Goal: Task Accomplishment & Management: Use online tool/utility

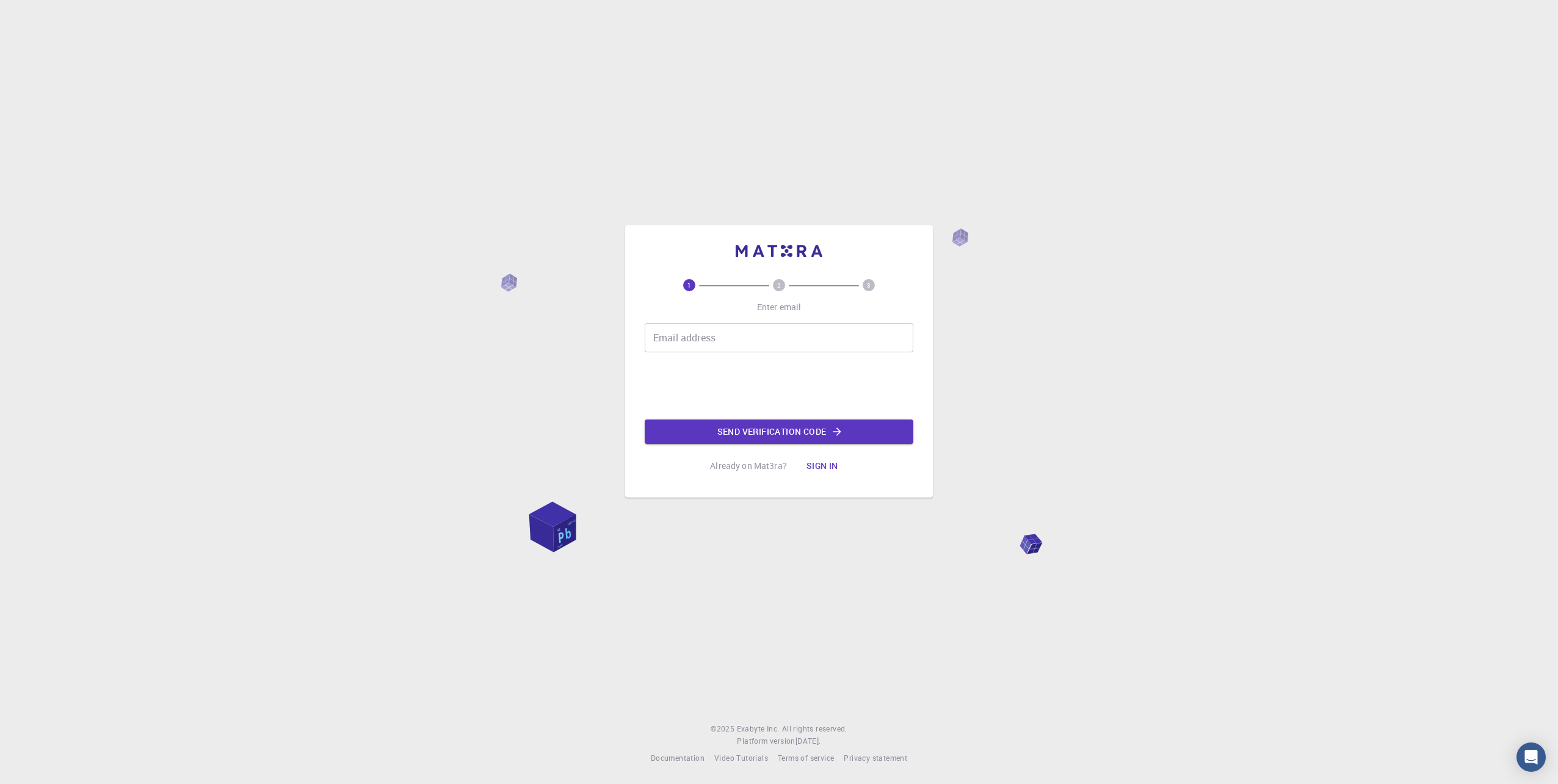
click at [718, 345] on input "Email address" at bounding box center [779, 338] width 269 height 29
type input "[DOMAIN_NAME][EMAIL_ADDRESS][DOMAIN_NAME]"
click at [710, 425] on button "Send verification code" at bounding box center [779, 431] width 269 height 24
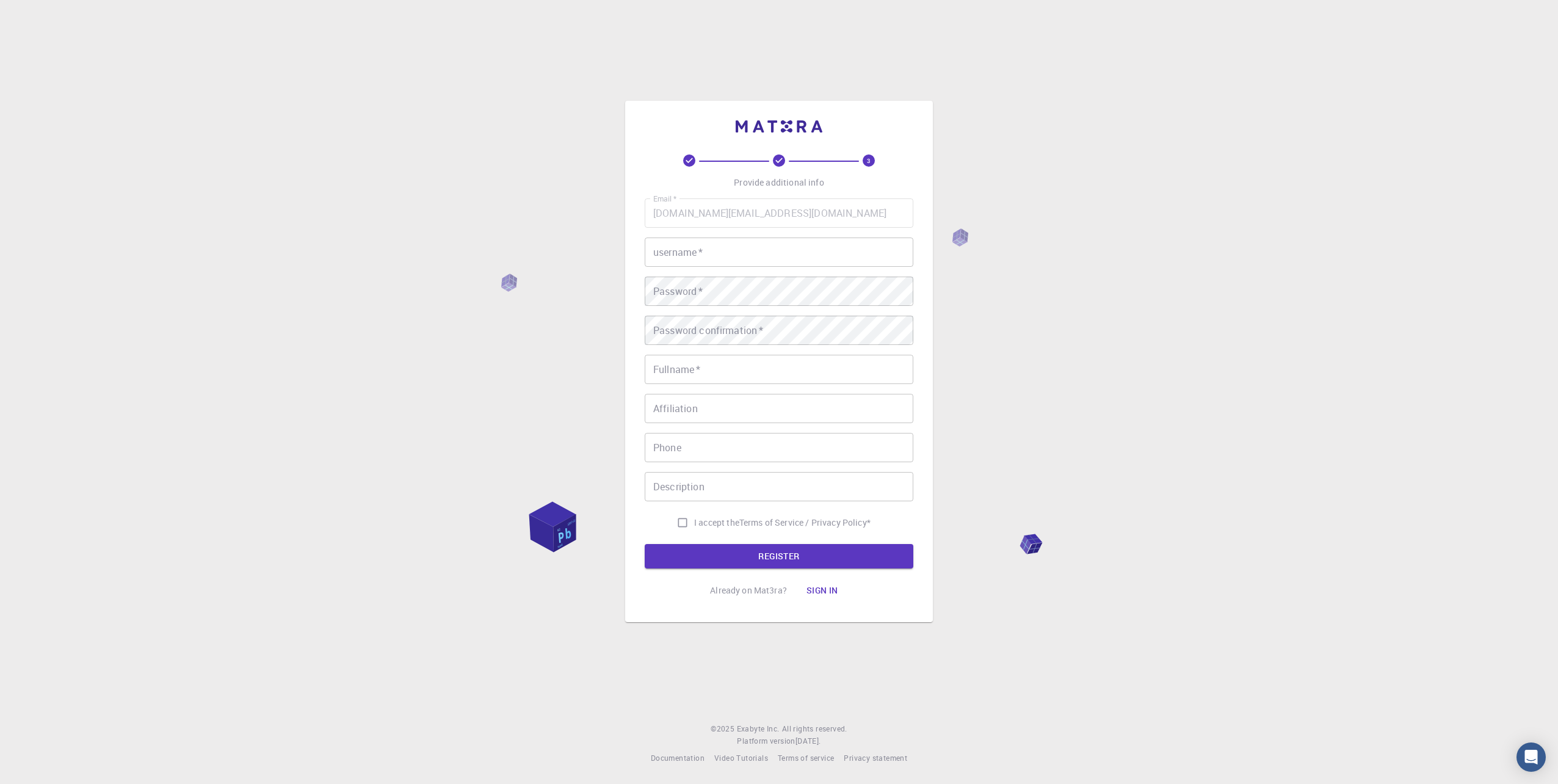
click at [740, 254] on input "username   *" at bounding box center [779, 252] width 269 height 29
type input "Yuanrong"
click at [1054, 221] on div "3 Provide additional info Email   * yuanrong.li@aalto.fi Email   * username   *…" at bounding box center [779, 392] width 1558 height 784
type input "d"
click at [754, 245] on input "Yuanrong" at bounding box center [779, 252] width 269 height 29
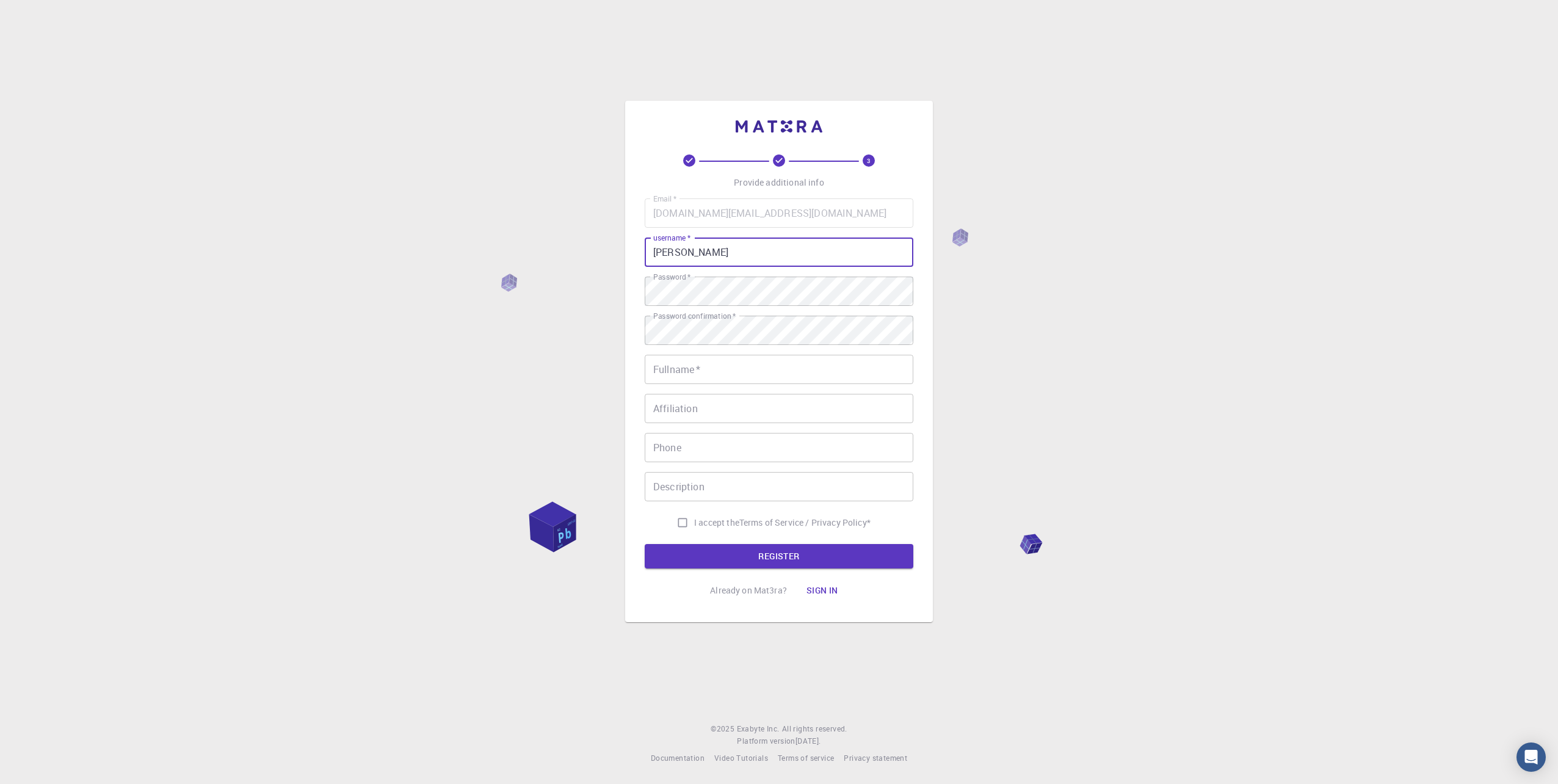
click at [754, 245] on input "Yuanrong" at bounding box center [779, 252] width 269 height 29
click at [534, 331] on div "3 Provide additional info Email   * yuanrong.li@aalto.fi Email   * username   *…" at bounding box center [779, 392] width 1558 height 784
click at [680, 363] on div "Fullname   * Fullname   *" at bounding box center [779, 369] width 269 height 29
click at [651, 363] on input "Fullname   *" at bounding box center [779, 369] width 269 height 29
click at [663, 367] on input "Fullname   *" at bounding box center [779, 369] width 269 height 29
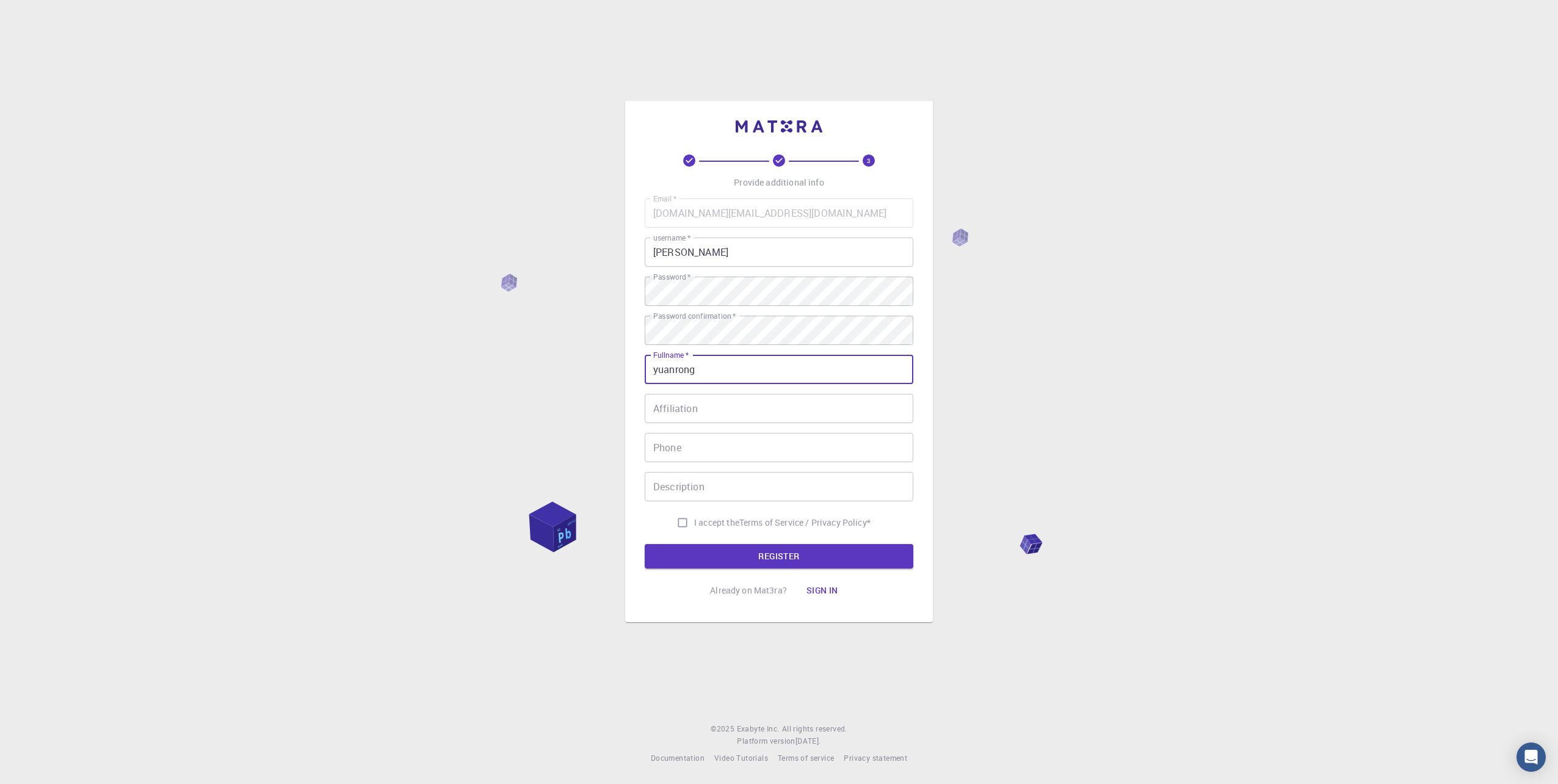
type input "yuanrong"
drag, startPoint x: 639, startPoint y: 399, endPoint x: 646, endPoint y: 399, distance: 7.0
click at [639, 399] on div "3 Provide additional info Email   * yuanrong.li@aalto.fi Email   * username   *…" at bounding box center [779, 362] width 308 height 522
click at [664, 399] on div "Affiliation Affiliation" at bounding box center [779, 408] width 269 height 29
type input "aalto university"
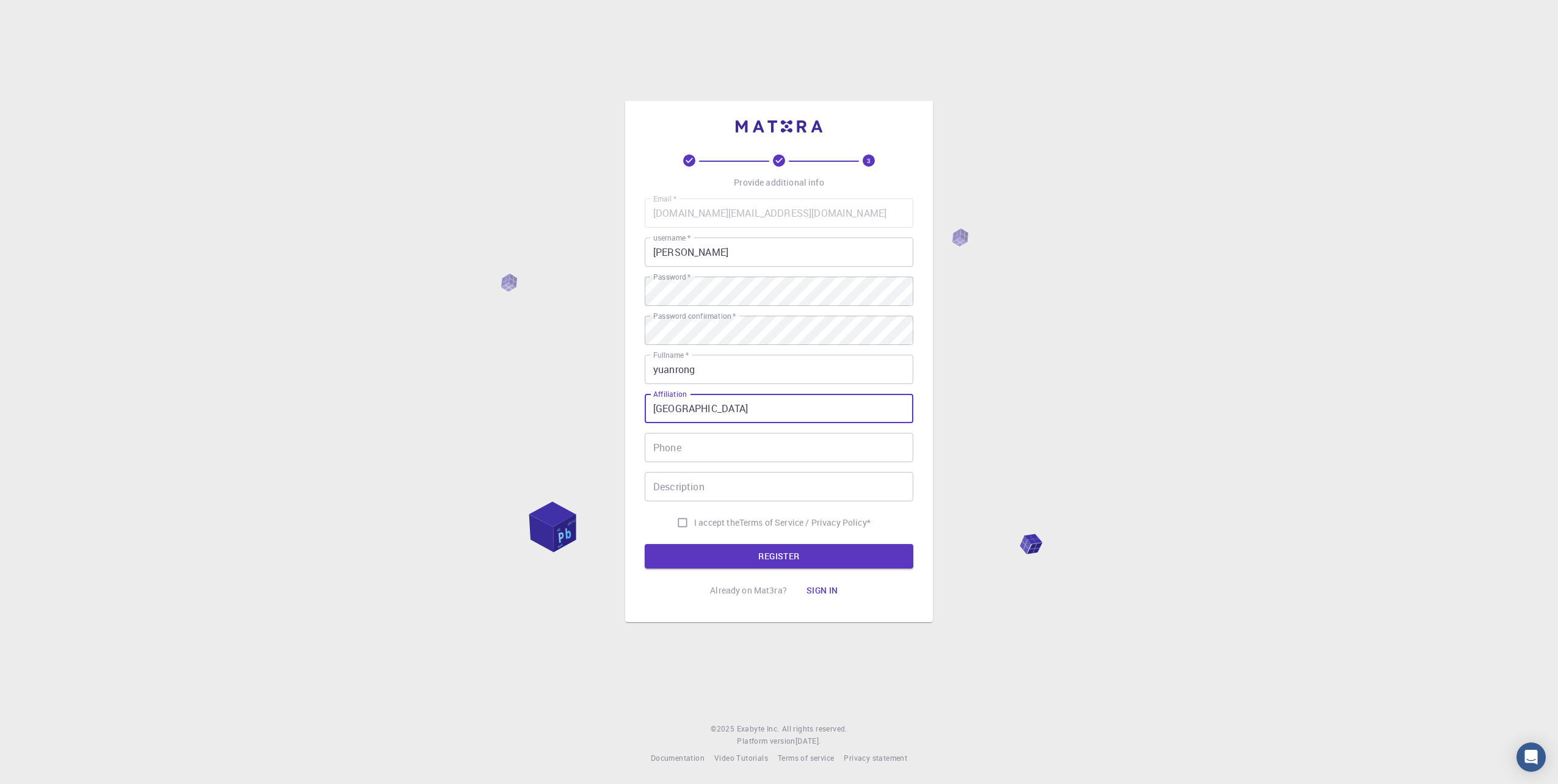
click at [726, 454] on input "Phone" at bounding box center [779, 447] width 269 height 29
type input "+358505957910"
click at [748, 483] on input "Description" at bounding box center [779, 487] width 269 height 29
click at [677, 524] on input "I accept the Terms of Service / Privacy Policy *" at bounding box center [683, 522] width 23 height 23
checkbox input "true"
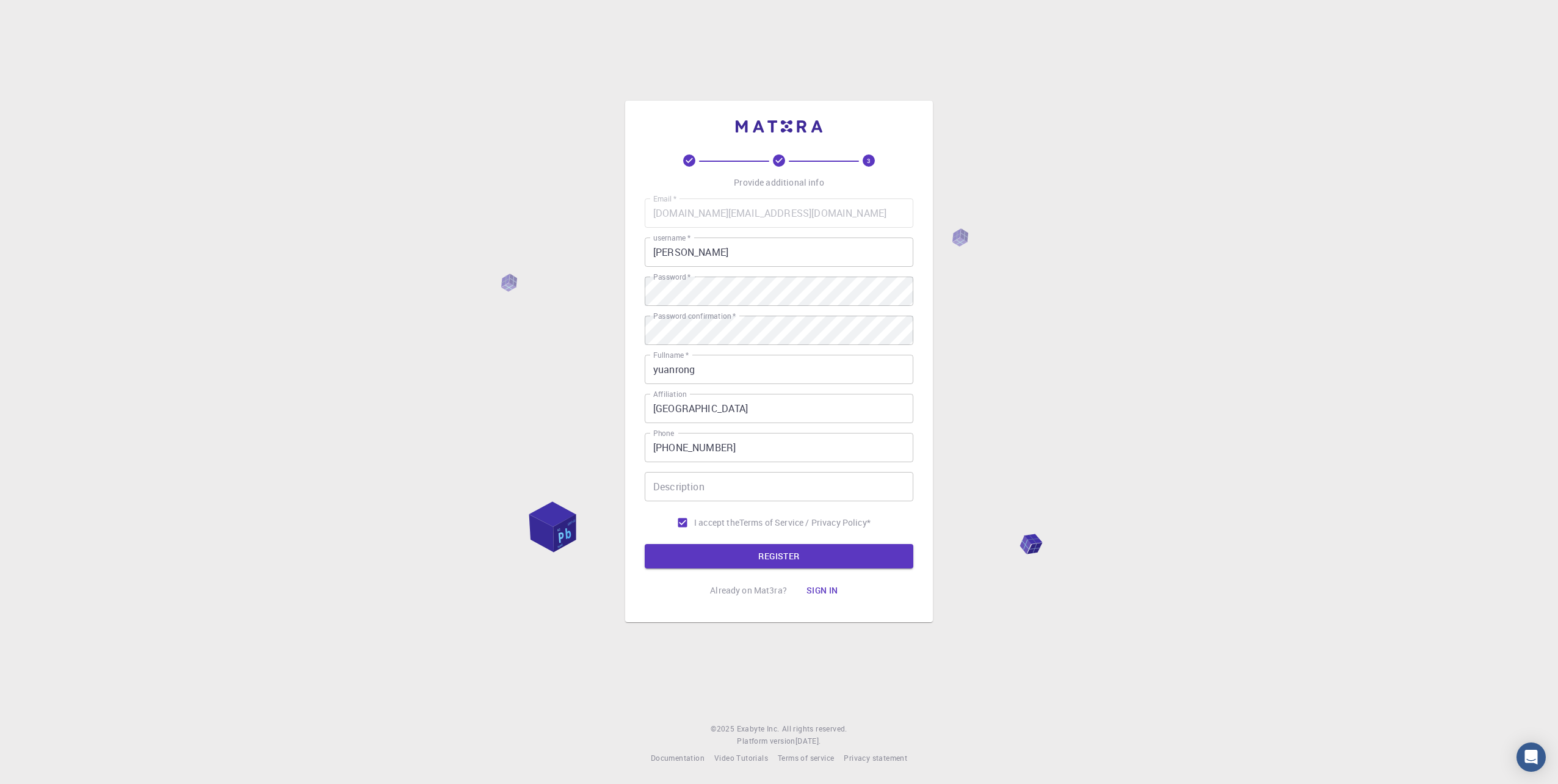
click at [690, 498] on input "Description" at bounding box center [779, 487] width 269 height 29
type input "calculation"
click at [827, 552] on button "REGISTER" at bounding box center [779, 555] width 269 height 24
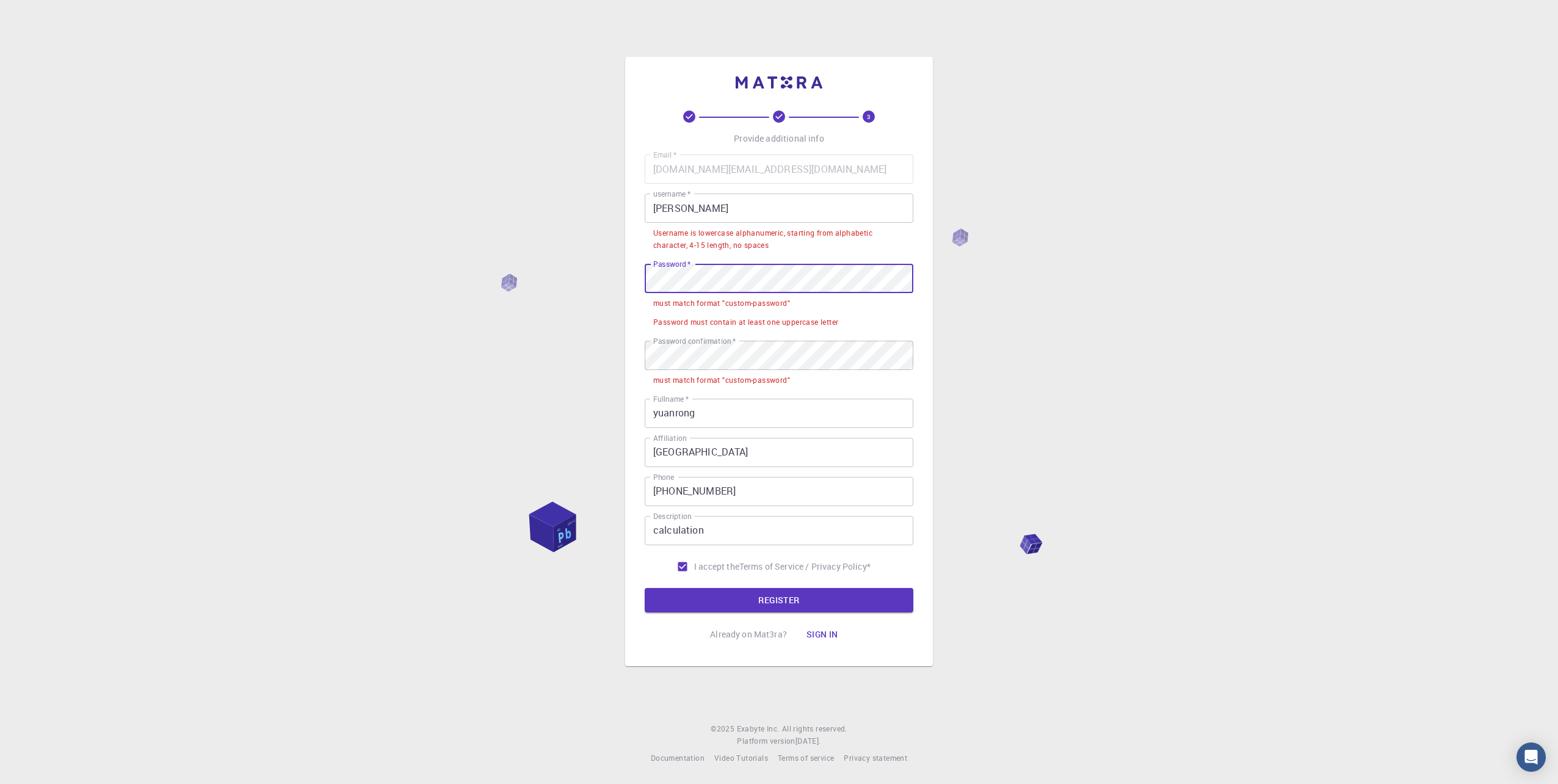
click at [658, 205] on input "Yuanrong" at bounding box center [779, 208] width 269 height 29
drag, startPoint x: 522, startPoint y: 165, endPoint x: 528, endPoint y: 170, distance: 7.8
click at [522, 165] on div "3 Provide additional info Email   * yuanrong.li@aalto.fi Email   * username   *…" at bounding box center [779, 392] width 1558 height 784
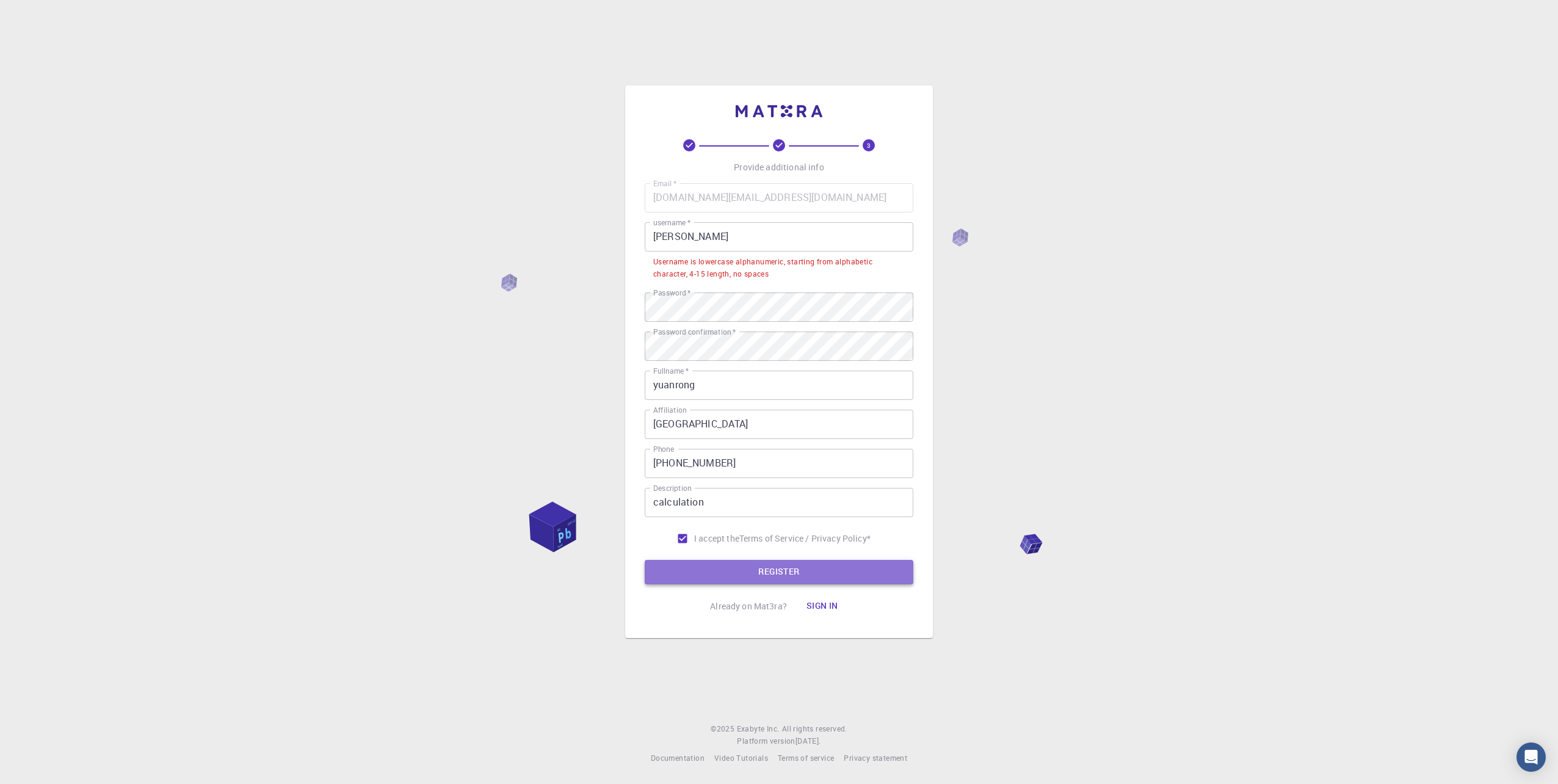
click at [715, 568] on button "REGISTER" at bounding box center [779, 571] width 269 height 24
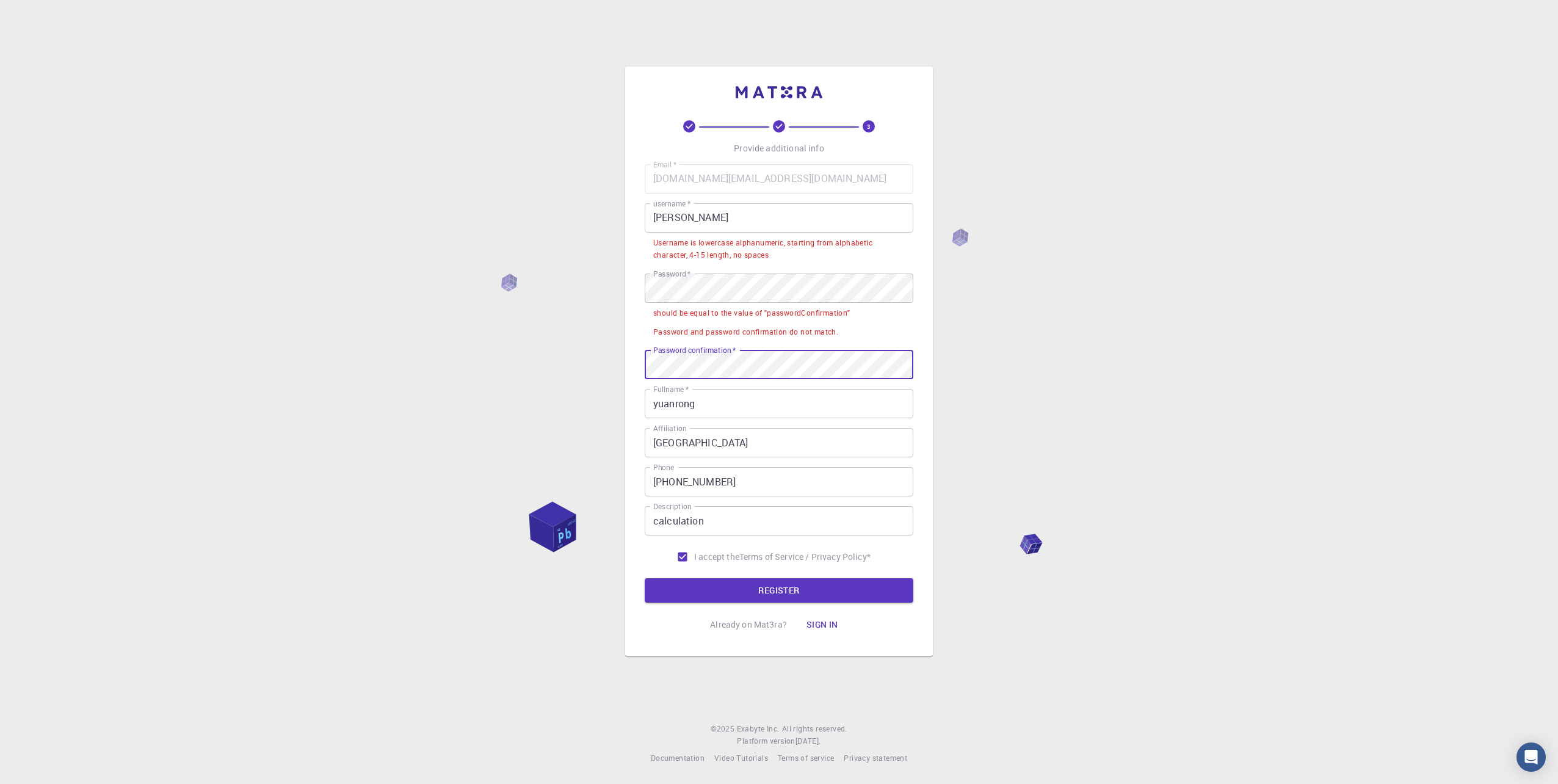
click at [1078, 347] on div "3 Provide additional info Email   * yuanrong.li@aalto.fi Email   * username   *…" at bounding box center [779, 392] width 1558 height 784
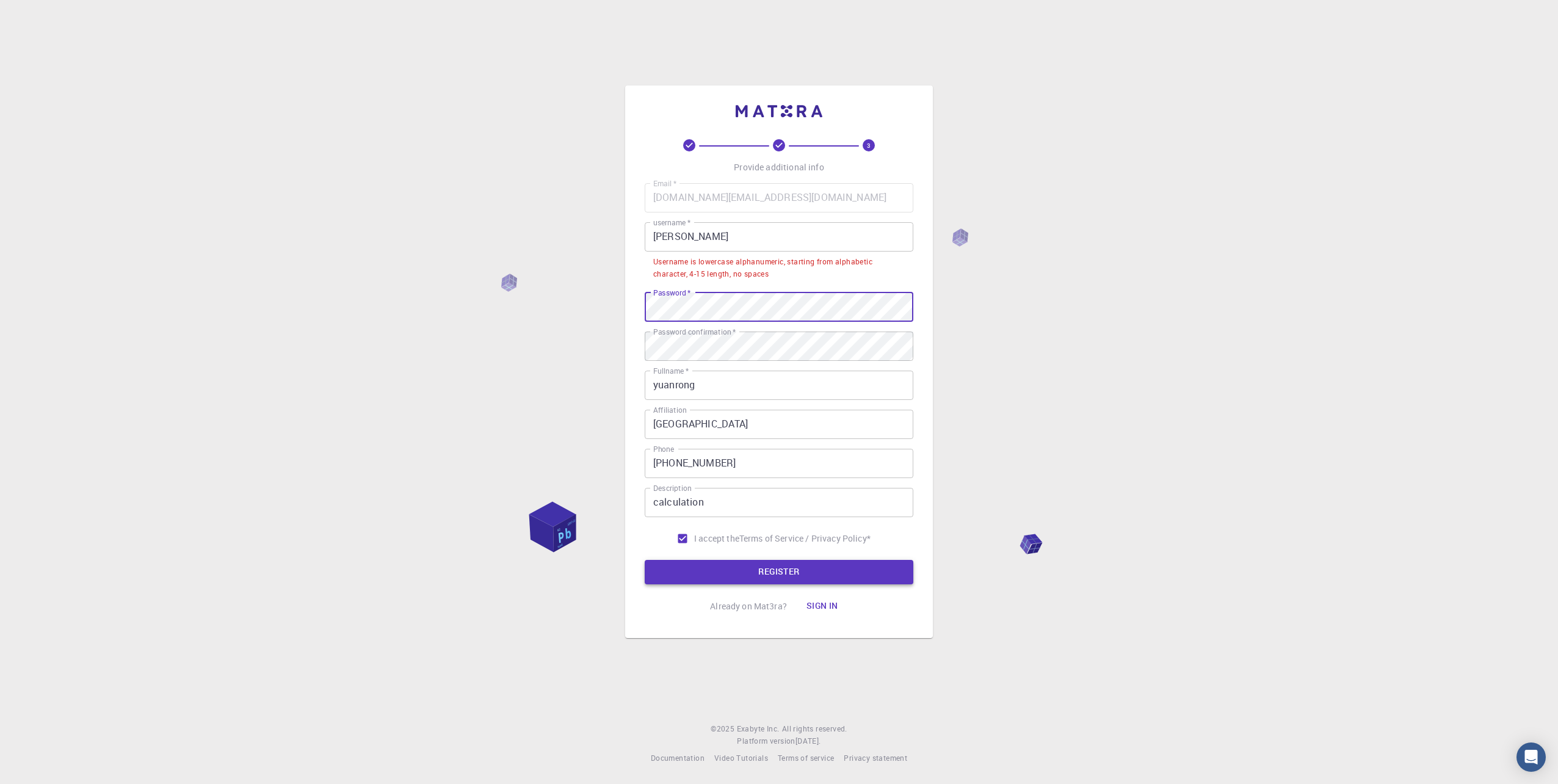
click at [866, 566] on button "REGISTER" at bounding box center [779, 571] width 269 height 24
click at [849, 236] on input "Yuanrong" at bounding box center [779, 237] width 269 height 29
click at [1131, 234] on div "3 Provide additional info Email   * yuanrong.li@aalto.fi Email   * username   *…" at bounding box center [779, 392] width 1558 height 784
click at [831, 239] on input "Yuanrong" at bounding box center [779, 237] width 269 height 29
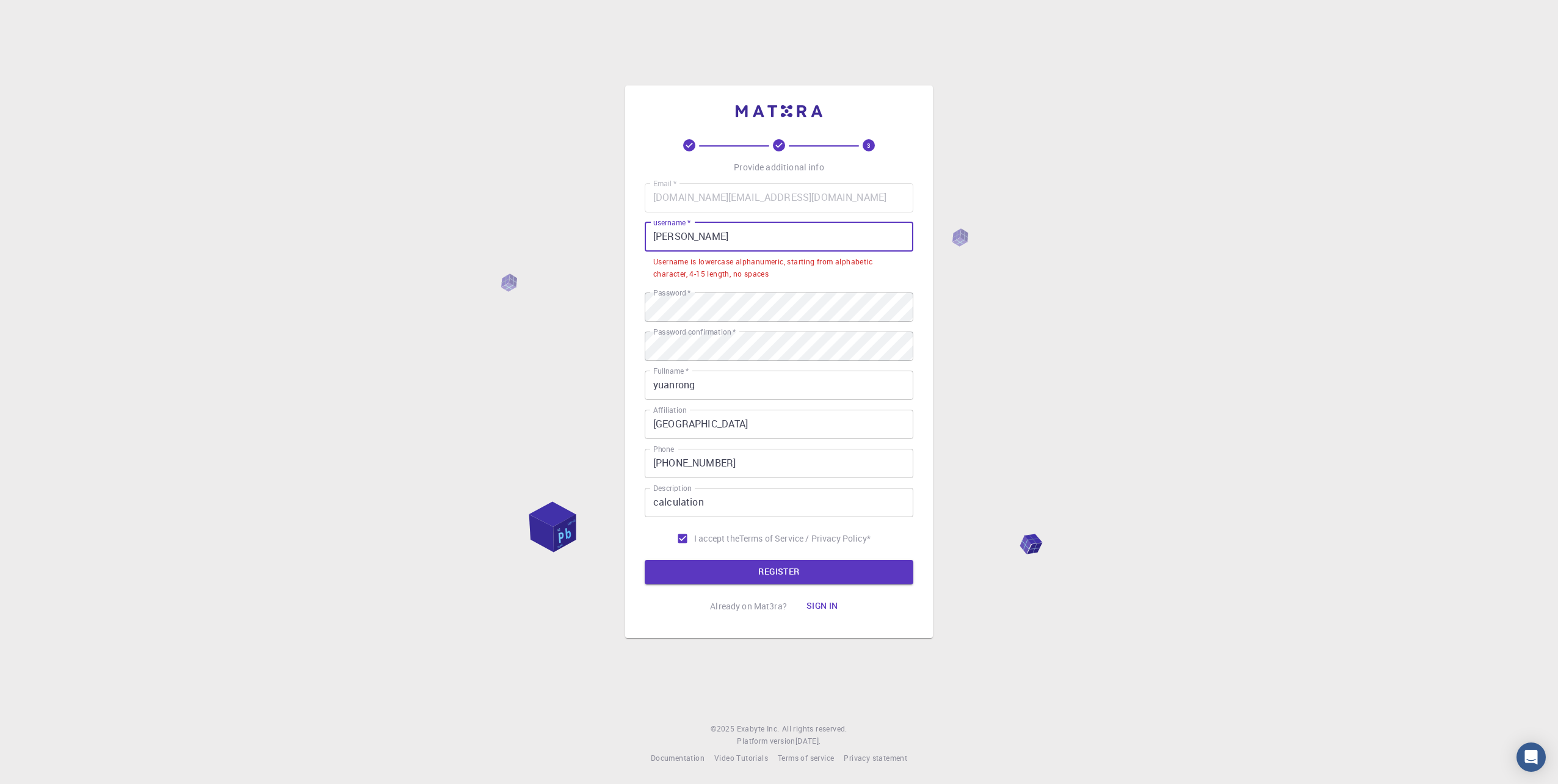
click at [831, 239] on input "Yuanrong" at bounding box center [779, 237] width 269 height 29
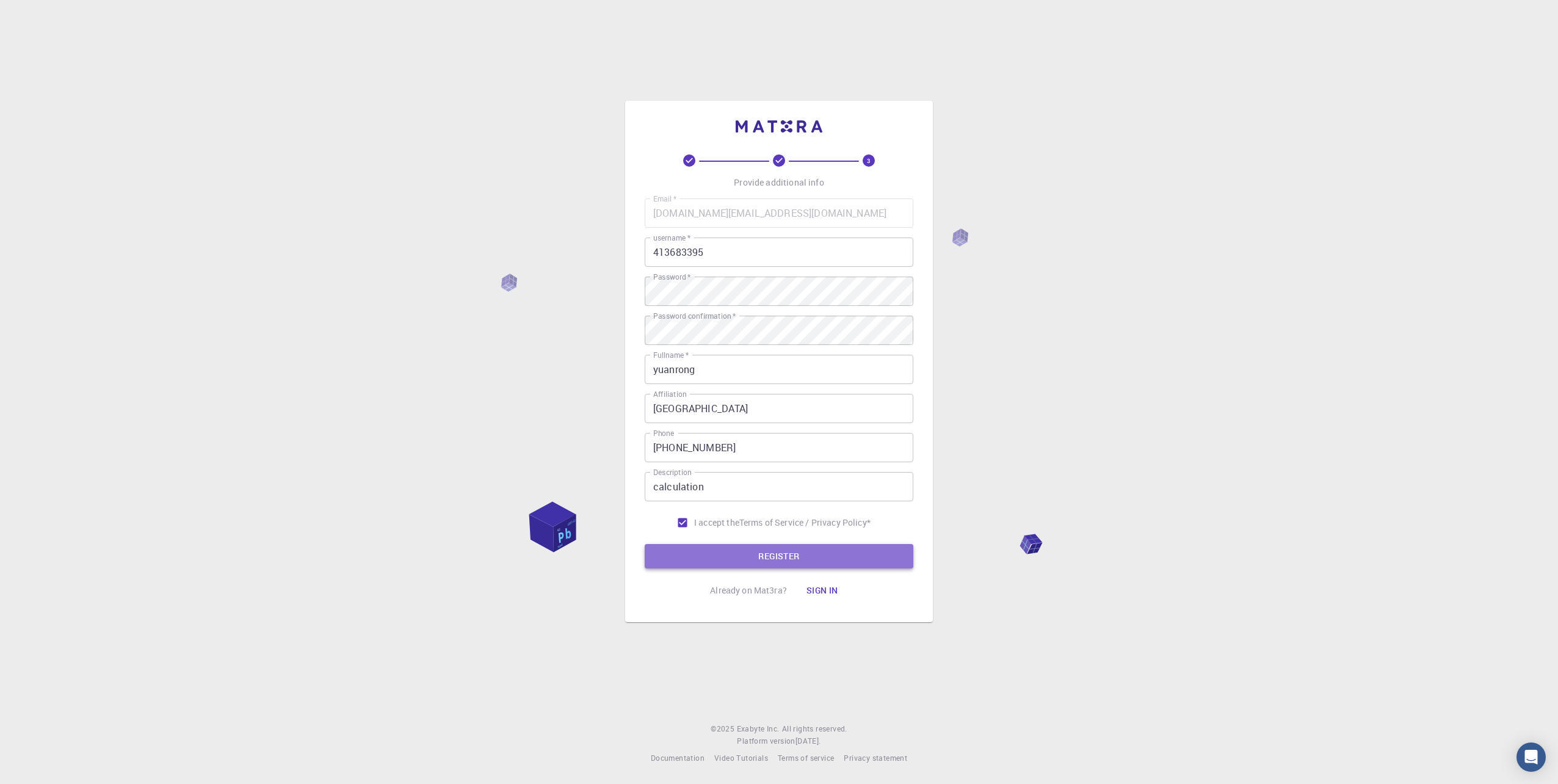
click at [840, 558] on button "REGISTER" at bounding box center [779, 555] width 269 height 24
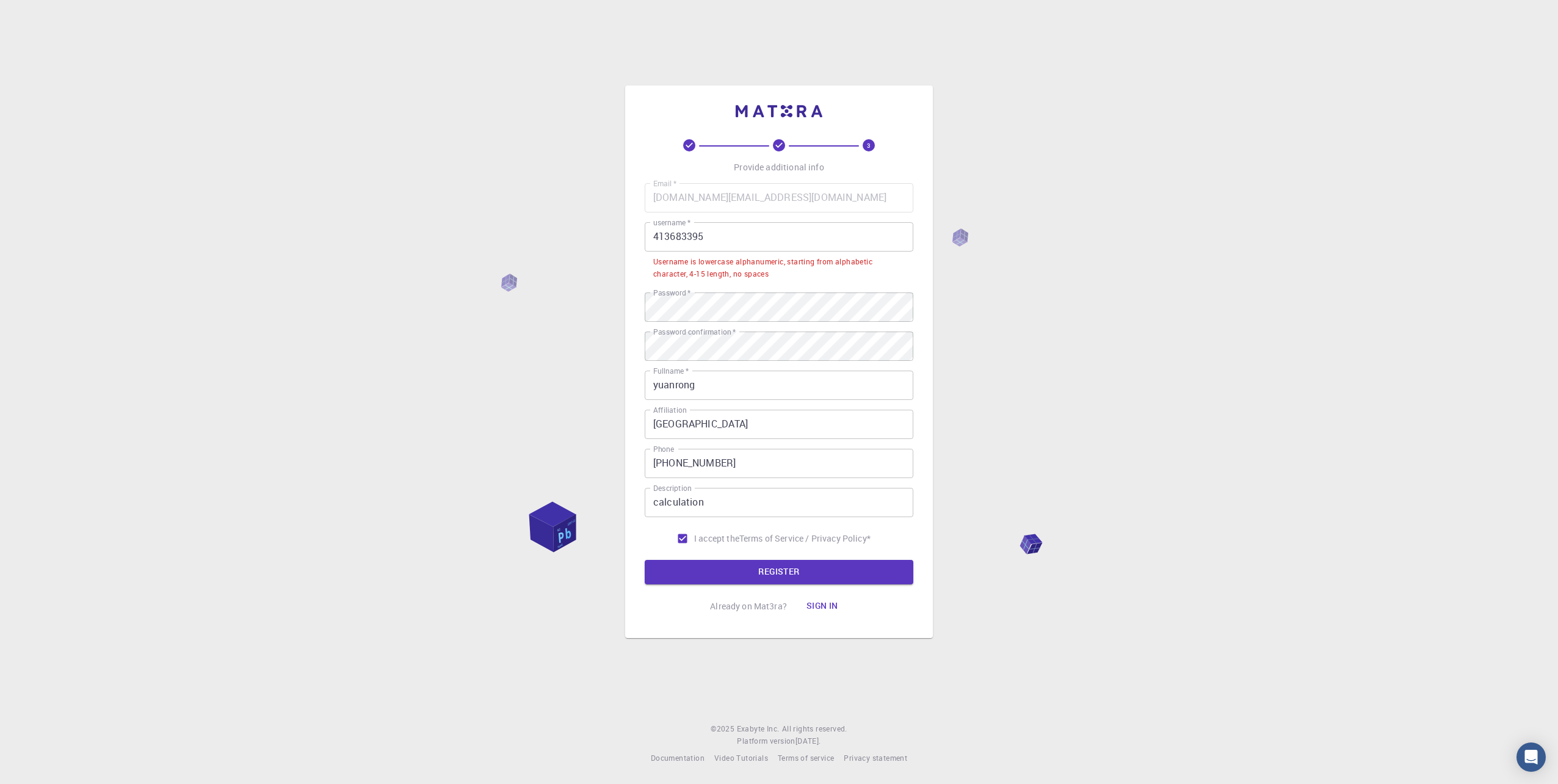
click at [712, 262] on div "Username is lowercase alphanumeric, starting from alphabetic character, 4-15 le…" at bounding box center [779, 267] width 251 height 24
click at [859, 232] on input "413683395" at bounding box center [779, 237] width 269 height 29
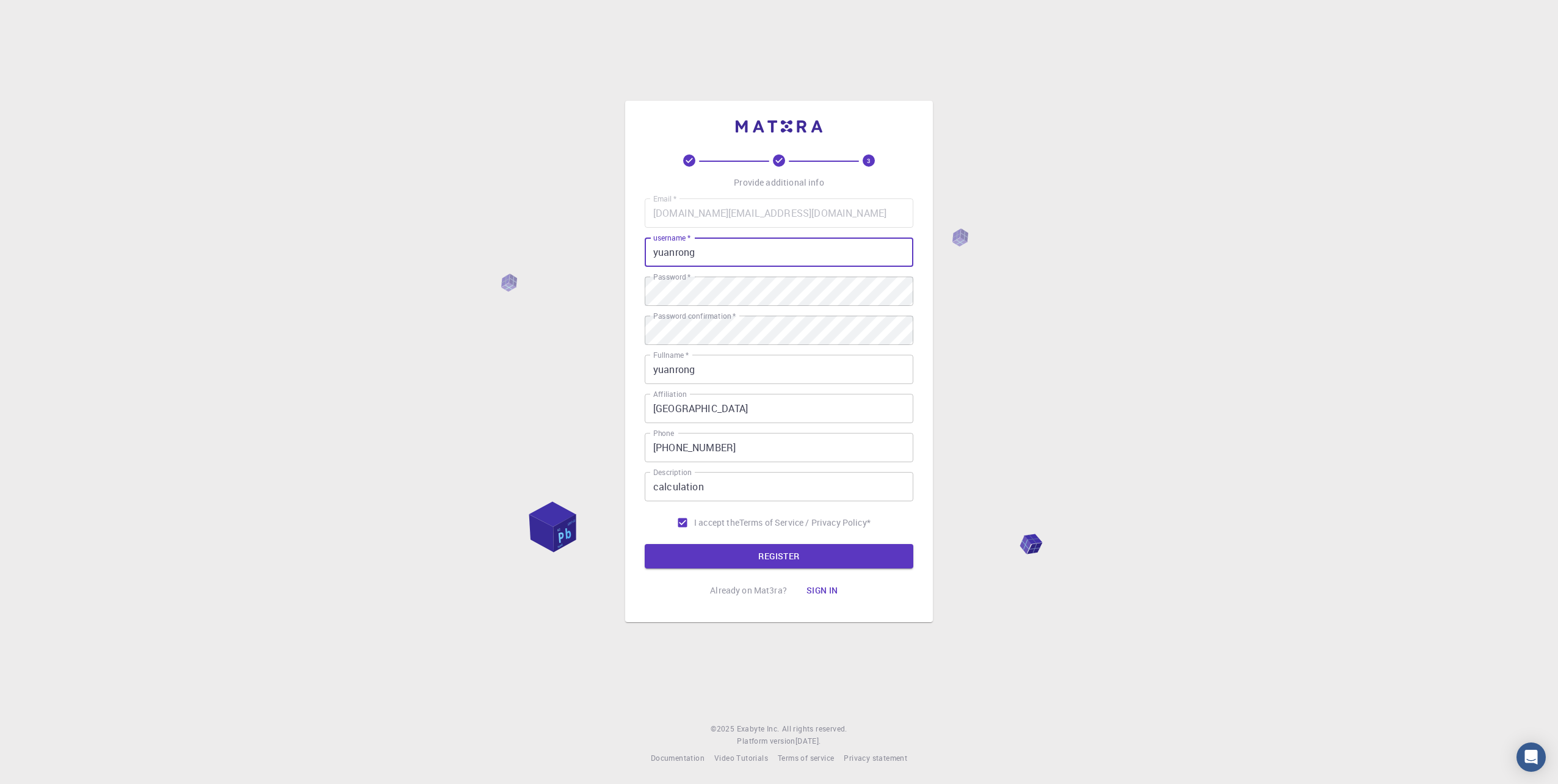
type input "yuanrong"
click at [1201, 365] on div "3 Provide additional info Email   * yuanrong.li@aalto.fi Email   * username   *…" at bounding box center [779, 392] width 1558 height 784
click at [797, 564] on button "REGISTER" at bounding box center [779, 555] width 269 height 24
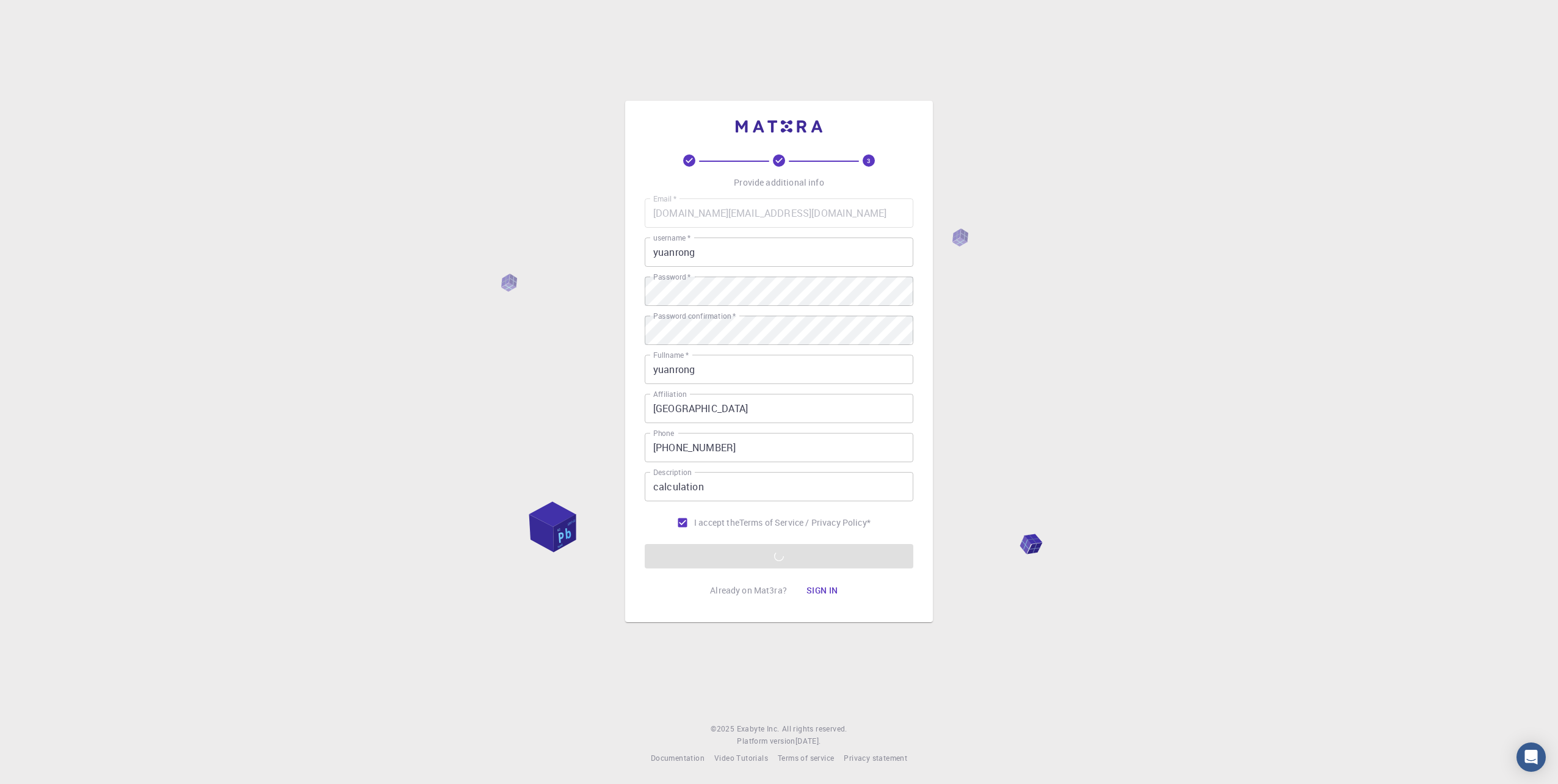
click at [812, 557] on form "Email   * yuanrong.li@aalto.fi Email   * username   * yuanrong username   * Pas…" at bounding box center [779, 384] width 269 height 370
click at [784, 548] on form "Email   * yuanrong.li@aalto.fi Email   * username   * yuanrong username   * Pas…" at bounding box center [779, 384] width 269 height 370
click at [783, 545] on form "Email   * yuanrong.li@aalto.fi Email   * username   * yuanrong username   * Pas…" at bounding box center [779, 384] width 269 height 370
click at [780, 552] on form "Email   * yuanrong.li@aalto.fi Email   * username   * yuanrong username   * Pas…" at bounding box center [779, 384] width 269 height 370
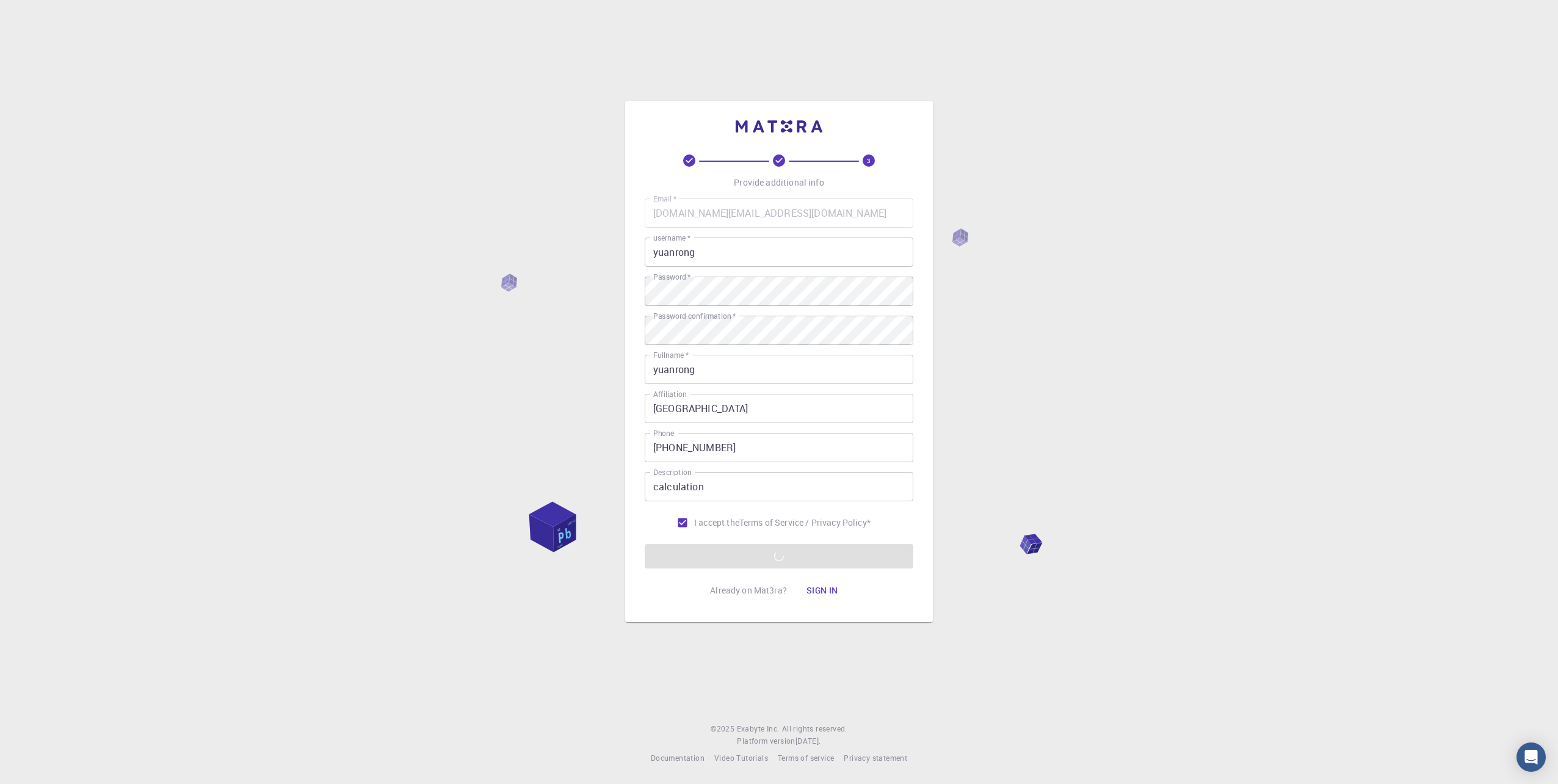
click at [773, 562] on form "Email   * yuanrong.li@aalto.fi Email   * username   * yuanrong username   * Pas…" at bounding box center [779, 384] width 269 height 370
drag, startPoint x: 773, startPoint y: 562, endPoint x: 767, endPoint y: 557, distance: 7.8
click at [767, 557] on form "Email   * yuanrong.li@aalto.fi Email   * username   * yuanrong username   * Pas…" at bounding box center [779, 384] width 269 height 370
click at [821, 557] on form "Email   * yuanrong.li@aalto.fi Email   * username   * yuanrong username   * Pas…" at bounding box center [779, 384] width 269 height 370
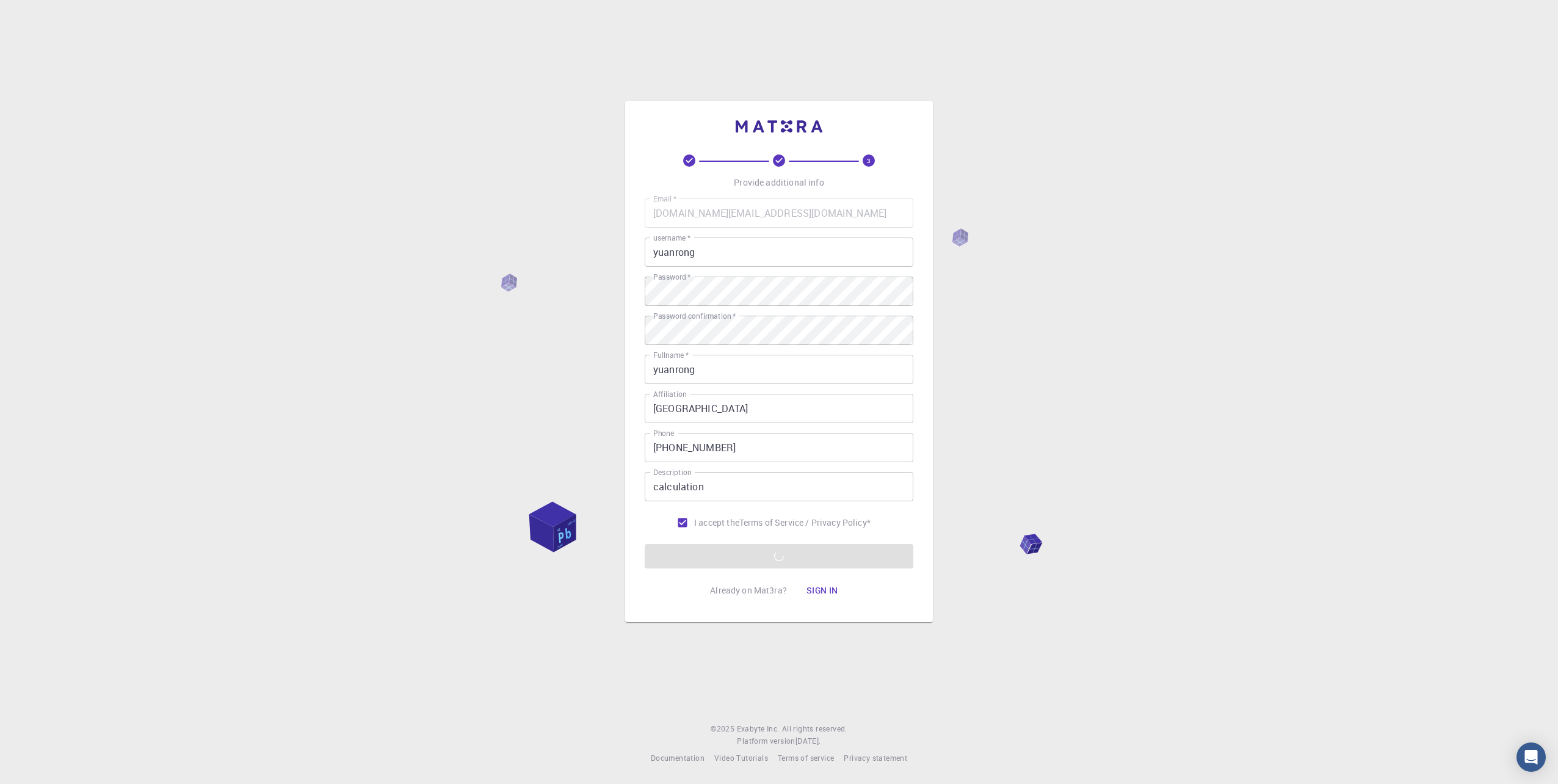
click at [823, 554] on form "Email   * yuanrong.li@aalto.fi Email   * username   * yuanrong username   * Pas…" at bounding box center [779, 384] width 269 height 370
click at [676, 521] on input "I accept the Terms of Service / Privacy Policy *" at bounding box center [683, 522] width 23 height 23
click at [677, 521] on input "I accept the Terms of Service / Privacy Policy *" at bounding box center [683, 522] width 23 height 23
checkbox input "true"
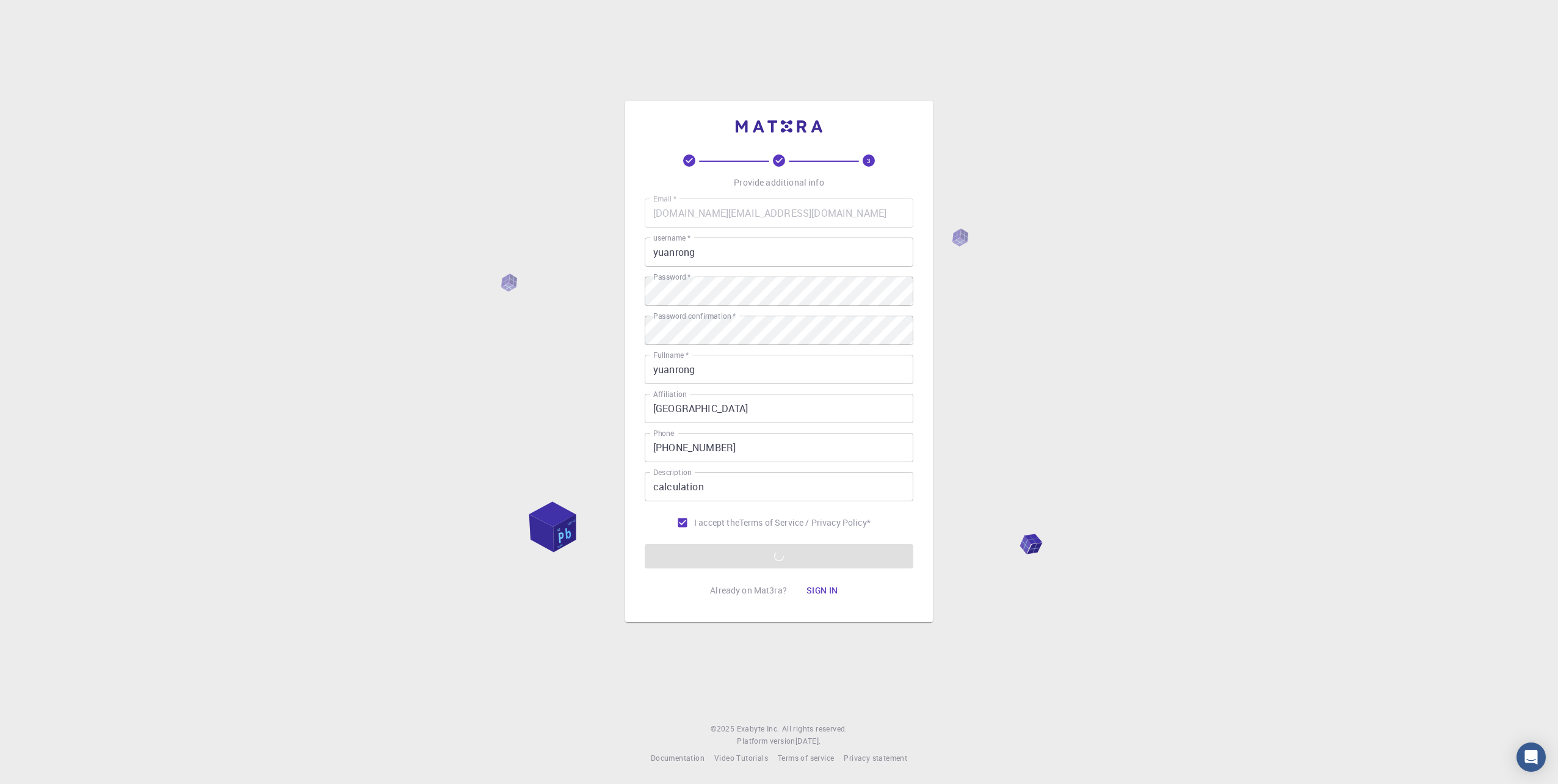
drag, startPoint x: 677, startPoint y: 521, endPoint x: 726, endPoint y: 557, distance: 60.8
click at [726, 557] on form "Email   * yuanrong.li@aalto.fi Email   * username   * yuanrong username   * Pas…" at bounding box center [779, 384] width 269 height 370
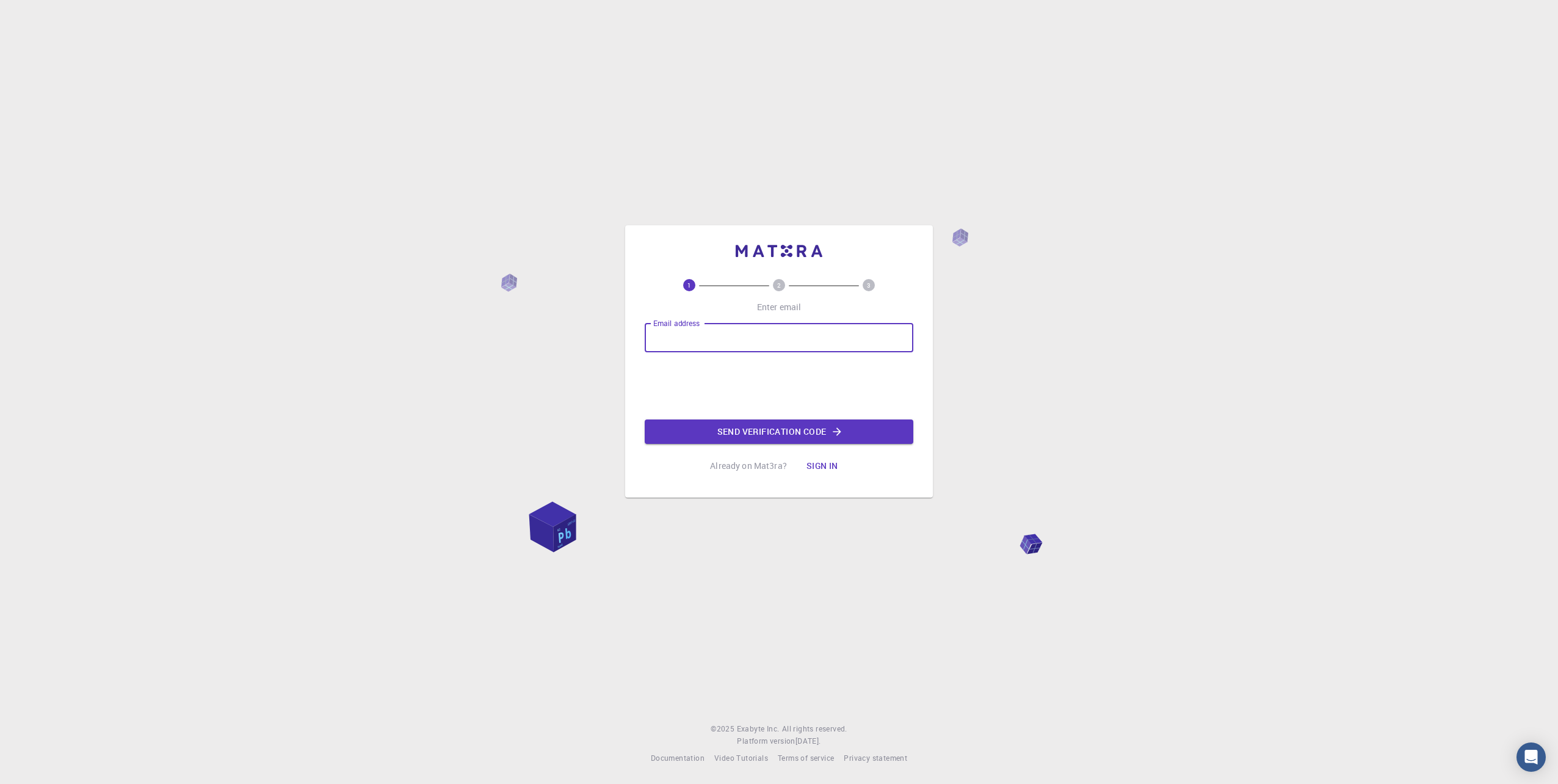
type input "yuanrong.li@aalto.fi"
click at [715, 427] on button "Send verification code" at bounding box center [779, 431] width 269 height 24
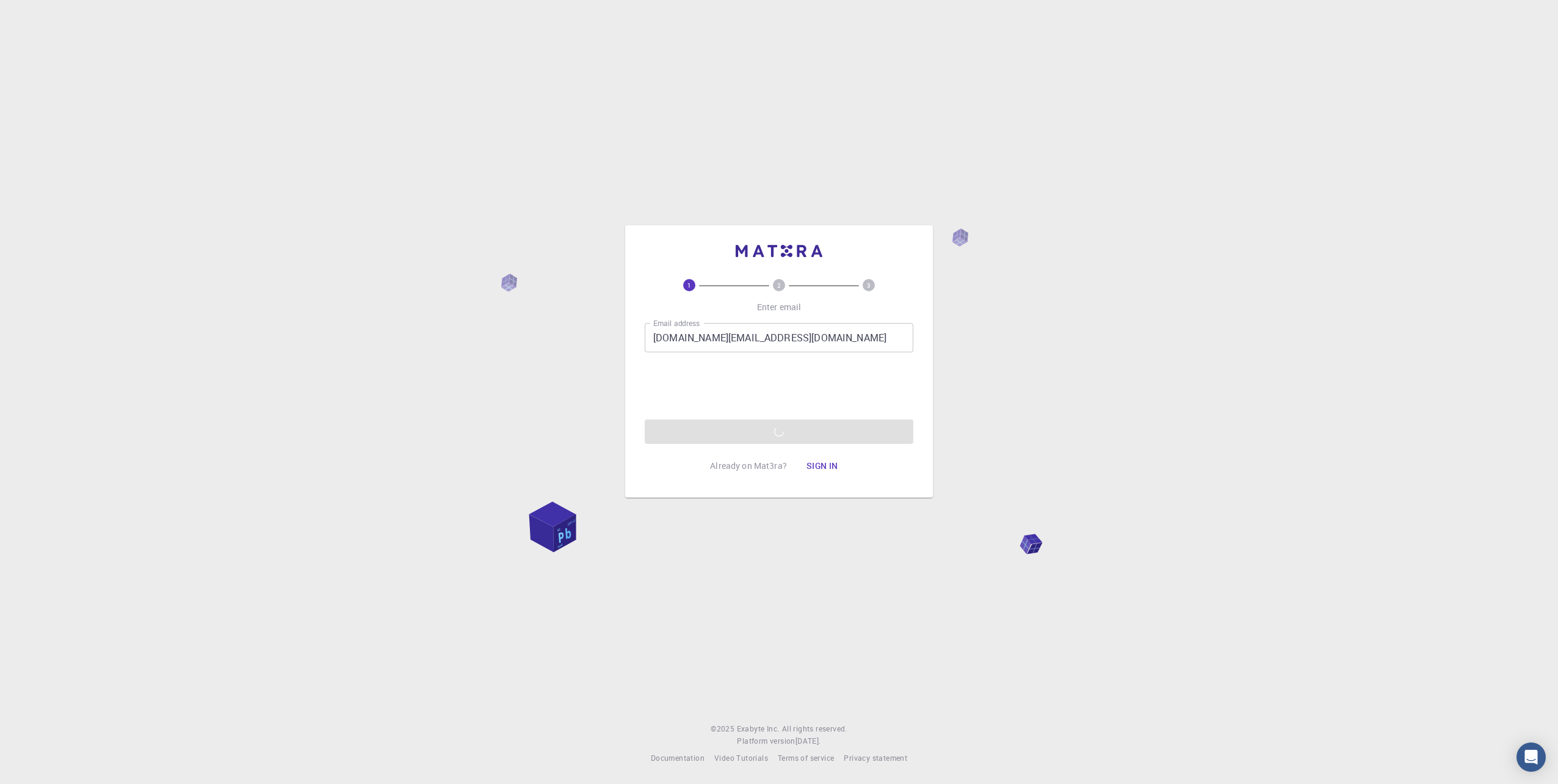
click at [771, 438] on div "Email address yuanrong.li@aalto.fi Email address 0cAFcWeA6lcAAsgpjGGkMOjnUTShL1…" at bounding box center [779, 383] width 269 height 121
click at [772, 433] on div "Email address yuanrong.li@aalto.fi Email address 0cAFcWeA6lcAAsgpjGGkMOjnUTShL1…" at bounding box center [779, 383] width 269 height 121
click at [771, 433] on div "Email address yuanrong.li@aalto.fi Email address 0cAFcWeA6lcAAsgpjGGkMOjnUTShL1…" at bounding box center [779, 383] width 269 height 121
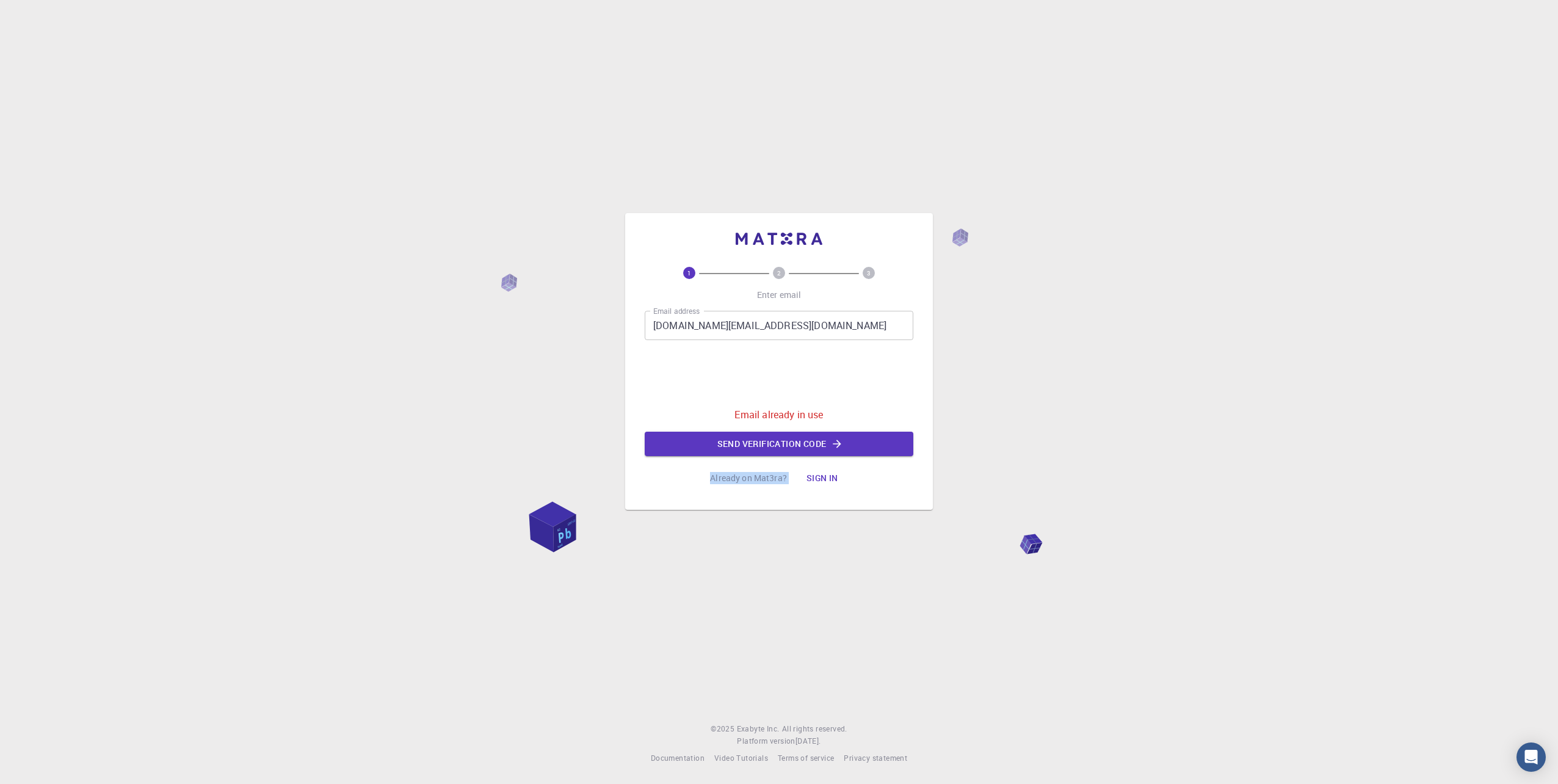
click at [815, 473] on button "Sign in" at bounding box center [822, 478] width 51 height 24
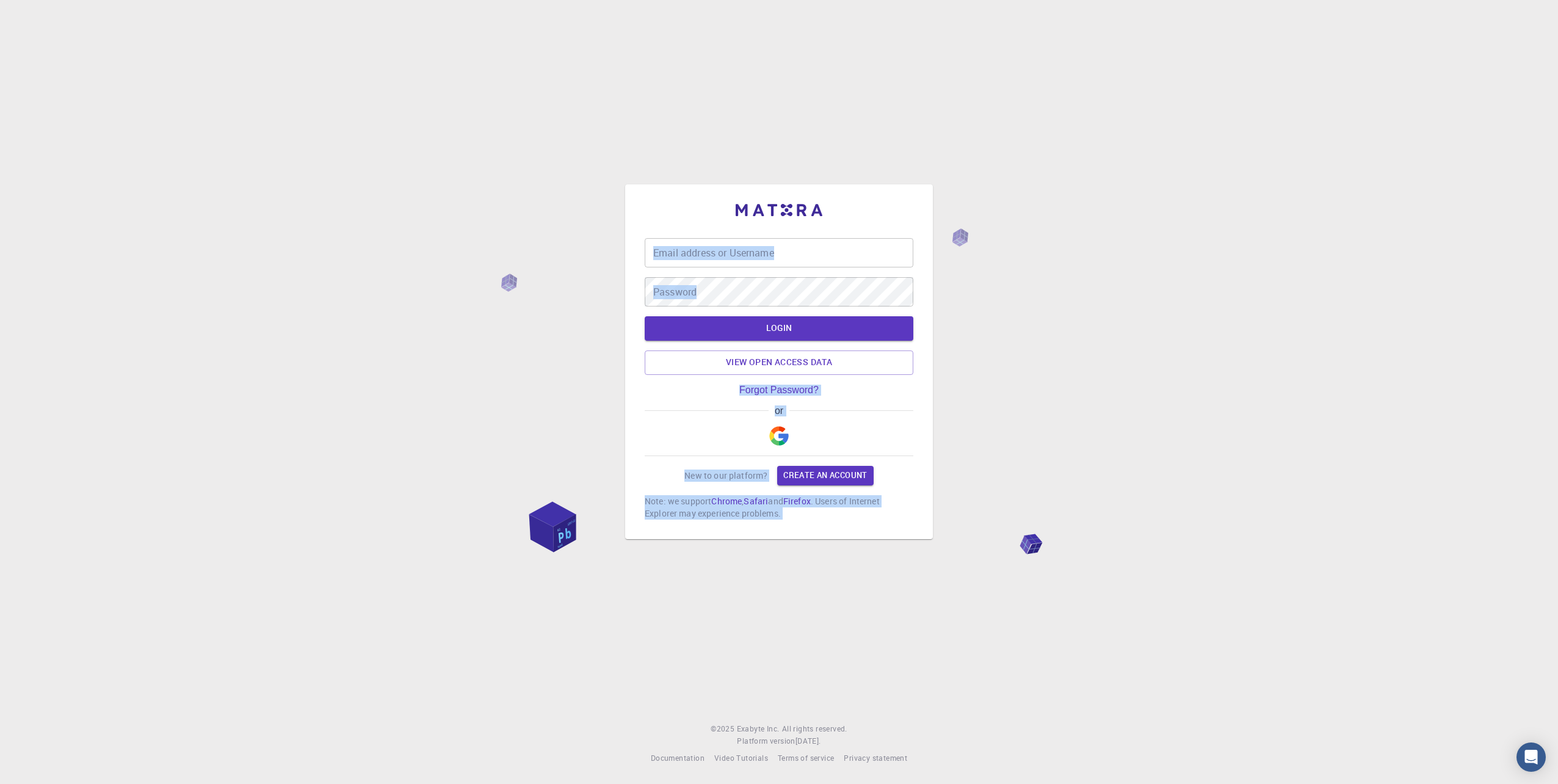
click at [1163, 339] on div "Email address or Username Email address or Username Password Password LOGIN Vie…" at bounding box center [779, 392] width 1558 height 784
click at [818, 254] on input "Email address or Username" at bounding box center [779, 253] width 269 height 29
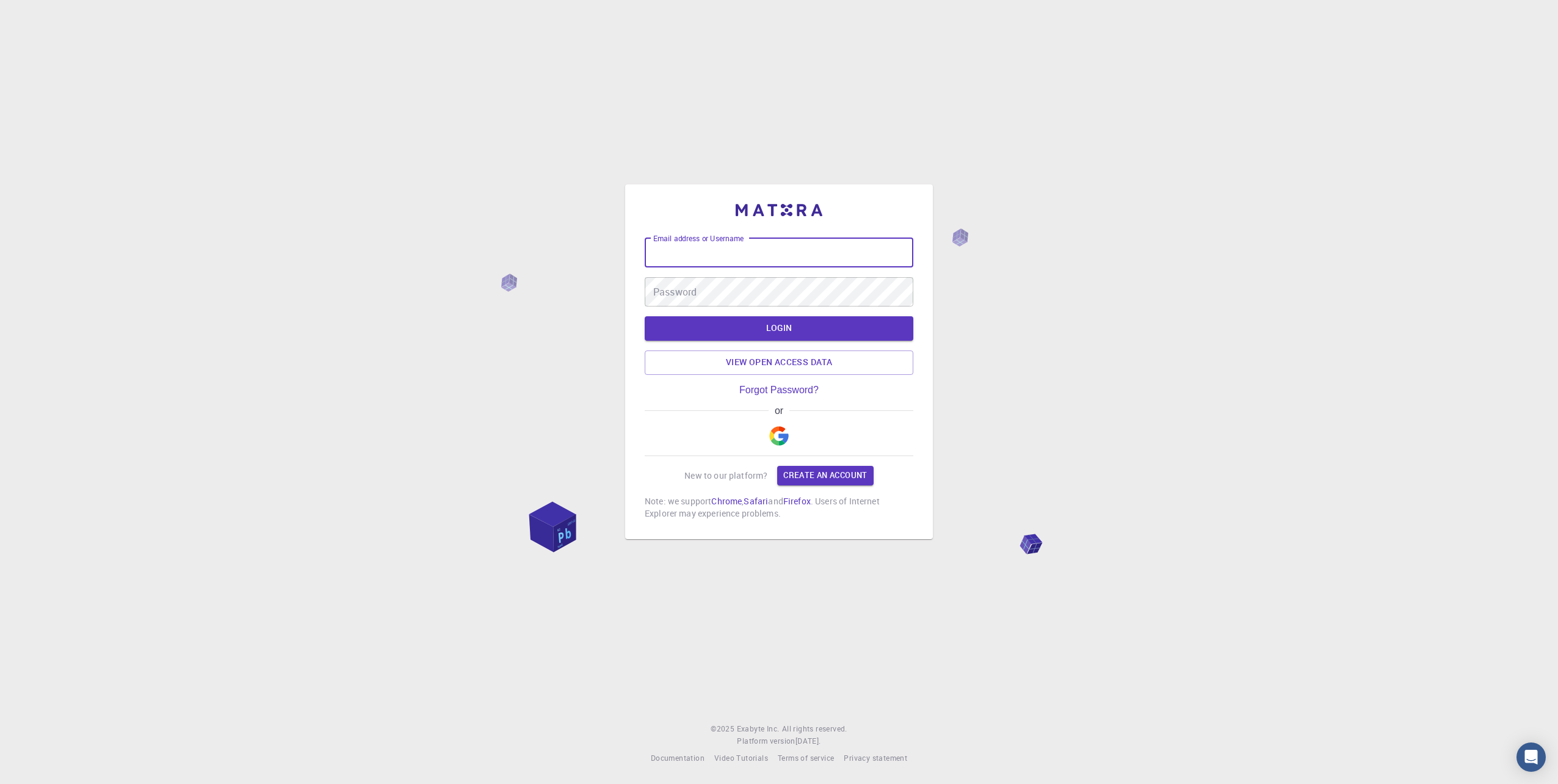
type input "yuanrong.li@aalto.fi"
click at [645, 316] on button "LOGIN" at bounding box center [779, 328] width 269 height 24
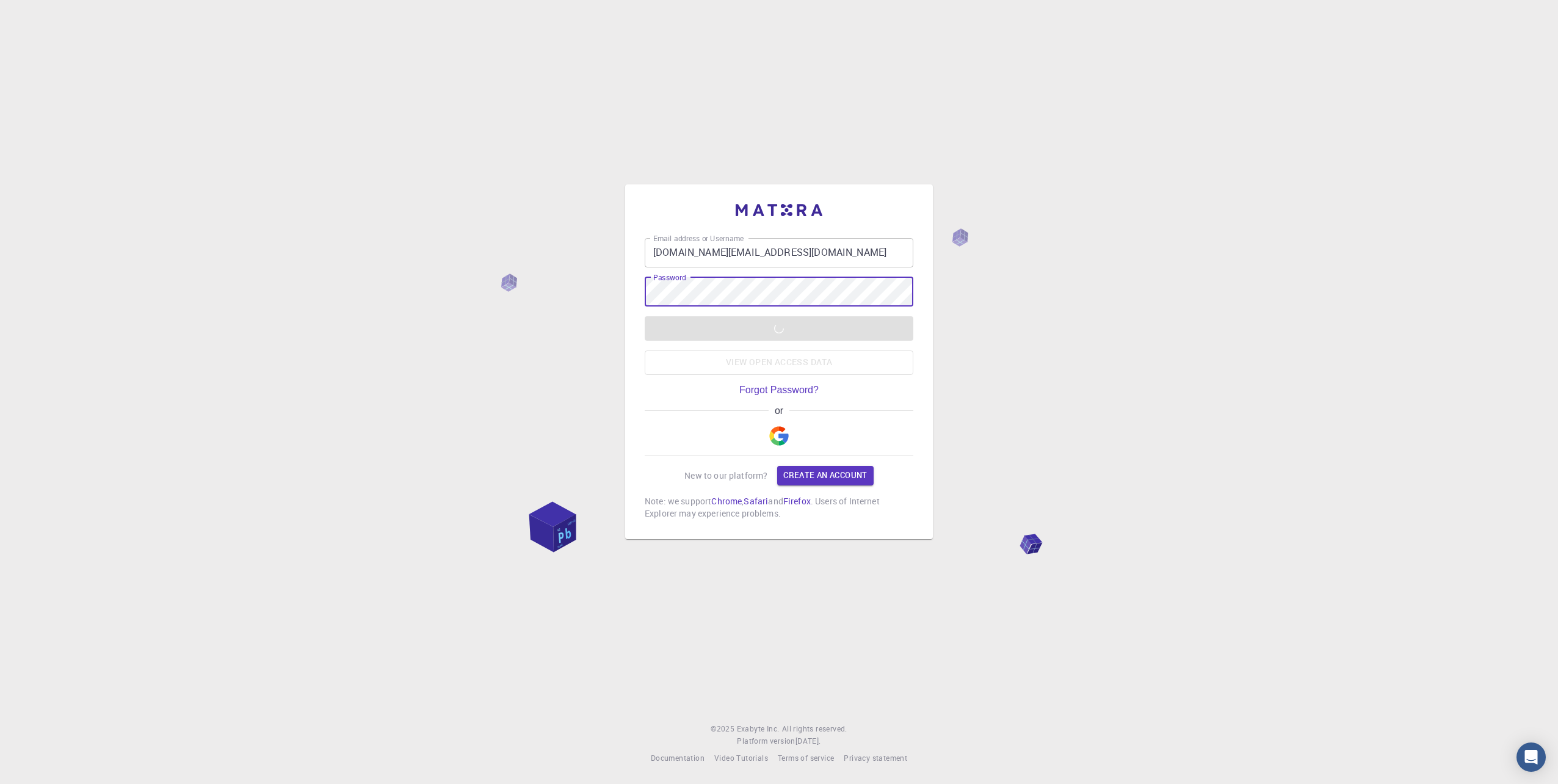
click at [885, 333] on div "LOGIN View open access data" at bounding box center [779, 346] width 269 height 58
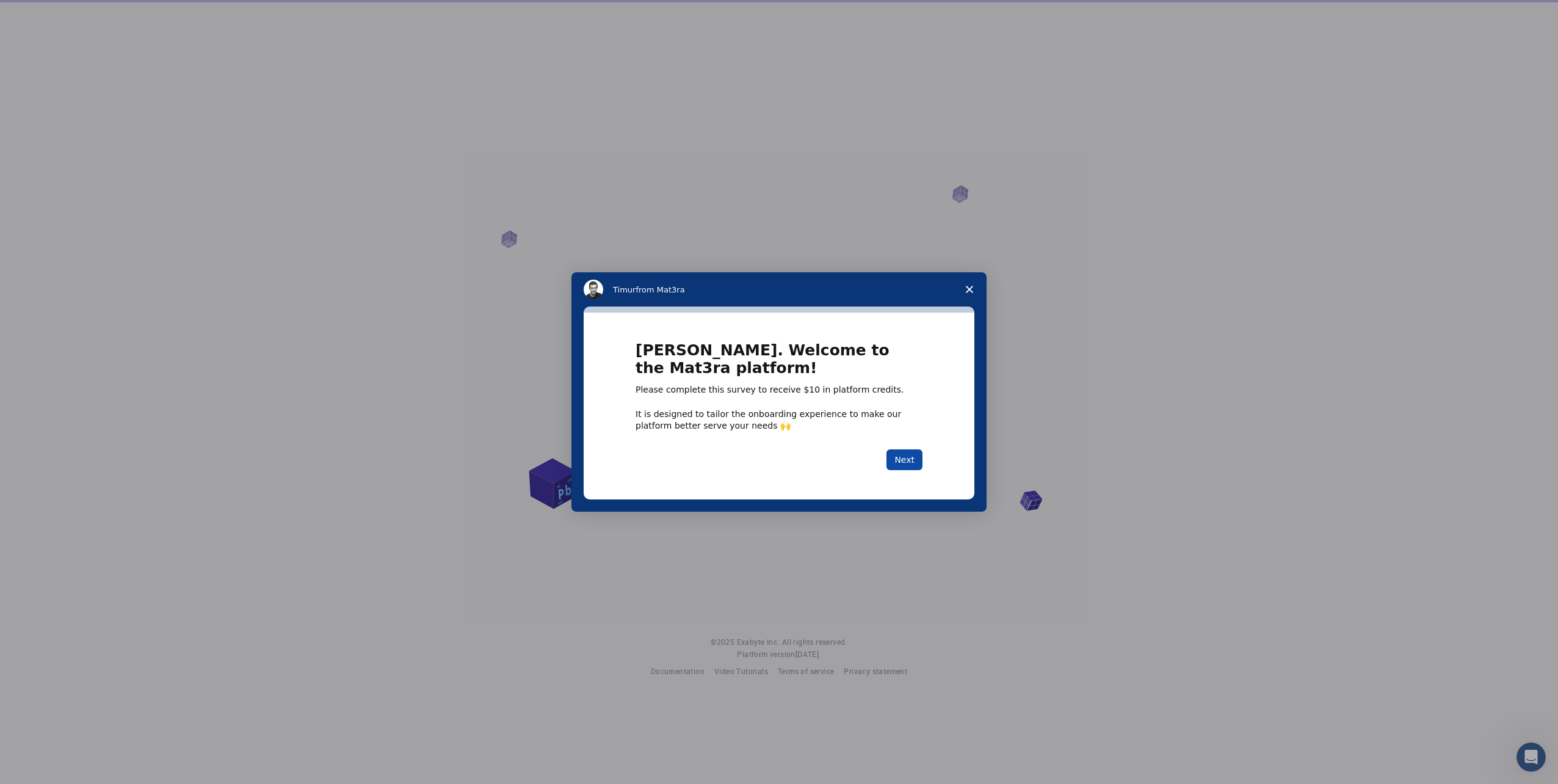
click at [911, 458] on button "Next" at bounding box center [904, 460] width 36 height 20
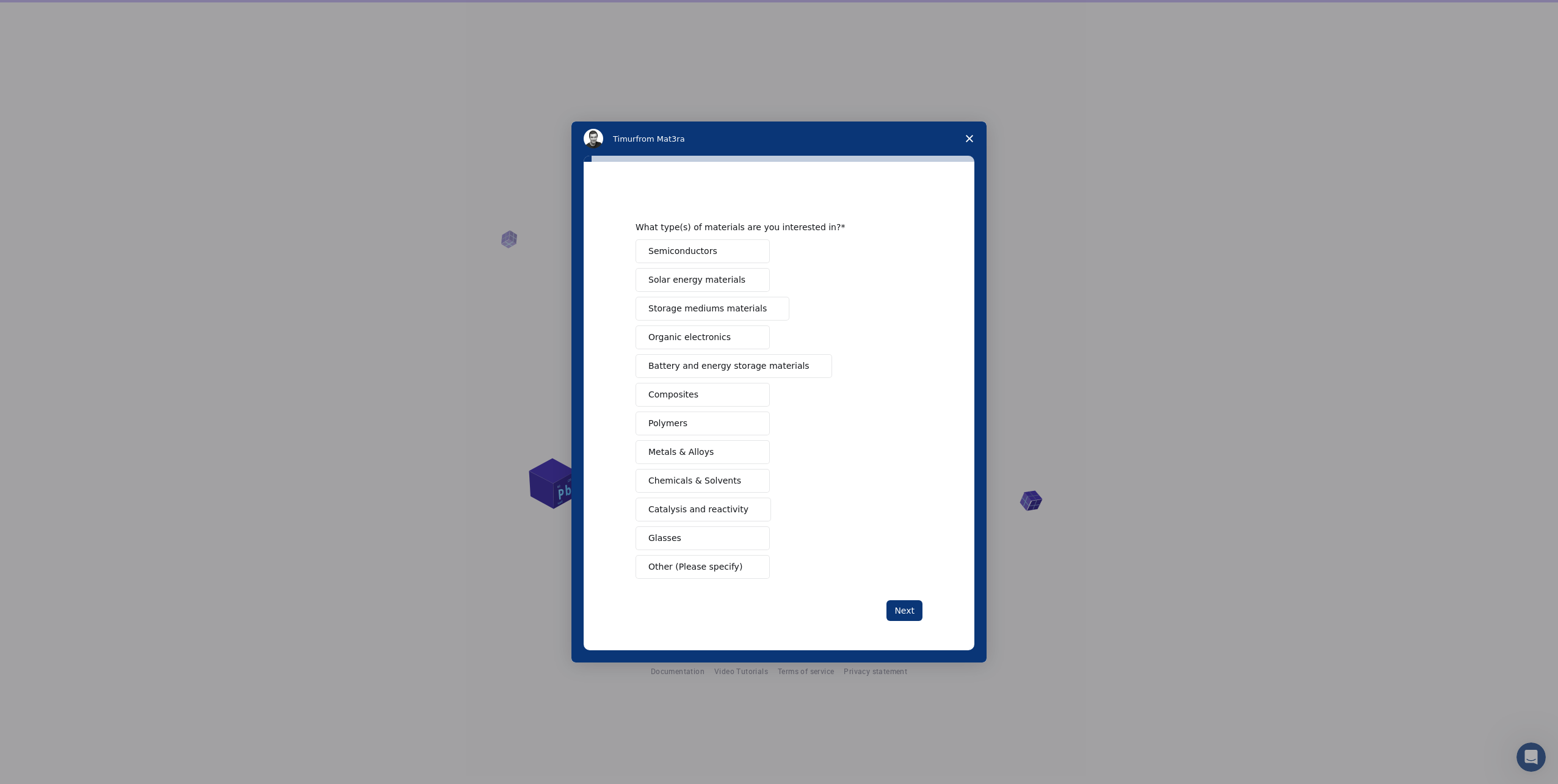
click at [710, 251] on button "Semiconductors" at bounding box center [703, 251] width 134 height 24
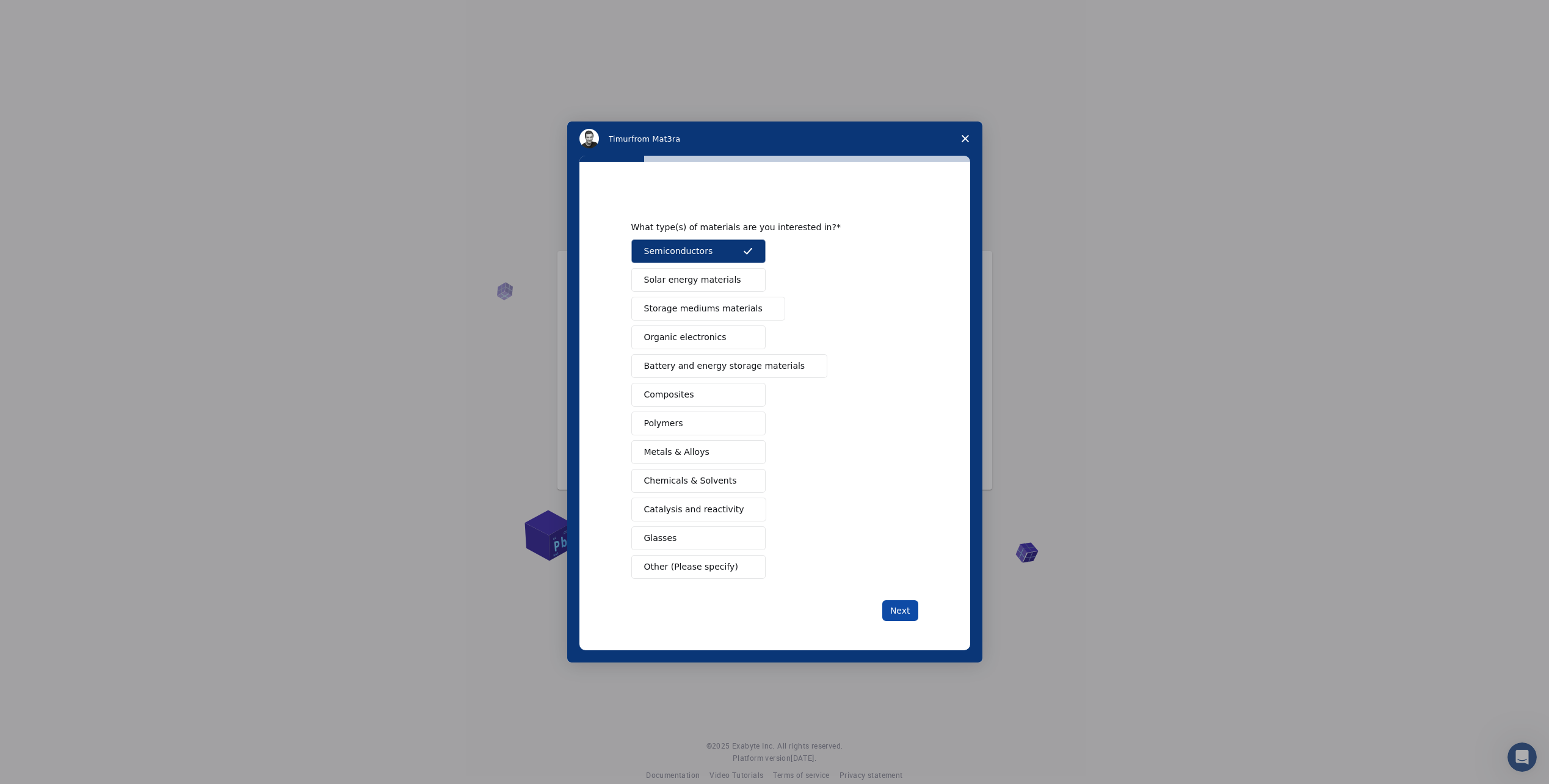
click at [899, 609] on button "Next" at bounding box center [899, 610] width 36 height 20
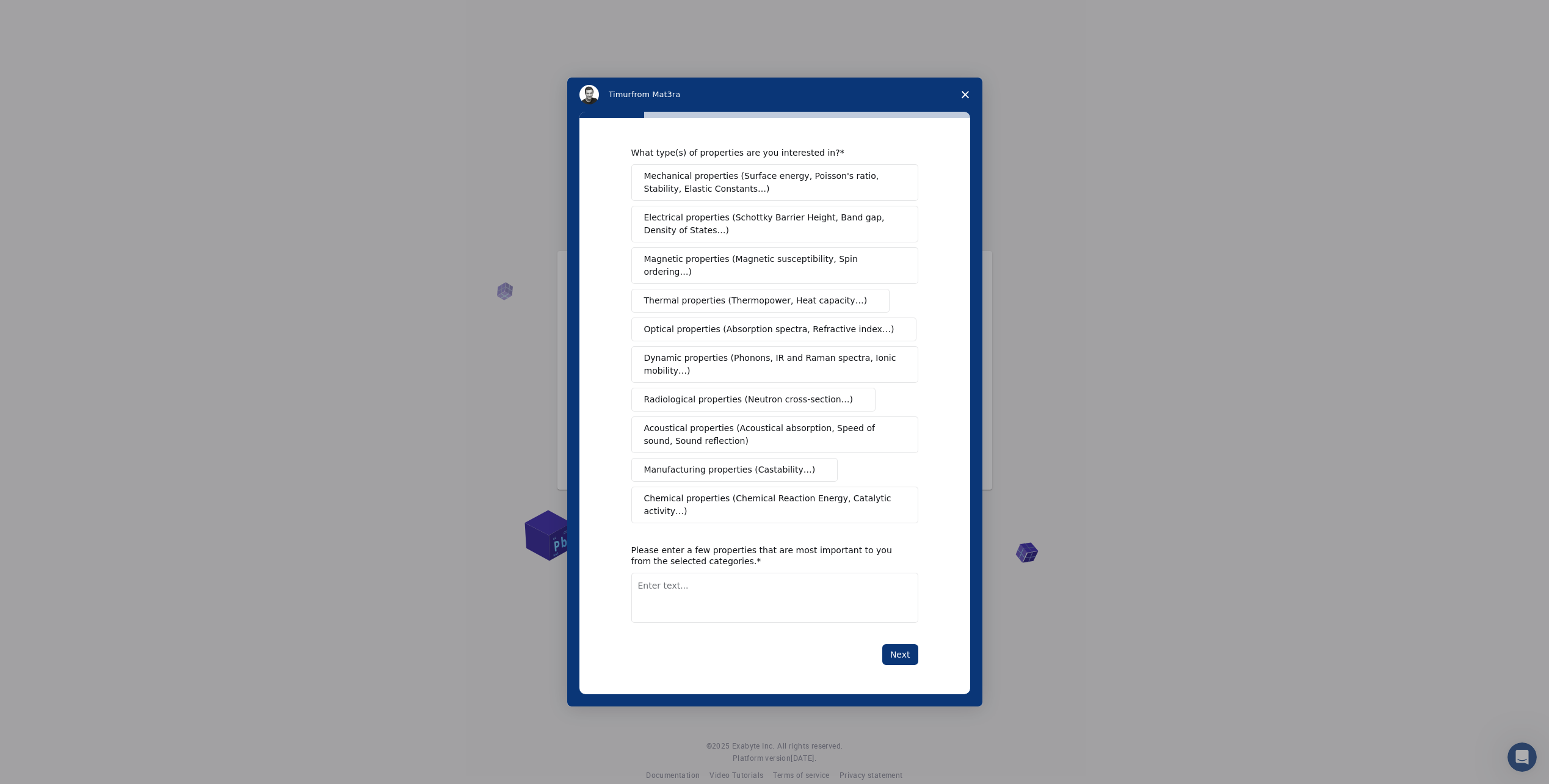
click at [761, 233] on span "Electrical properties (Schottky Barrier Height, Band gap, Density of States…)" at bounding box center [772, 224] width 254 height 26
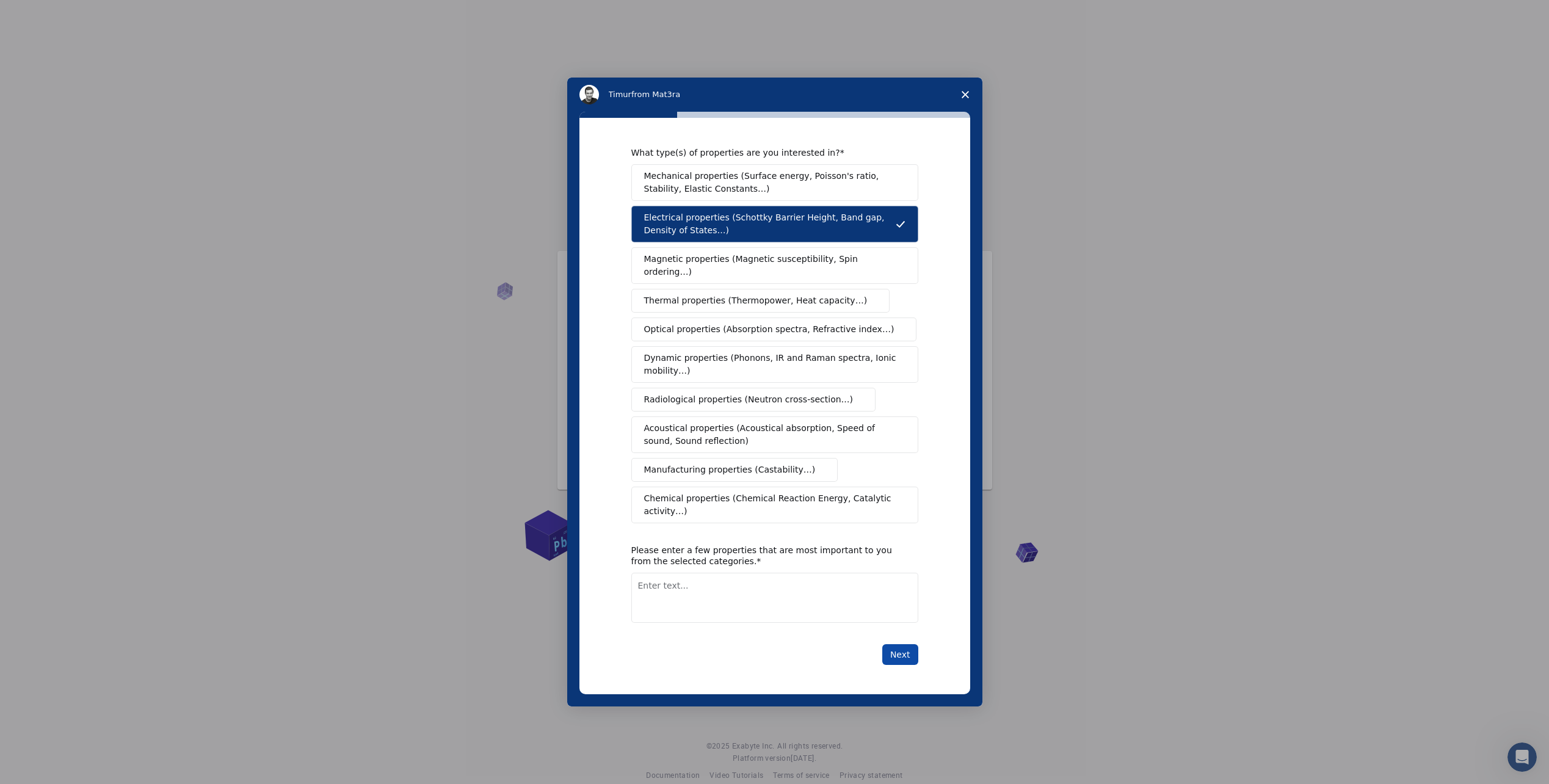
click at [900, 644] on button "Next" at bounding box center [899, 655] width 36 height 20
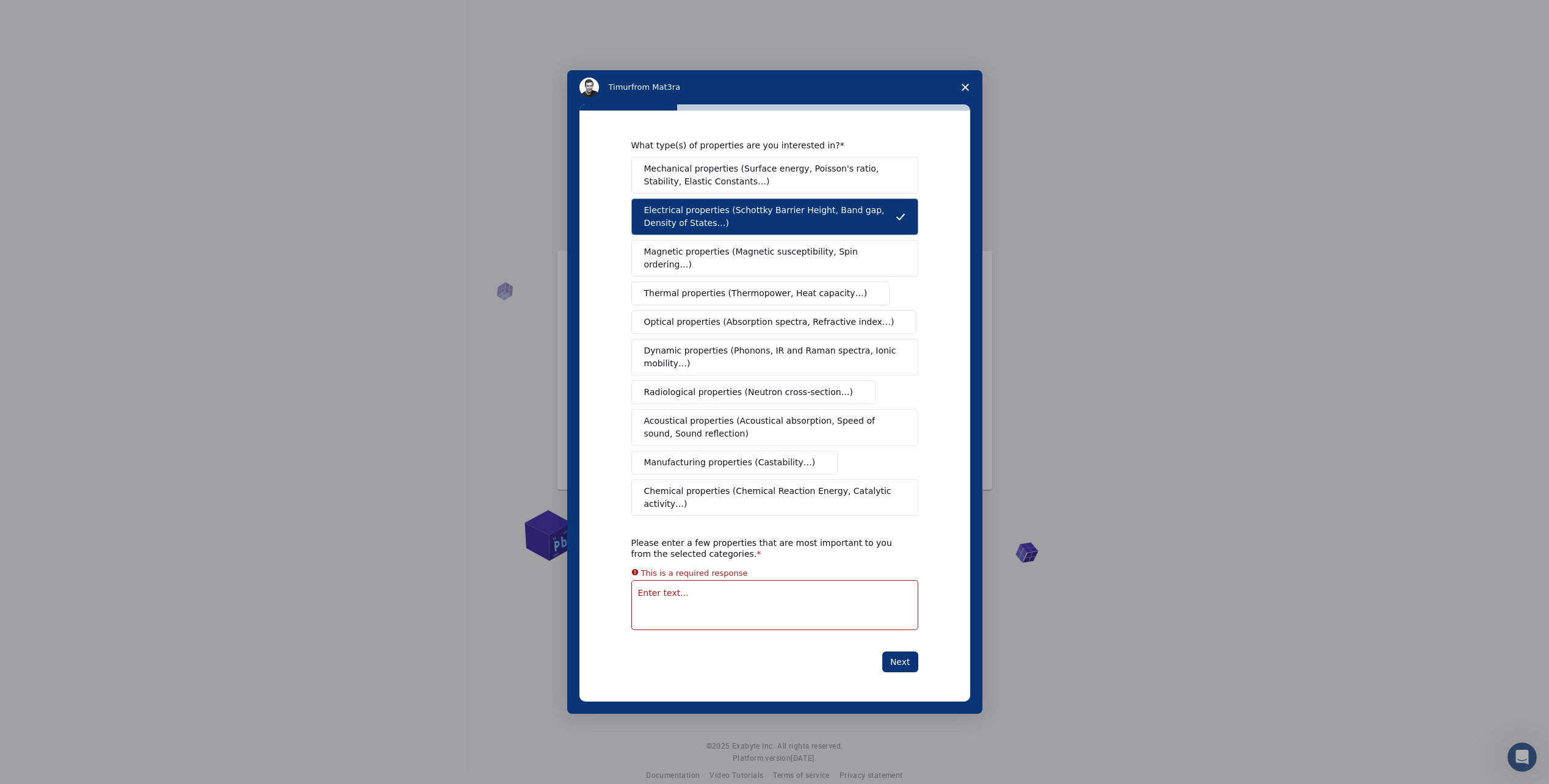
click at [737, 316] on span "Optical properties (Absorption spectra, Refractive index…)" at bounding box center [769, 322] width 251 height 13
click at [763, 292] on span "Thermal properties (Thermopower, Heat capacity…)" at bounding box center [756, 294] width 224 height 13
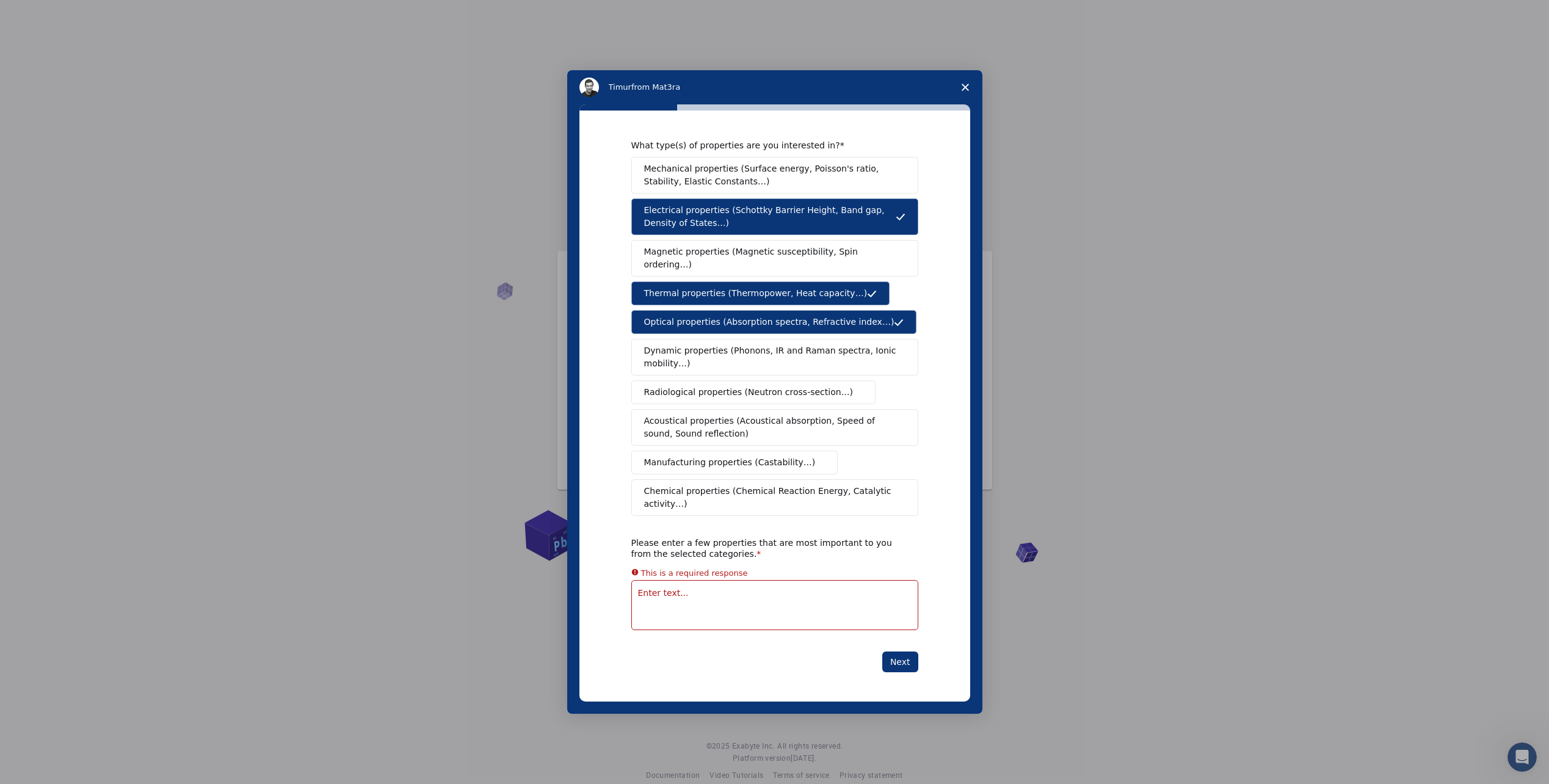
click at [769, 260] on span "Magnetic properties (Magnetic susceptibility, Spin ordering…)" at bounding box center [770, 258] width 252 height 26
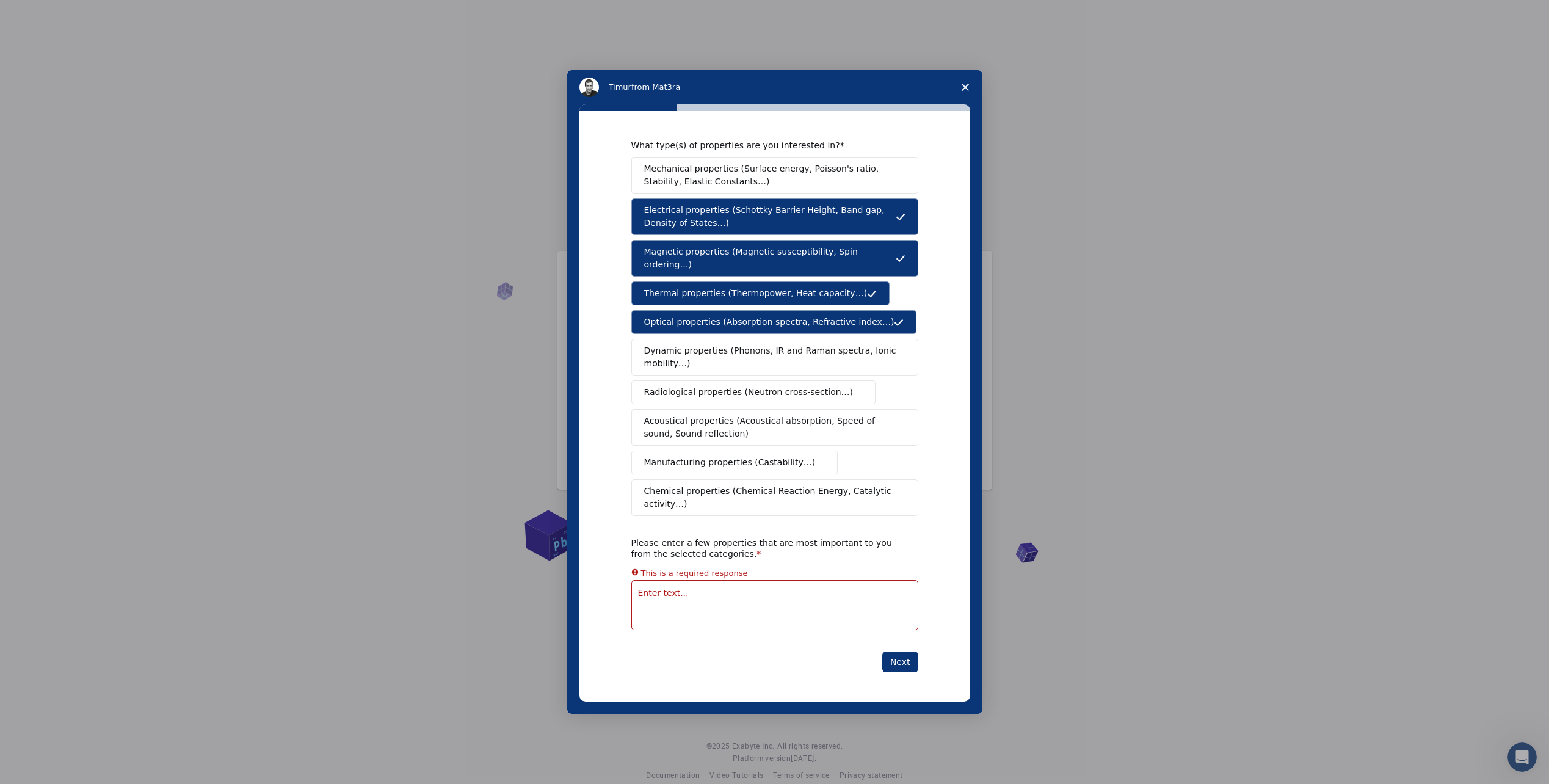
click at [753, 361] on span "Dynamic properties (Phonons, IR and Raman spectra, Ionic mobility…)" at bounding box center [771, 357] width 254 height 26
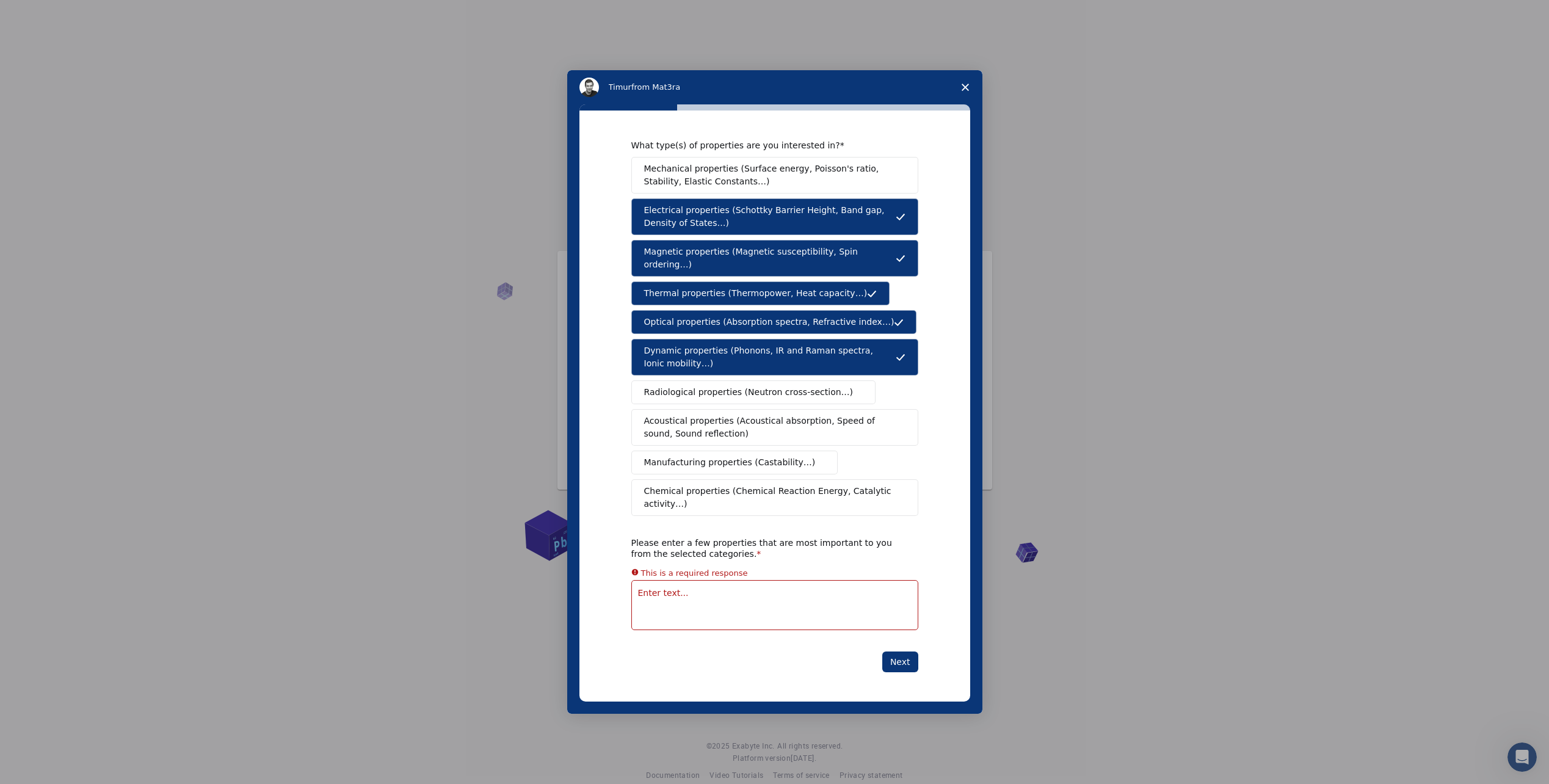
click at [758, 392] on span "Radiological properties (Neutron cross-section…)" at bounding box center [749, 392] width 210 height 13
click at [904, 652] on button "Next" at bounding box center [899, 662] width 36 height 20
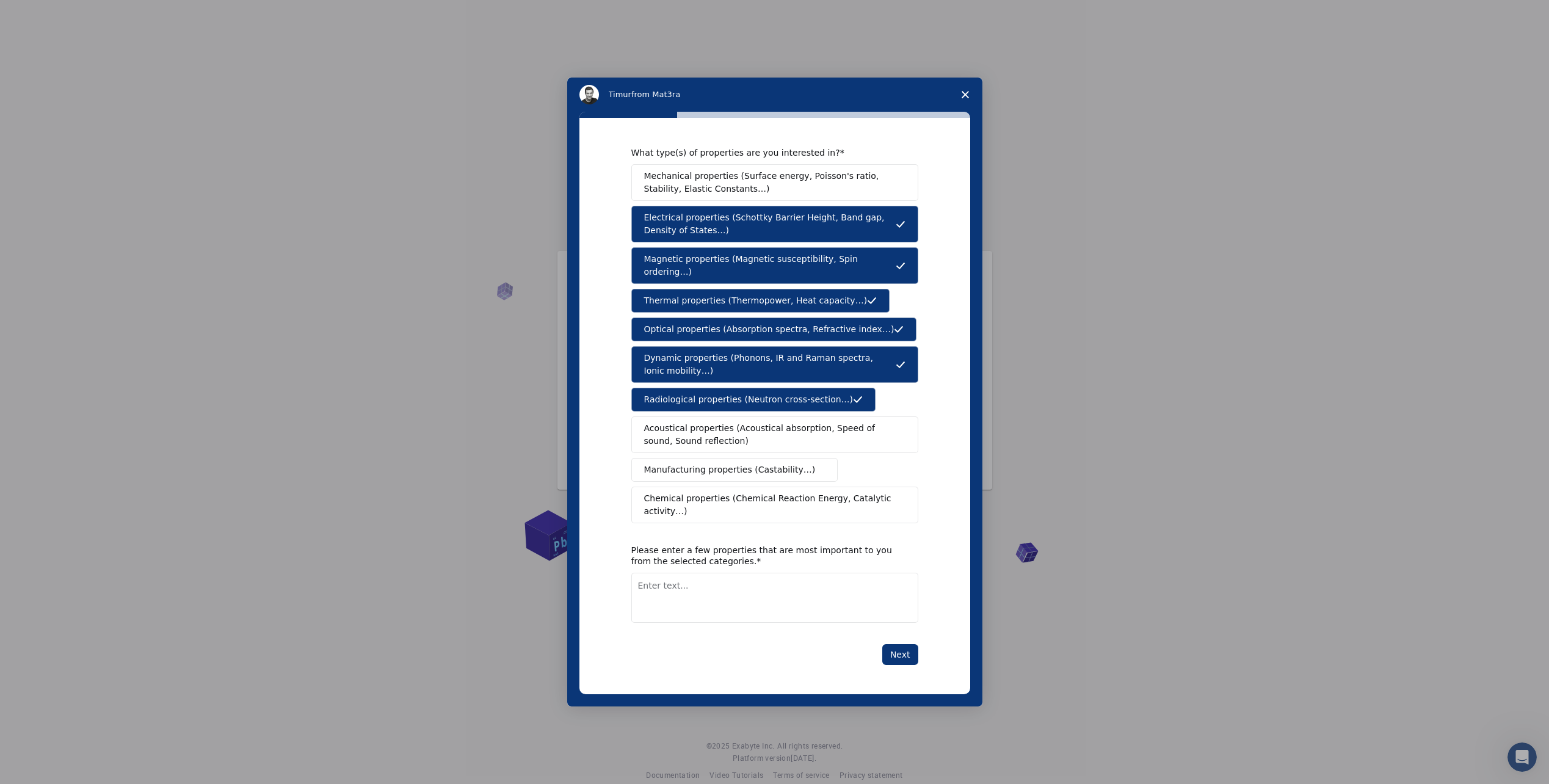
click at [845, 603] on textarea "Enter text..." at bounding box center [774, 598] width 287 height 50
click at [844, 588] on textarea "Enter text..." at bounding box center [774, 598] width 287 height 50
type textarea "b"
type textarea "optical and electrical properties"
click at [902, 644] on button "Next" at bounding box center [899, 655] width 36 height 20
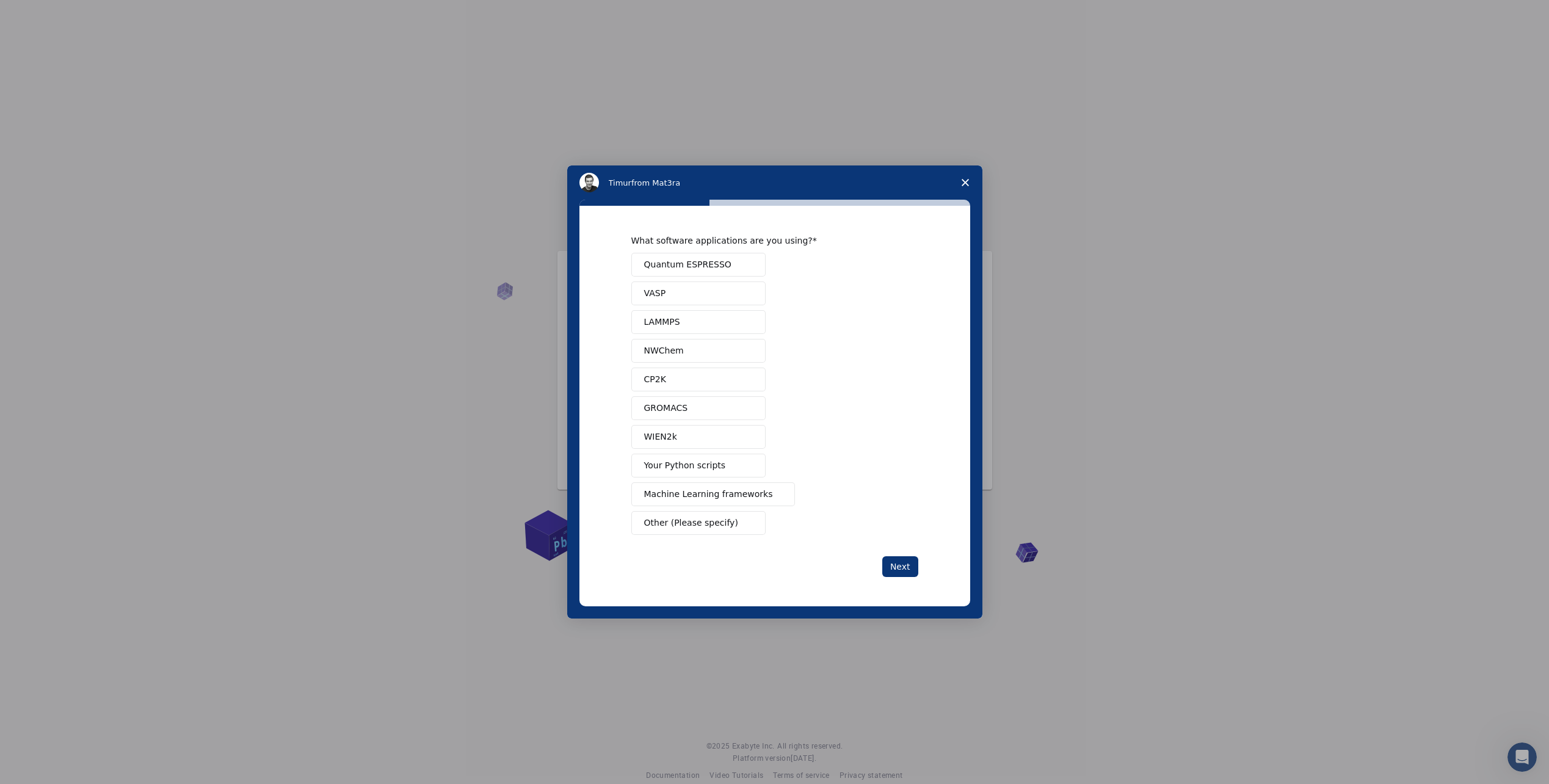
click at [734, 264] on button "Quantum ESPRESSO" at bounding box center [699, 264] width 134 height 24
click at [888, 563] on button "Next" at bounding box center [899, 566] width 36 height 20
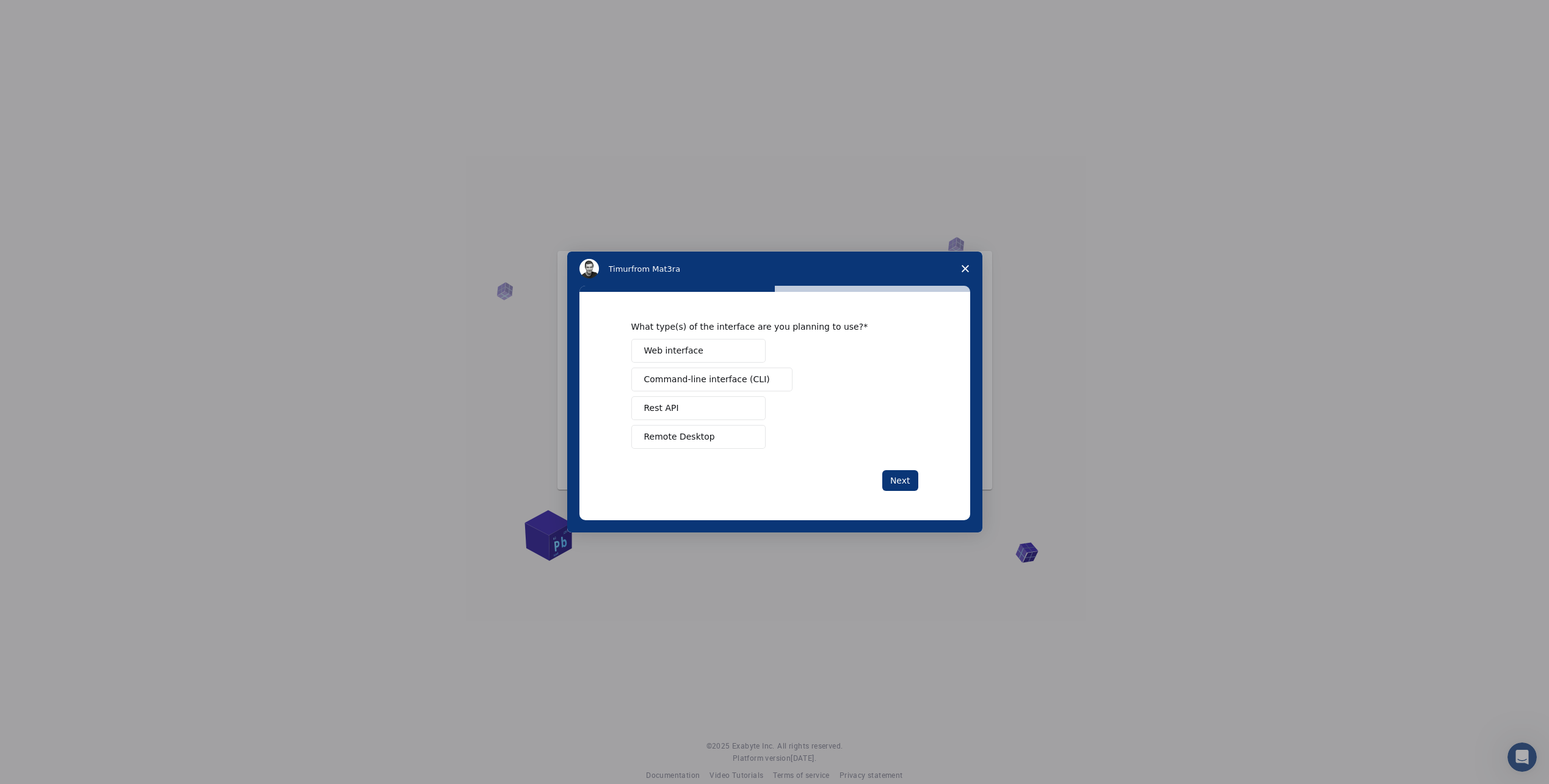
click at [737, 354] on button "Web interface" at bounding box center [699, 351] width 134 height 24
click at [903, 479] on button "Next" at bounding box center [899, 480] width 36 height 20
click at [741, 381] on button "Perform research" at bounding box center [699, 379] width 134 height 24
click at [911, 482] on button "Next" at bounding box center [899, 480] width 36 height 20
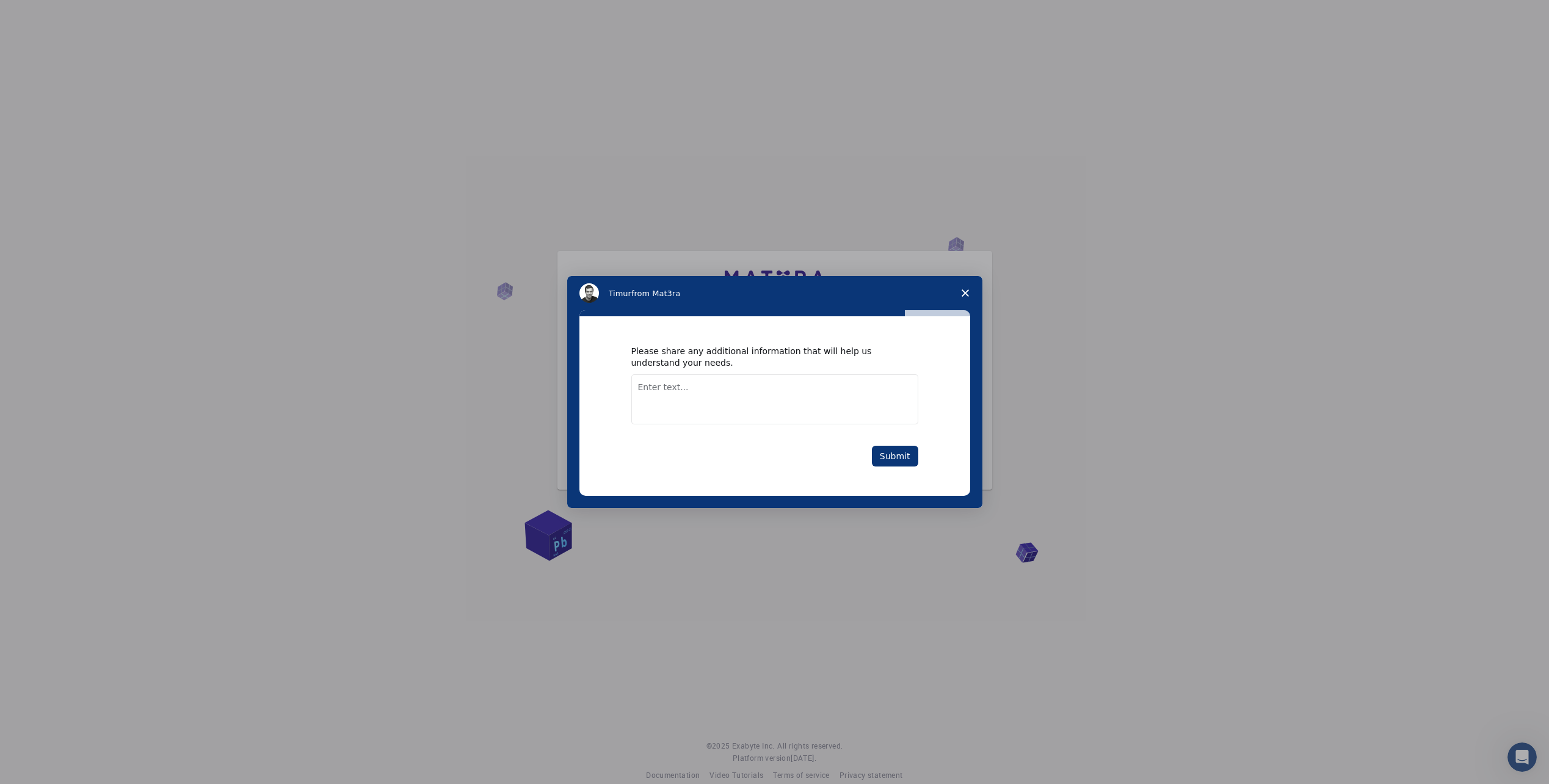
click at [783, 399] on textarea "Enter text..." at bounding box center [774, 399] width 287 height 50
type textarea "f"
type textarea "band structure calculation"
click at [910, 451] on button "Submit" at bounding box center [895, 456] width 47 height 20
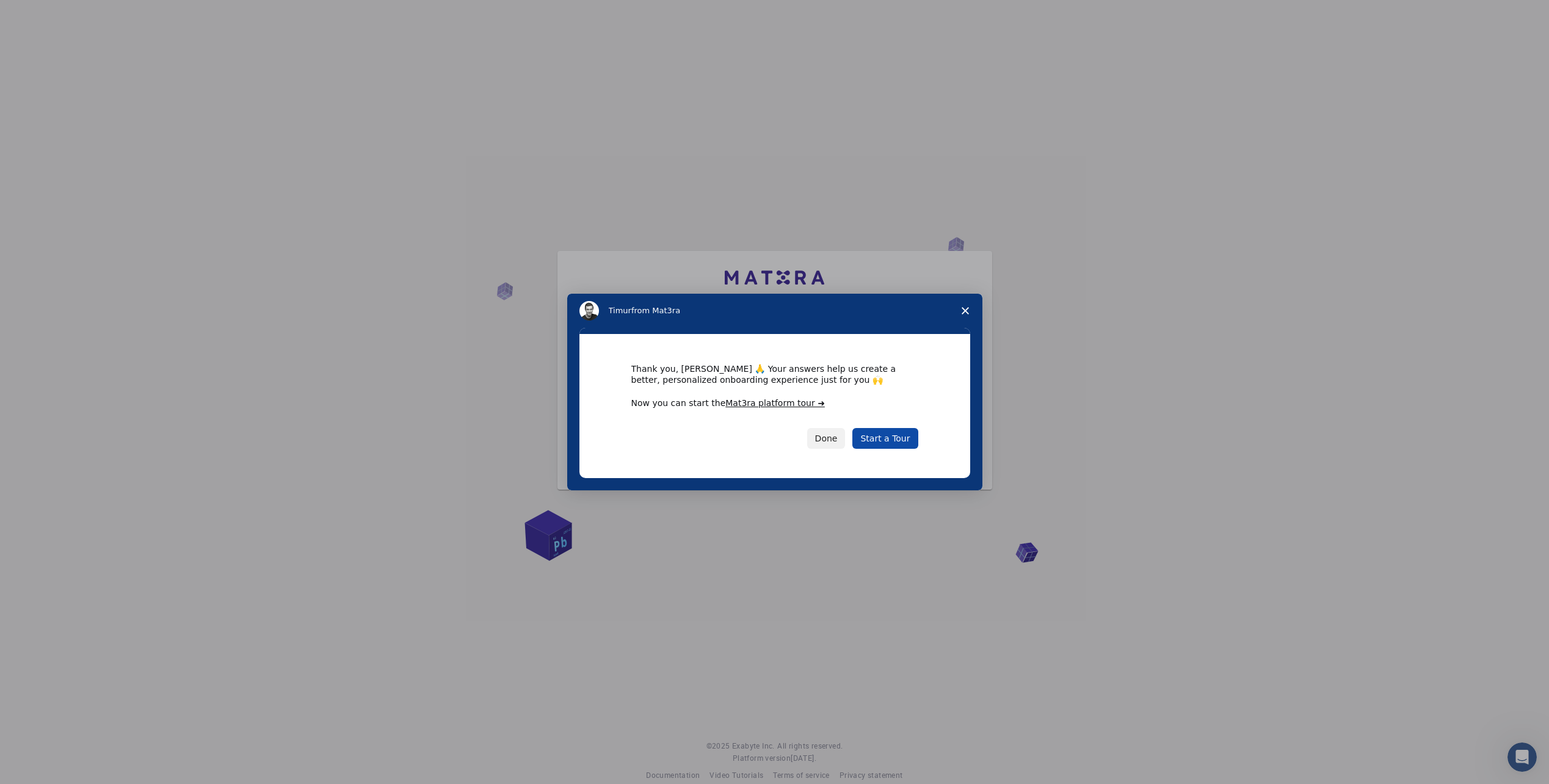
click at [878, 440] on link "Start a Tour" at bounding box center [884, 438] width 65 height 20
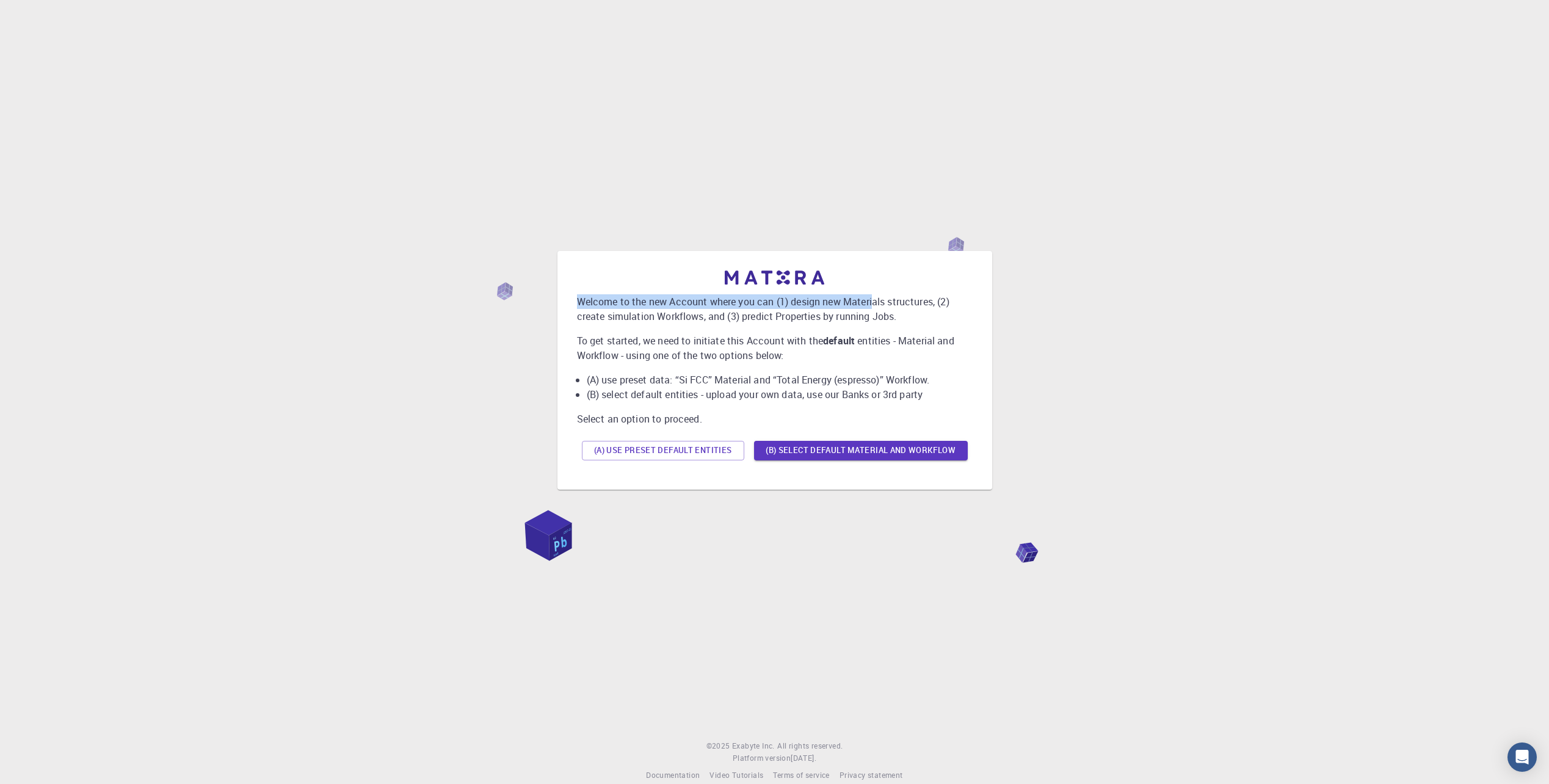
drag, startPoint x: 580, startPoint y: 299, endPoint x: 876, endPoint y: 305, distance: 296.1
click at [876, 305] on p "Welcome to the new Account where you can (1) design new Materials structures, (…" at bounding box center [774, 309] width 395 height 29
drag, startPoint x: 876, startPoint y: 305, endPoint x: 899, endPoint y: 327, distance: 31.8
click at [899, 327] on div "Welcome to the new Account where you can (1) design new Materials structures, (…" at bounding box center [774, 368] width 395 height 195
drag, startPoint x: 921, startPoint y: 311, endPoint x: 606, endPoint y: 300, distance: 315.2
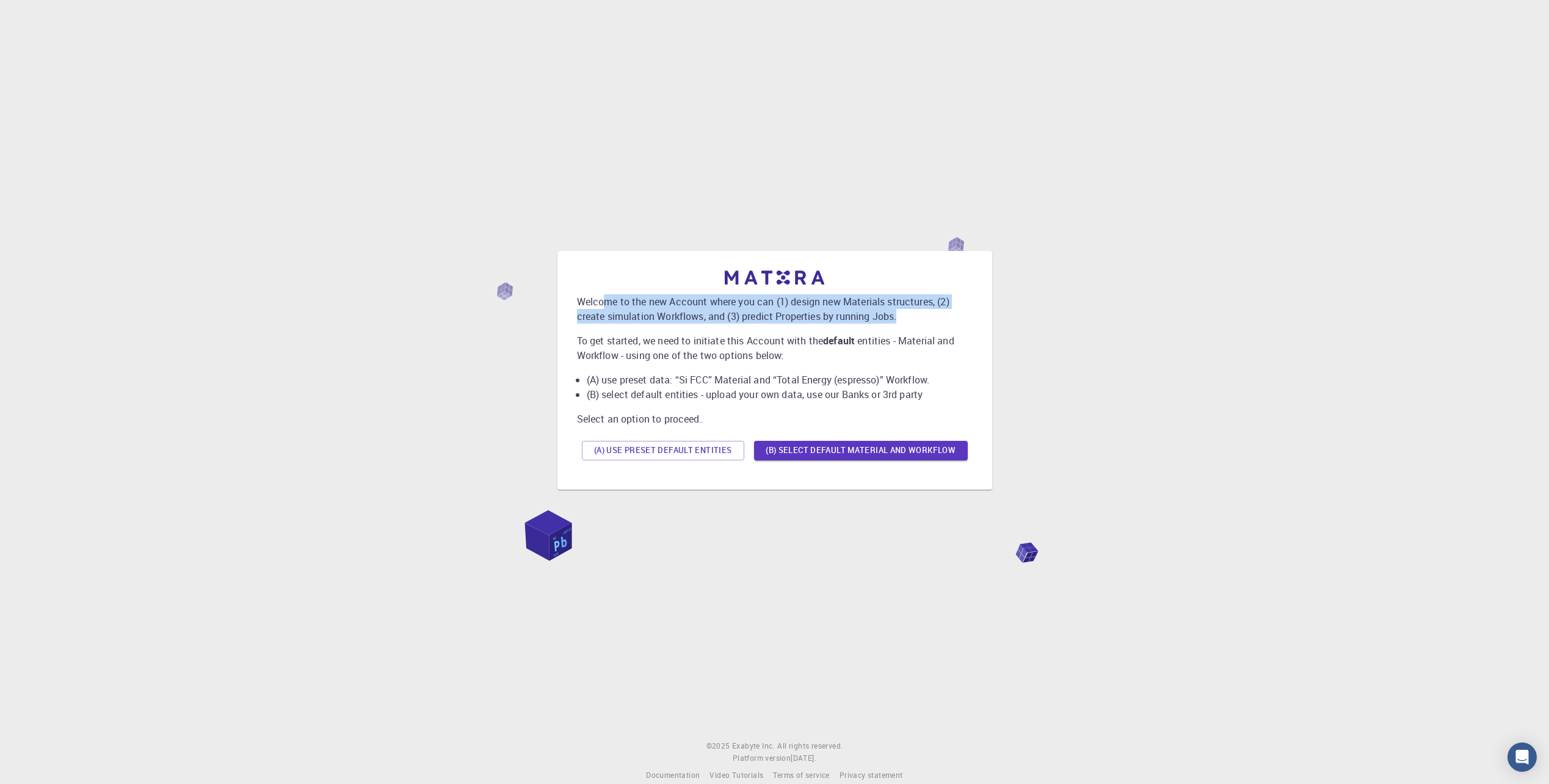
click at [606, 300] on p "Welcome to the new Account where you can (1) design new Materials structures, (…" at bounding box center [774, 309] width 395 height 29
drag, startPoint x: 606, startPoint y: 300, endPoint x: 651, endPoint y: 327, distance: 52.5
click at [651, 327] on div "Welcome to the new Account where you can (1) design new Materials structures, (…" at bounding box center [774, 368] width 395 height 195
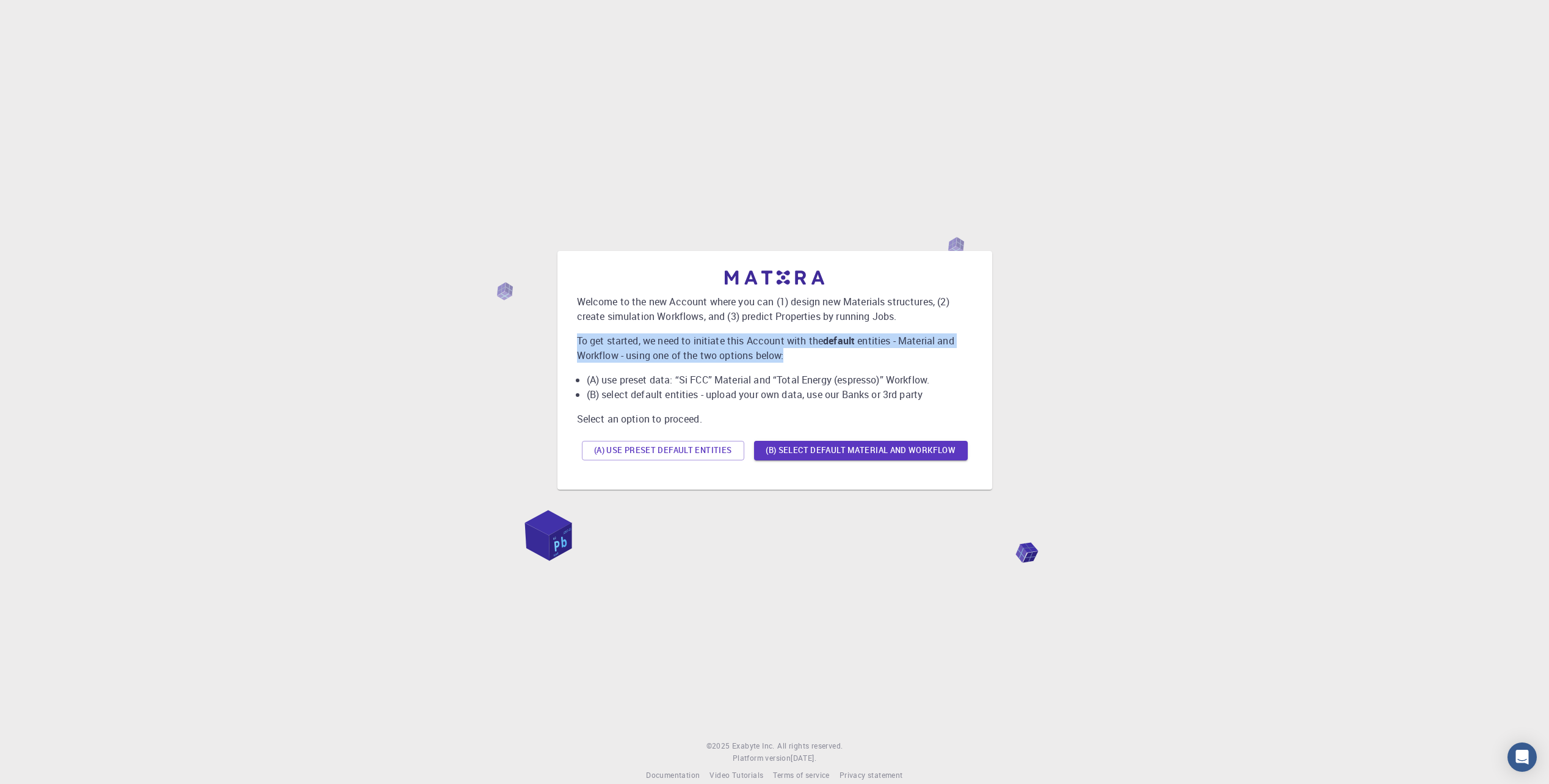
drag, startPoint x: 577, startPoint y: 340, endPoint x: 837, endPoint y: 354, distance: 260.4
click at [837, 354] on p "To get started, we need to initiate this Account with the default entities - Ma…" at bounding box center [774, 348] width 395 height 29
drag, startPoint x: 837, startPoint y: 354, endPoint x: 840, endPoint y: 360, distance: 6.7
click at [840, 360] on p "To get started, we need to initiate this Account with the default entities - Ma…" at bounding box center [774, 348] width 395 height 29
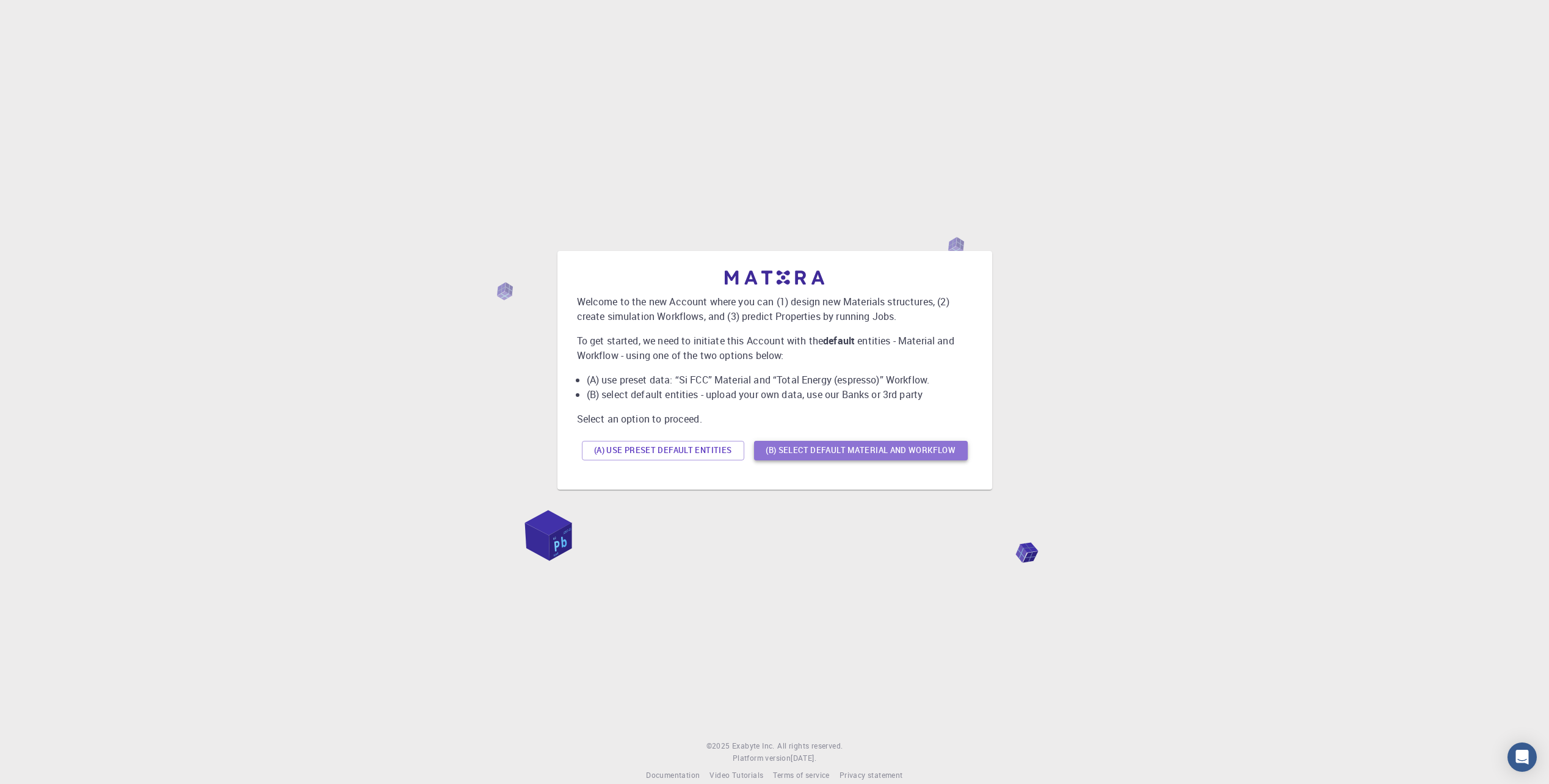
click at [813, 450] on button "(B) Select default material and workflow" at bounding box center [861, 450] width 213 height 20
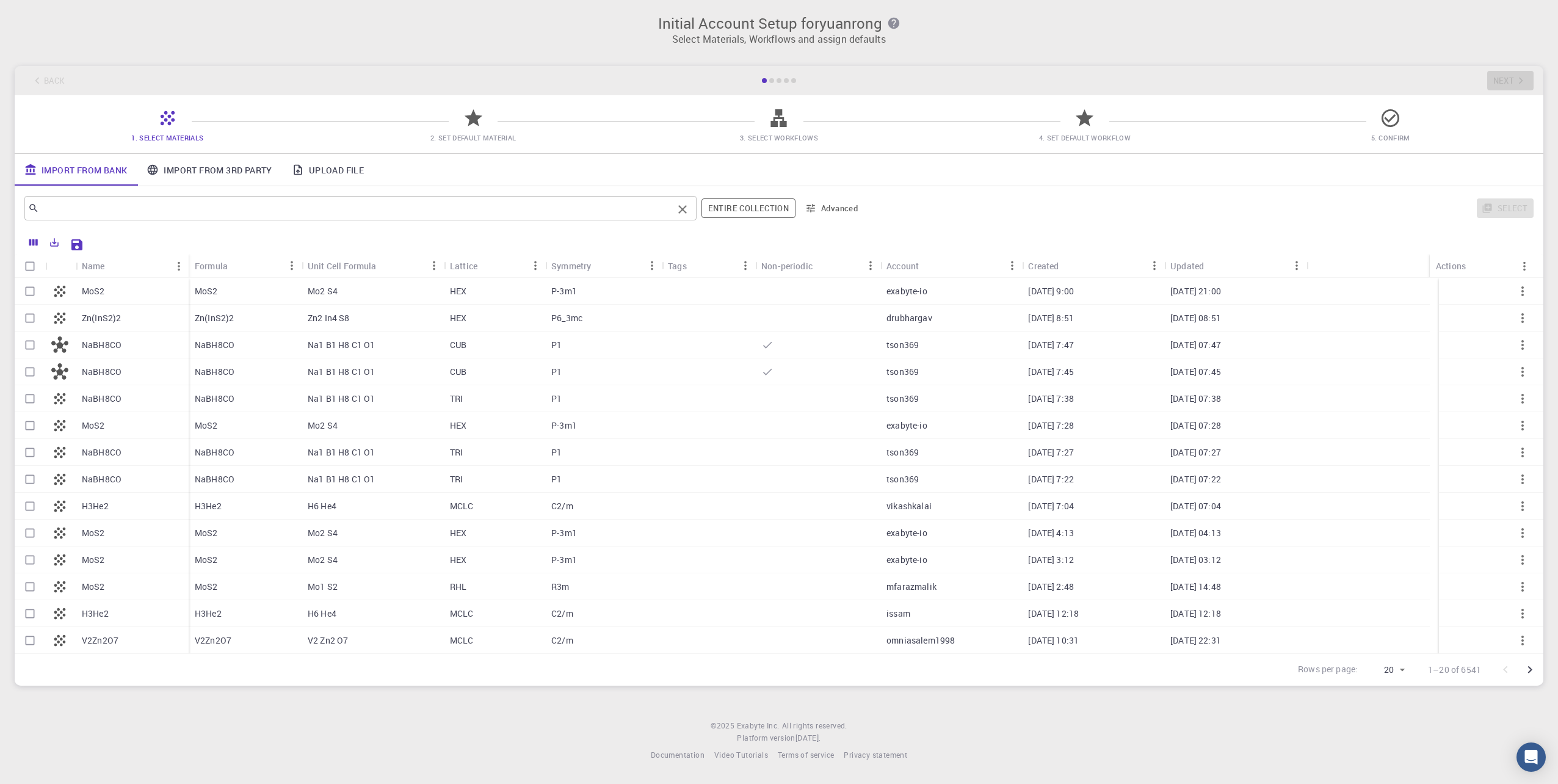
click at [435, 210] on input "text" at bounding box center [355, 208] width 634 height 17
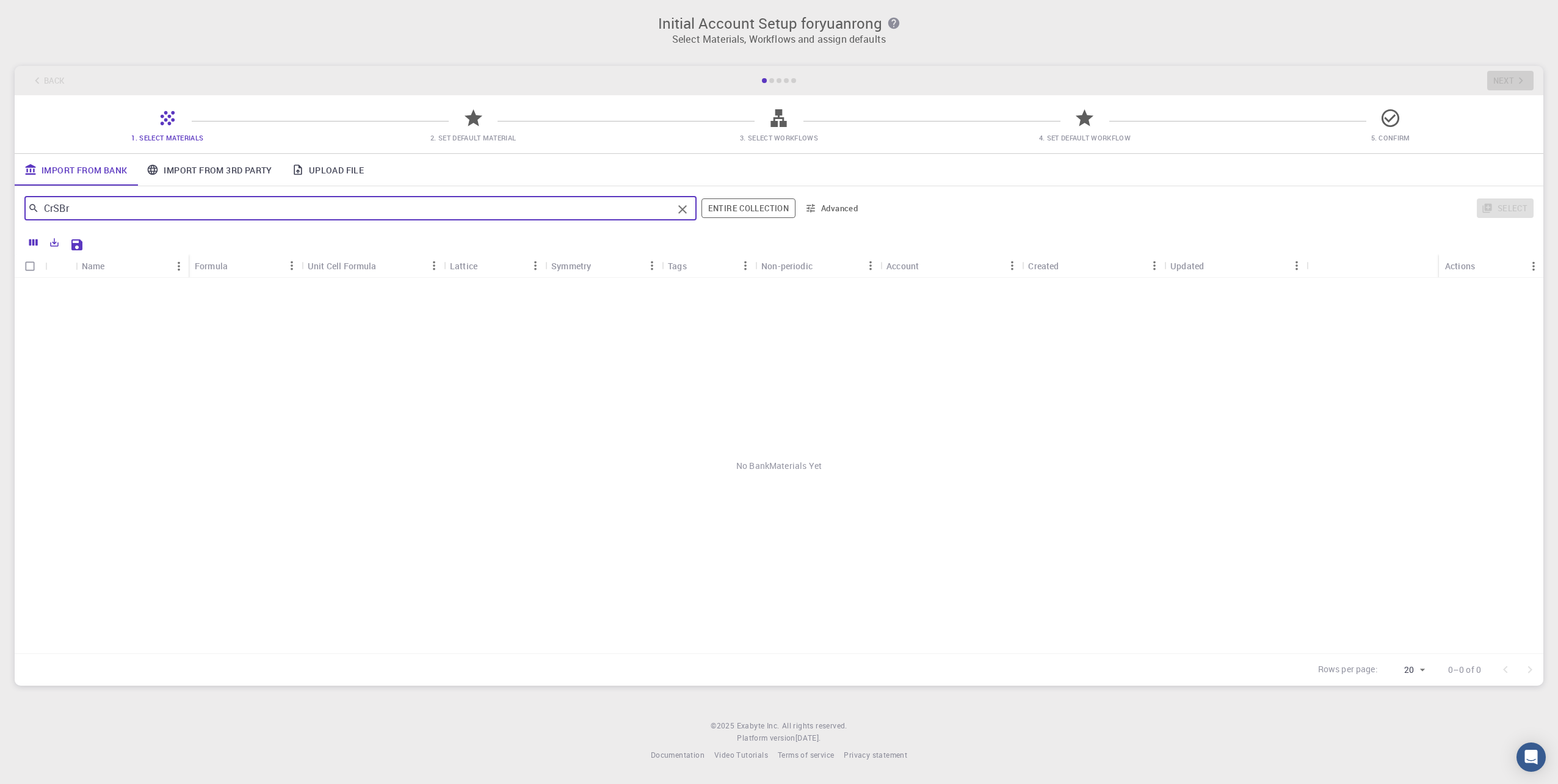
click at [153, 208] on input "CrSBr" at bounding box center [355, 208] width 634 height 17
type input "CrSBr"
click at [253, 175] on link "Import From 3rd Party" at bounding box center [209, 170] width 145 height 31
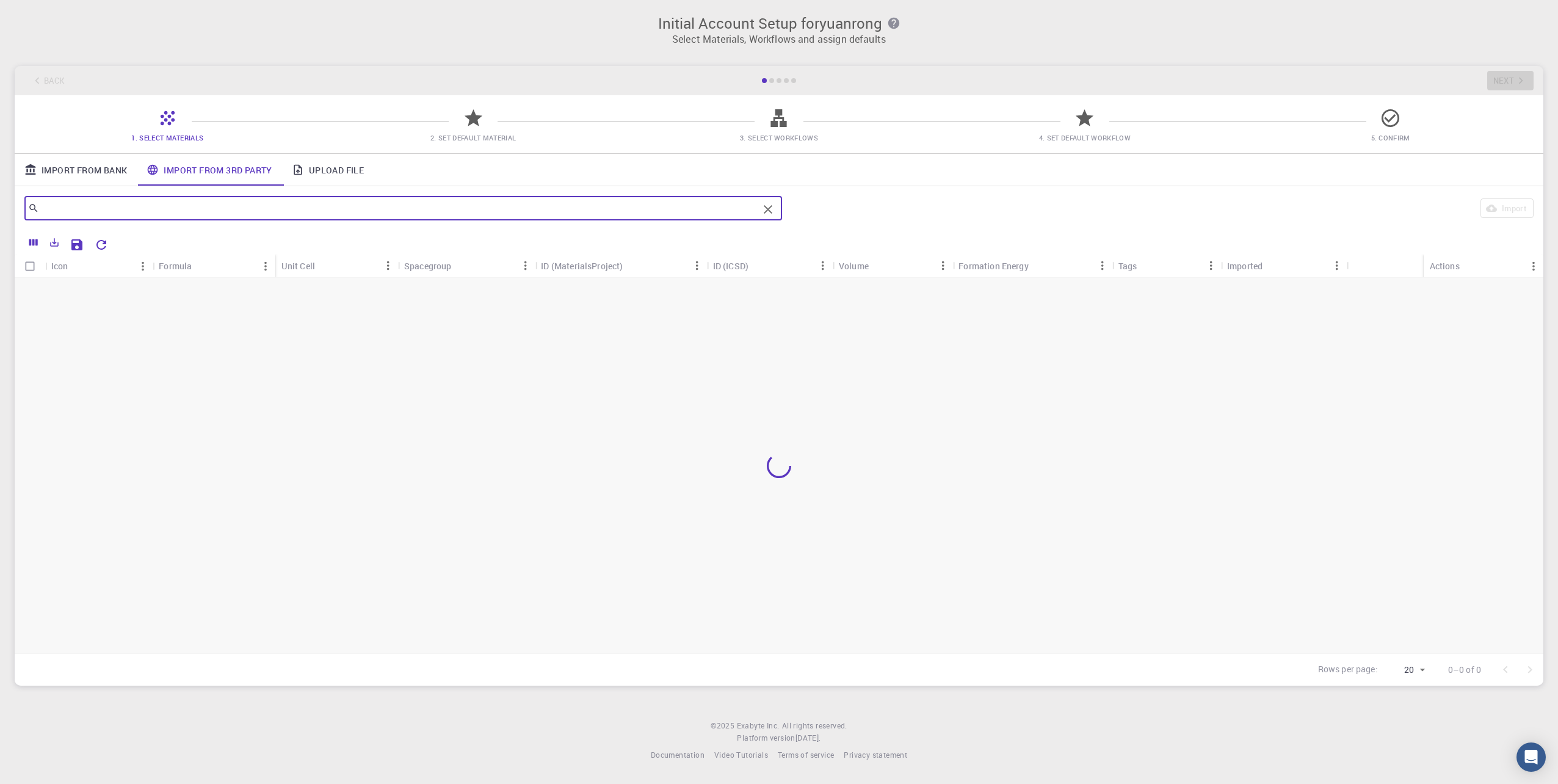
click at [256, 211] on input "text" at bounding box center [398, 208] width 719 height 17
type input "CrSBr"
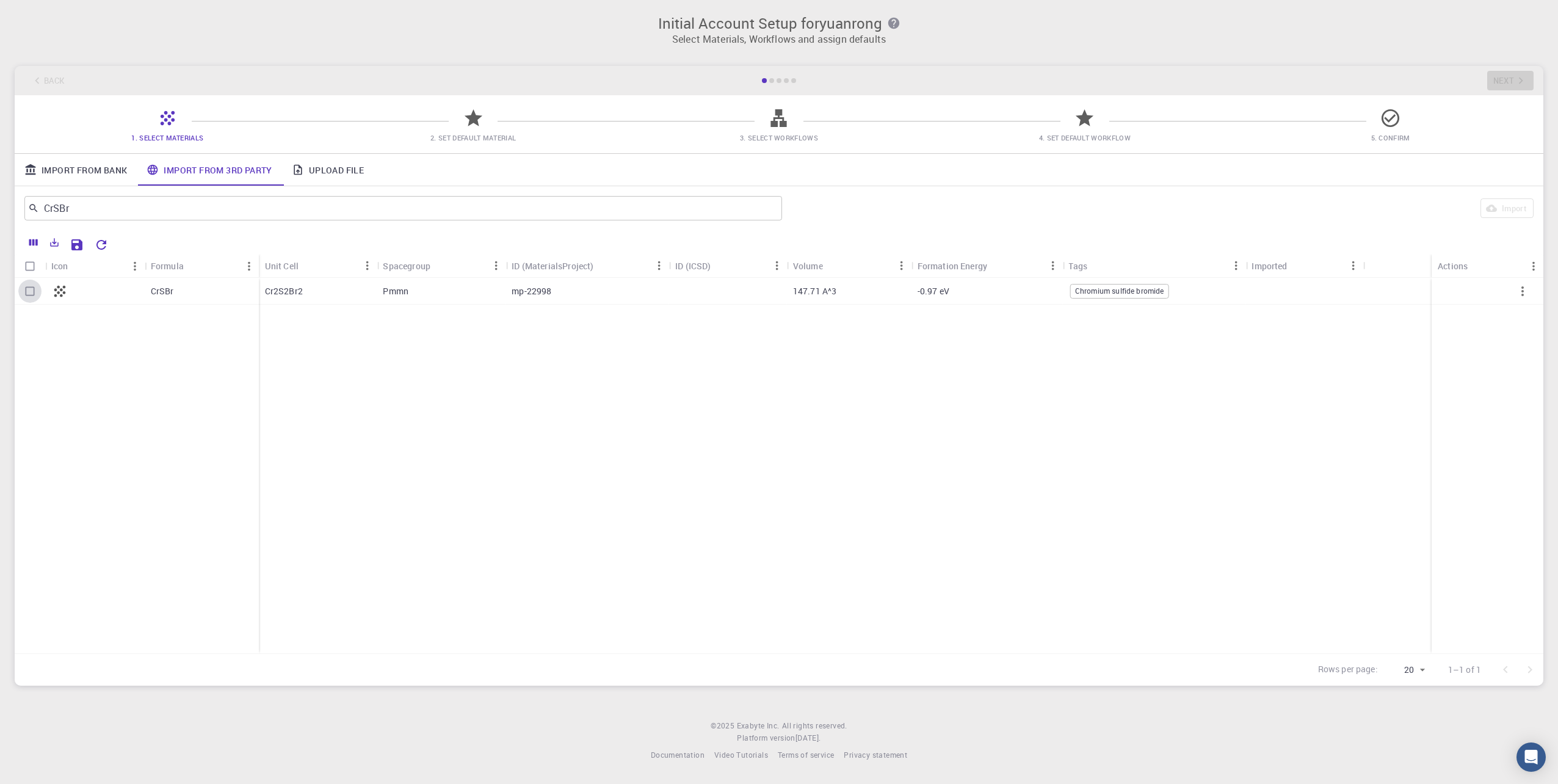
click at [34, 294] on input "Select row" at bounding box center [30, 292] width 23 height 23
checkbox input "true"
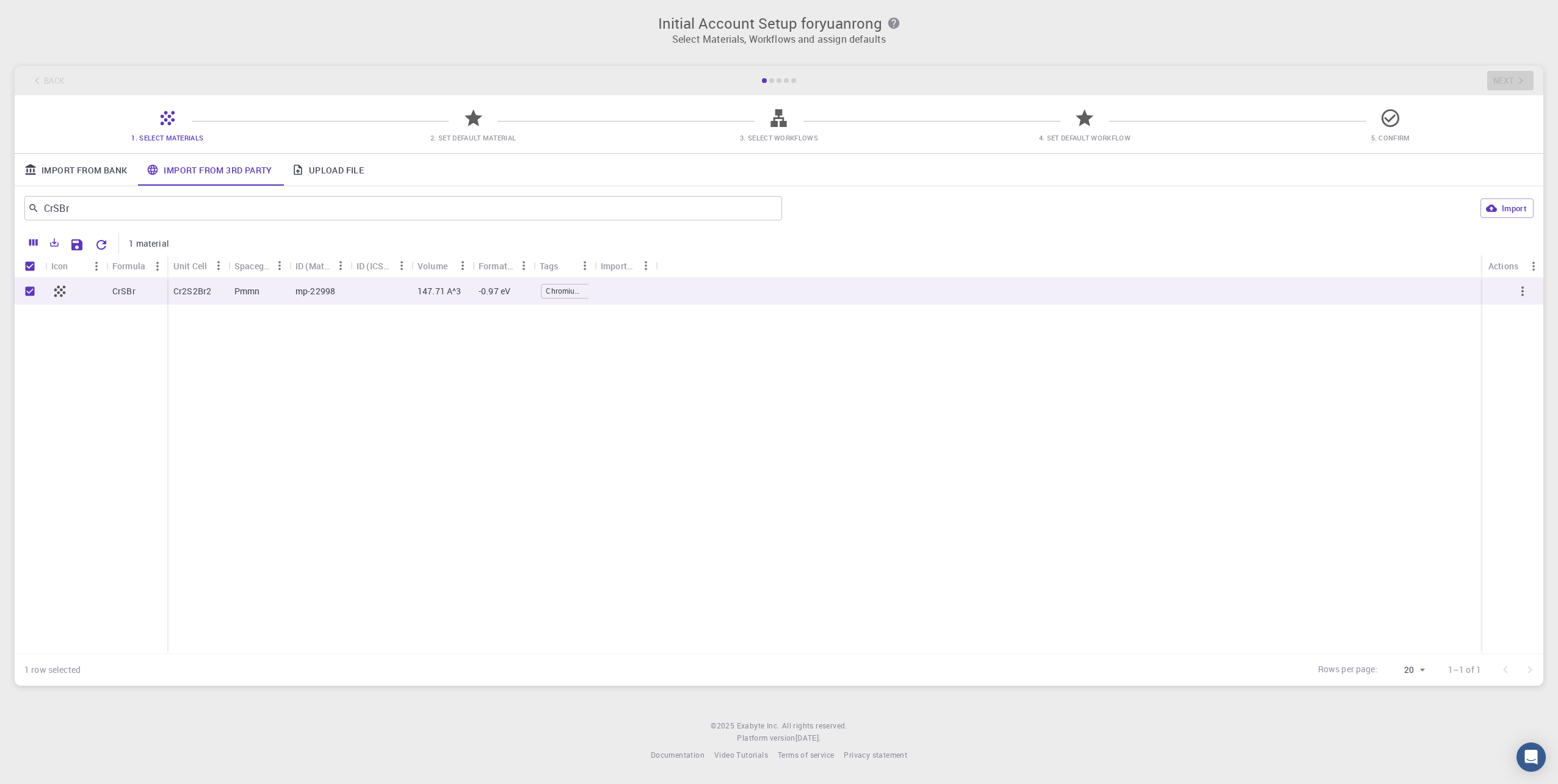
click at [234, 289] on div "Pmmn" at bounding box center [259, 291] width 61 height 27
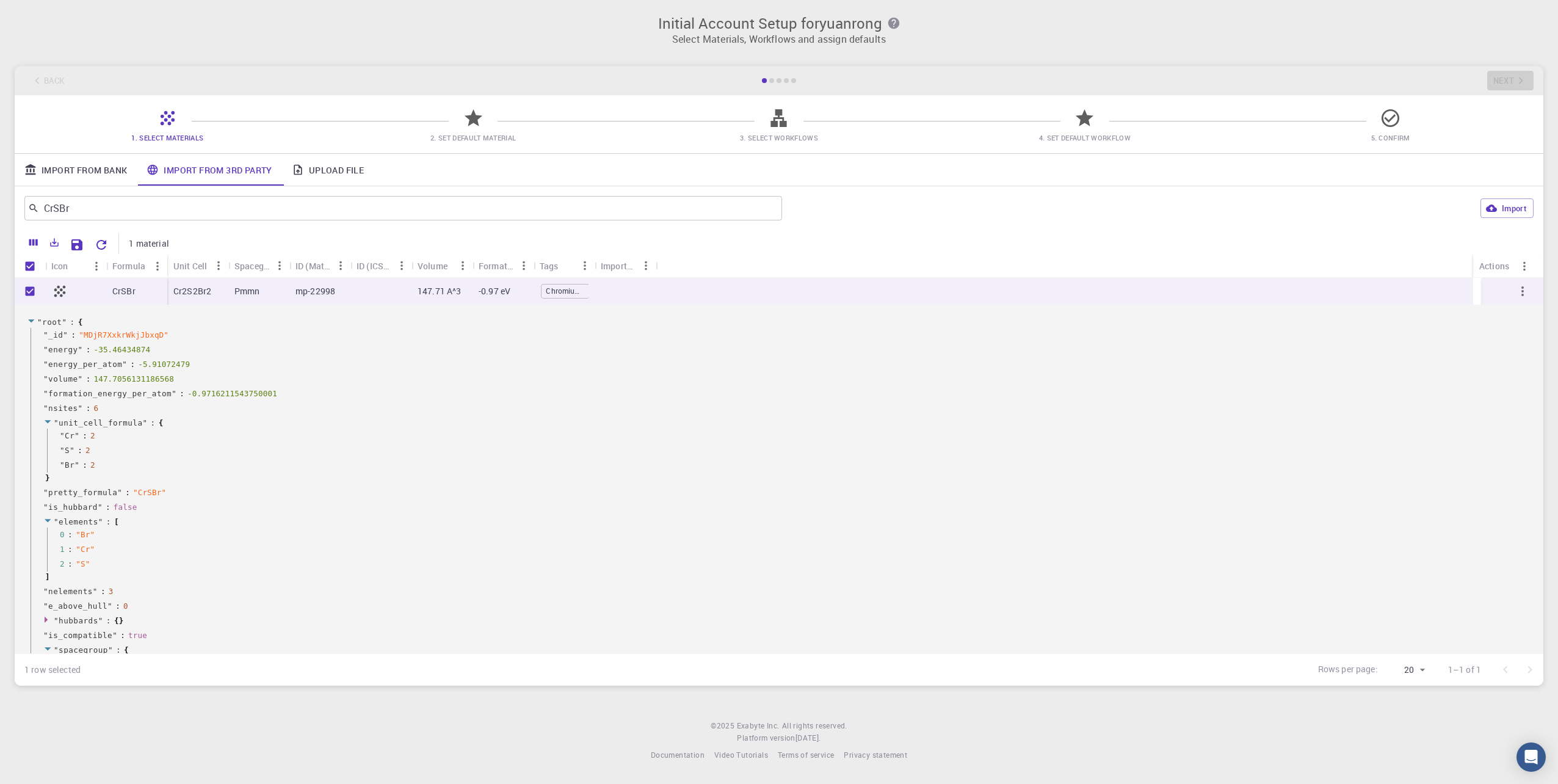
click at [563, 288] on span "Chromium sulfide bromide" at bounding box center [565, 291] width 48 height 10
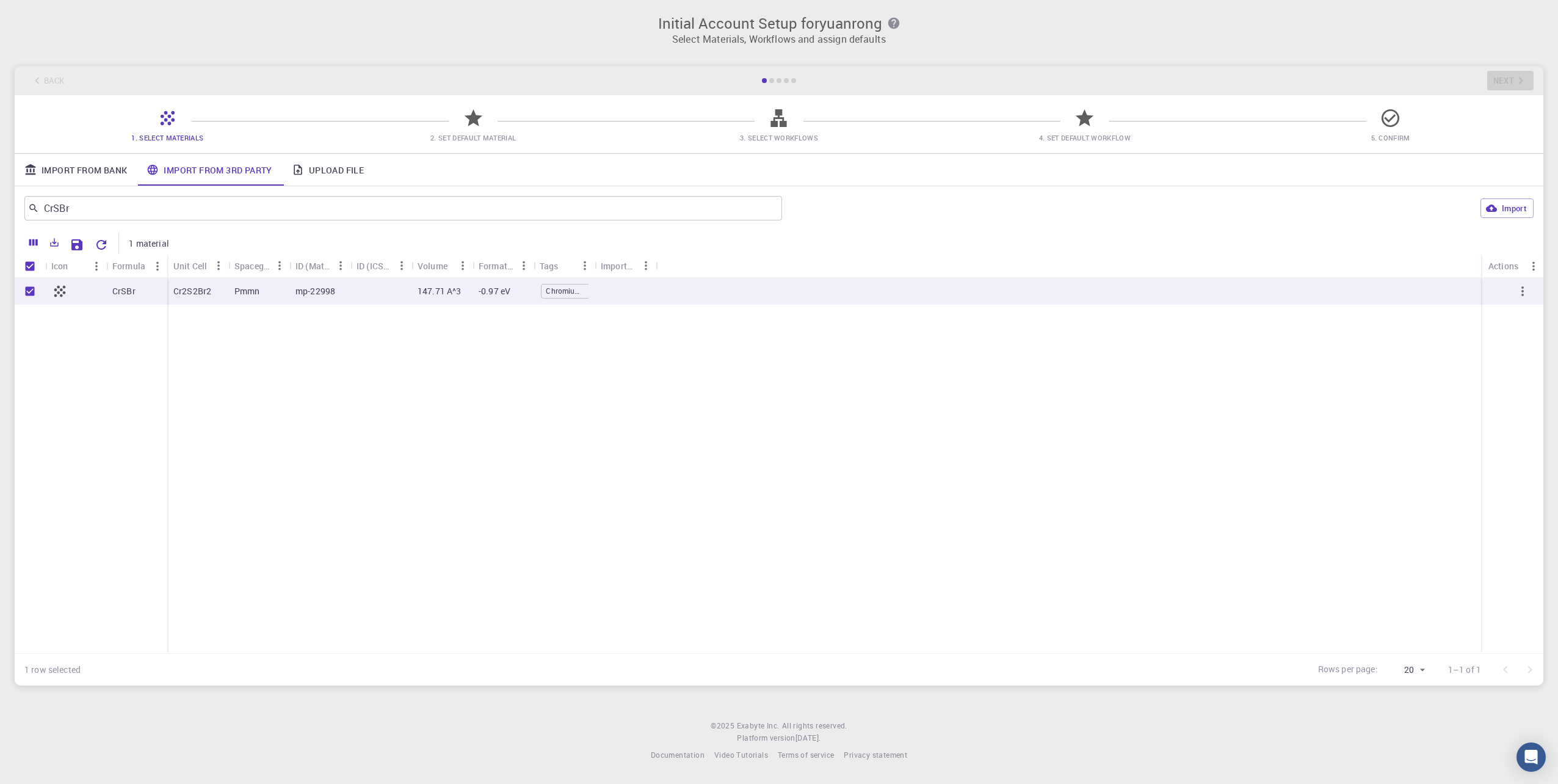
click at [166, 291] on div "CrSBr" at bounding box center [137, 291] width 61 height 27
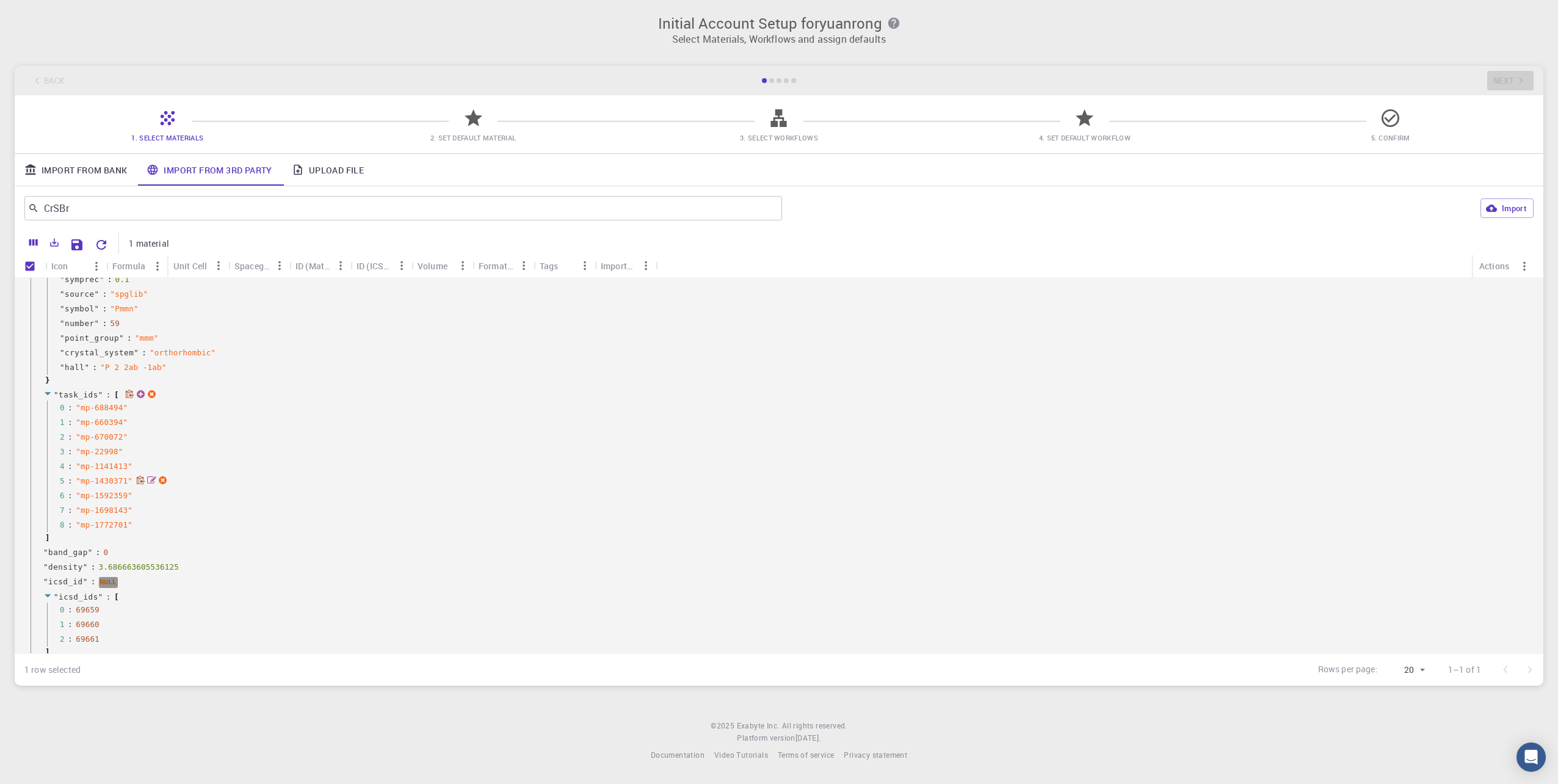
scroll to position [78, 0]
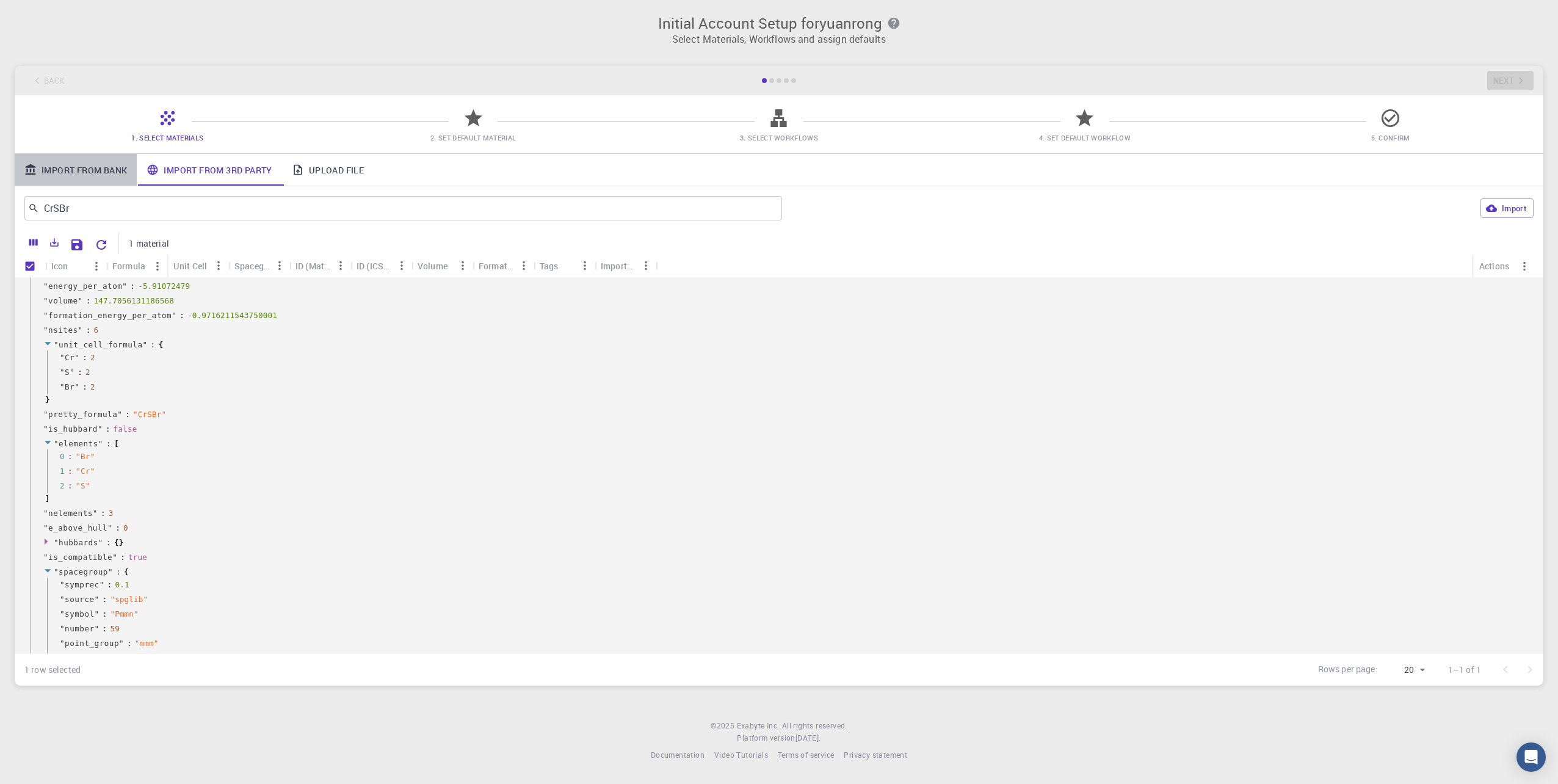
click at [69, 175] on link "Import From Bank" at bounding box center [75, 170] width 122 height 31
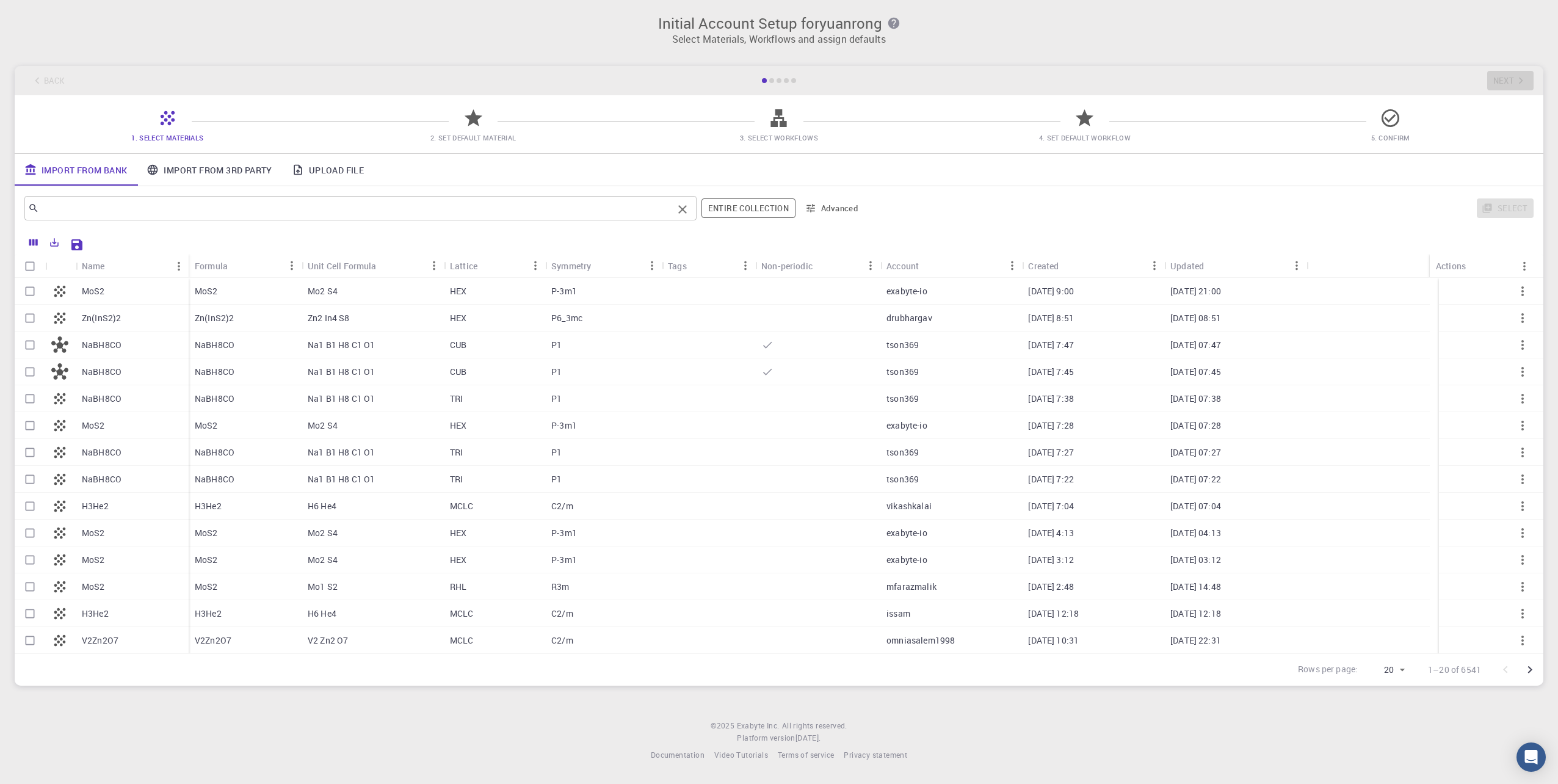
click at [148, 203] on input "text" at bounding box center [355, 208] width 634 height 17
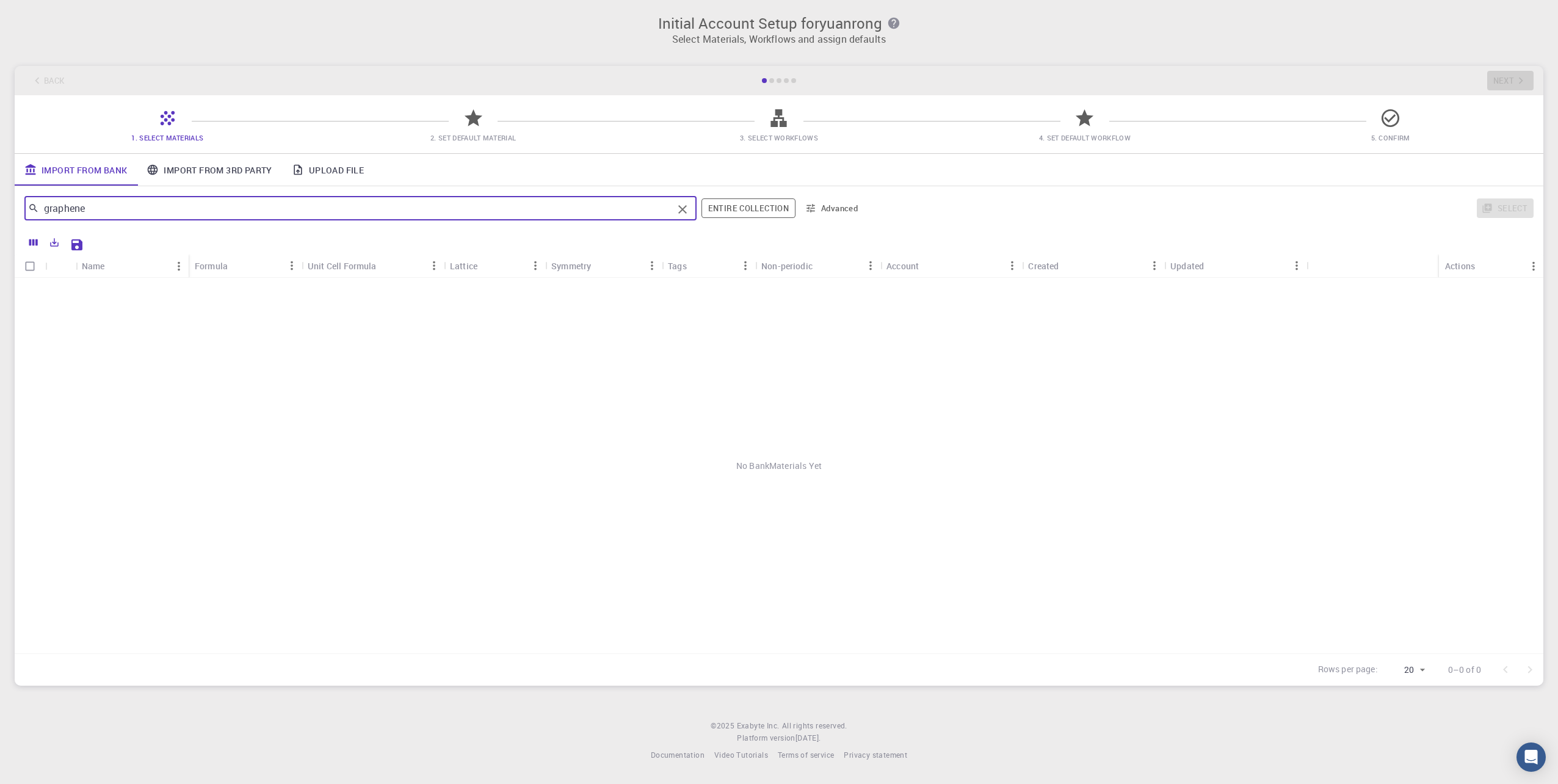
click at [121, 212] on input "graphene" at bounding box center [355, 208] width 634 height 17
click at [175, 299] on div "No BankMaterials Yet" at bounding box center [779, 465] width 1529 height 376
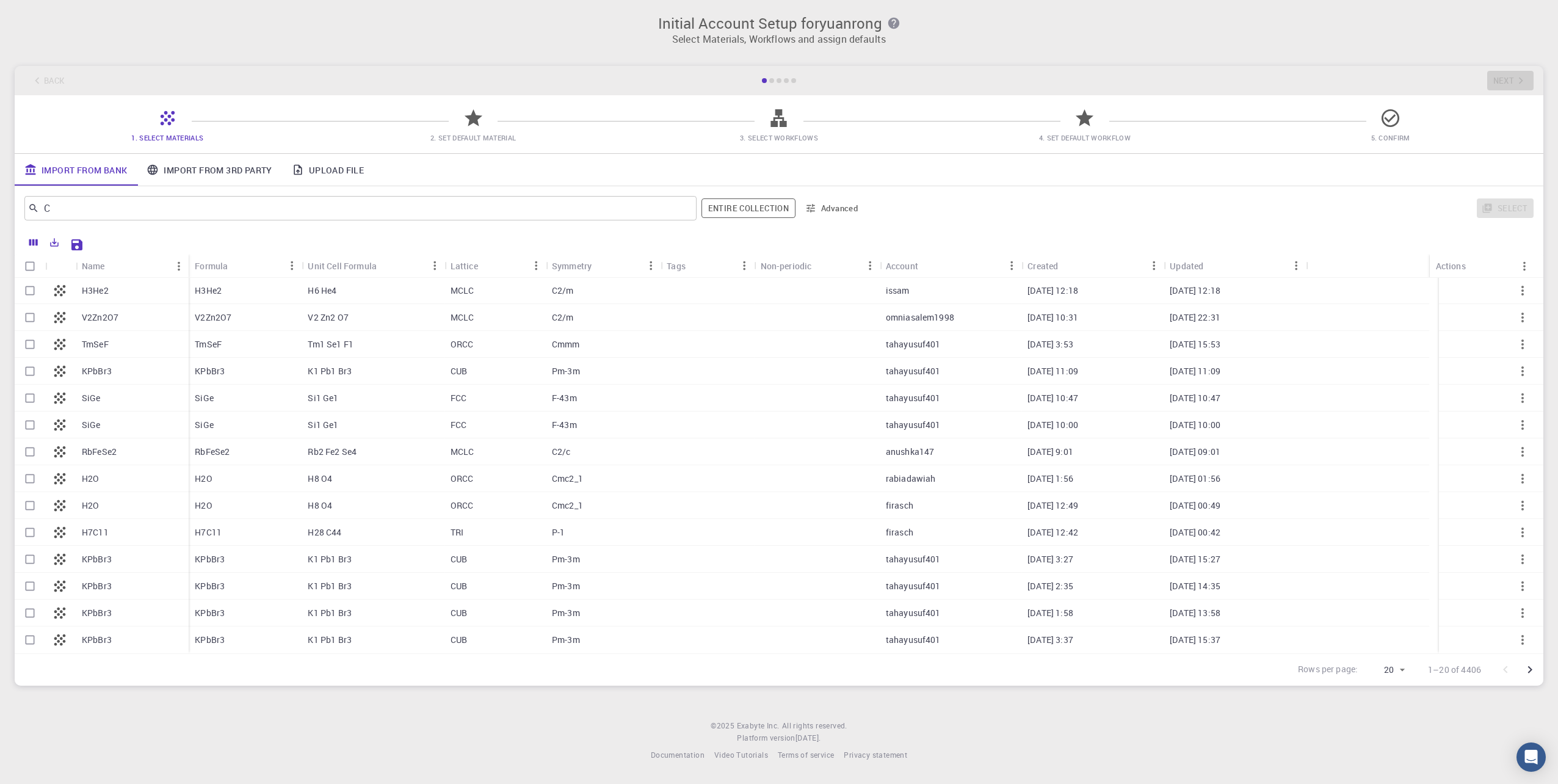
scroll to position [0, 0]
click at [215, 218] on div "C ​" at bounding box center [360, 208] width 672 height 24
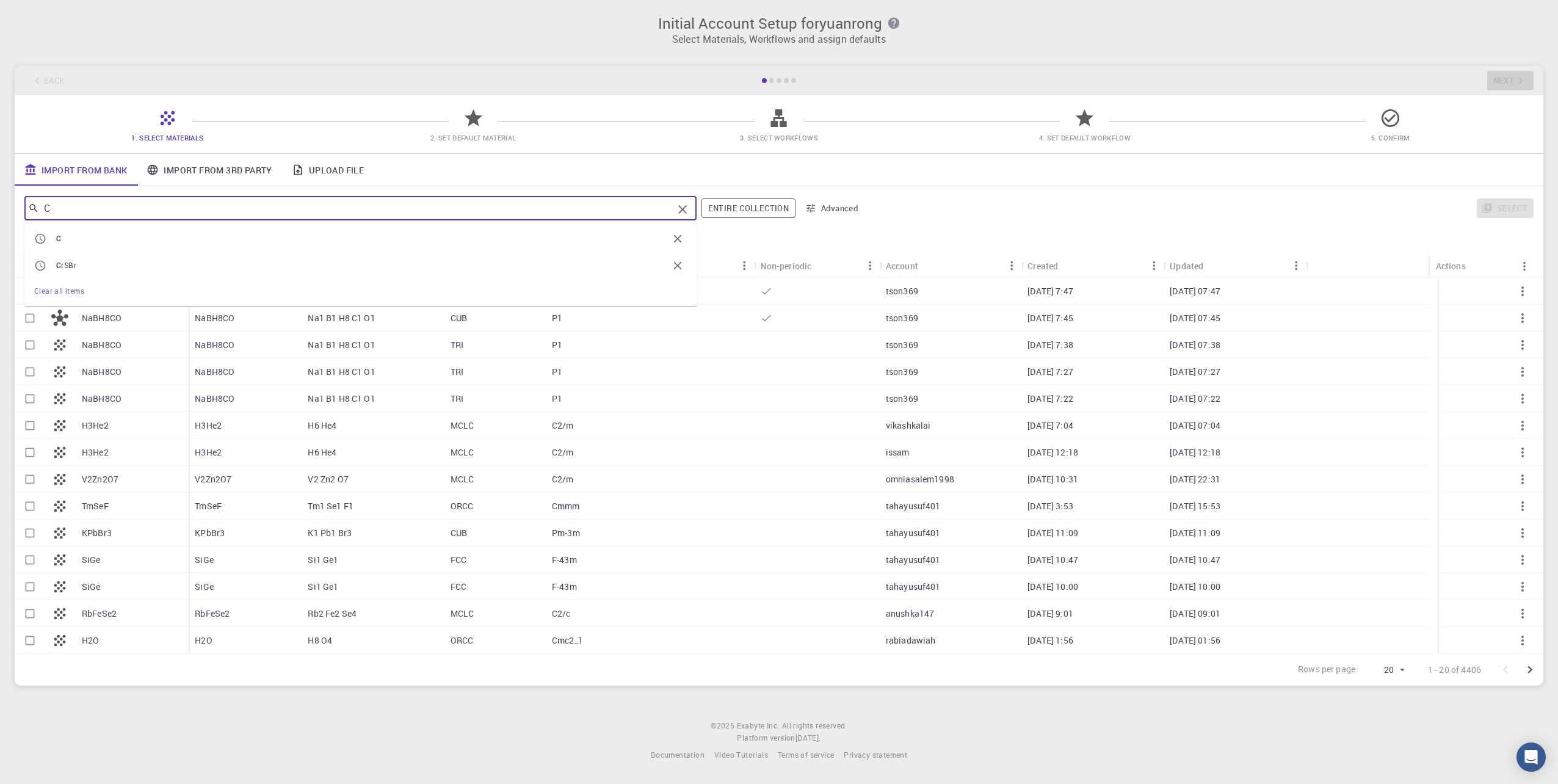
click at [215, 207] on input "C" at bounding box center [355, 208] width 634 height 17
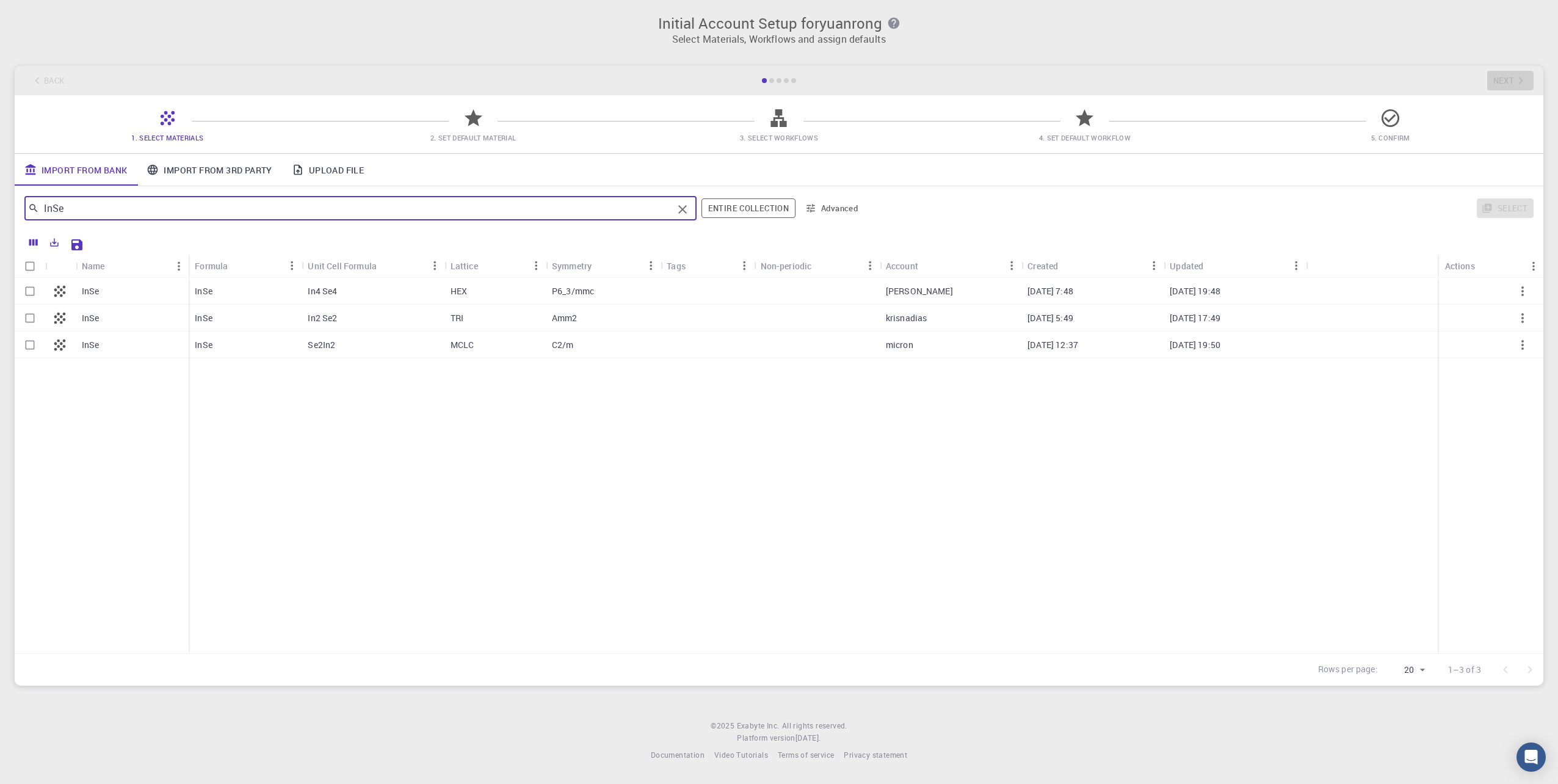
type input "InSe"
click at [25, 294] on input "Select row" at bounding box center [30, 292] width 23 height 23
checkbox input "true"
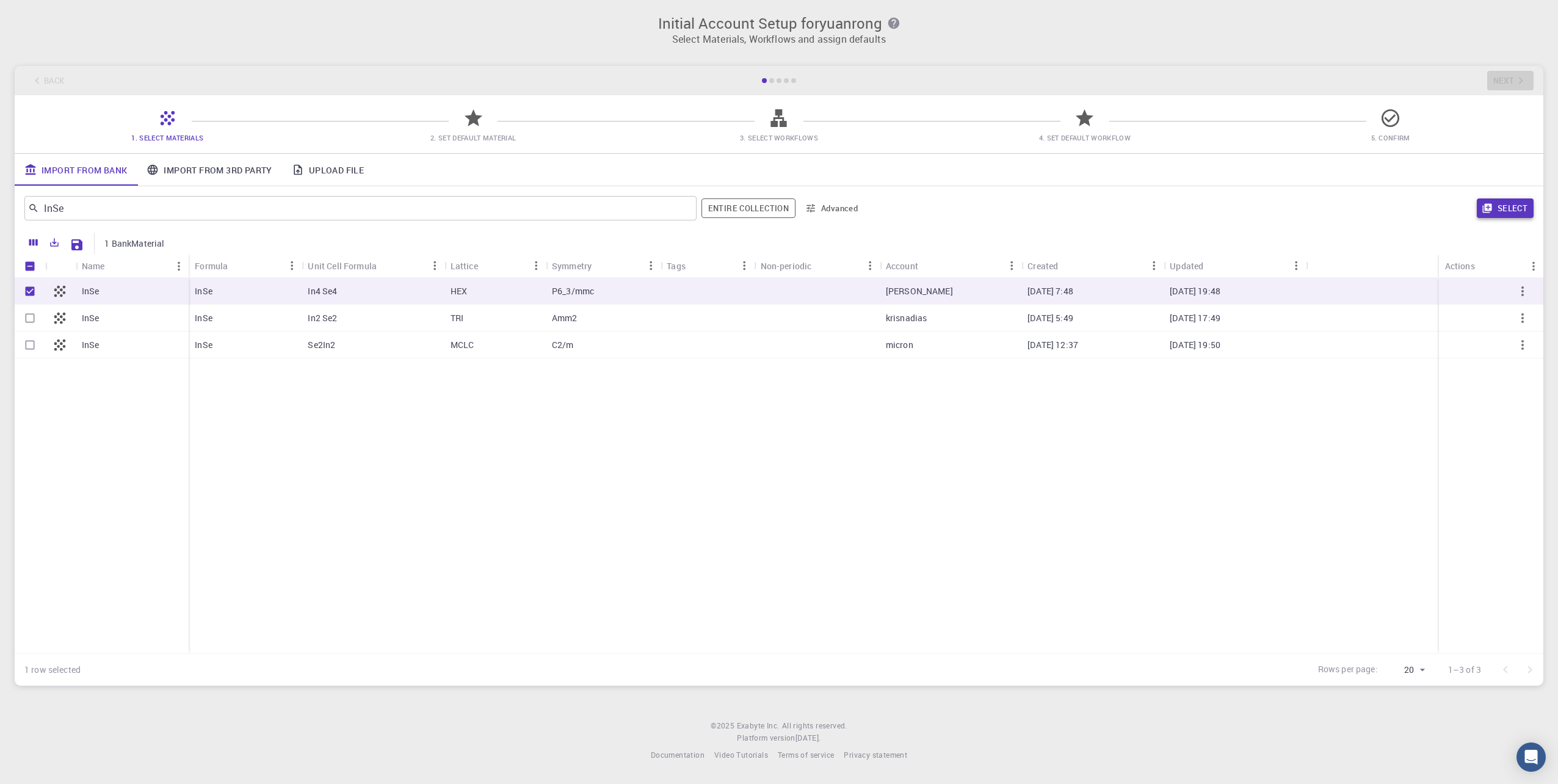
click at [1524, 209] on button "Select" at bounding box center [1505, 208] width 57 height 20
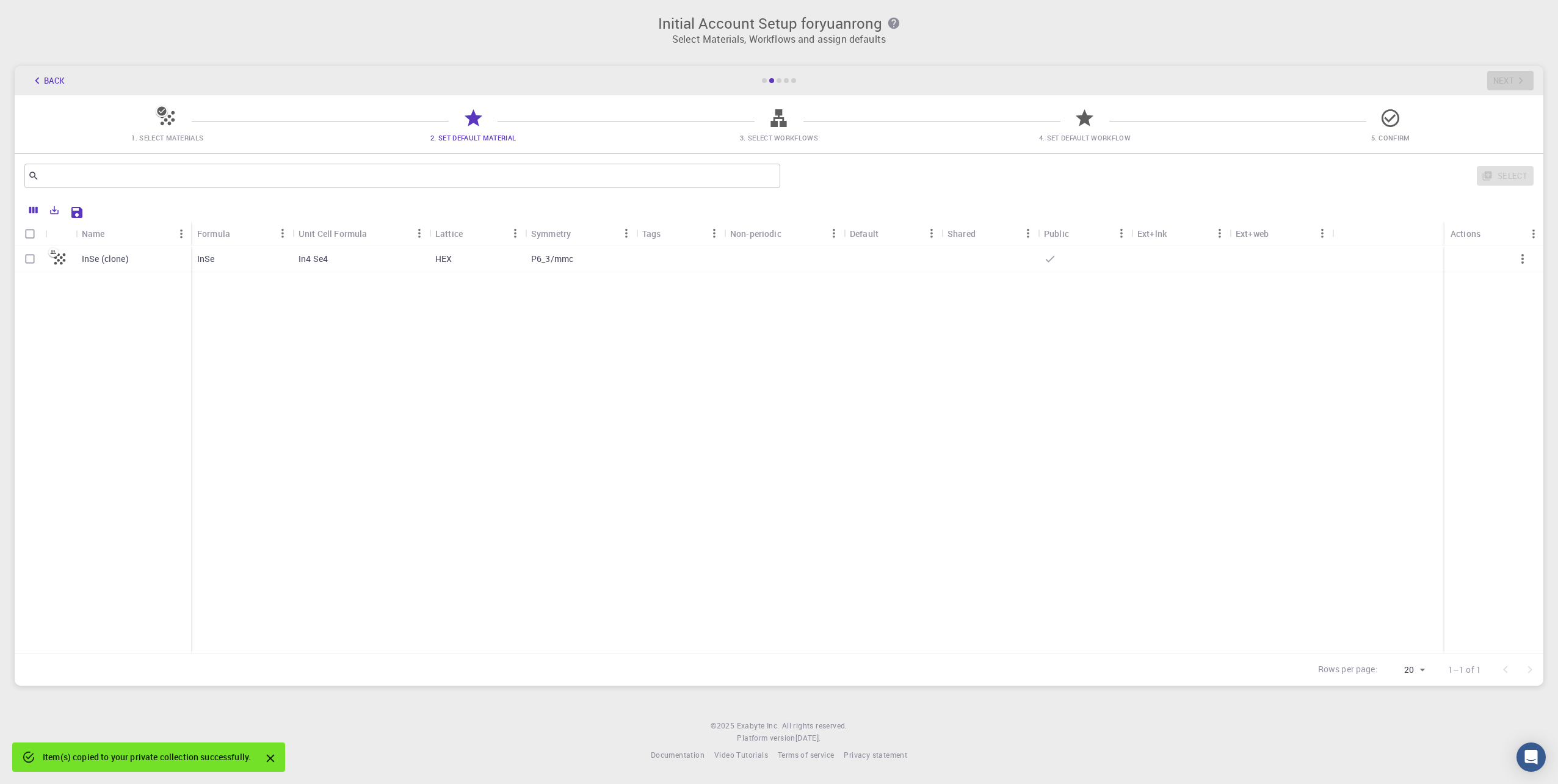
click at [171, 123] on icon at bounding box center [167, 118] width 21 height 21
click at [163, 117] on icon at bounding box center [167, 118] width 14 height 14
click at [53, 80] on button "Back" at bounding box center [48, 80] width 47 height 20
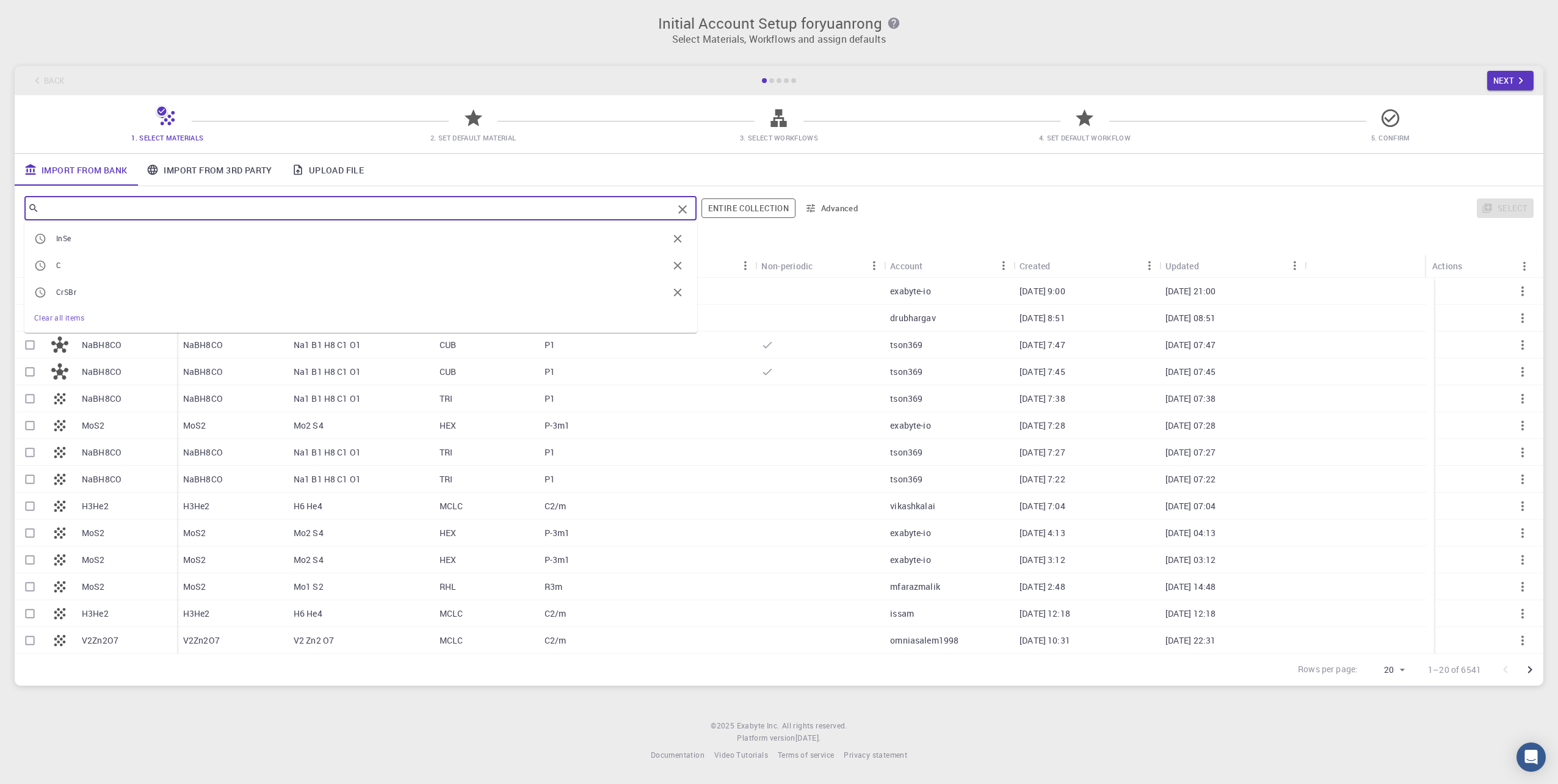
click at [126, 208] on input "text" at bounding box center [355, 208] width 634 height 17
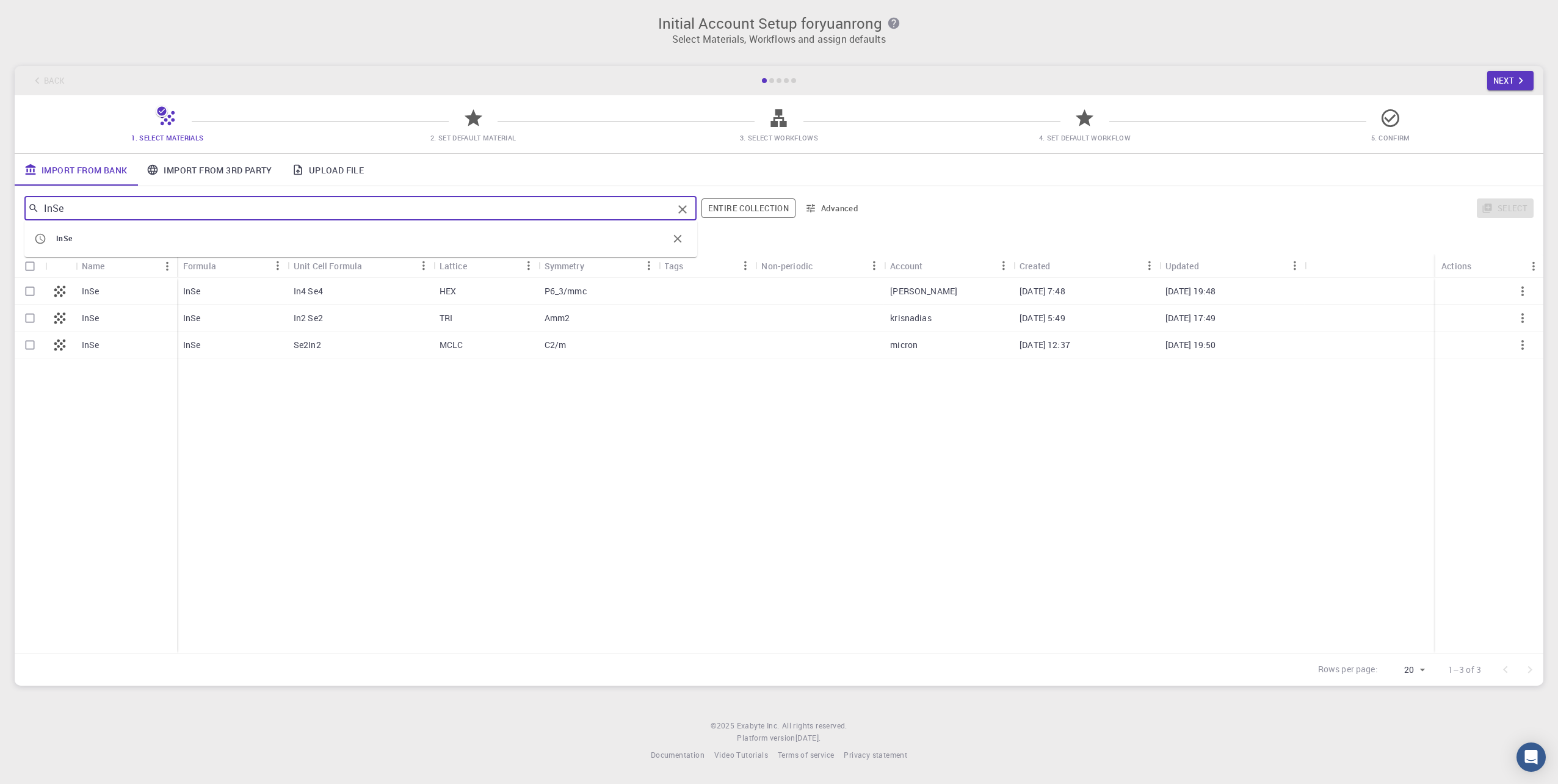
type input "InSe"
click at [33, 289] on input "Select row" at bounding box center [30, 292] width 23 height 23
checkbox input "true"
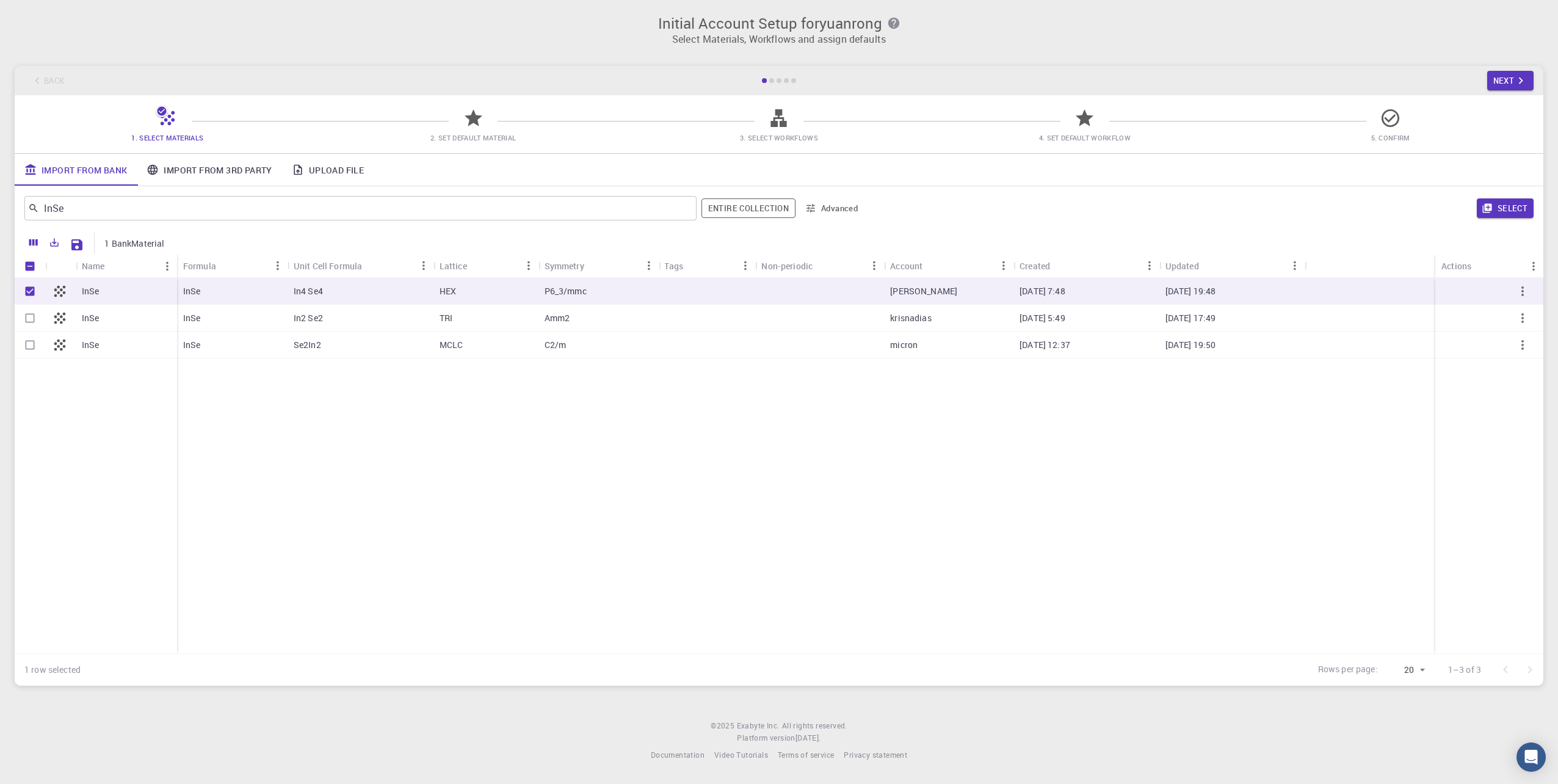
click at [453, 490] on div "InSe InSe InSe InSe In4 Se4 HEX P6_3/mmc karthikkumar 04-28-2023 7:48 04-28-202…" at bounding box center [779, 465] width 1529 height 376
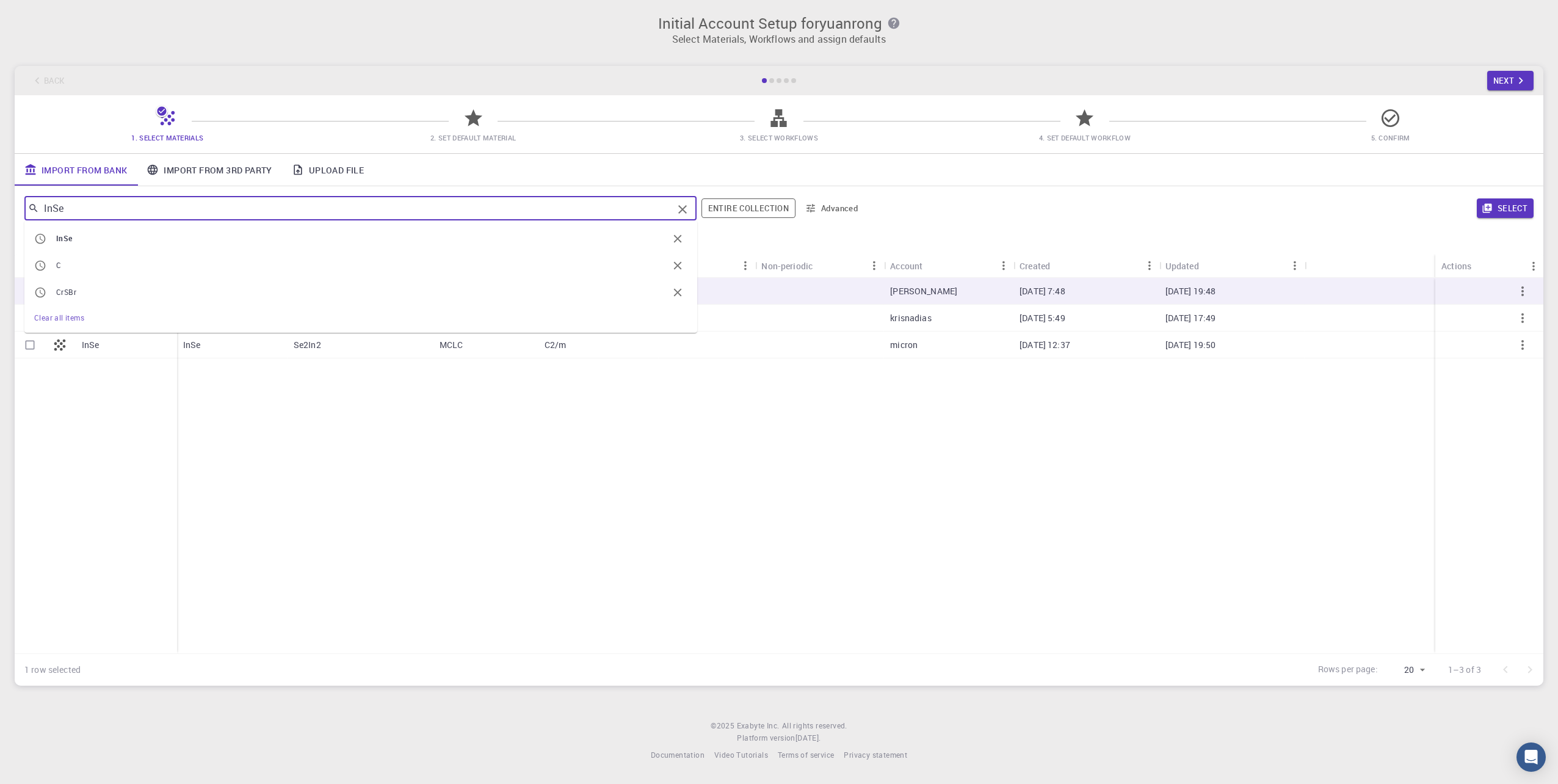
click at [123, 216] on input "InSe" at bounding box center [355, 208] width 634 height 17
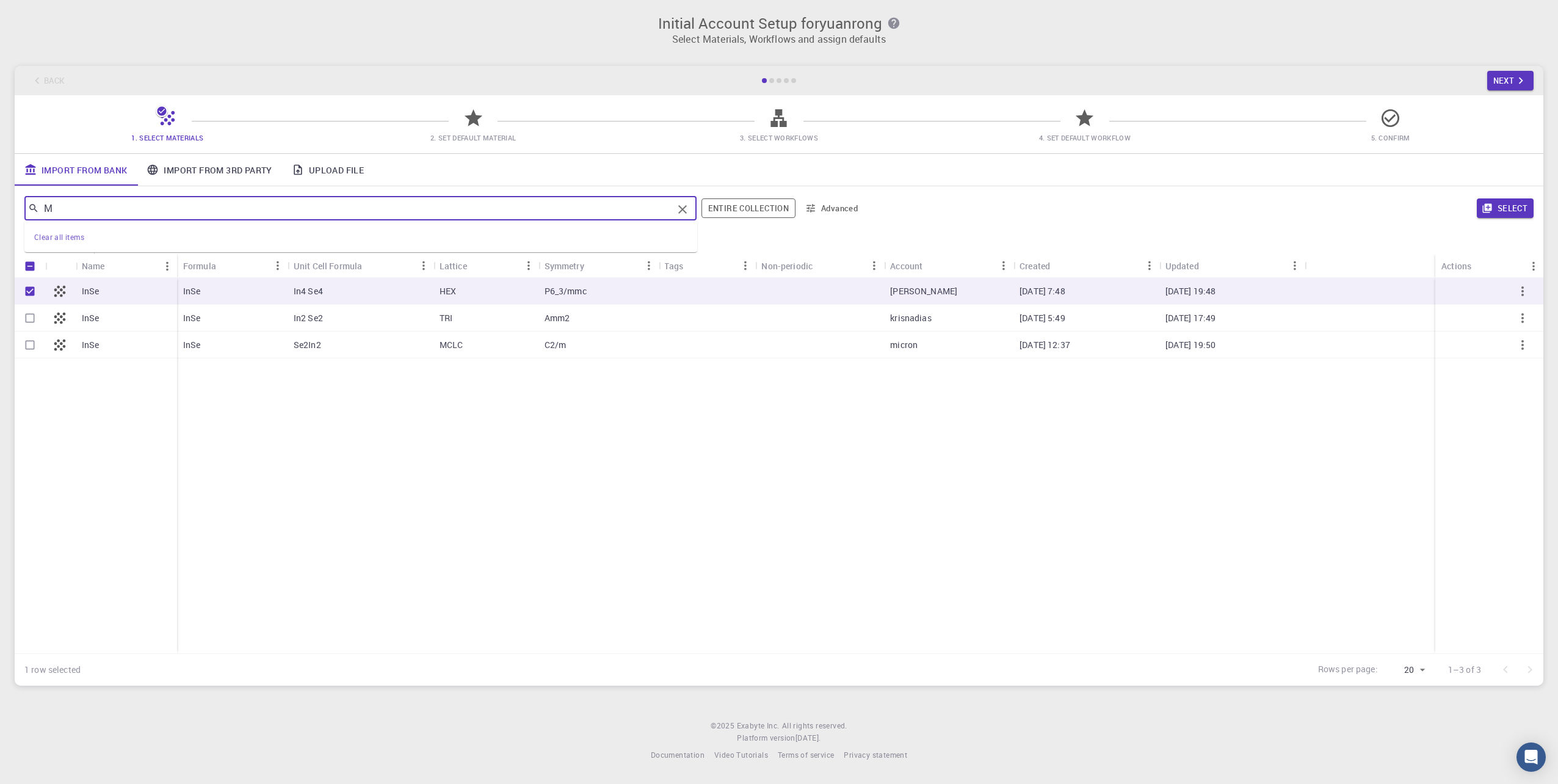
type input "Mo"
checkbox input "false"
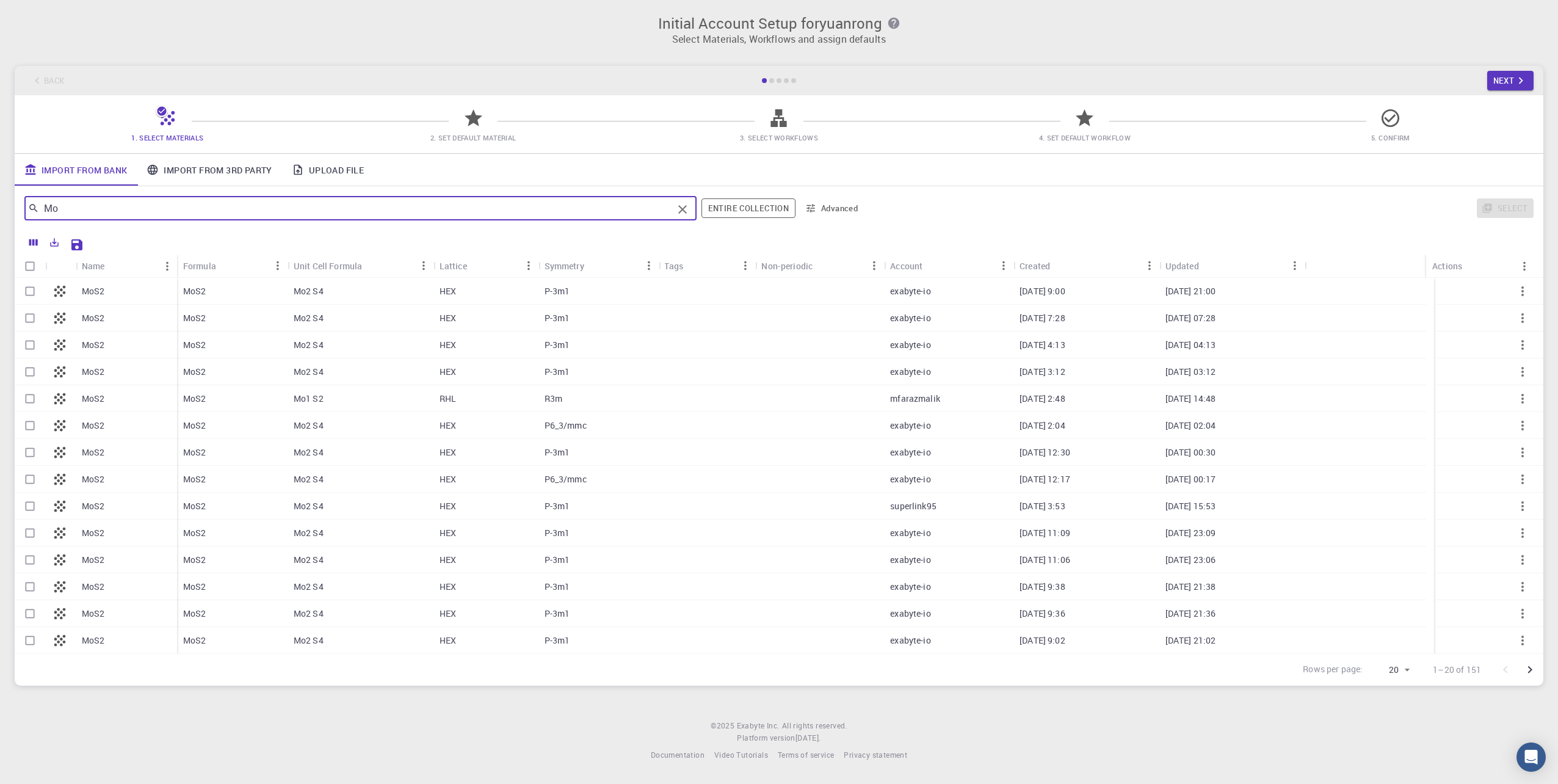
type input "Mo"
click at [34, 290] on input "Select row" at bounding box center [30, 292] width 23 height 23
checkbox input "true"
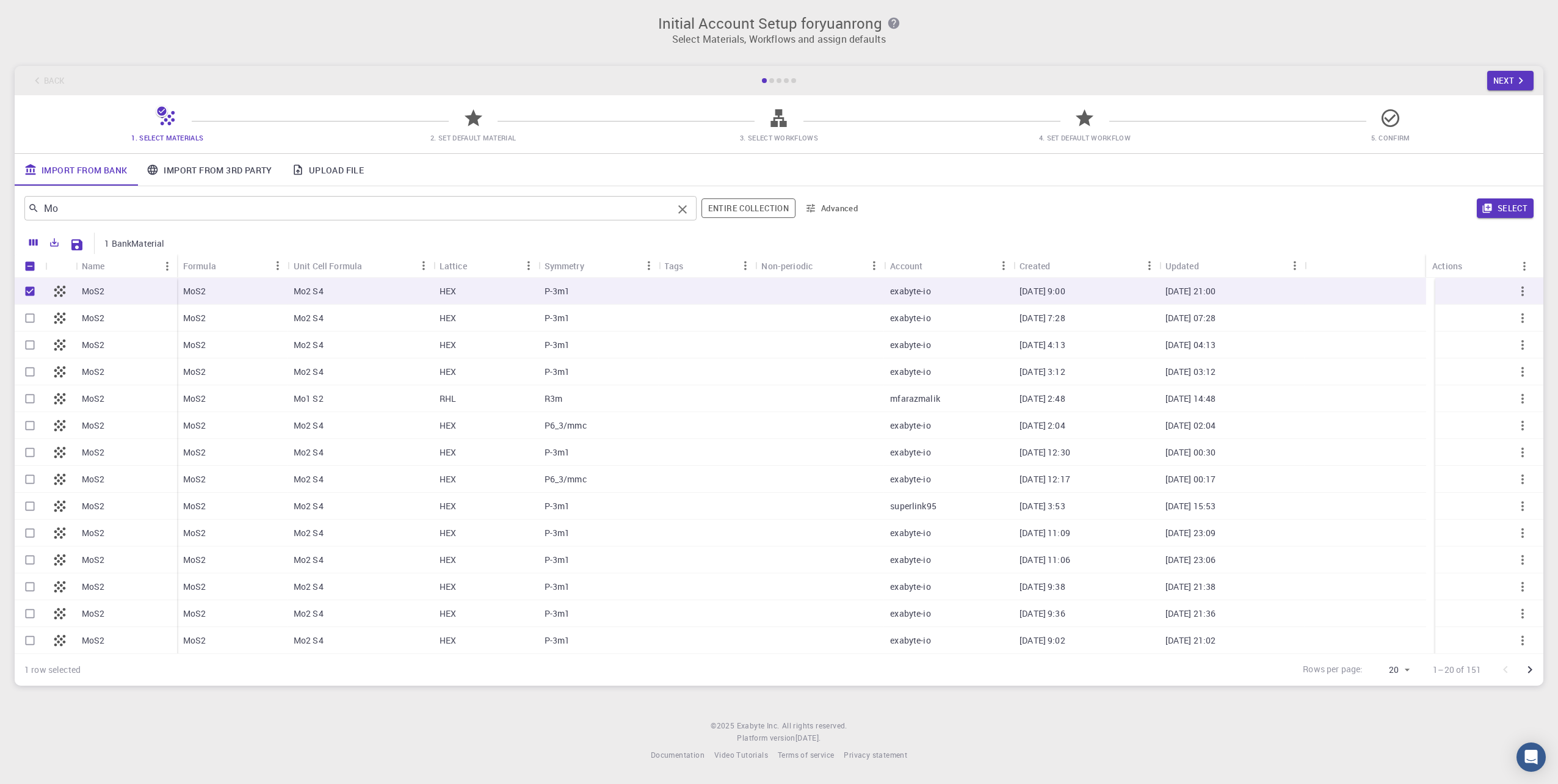
click at [71, 201] on input "Mo" at bounding box center [355, 208] width 634 height 17
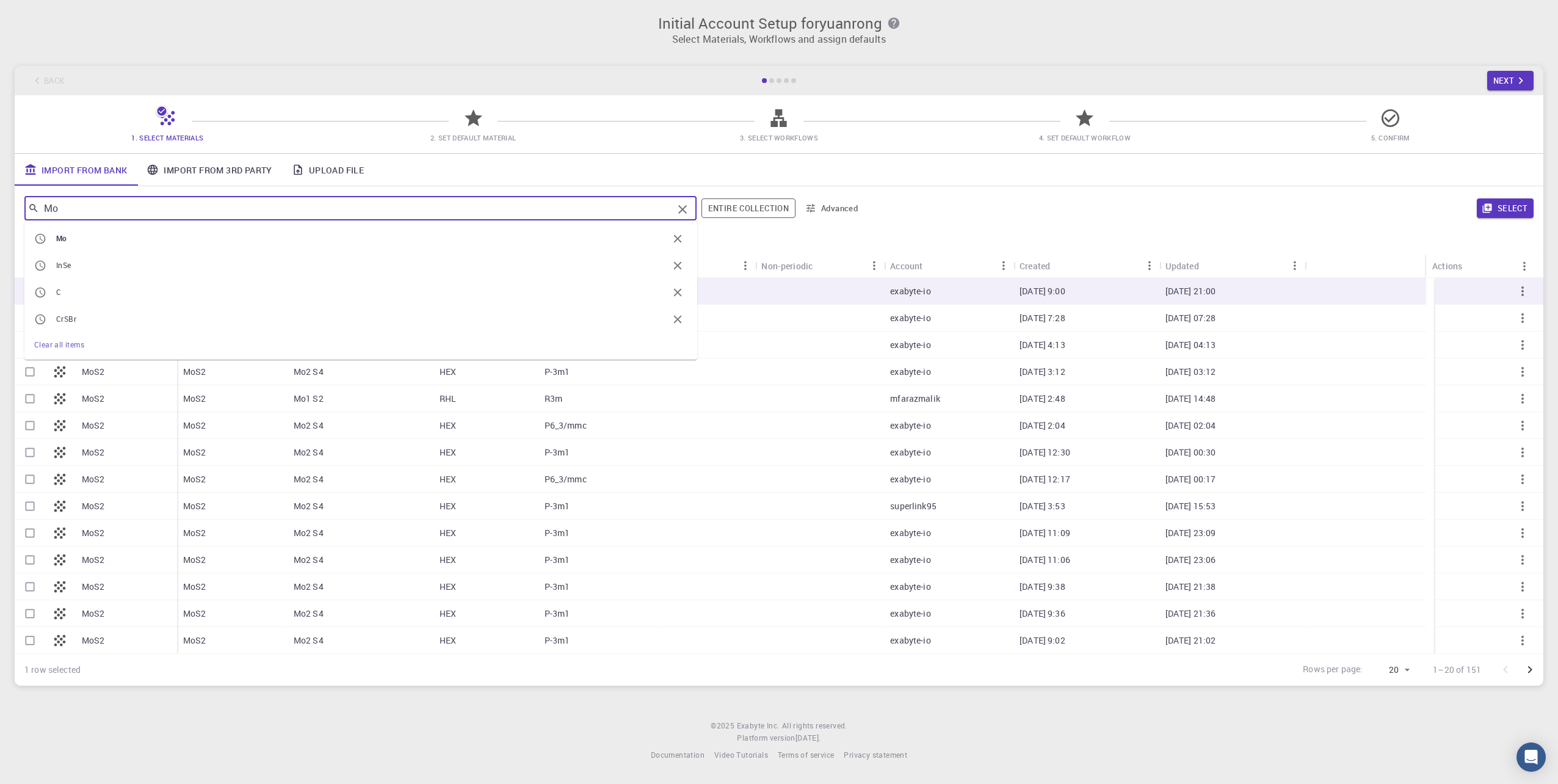
click at [71, 201] on input "Mo" at bounding box center [355, 208] width 634 height 17
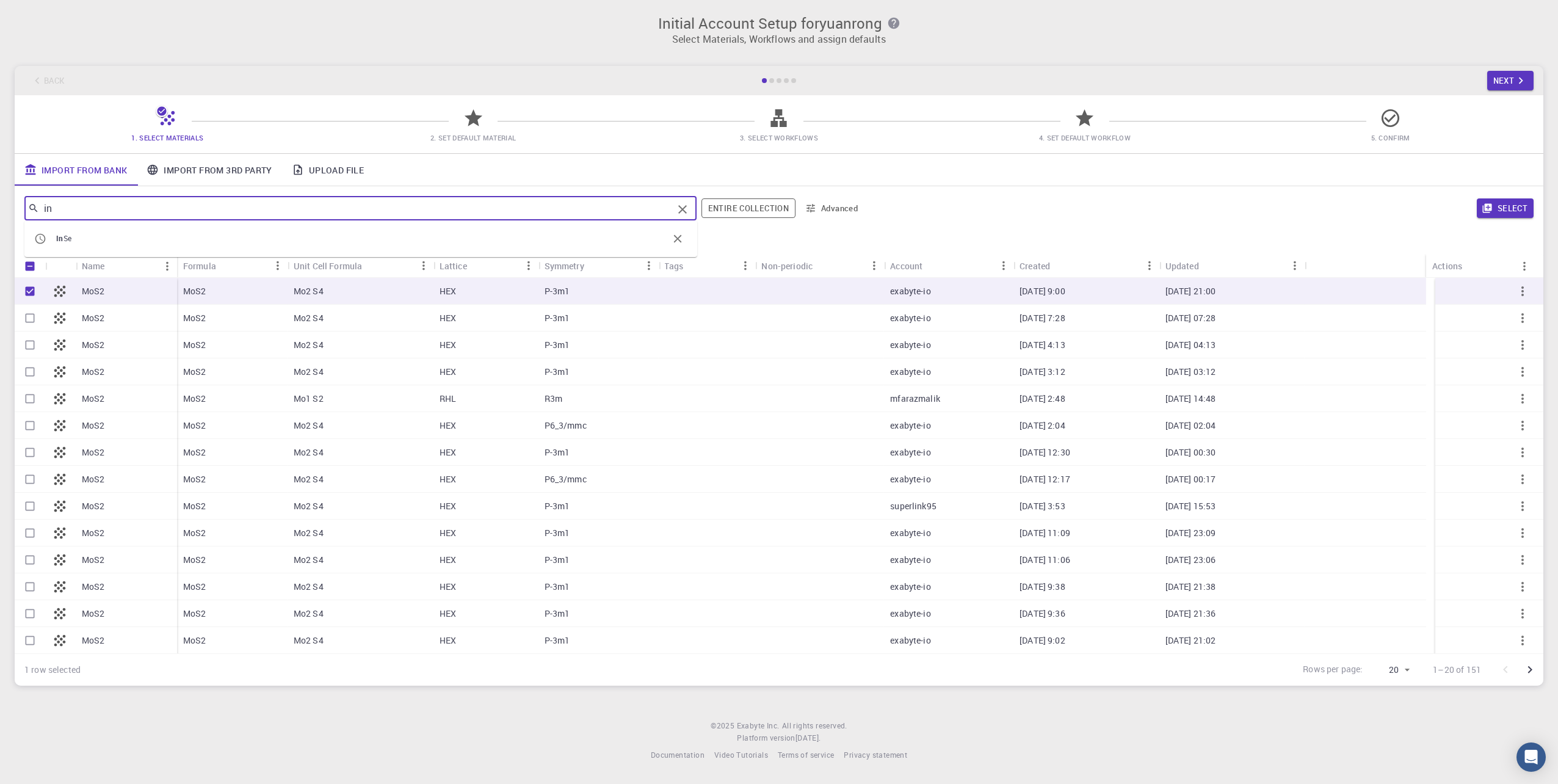
type input "i"
type input "InSe"
checkbox input "false"
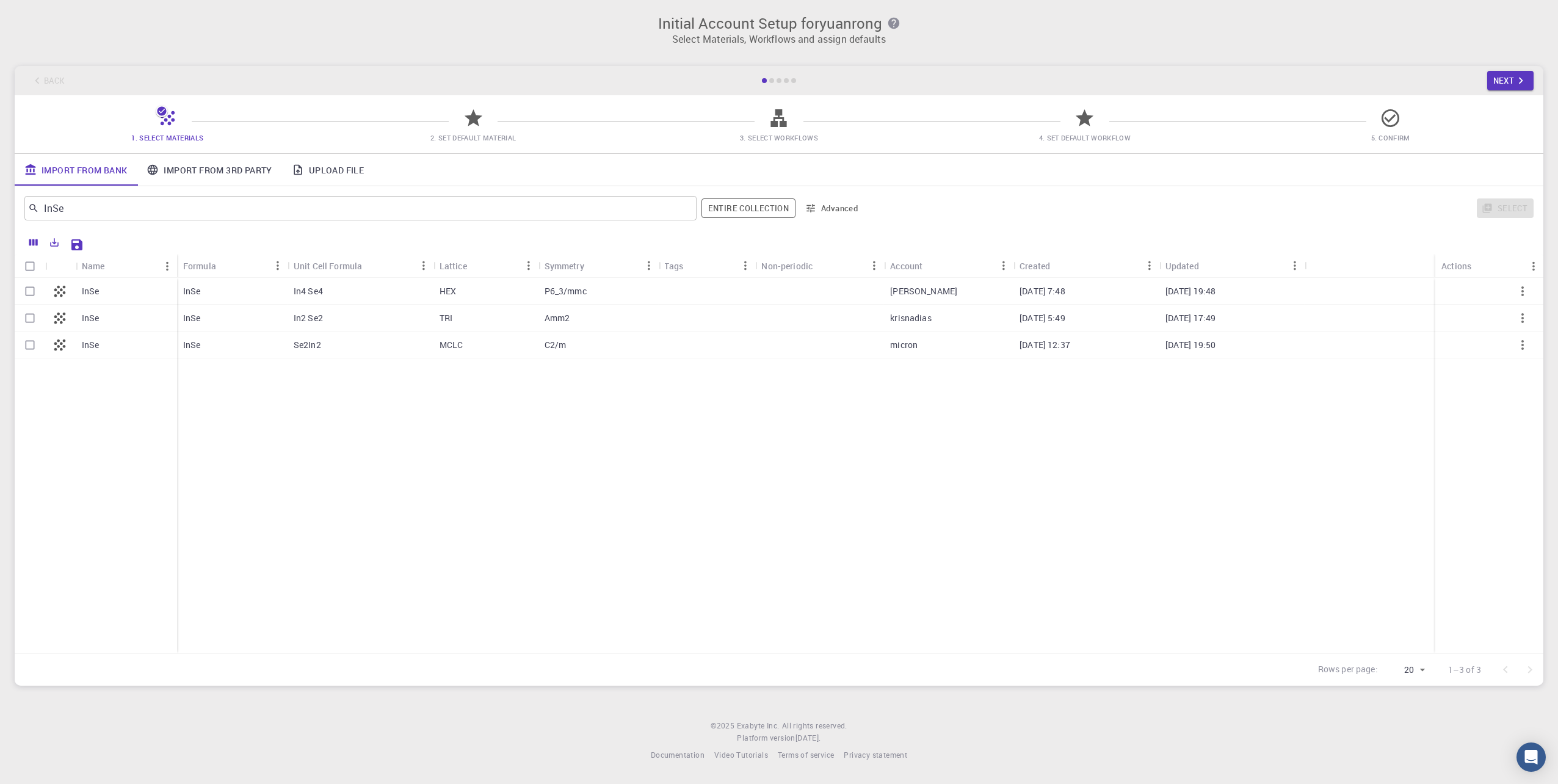
click at [908, 232] on div at bounding box center [778, 242] width 1516 height 24
click at [39, 288] on input "Select row" at bounding box center [30, 292] width 23 height 23
checkbox input "true"
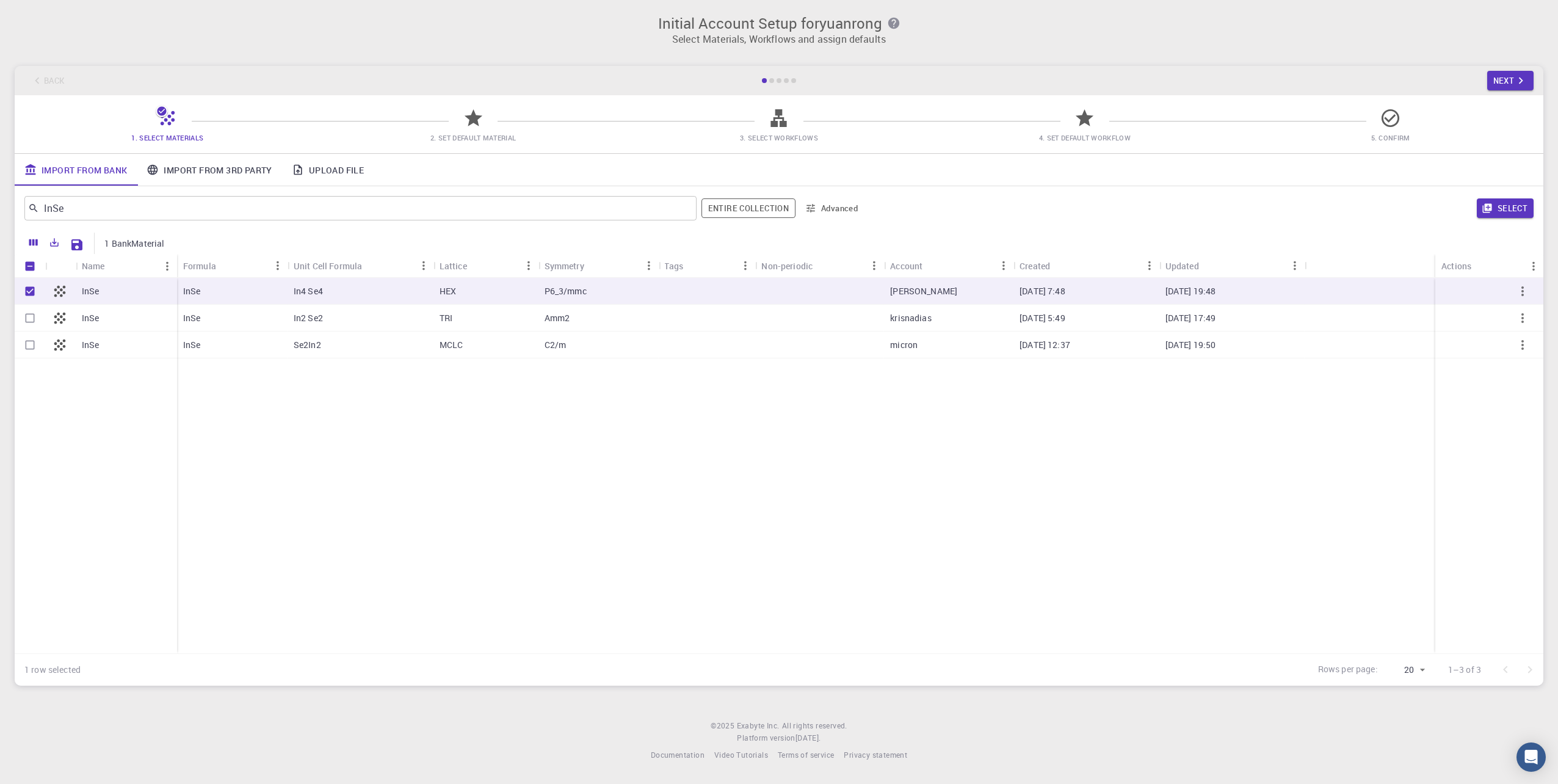
click at [304, 285] on p "In4 Se4" at bounding box center [308, 291] width 29 height 12
checkbox input "false"
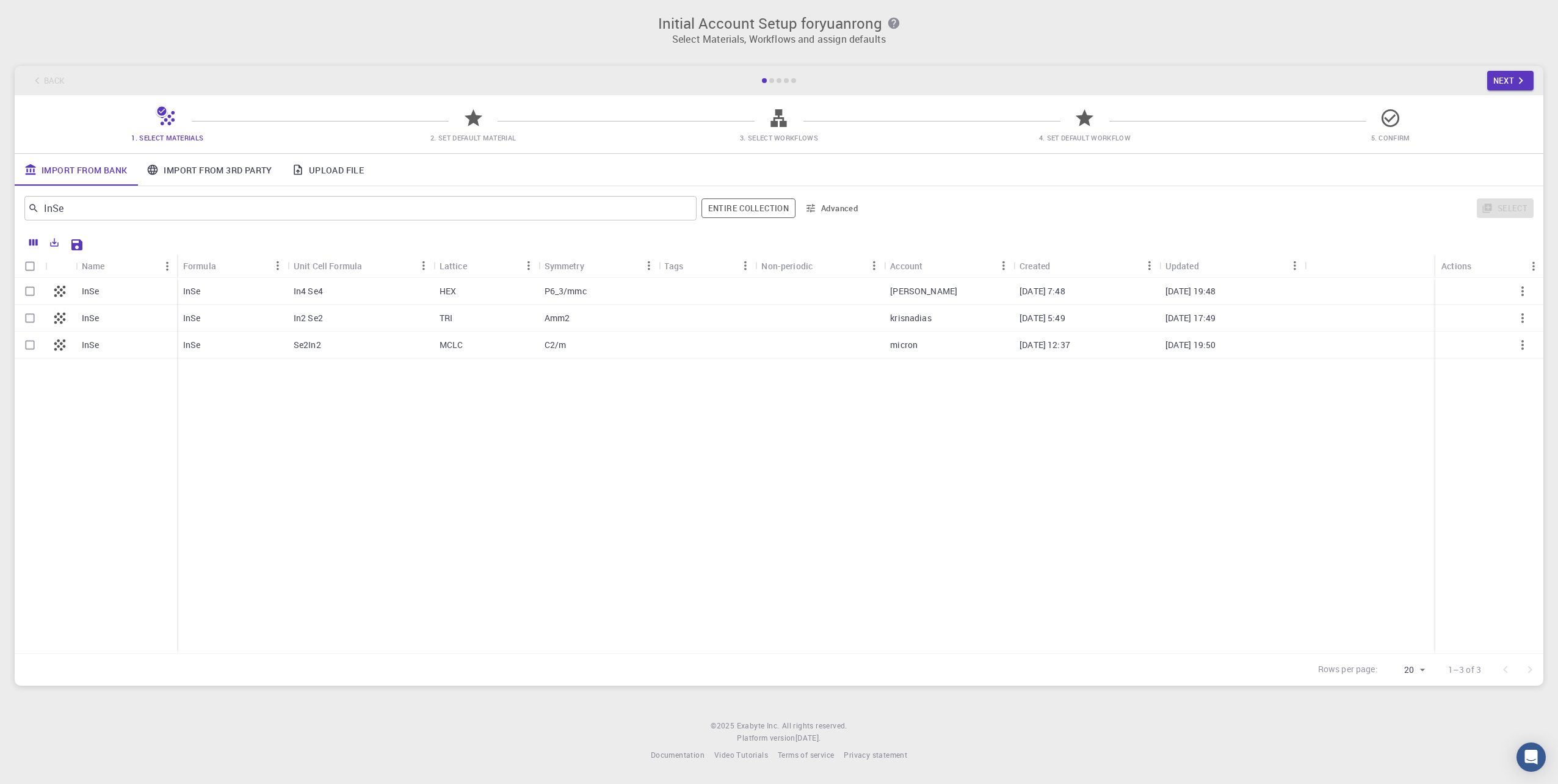
click at [178, 291] on div "InSe" at bounding box center [232, 291] width 110 height 27
checkbox input "true"
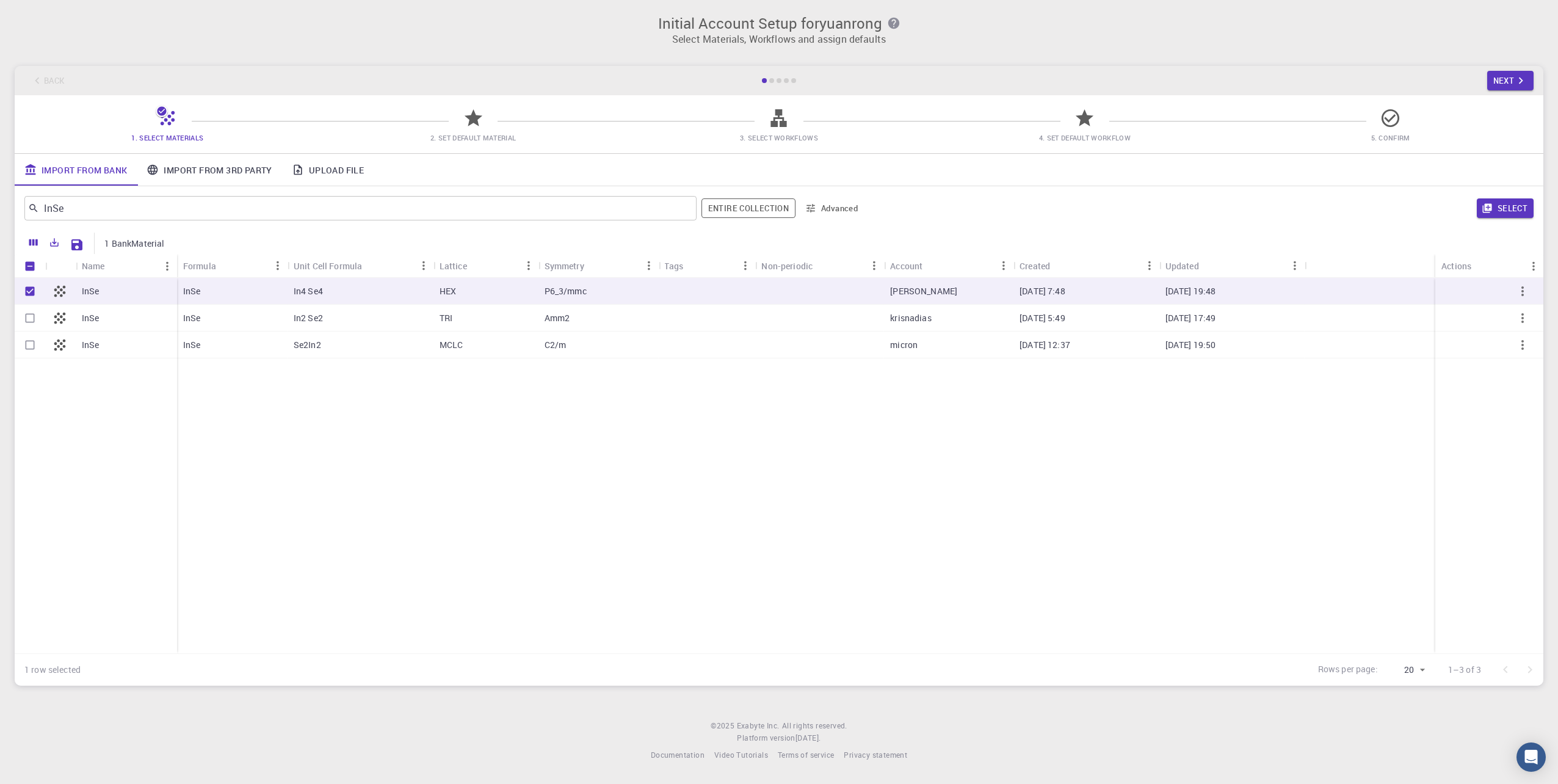
click at [99, 292] on p "InSe" at bounding box center [91, 291] width 18 height 12
checkbox input "false"
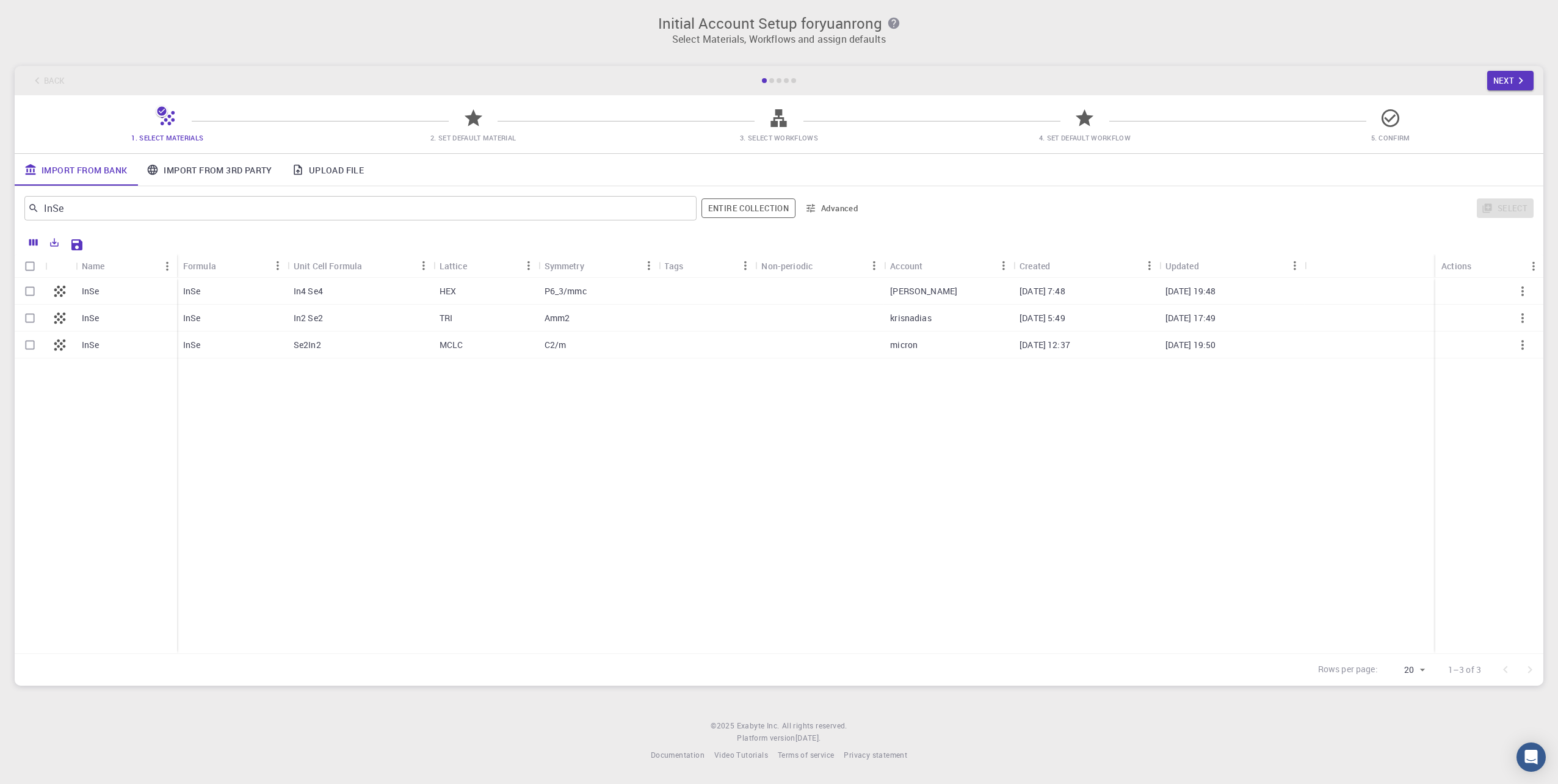
click at [96, 292] on p "InSe" at bounding box center [91, 291] width 18 height 12
checkbox input "true"
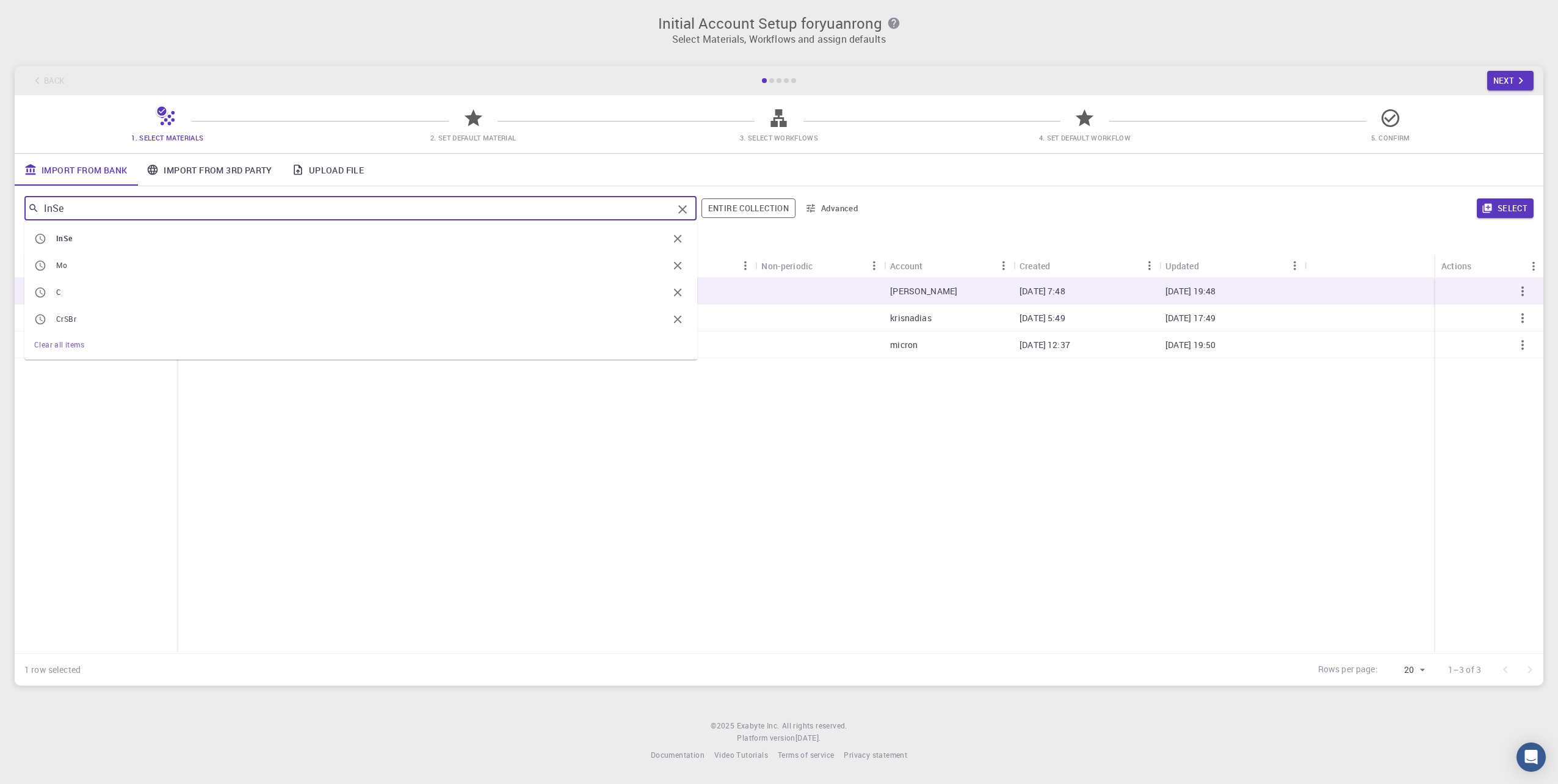
click at [146, 208] on input "InSe" at bounding box center [355, 208] width 634 height 17
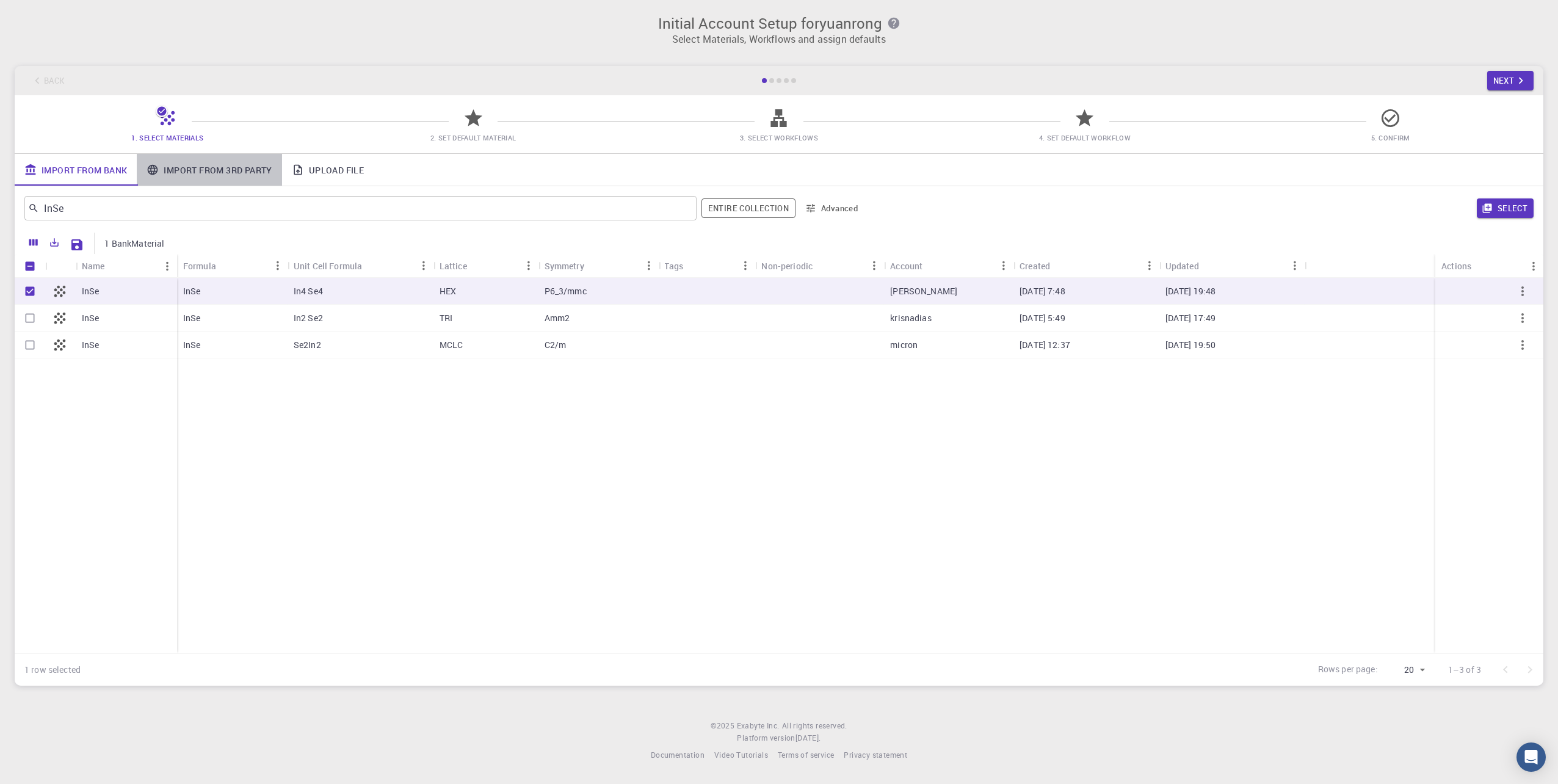
click at [176, 173] on link "Import From 3rd Party" at bounding box center [209, 170] width 145 height 31
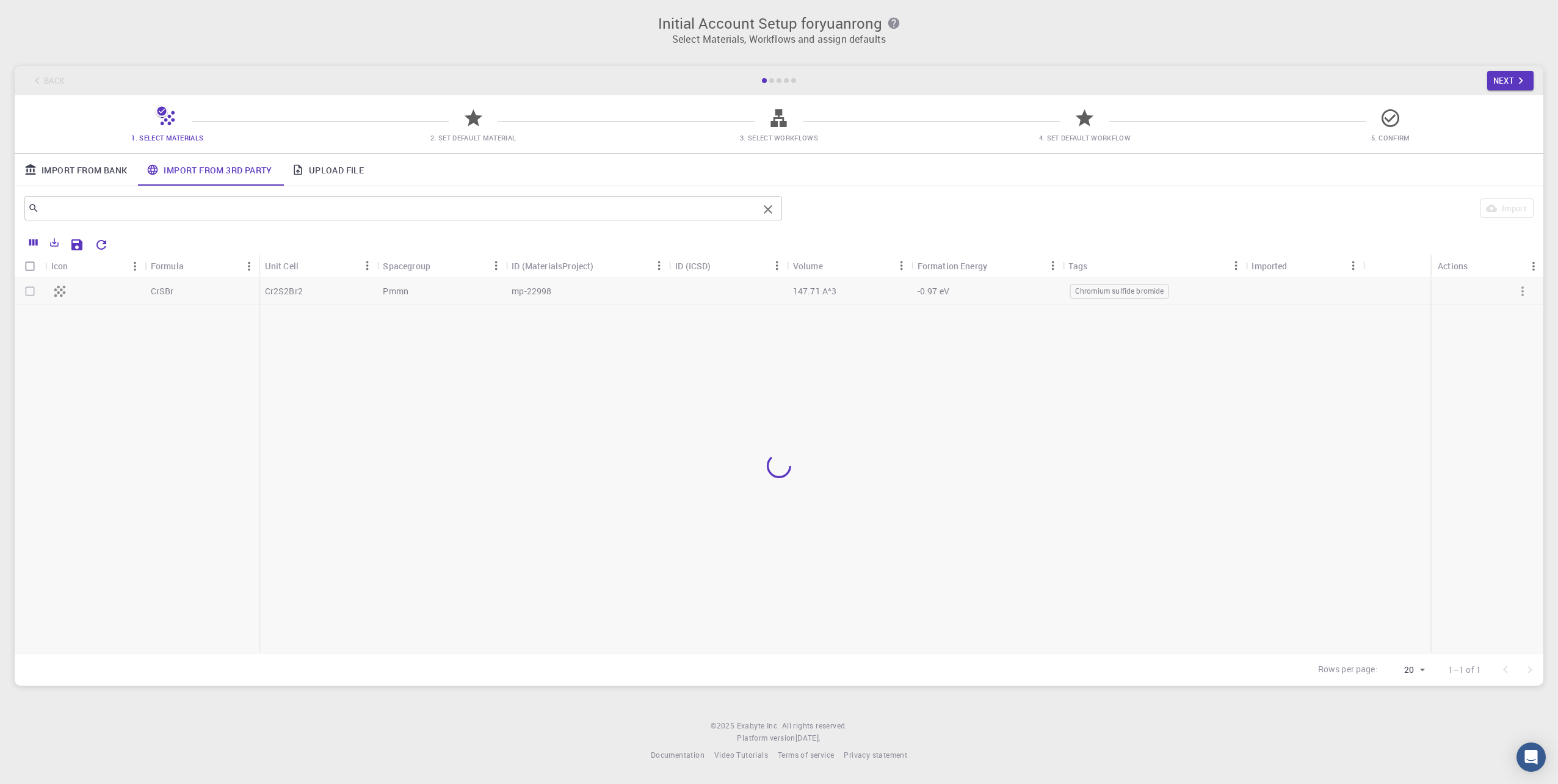
click at [148, 210] on input "text" at bounding box center [398, 208] width 719 height 17
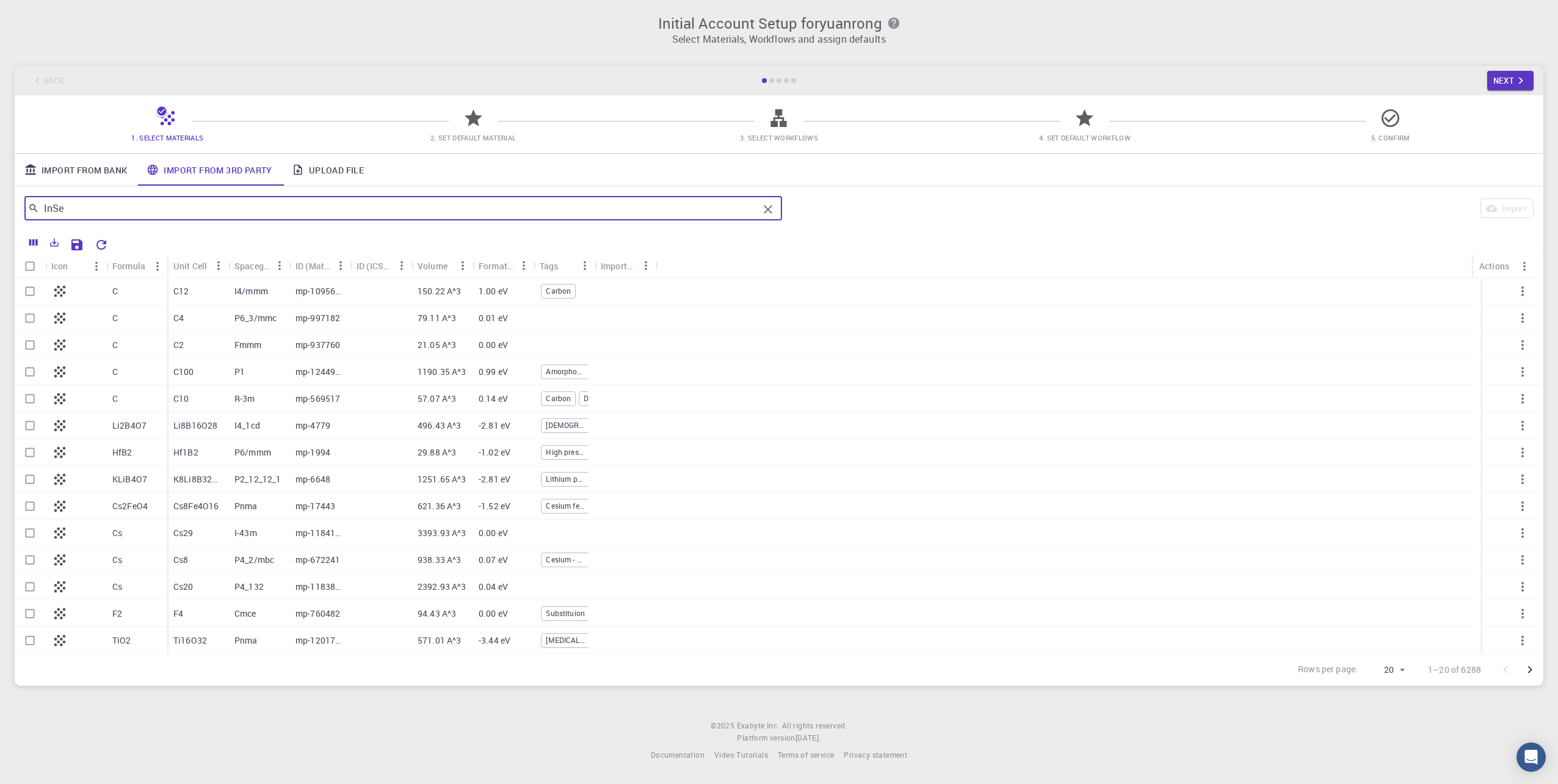
type input "InSe"
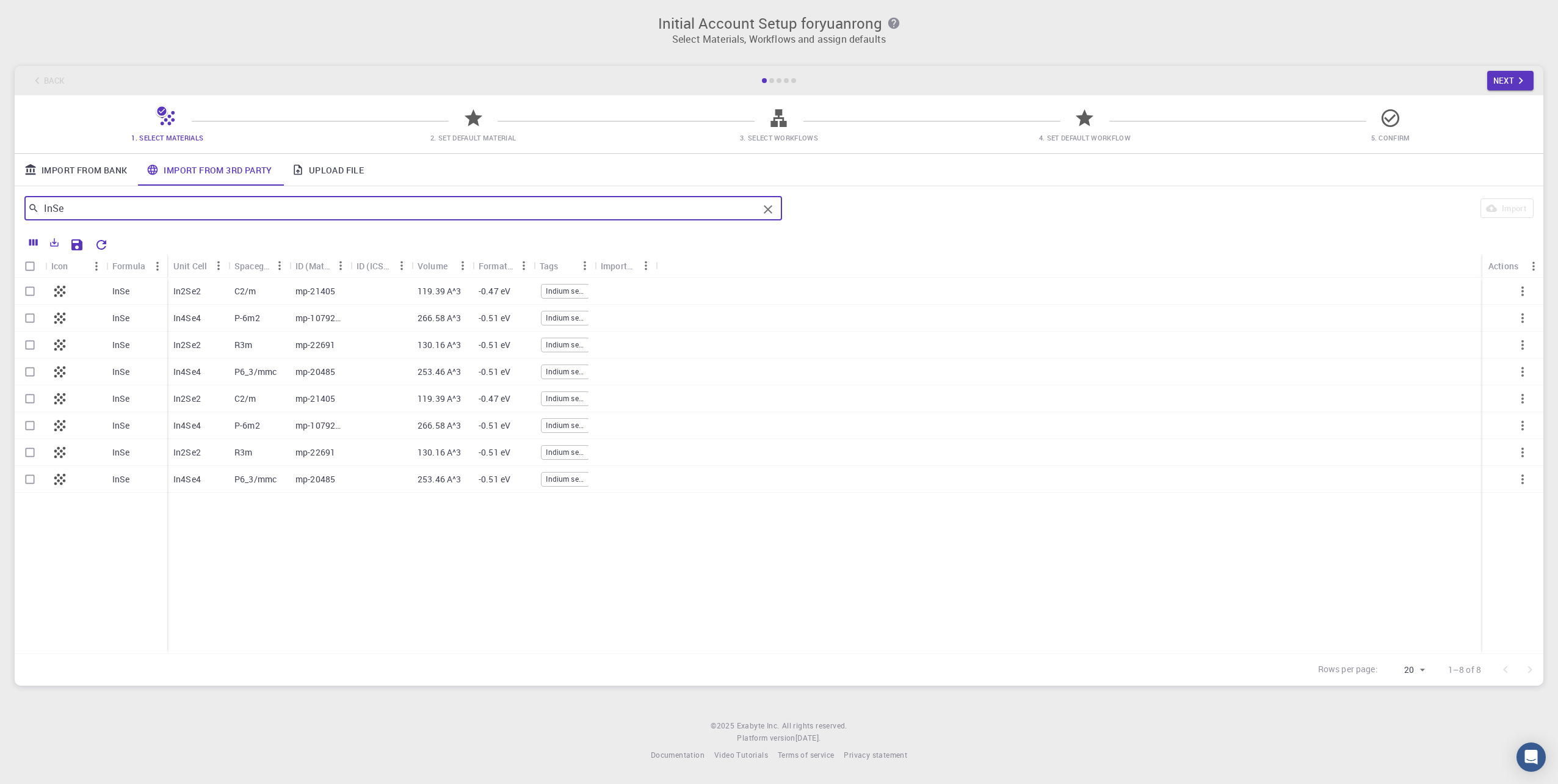
click at [433, 295] on p "119.39 A^3" at bounding box center [440, 291] width 44 height 12
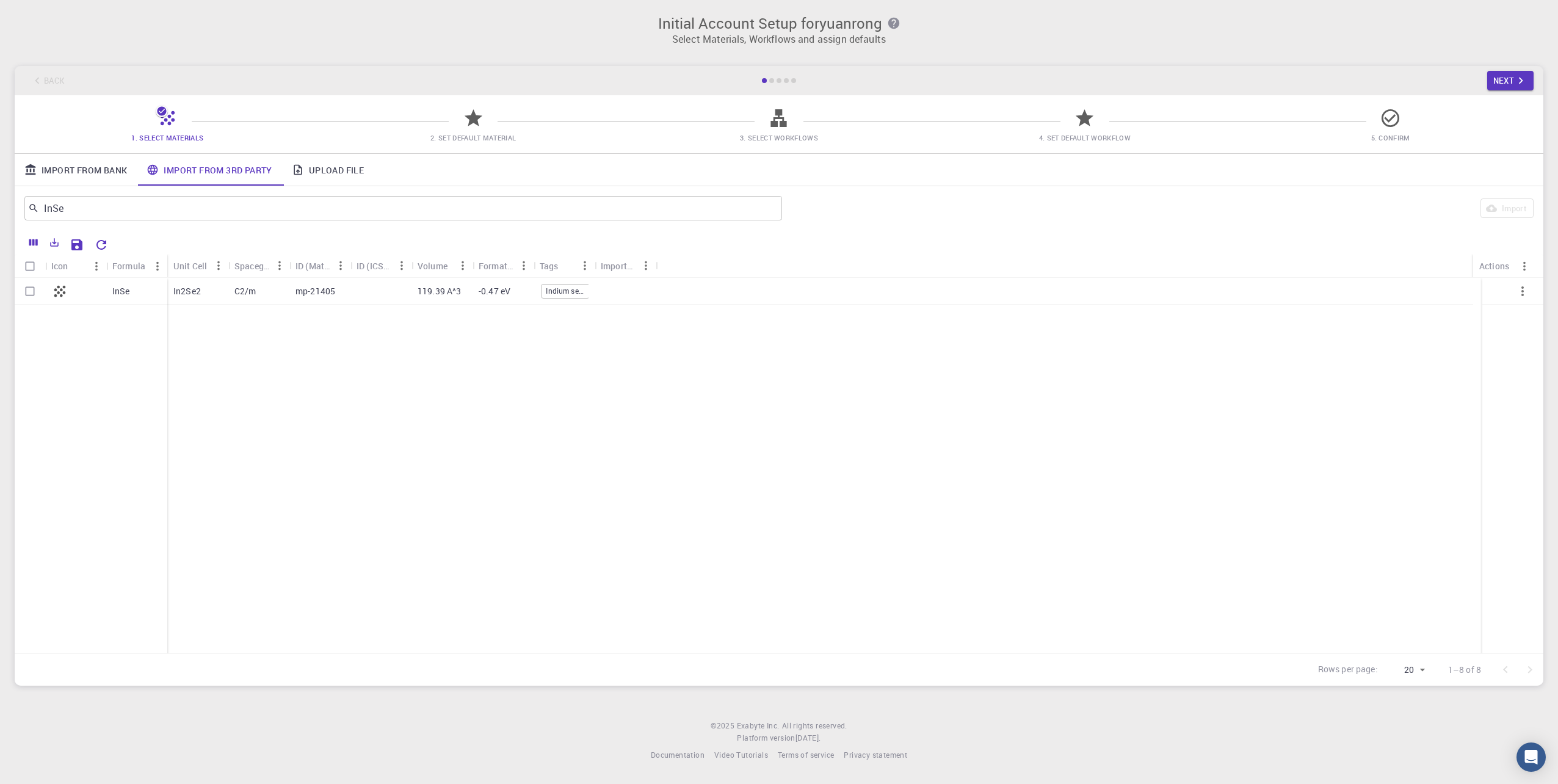
click at [345, 297] on div "mp-21405" at bounding box center [320, 291] width 61 height 27
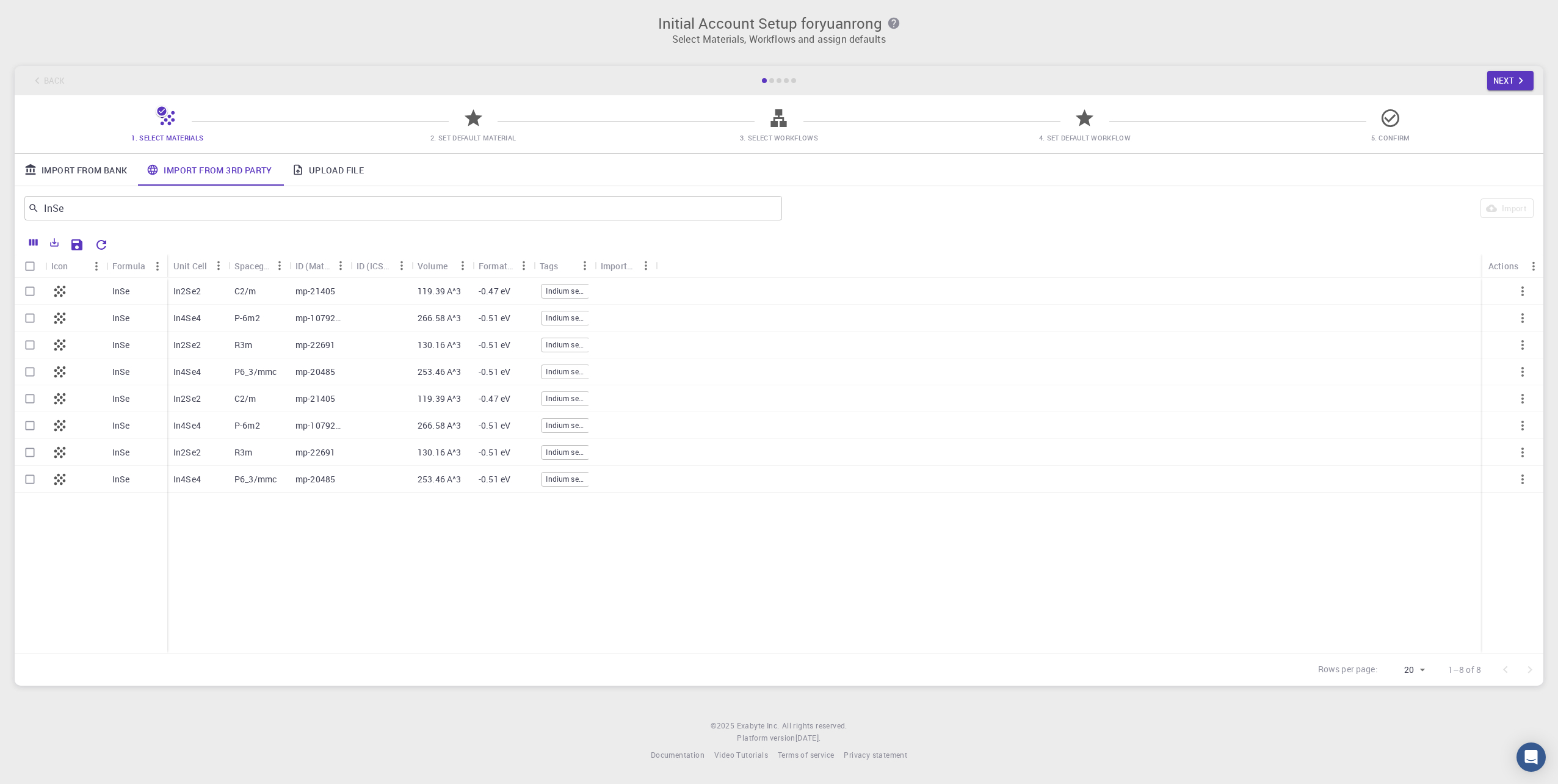
click at [345, 297] on div "mp-21405" at bounding box center [320, 291] width 61 height 27
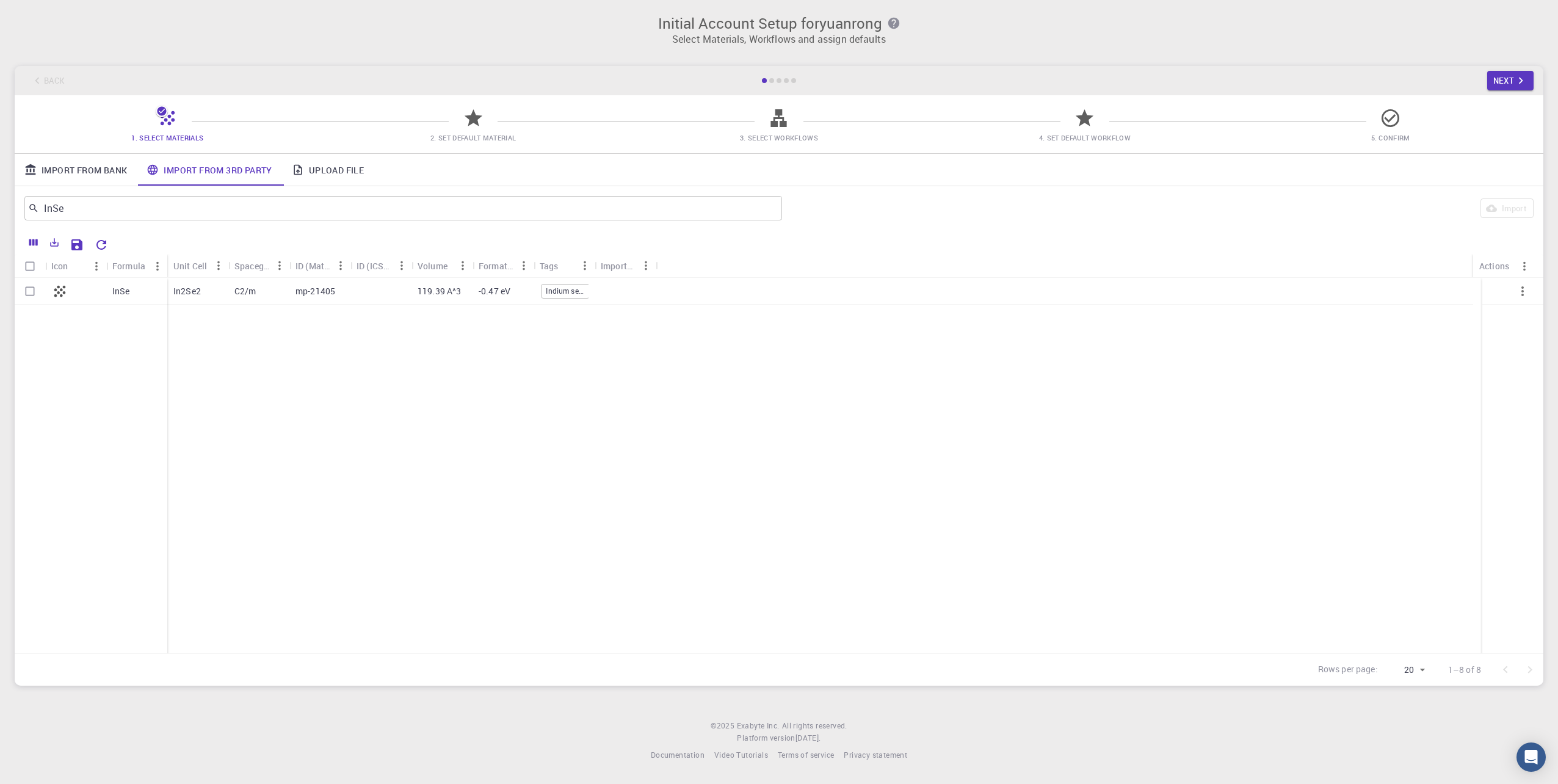
click at [552, 286] on span "Indium selenide - II" at bounding box center [565, 291] width 48 height 10
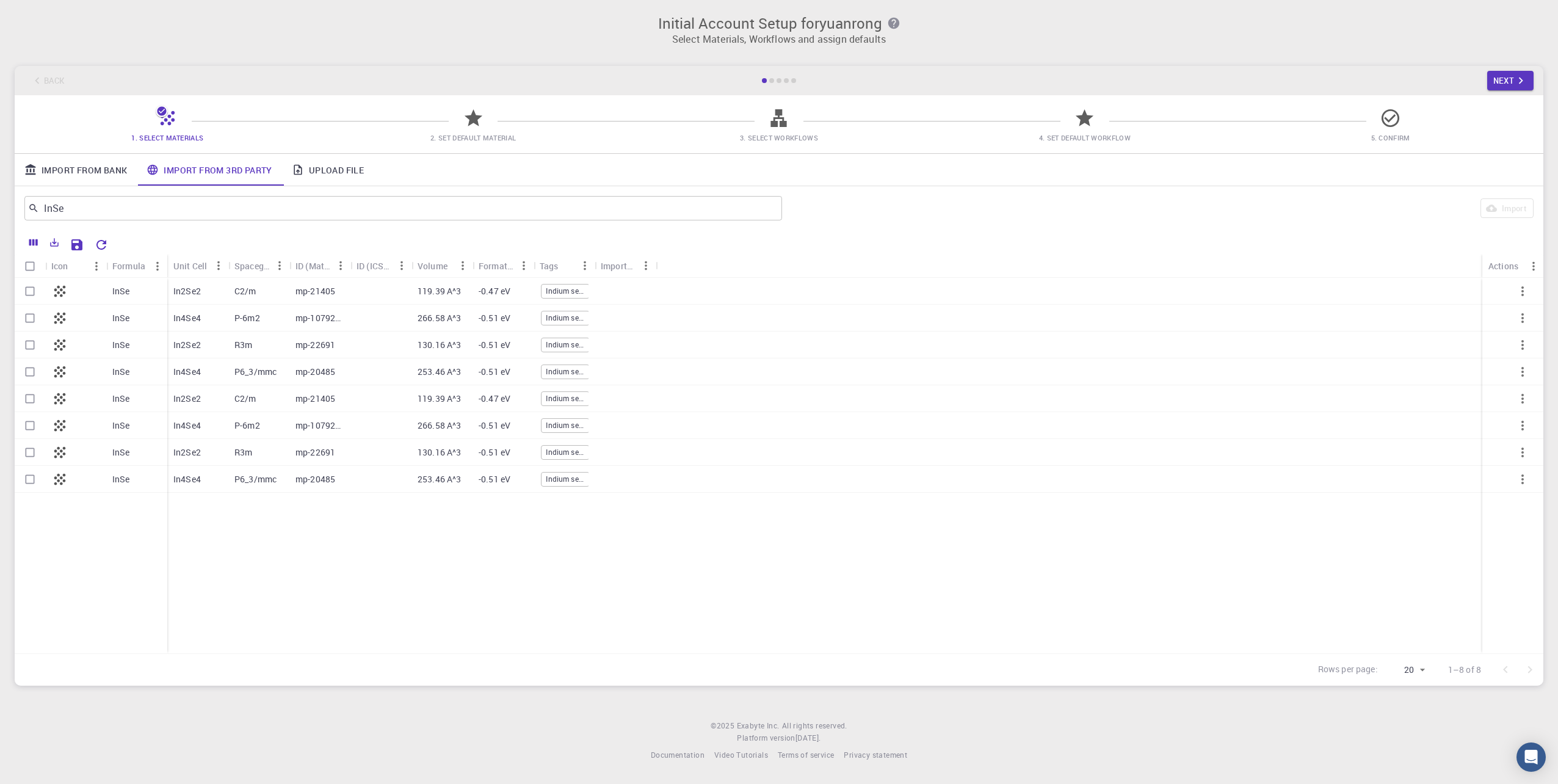
click at [550, 289] on span "Indium selenide - II" at bounding box center [565, 291] width 48 height 10
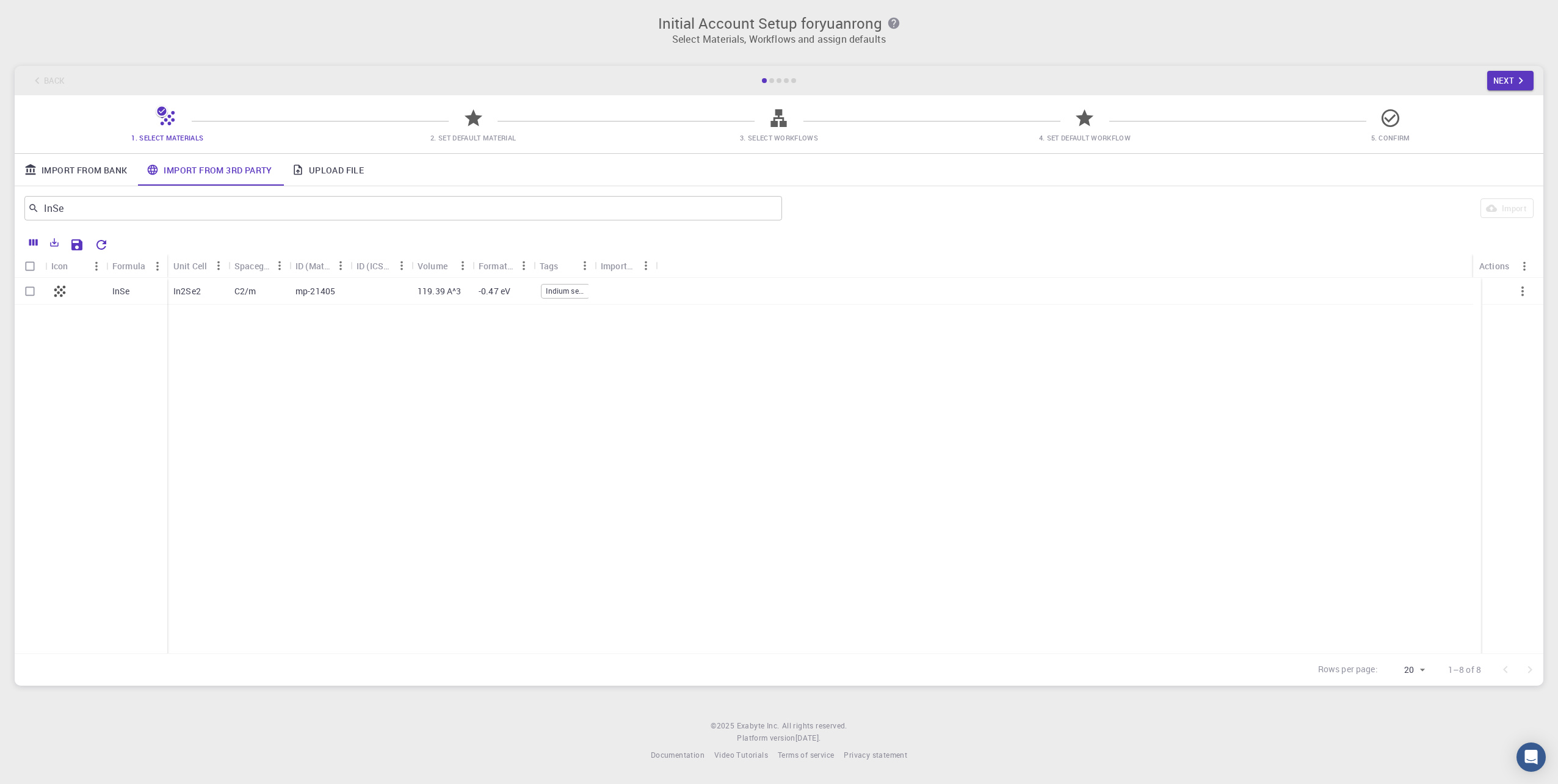
click at [375, 289] on div at bounding box center [381, 291] width 61 height 27
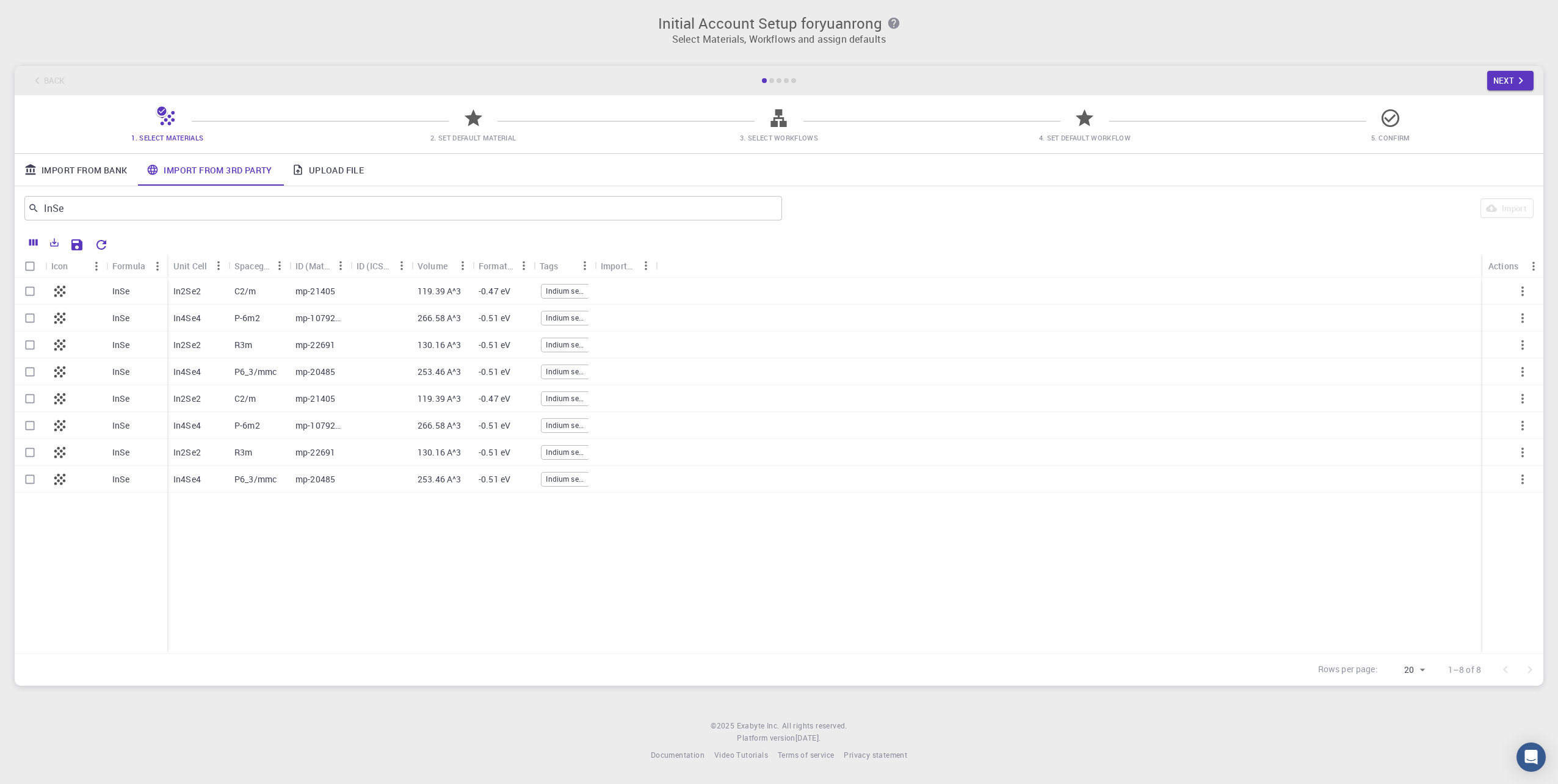
click at [154, 321] on div "InSe" at bounding box center [137, 318] width 61 height 27
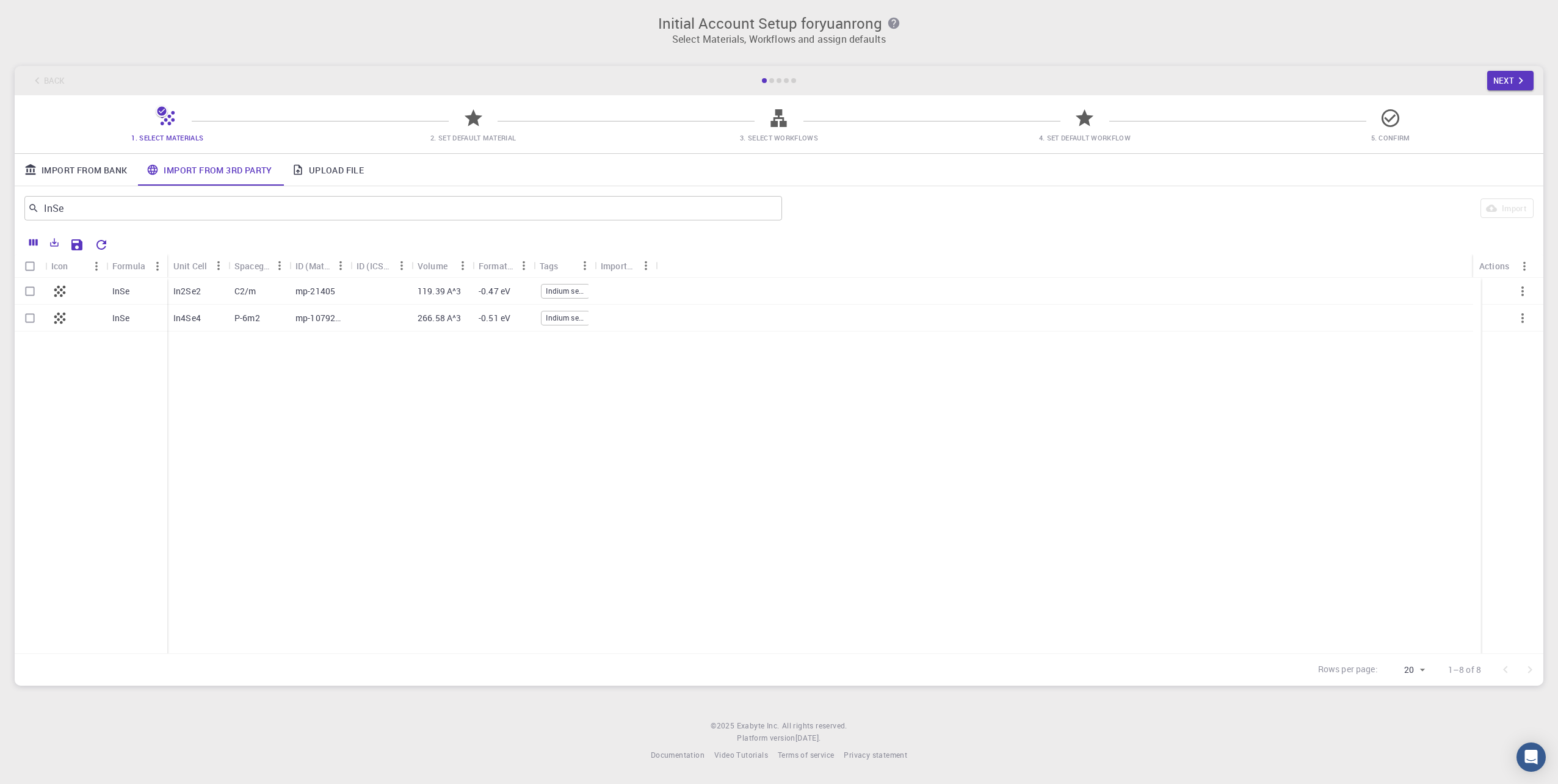
click at [183, 297] on p "In2Se2" at bounding box center [187, 291] width 28 height 12
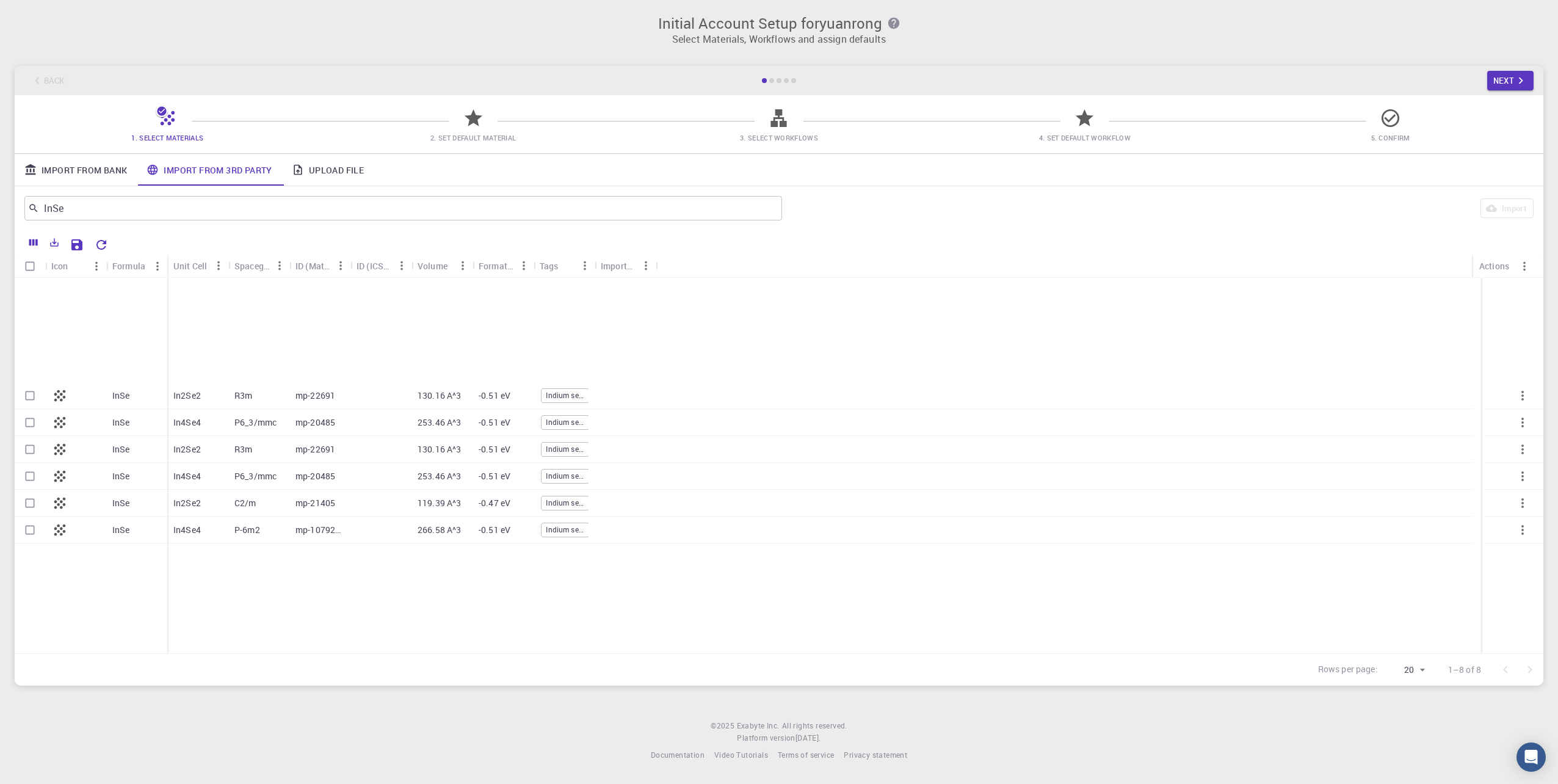
scroll to position [1221, 0]
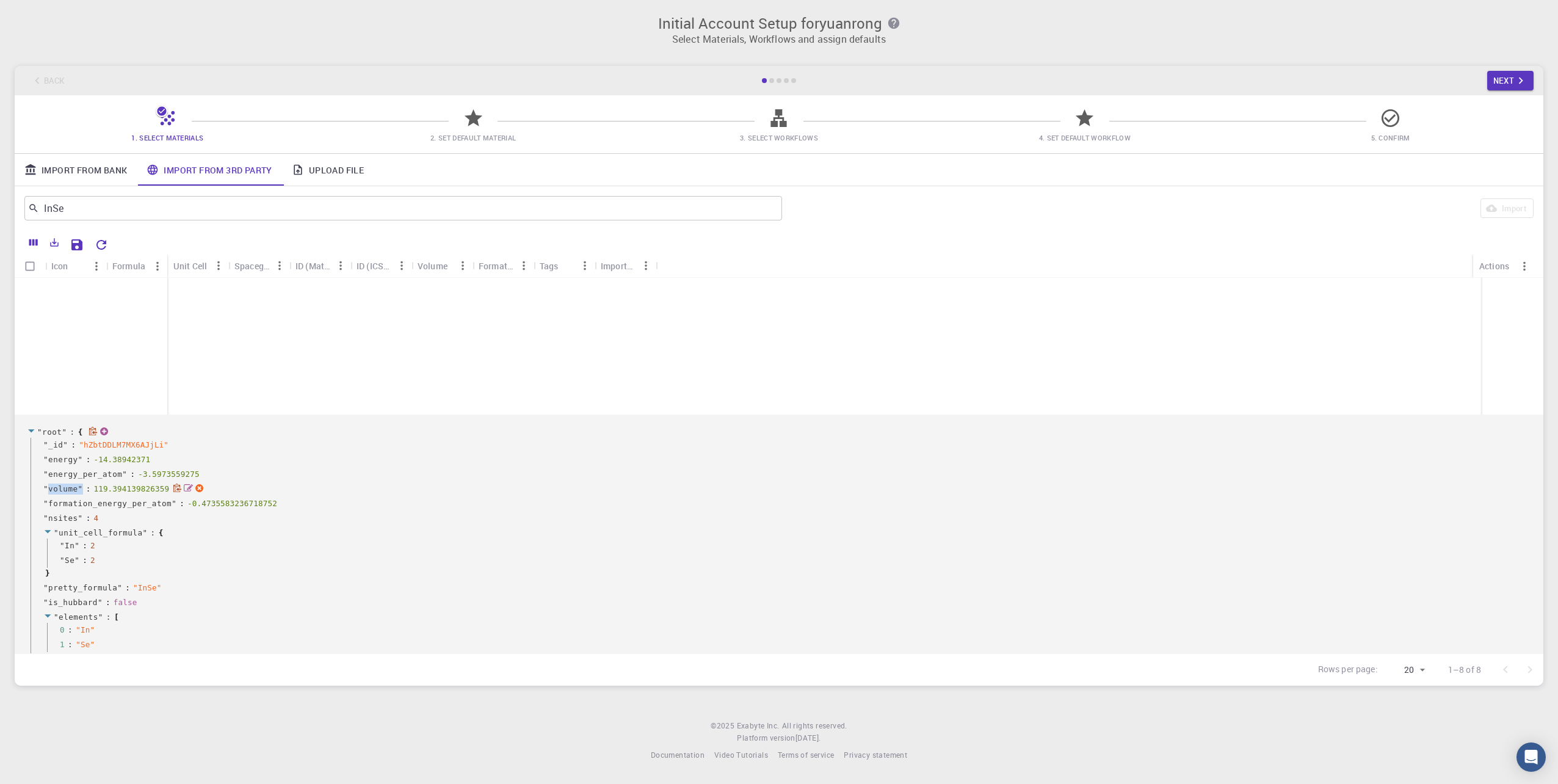
drag, startPoint x: 50, startPoint y: 490, endPoint x: 81, endPoint y: 492, distance: 31.1
click at [81, 492] on span "" volume " :" at bounding box center [68, 489] width 50 height 9
drag, startPoint x: 81, startPoint y: 492, endPoint x: 89, endPoint y: 503, distance: 13.6
click at [89, 503] on span "formation_energy_per_atom" at bounding box center [110, 503] width 123 height 11
drag, startPoint x: 89, startPoint y: 503, endPoint x: 148, endPoint y: 508, distance: 59.2
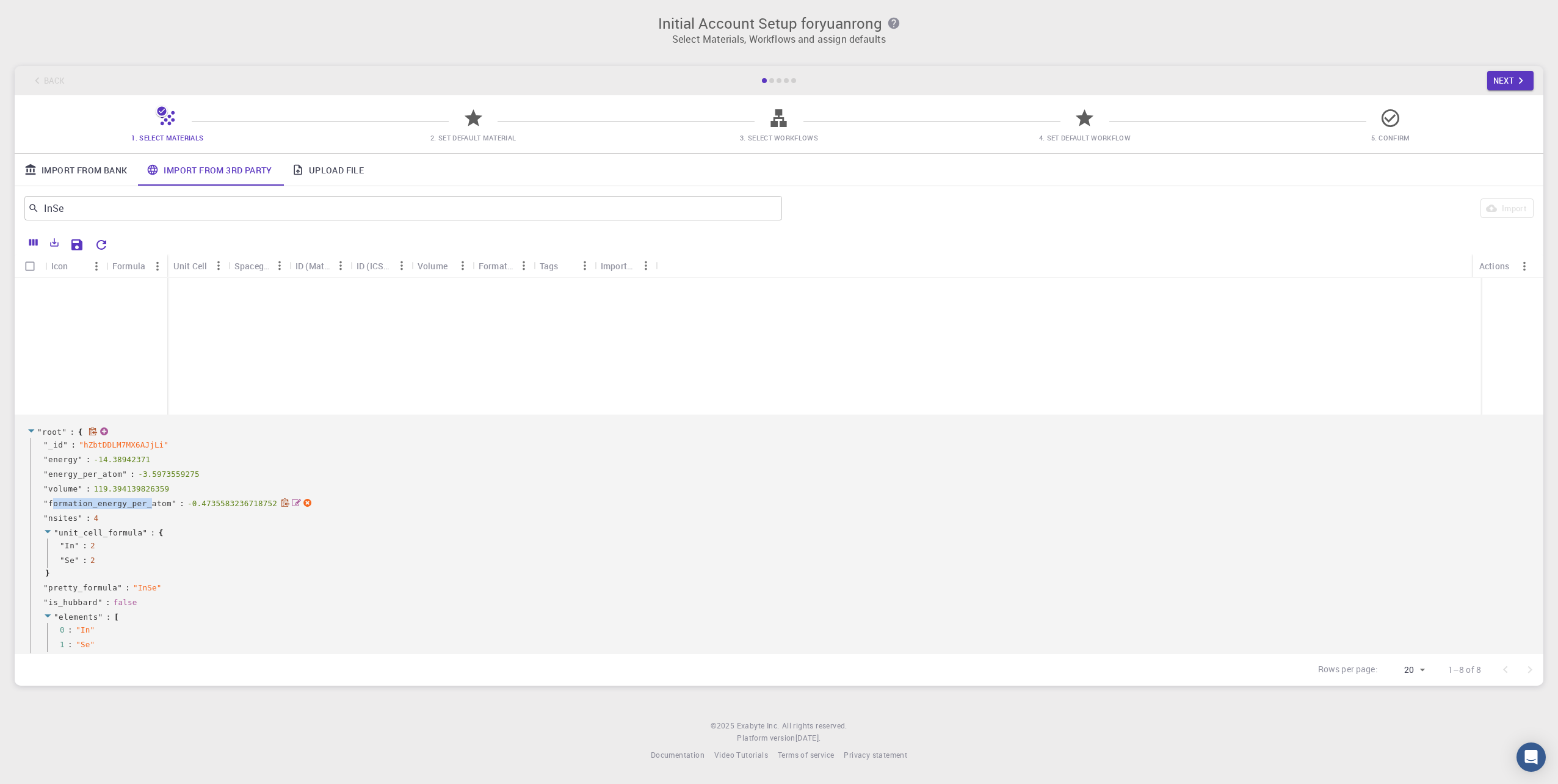
click at [148, 508] on span "formation_energy_per_atom" at bounding box center [110, 503] width 123 height 11
drag, startPoint x: 148, startPoint y: 508, endPoint x: 132, endPoint y: 524, distance: 22.6
click at [142, 522] on div "" nsites " : 4" at bounding box center [781, 518] width 1501 height 15
drag, startPoint x: 48, startPoint y: 522, endPoint x: 71, endPoint y: 522, distance: 23.0
click at [71, 522] on span "nsites" at bounding box center [63, 518] width 30 height 11
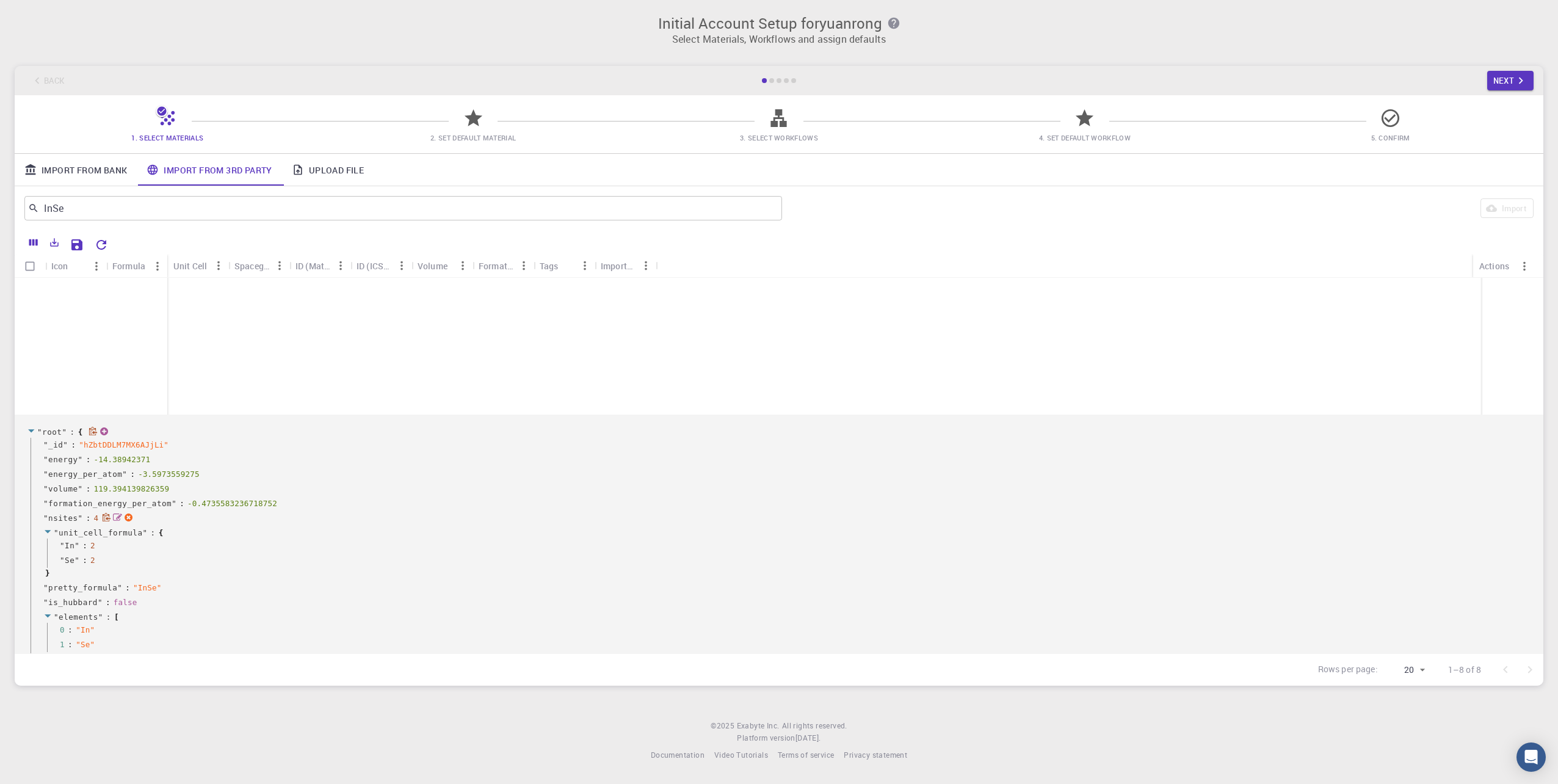
drag, startPoint x: 71, startPoint y: 522, endPoint x: 76, endPoint y: 536, distance: 14.9
click at [76, 536] on span "unit_cell_formula" at bounding box center [100, 533] width 83 height 9
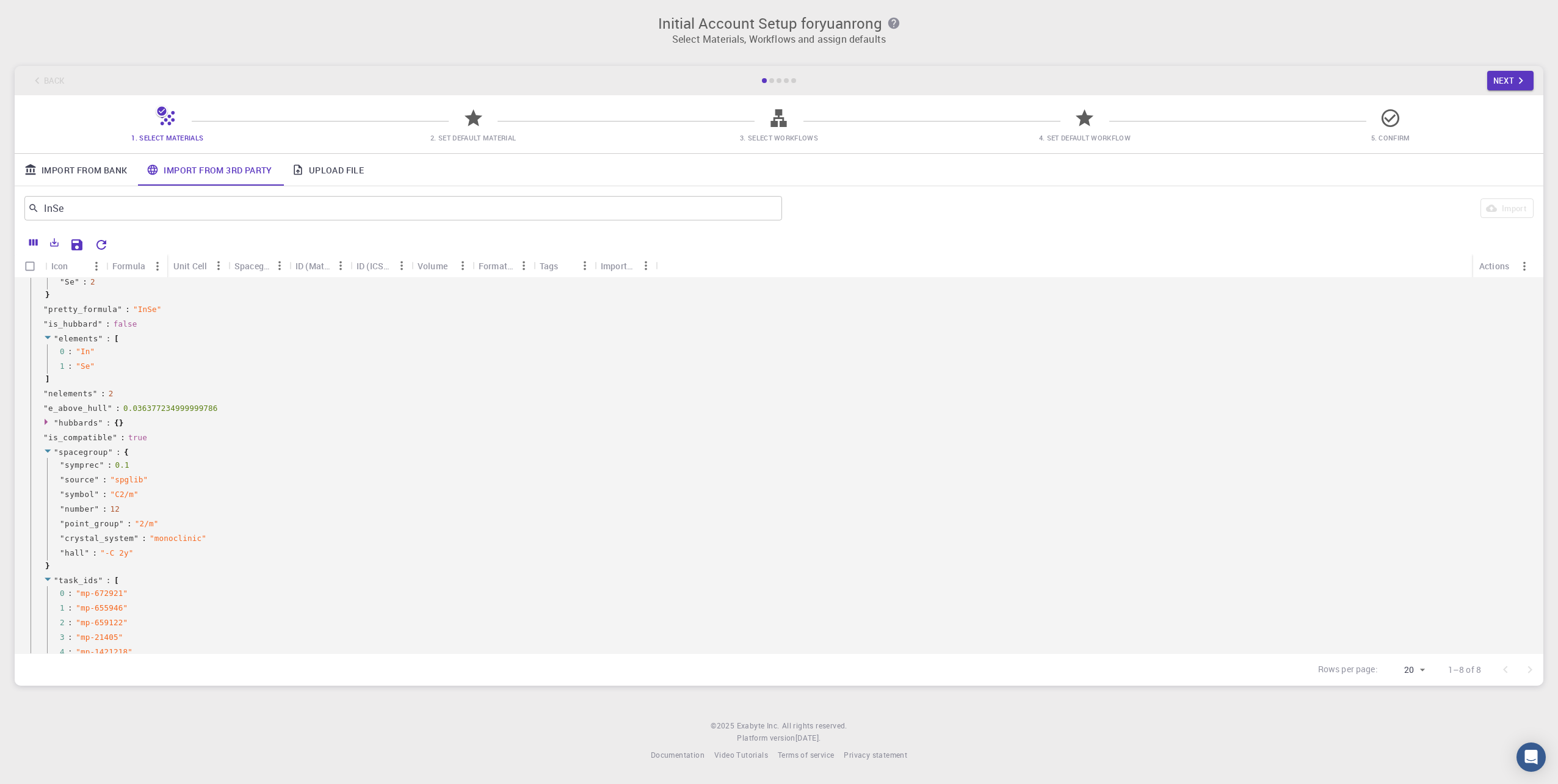
scroll to position [1255, 0]
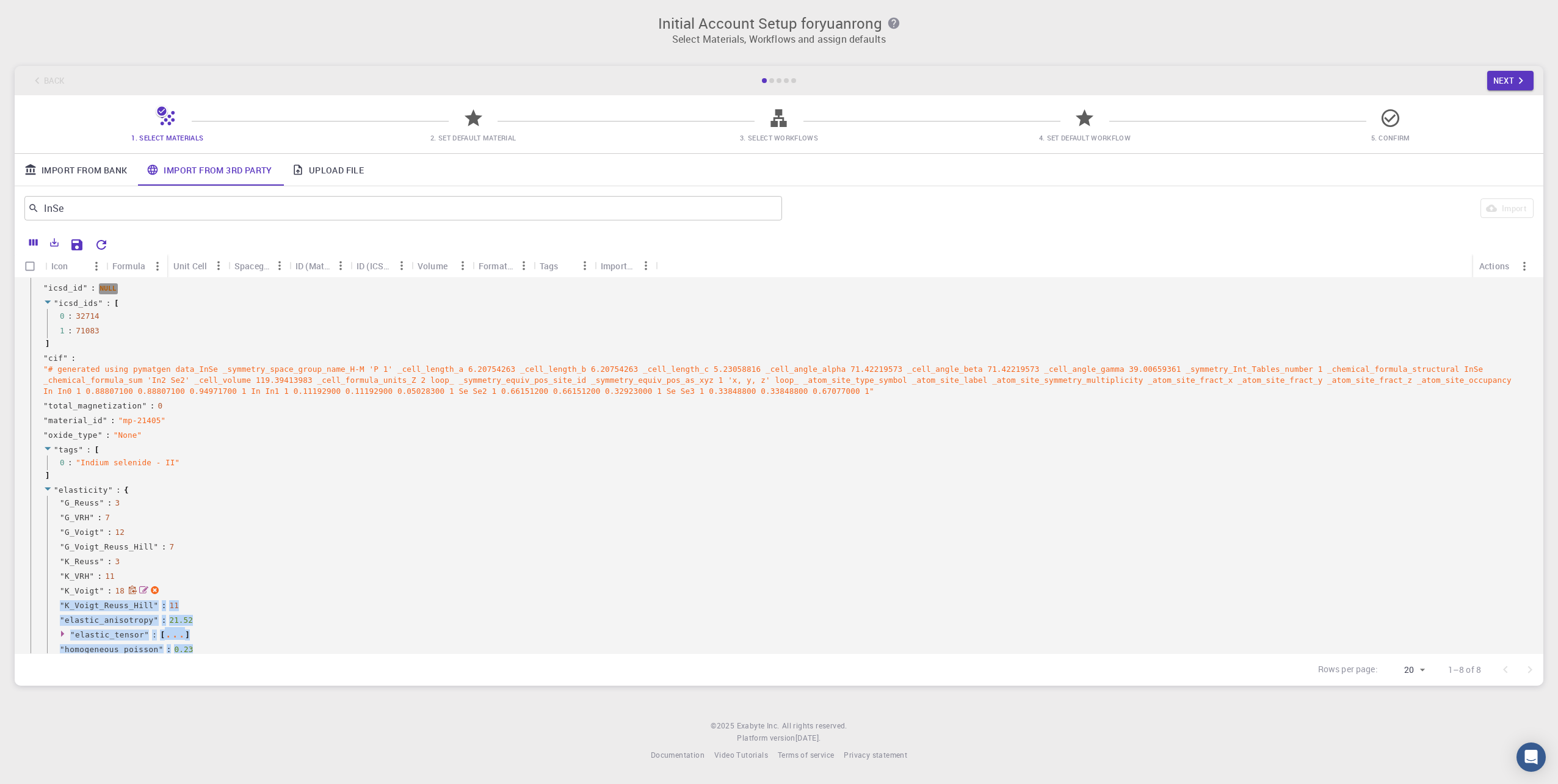
drag, startPoint x: 39, startPoint y: 555, endPoint x: 145, endPoint y: 584, distance: 109.9
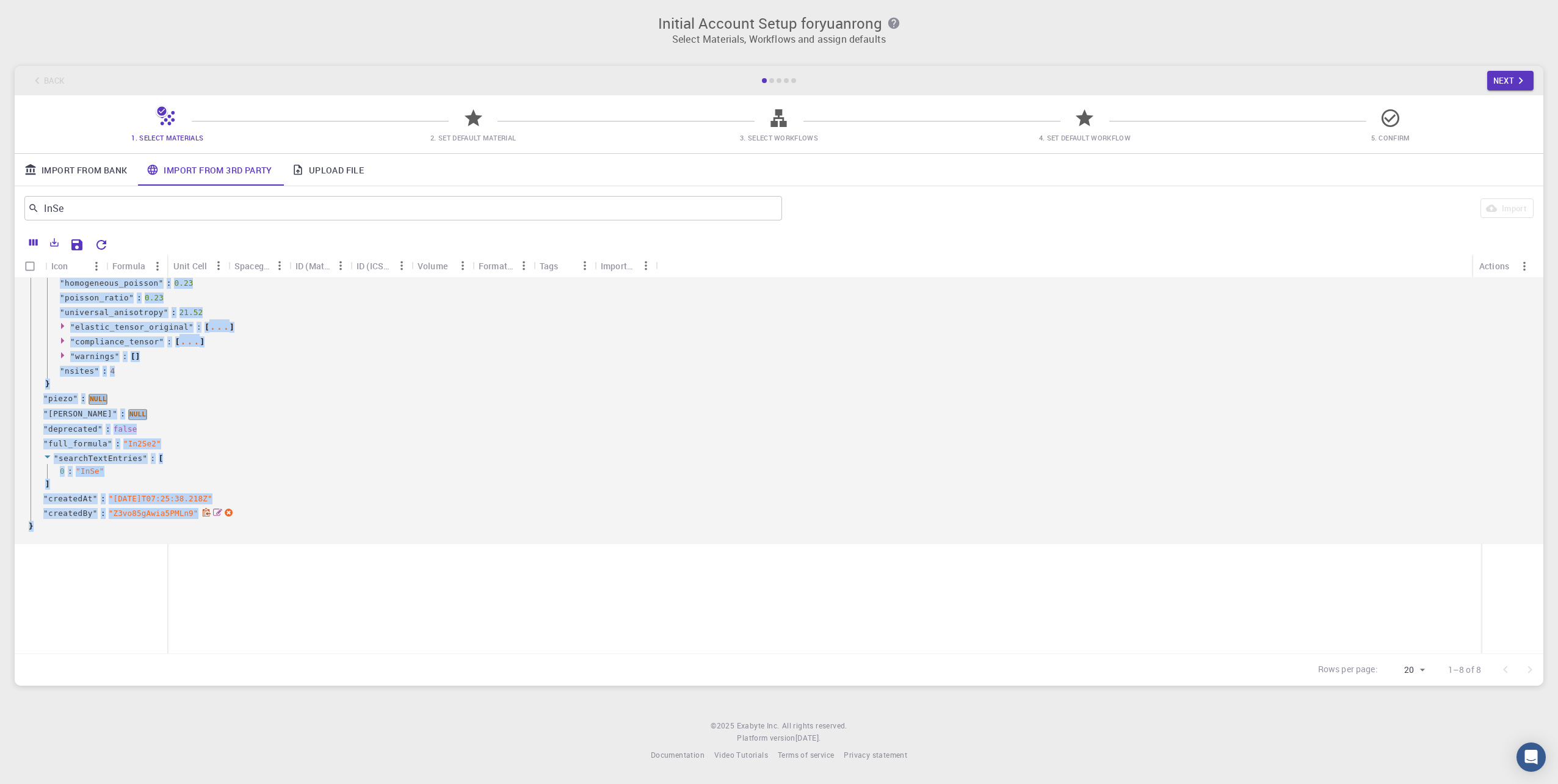
scroll to position [2377, 0]
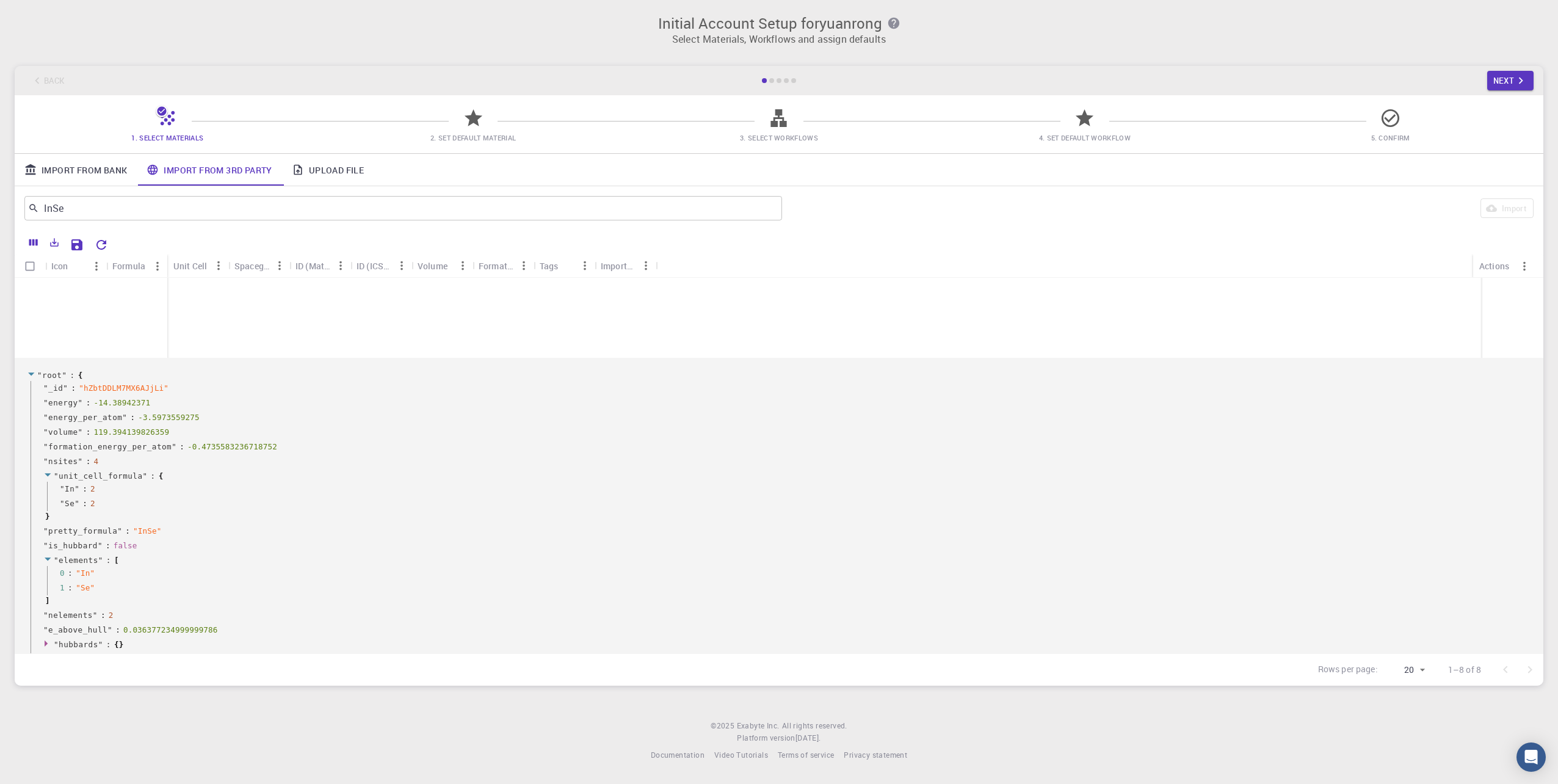
scroll to position [1217, 0]
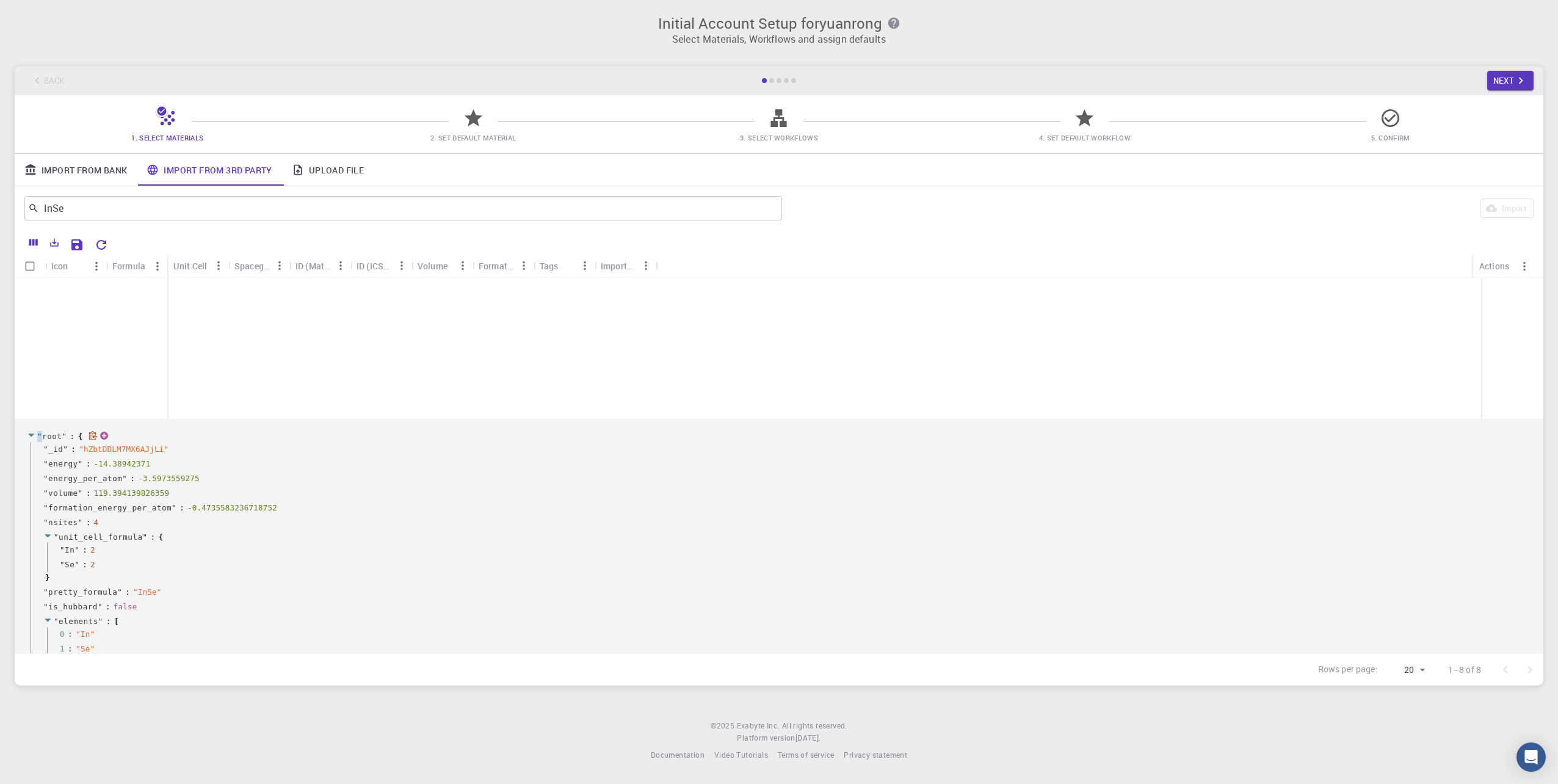
click at [39, 436] on span """ at bounding box center [39, 436] width 5 height 9
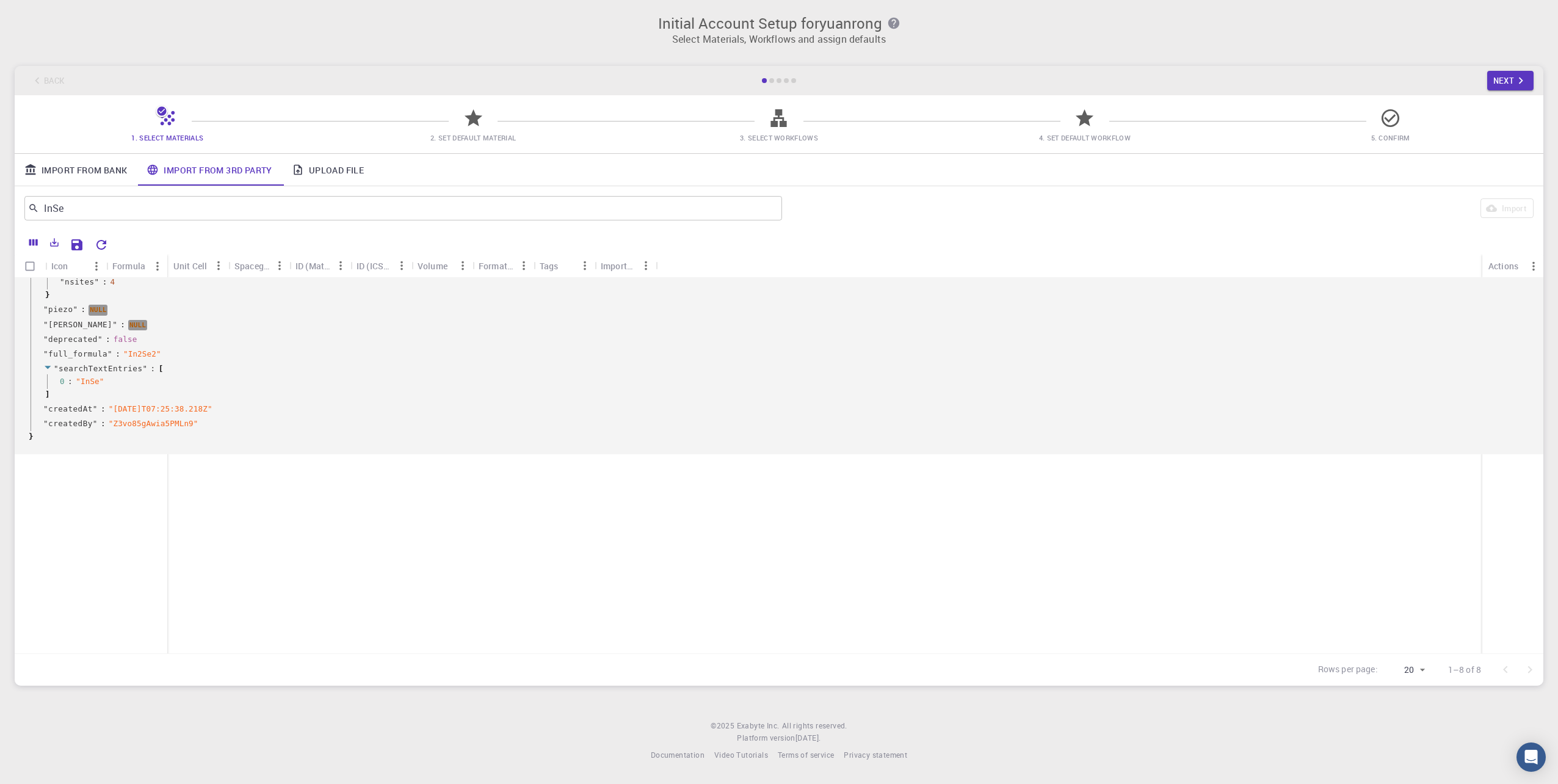
drag, startPoint x: 39, startPoint y: 436, endPoint x: 206, endPoint y: 408, distance: 169.3
click at [205, 406] on span "" 2025-08-20T07:25:38.218Z "" at bounding box center [161, 408] width 104 height 9
drag, startPoint x: 77, startPoint y: 450, endPoint x: 41, endPoint y: 306, distance: 148.4
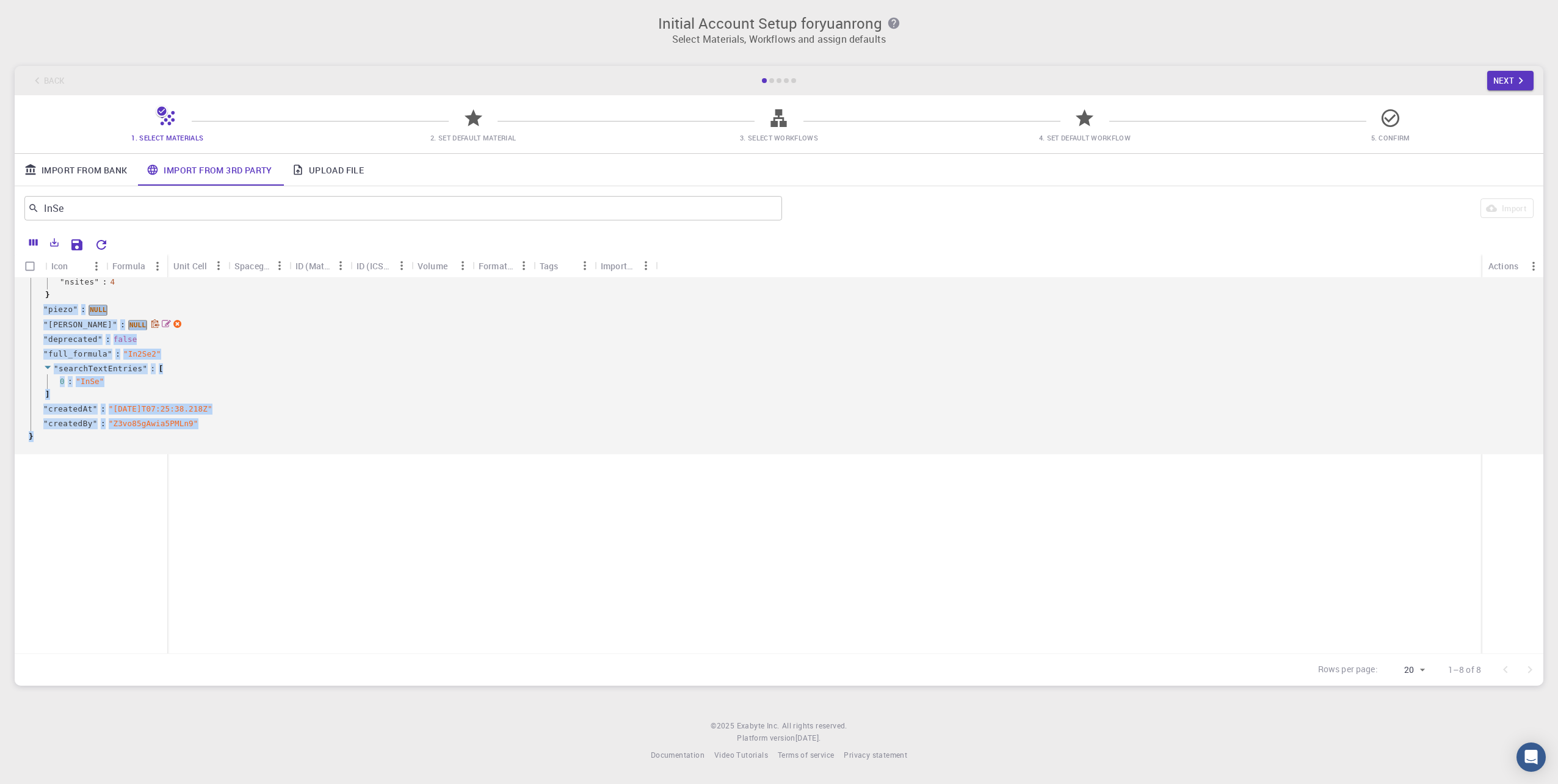
drag, startPoint x: 41, startPoint y: 306, endPoint x: 478, endPoint y: 329, distance: 437.6
click at [478, 329] on div "" diel " : NULL" at bounding box center [781, 324] width 1501 height 15
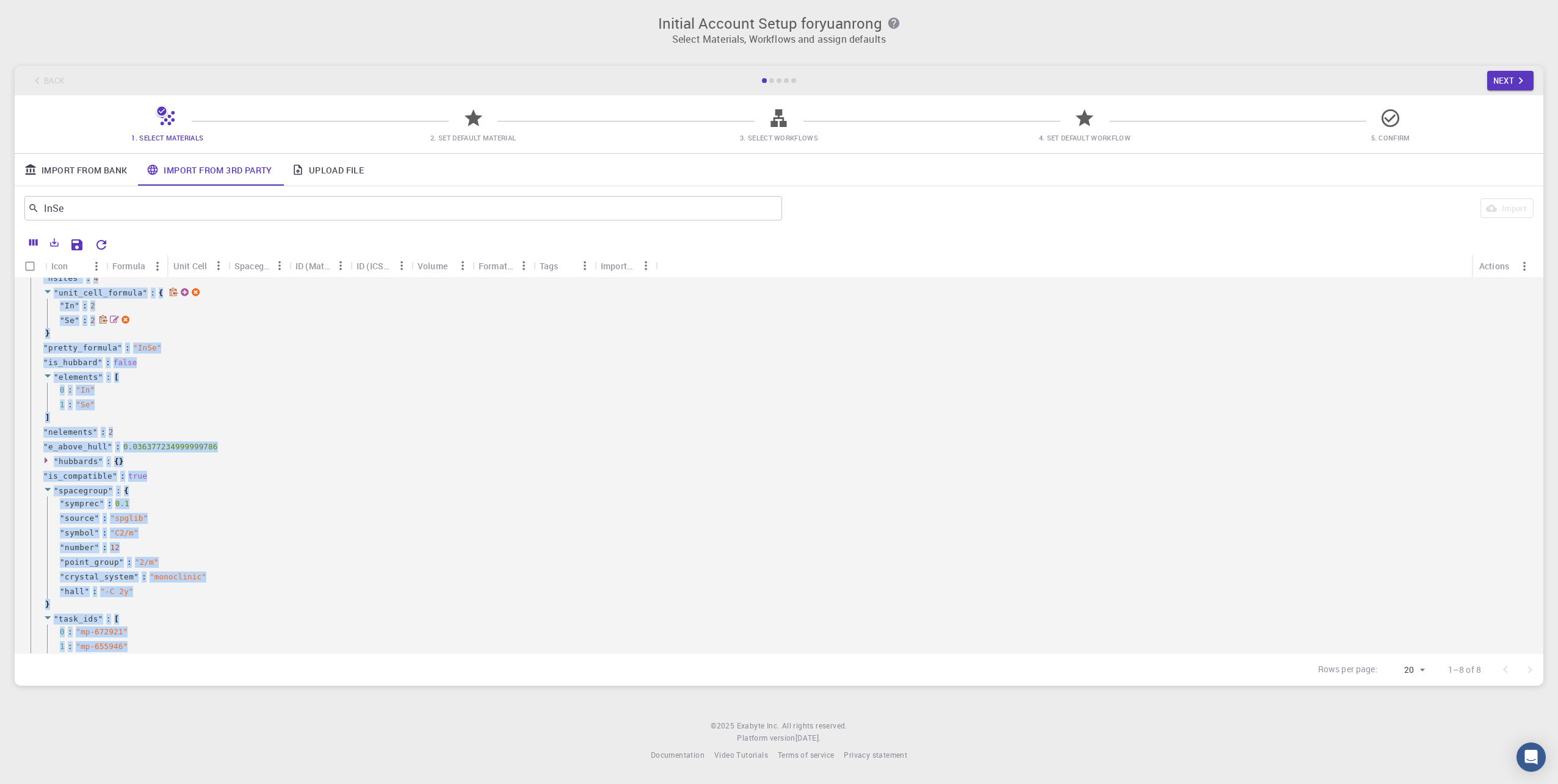
scroll to position [1278, 0]
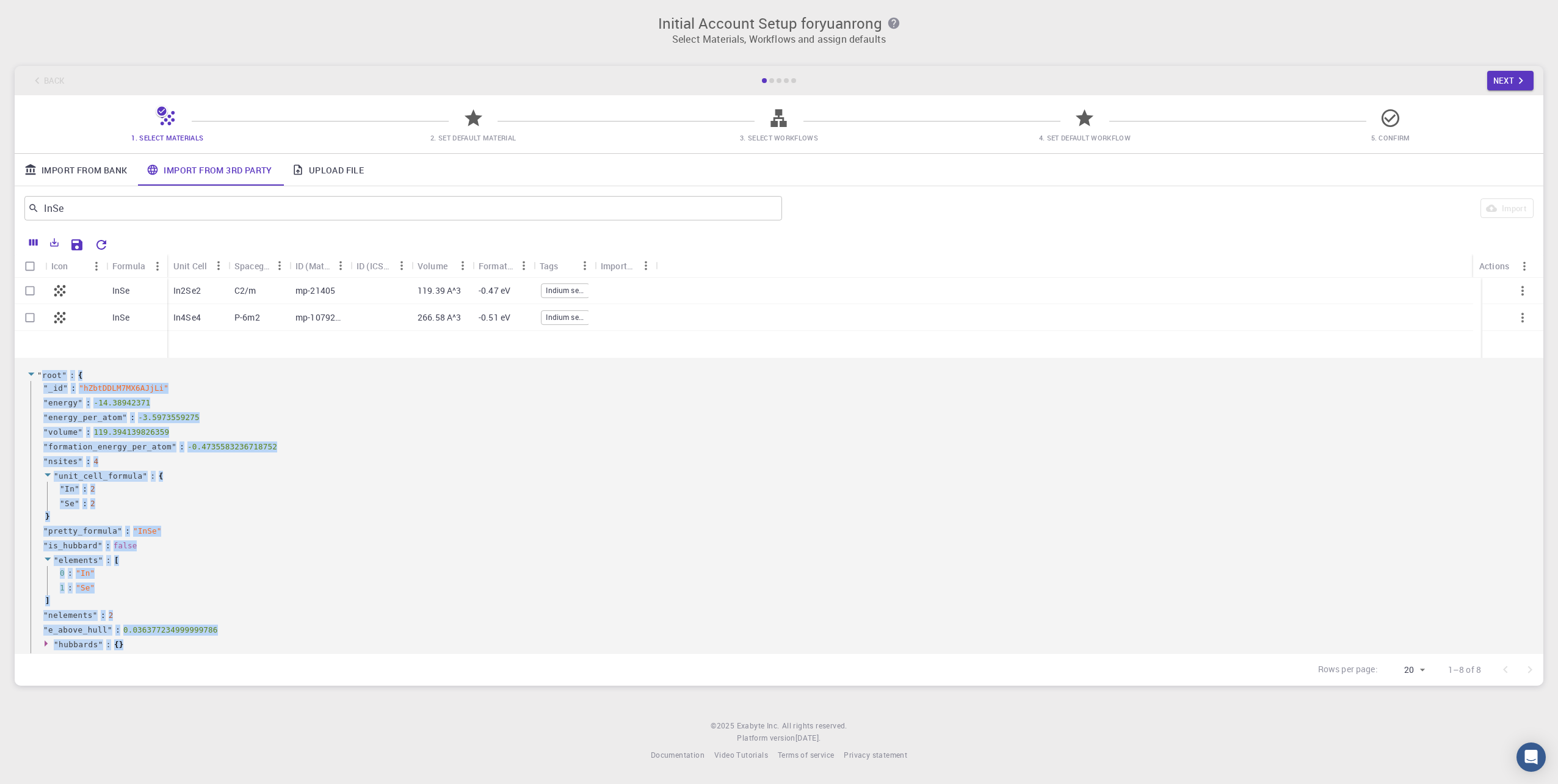
drag, startPoint x: 42, startPoint y: 437, endPoint x: 39, endPoint y: 376, distance: 61.1
copy div "root " : { " _id " : " hZbtDDLM7MX6AJjLi " " energy " : -14.38942371 " energy_p…"
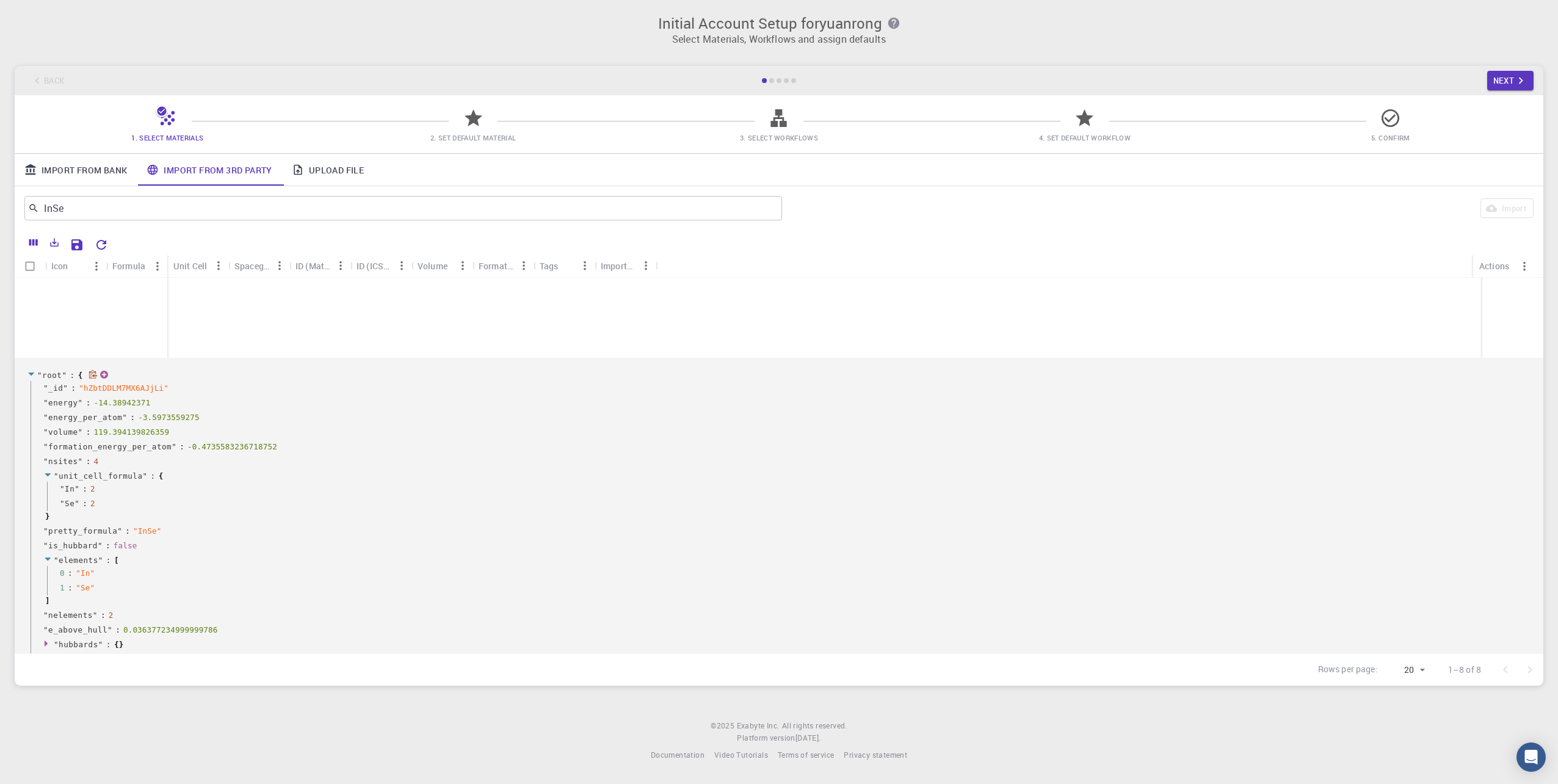
click at [33, 373] on icon at bounding box center [31, 375] width 6 height 3
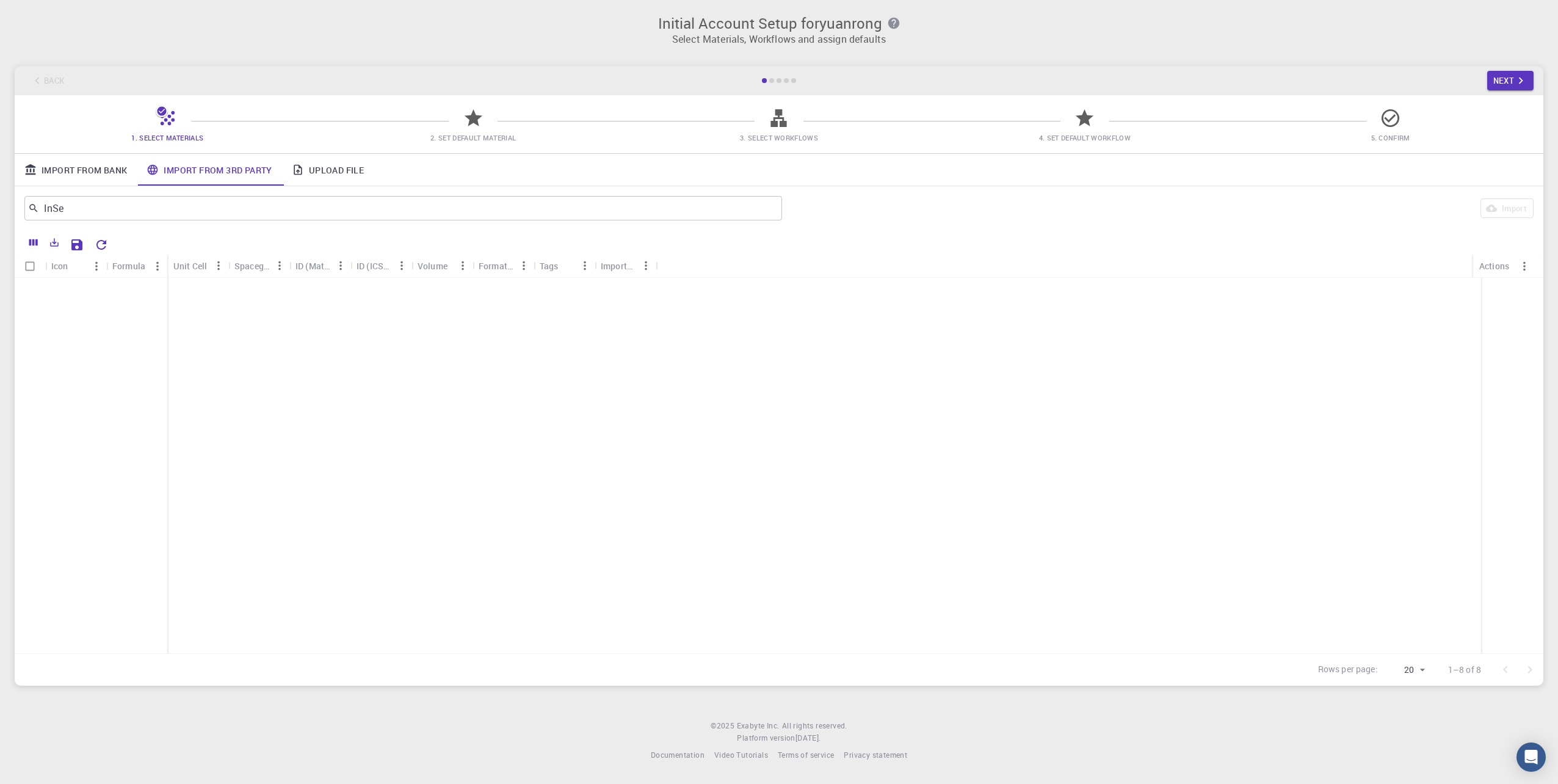
scroll to position [0, 0]
click at [404, 290] on div at bounding box center [381, 291] width 61 height 27
click at [543, 289] on span "Indium selenide - II" at bounding box center [565, 291] width 48 height 10
click at [1516, 85] on icon "button" at bounding box center [1521, 80] width 13 height 13
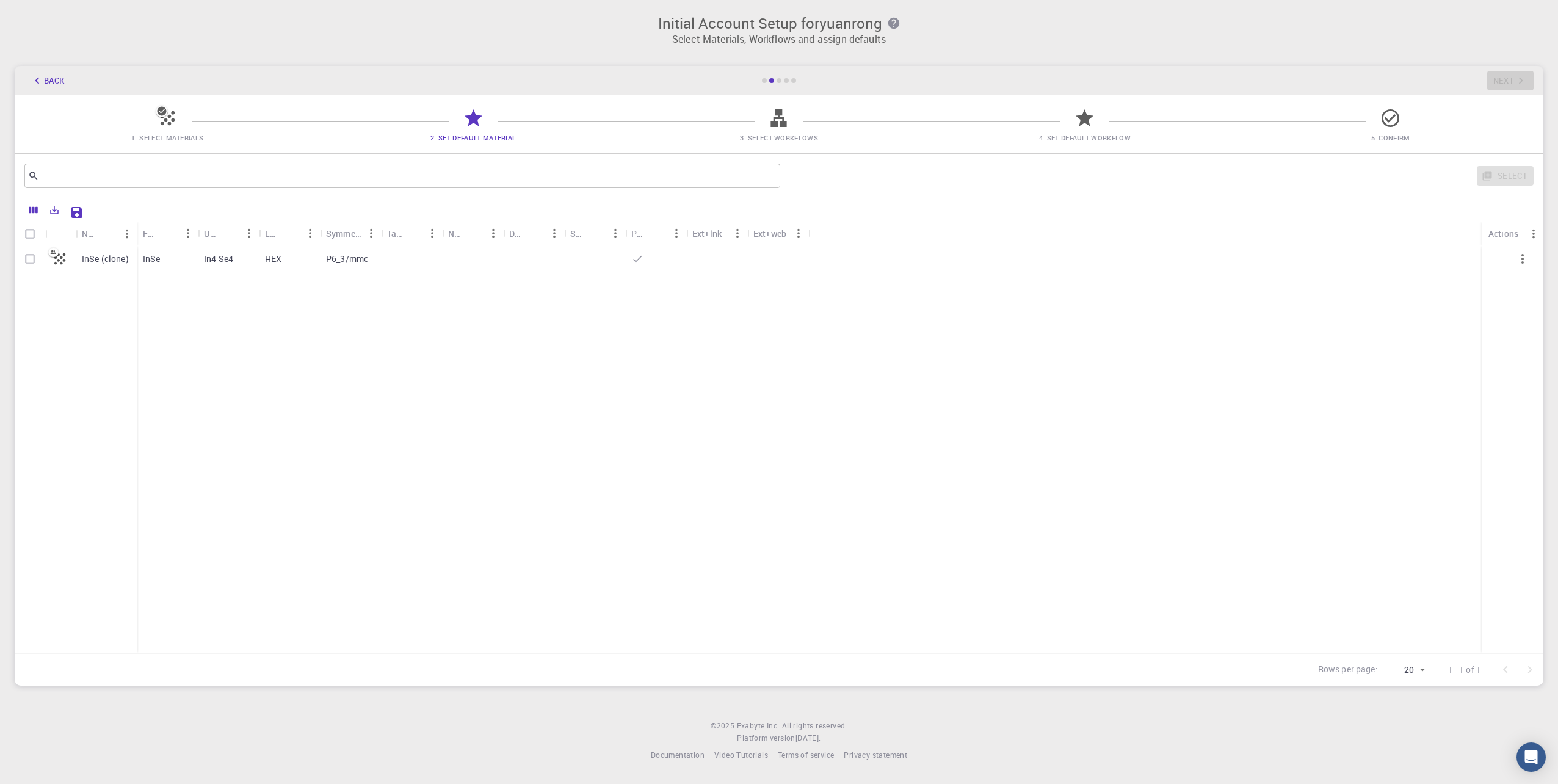
click at [164, 121] on icon at bounding box center [167, 118] width 14 height 14
click at [51, 83] on button "Back" at bounding box center [48, 80] width 47 height 20
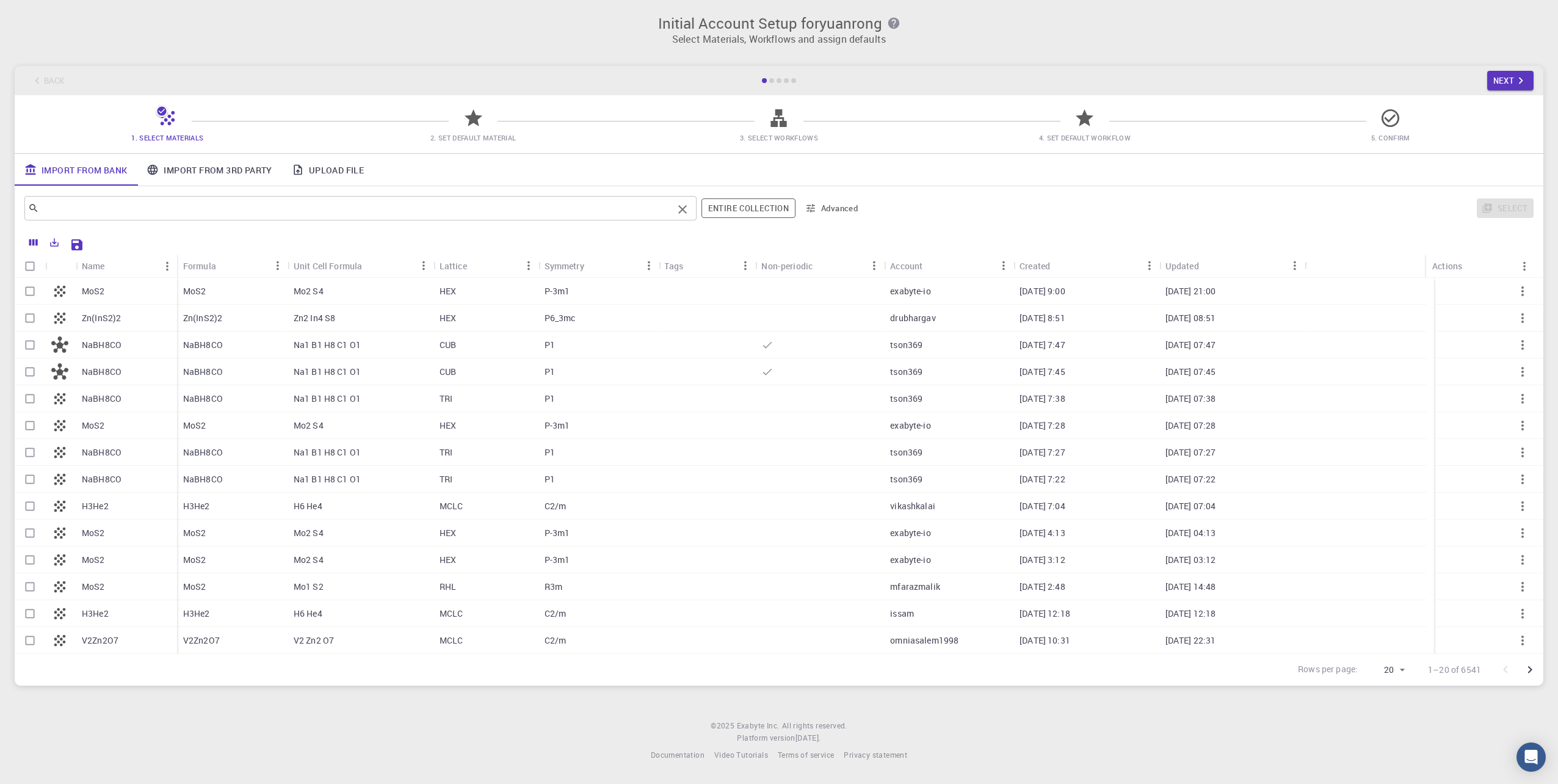
click at [229, 208] on input "text" at bounding box center [355, 208] width 634 height 17
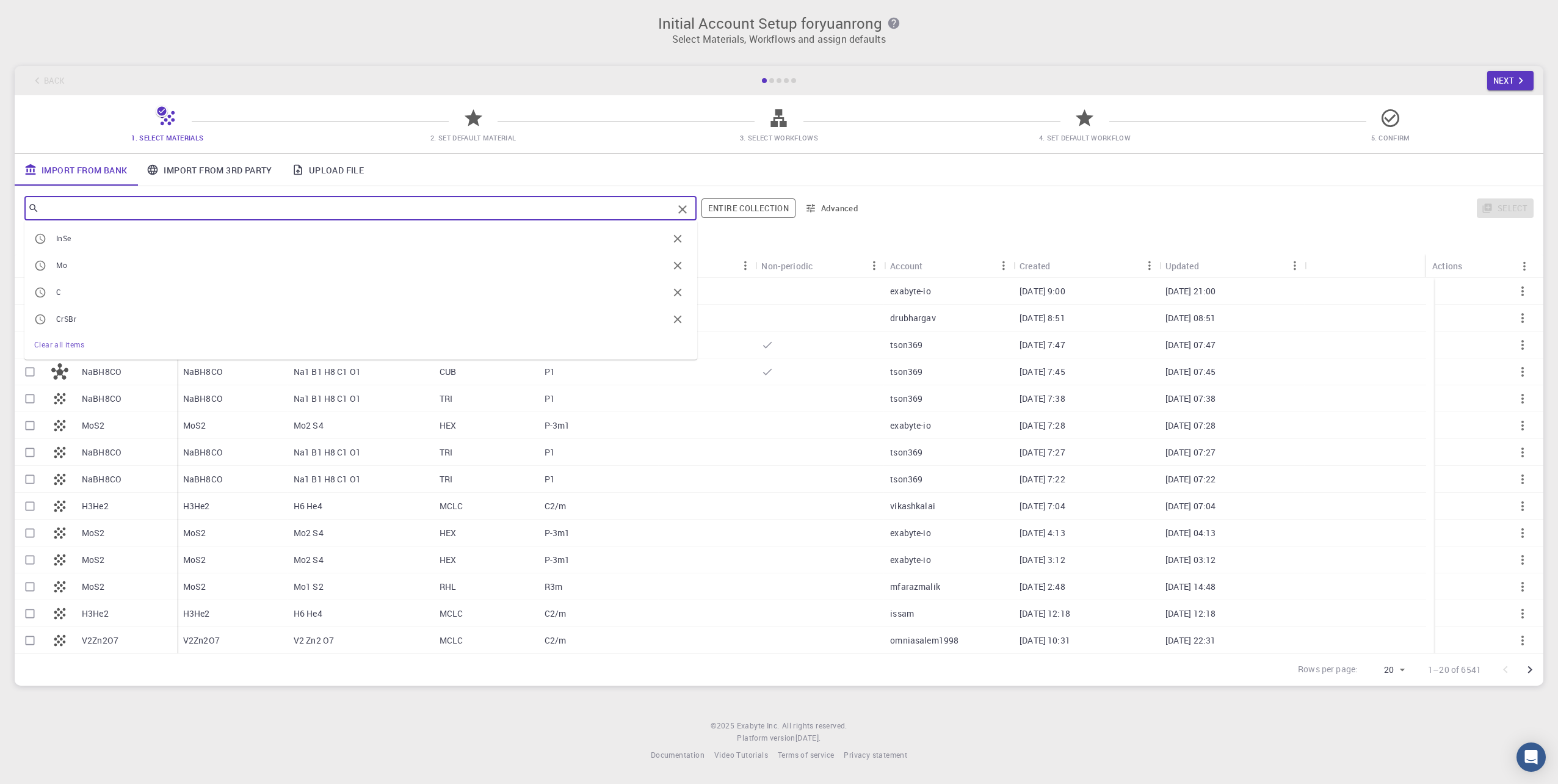
click at [33, 427] on input "Select row" at bounding box center [30, 426] width 23 height 23
checkbox input "true"
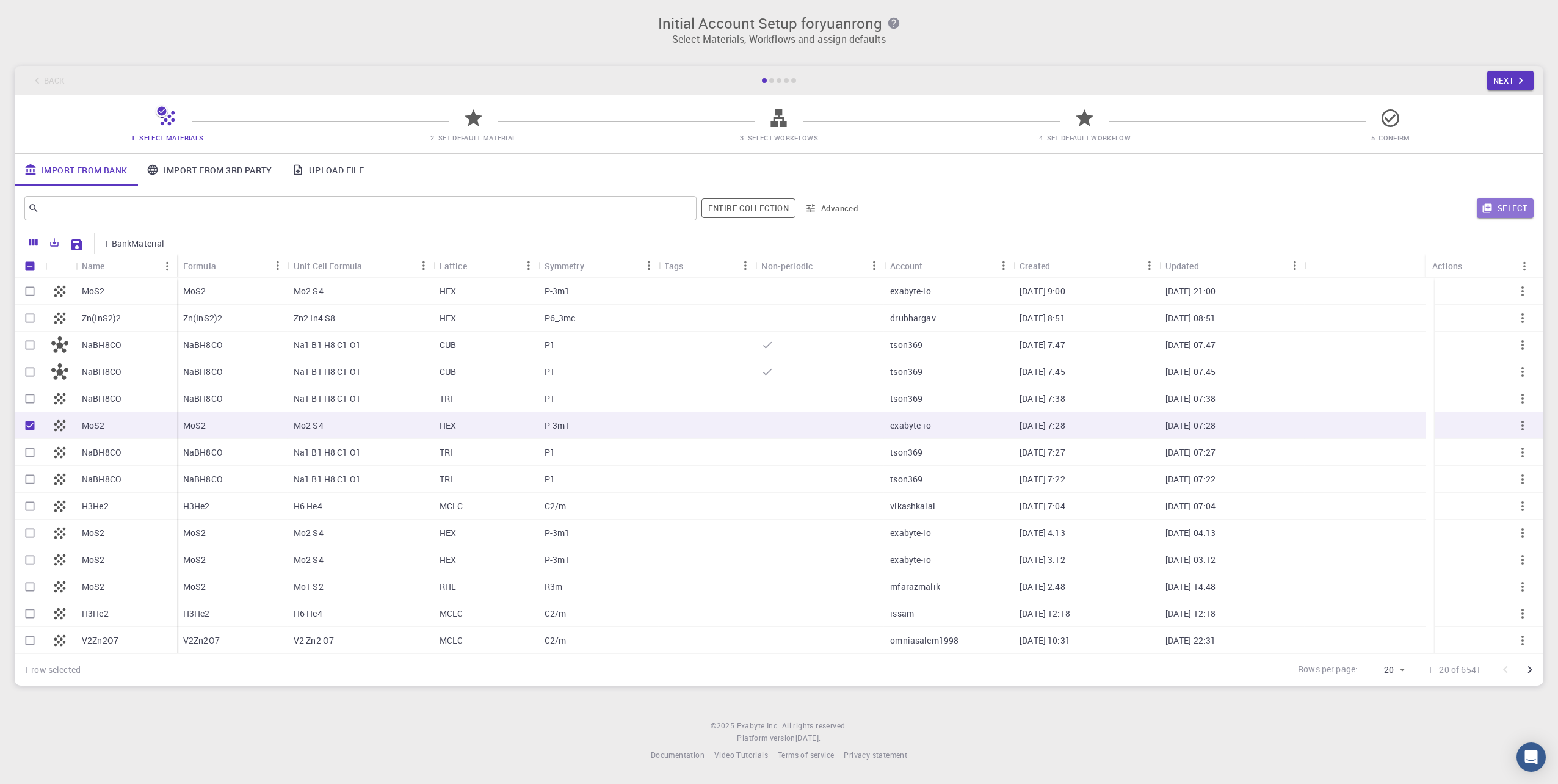
drag, startPoint x: 1504, startPoint y: 210, endPoint x: 1497, endPoint y: 210, distance: 7.0
click at [1505, 210] on button "Select" at bounding box center [1505, 208] width 57 height 20
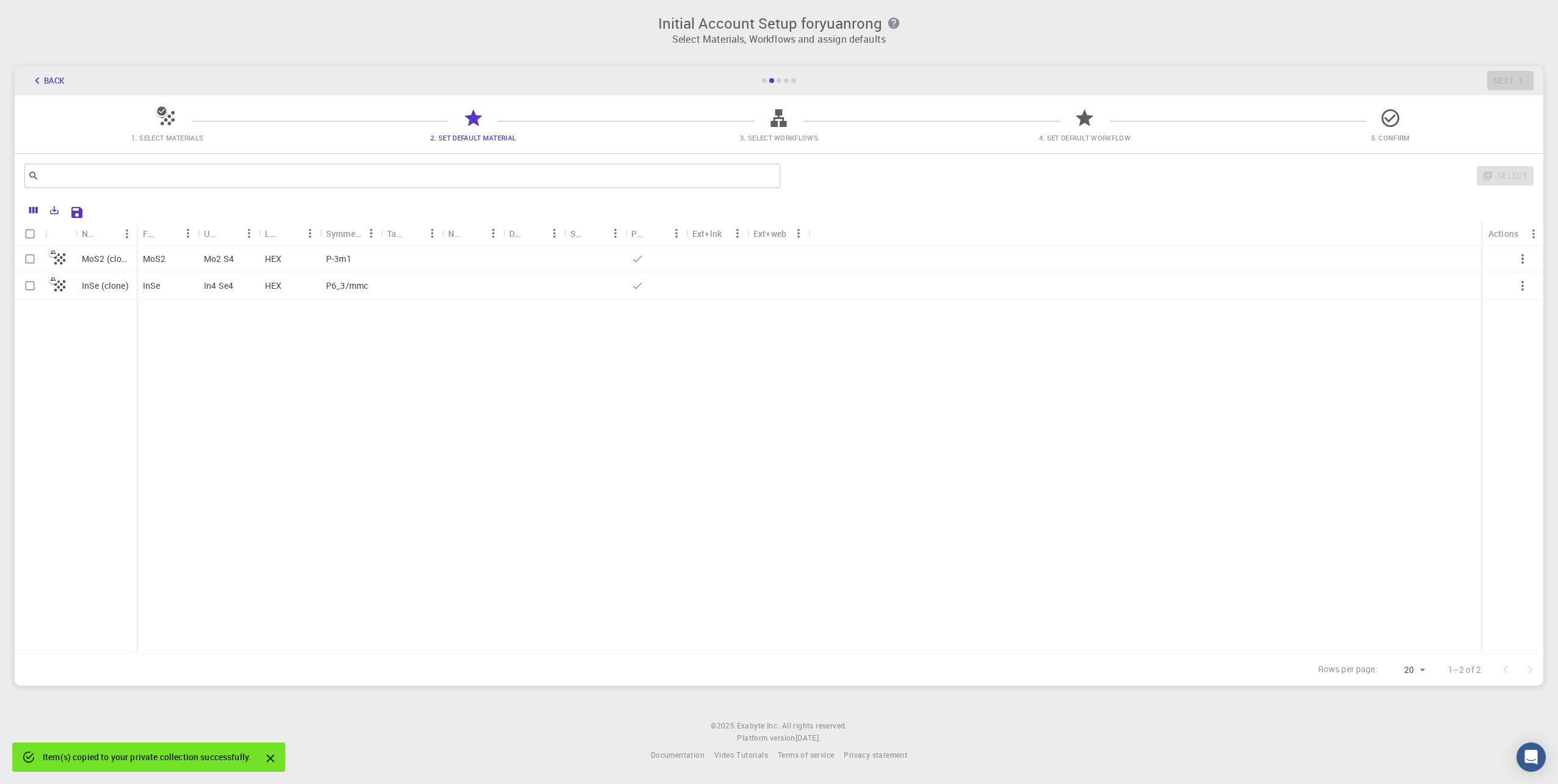
click at [29, 283] on input "Select row" at bounding box center [30, 286] width 23 height 23
checkbox input "true"
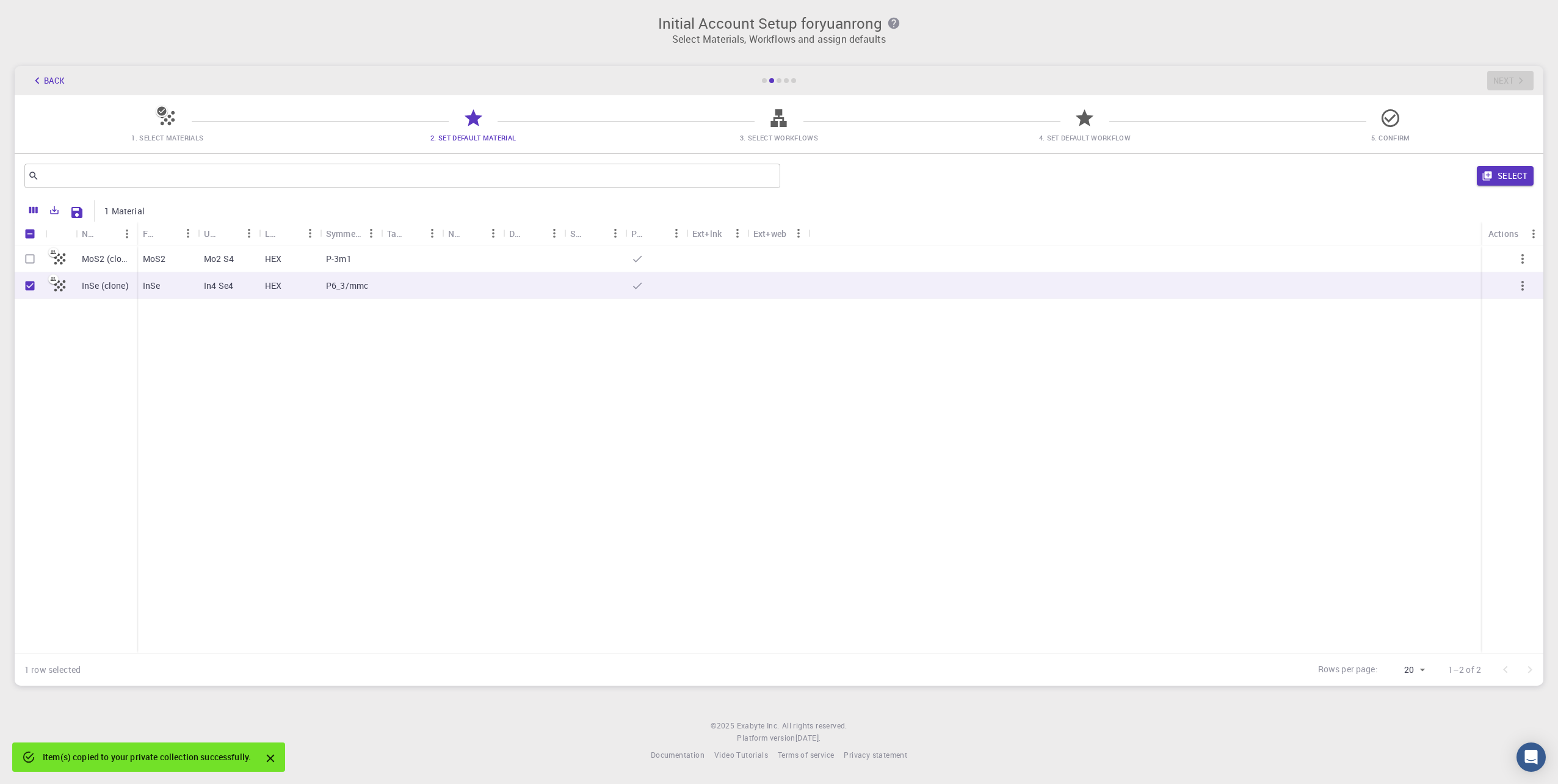
click at [28, 260] on input "Select row" at bounding box center [30, 259] width 23 height 23
checkbox input "true"
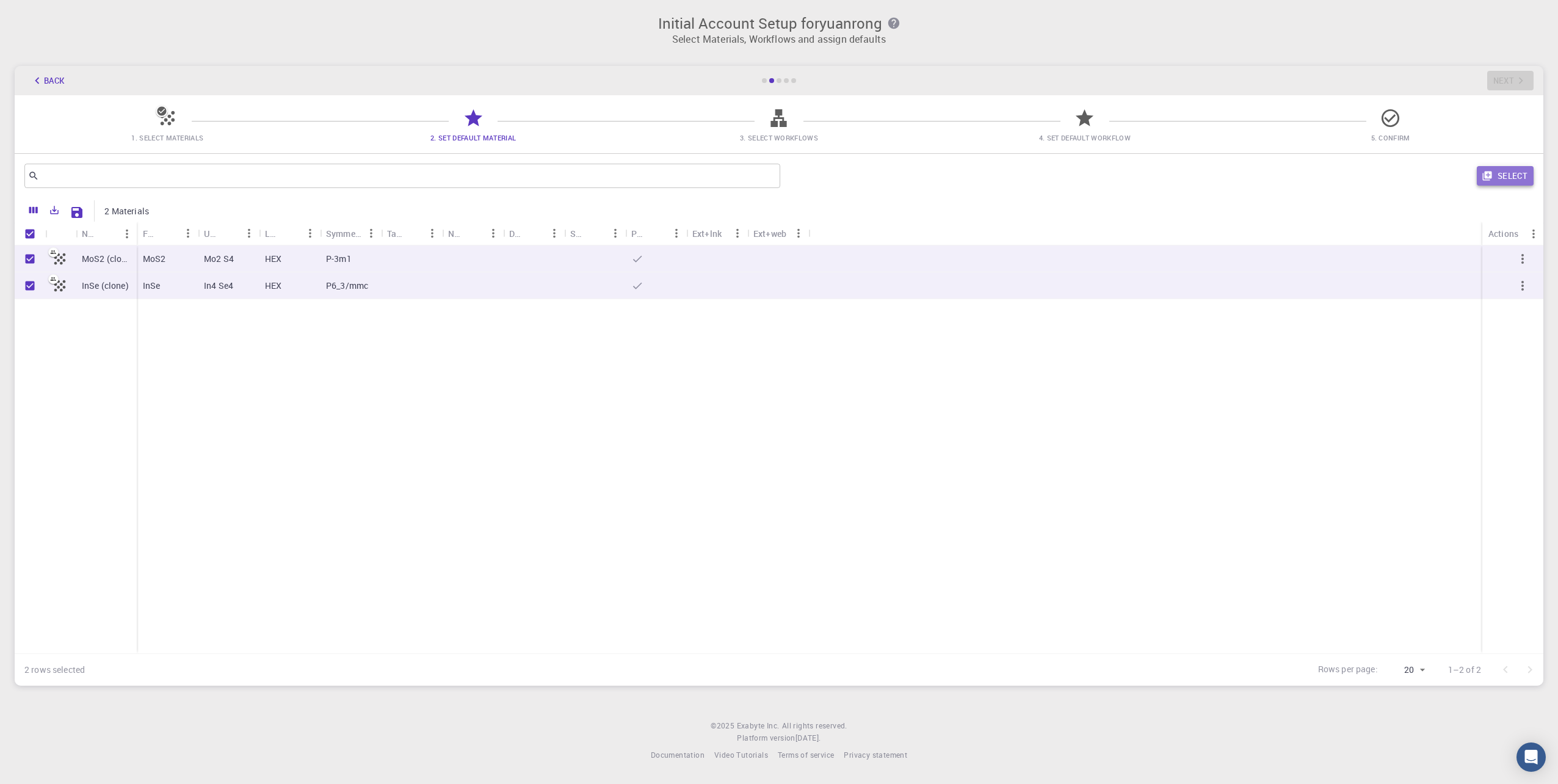
click at [1500, 179] on button "Select" at bounding box center [1505, 175] width 57 height 20
checkbox input "false"
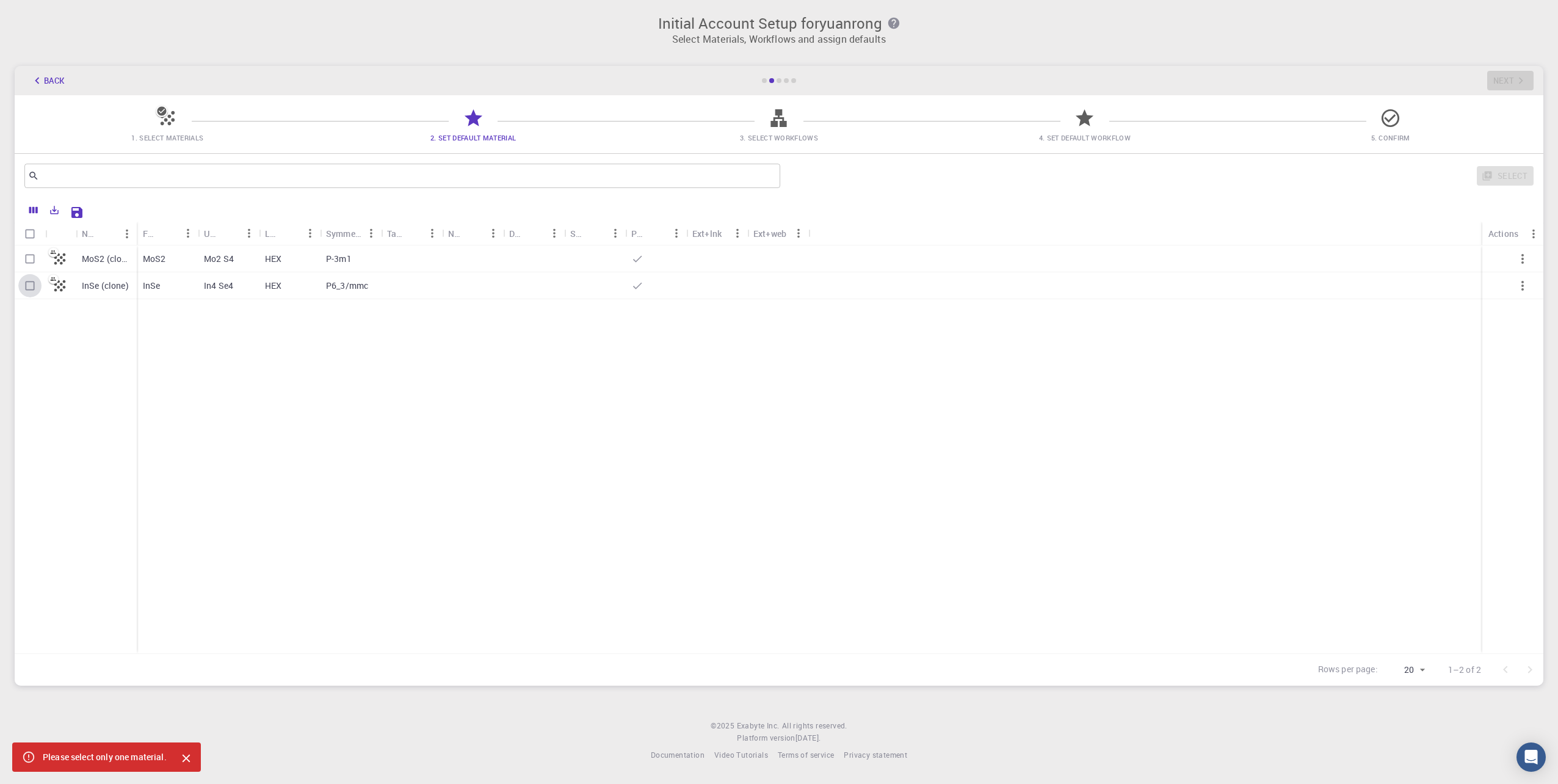
click at [19, 294] on input "Select row" at bounding box center [30, 286] width 23 height 23
checkbox input "true"
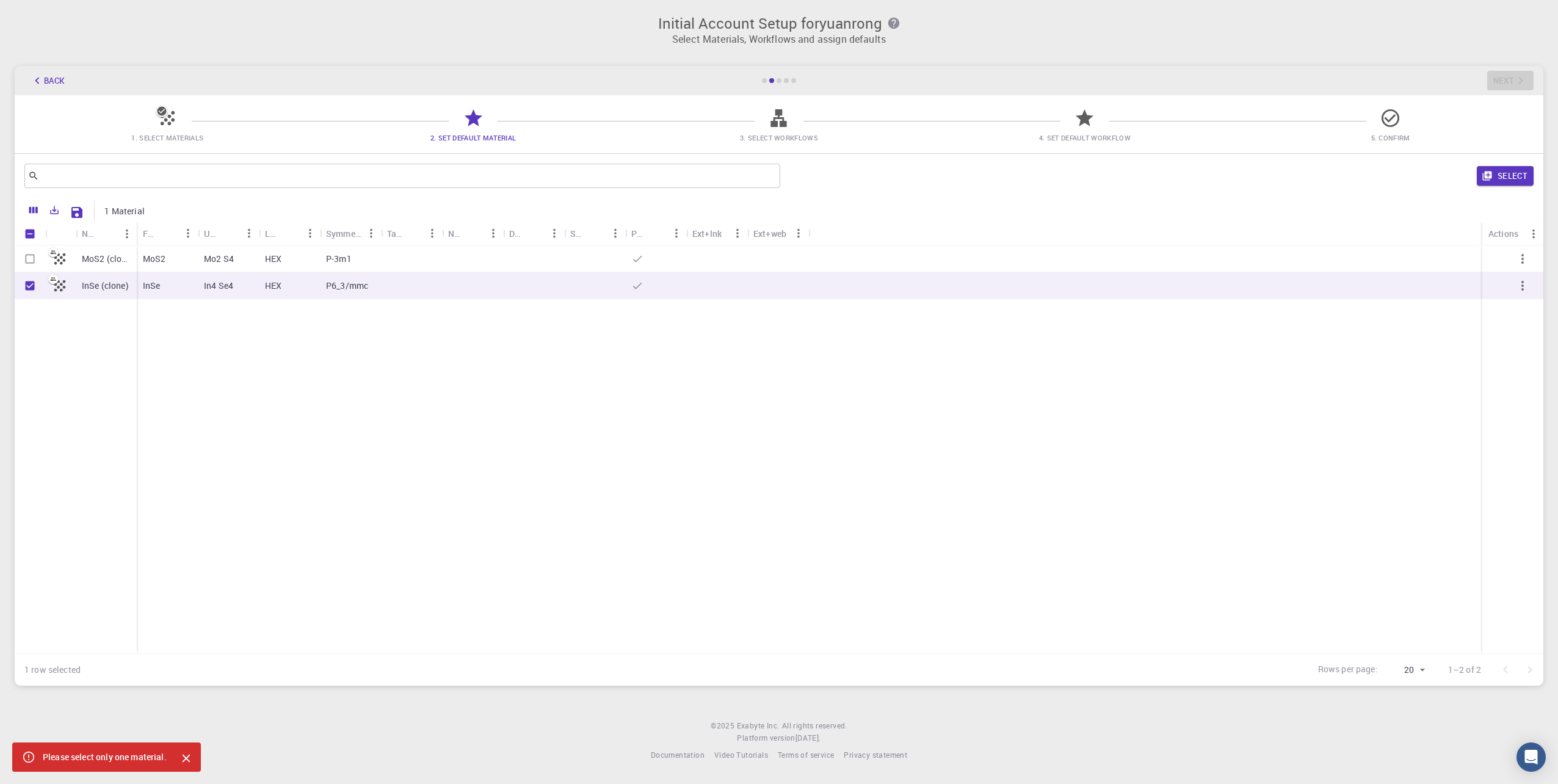
click at [1539, 179] on div "​ Select" at bounding box center [779, 176] width 1529 height 44
click at [1527, 174] on button "Select" at bounding box center [1505, 175] width 57 height 20
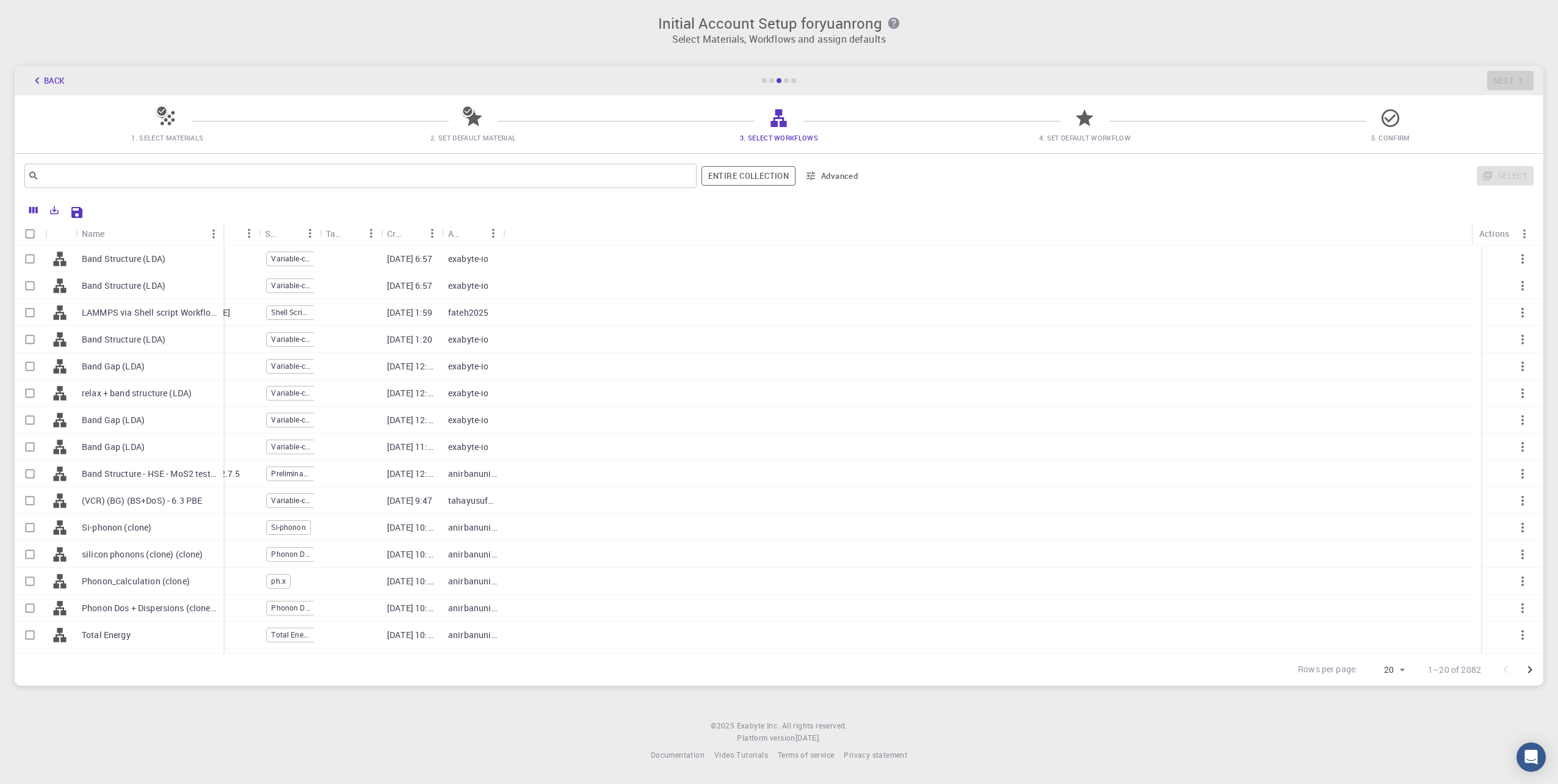
drag, startPoint x: 136, startPoint y: 230, endPoint x: 219, endPoint y: 230, distance: 83.0
click at [219, 230] on div "Name" at bounding box center [224, 233] width 12 height 24
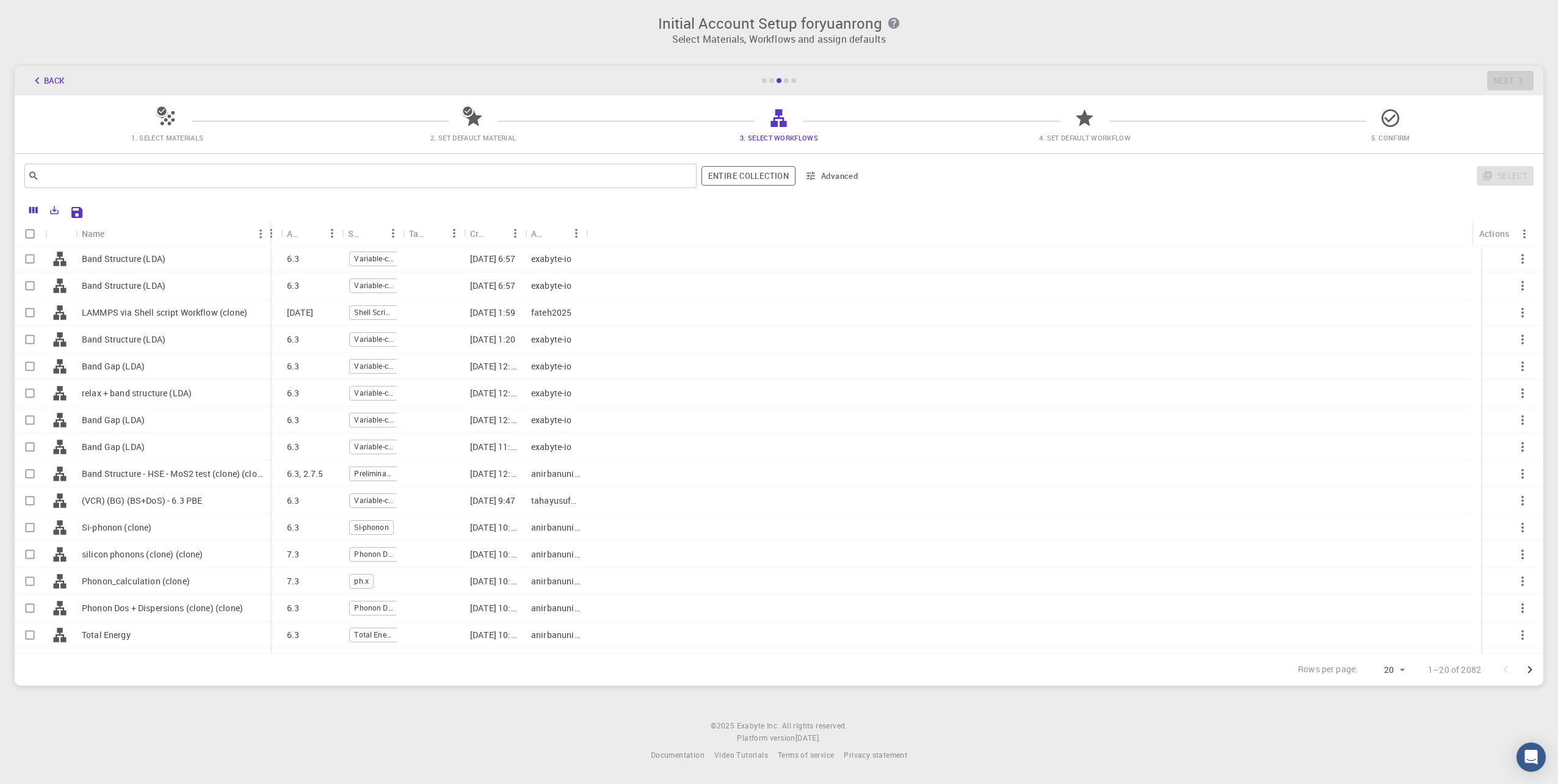
drag, startPoint x: 218, startPoint y: 232, endPoint x: 269, endPoint y: 232, distance: 51.0
click at [269, 232] on div "Name" at bounding box center [271, 233] width 12 height 24
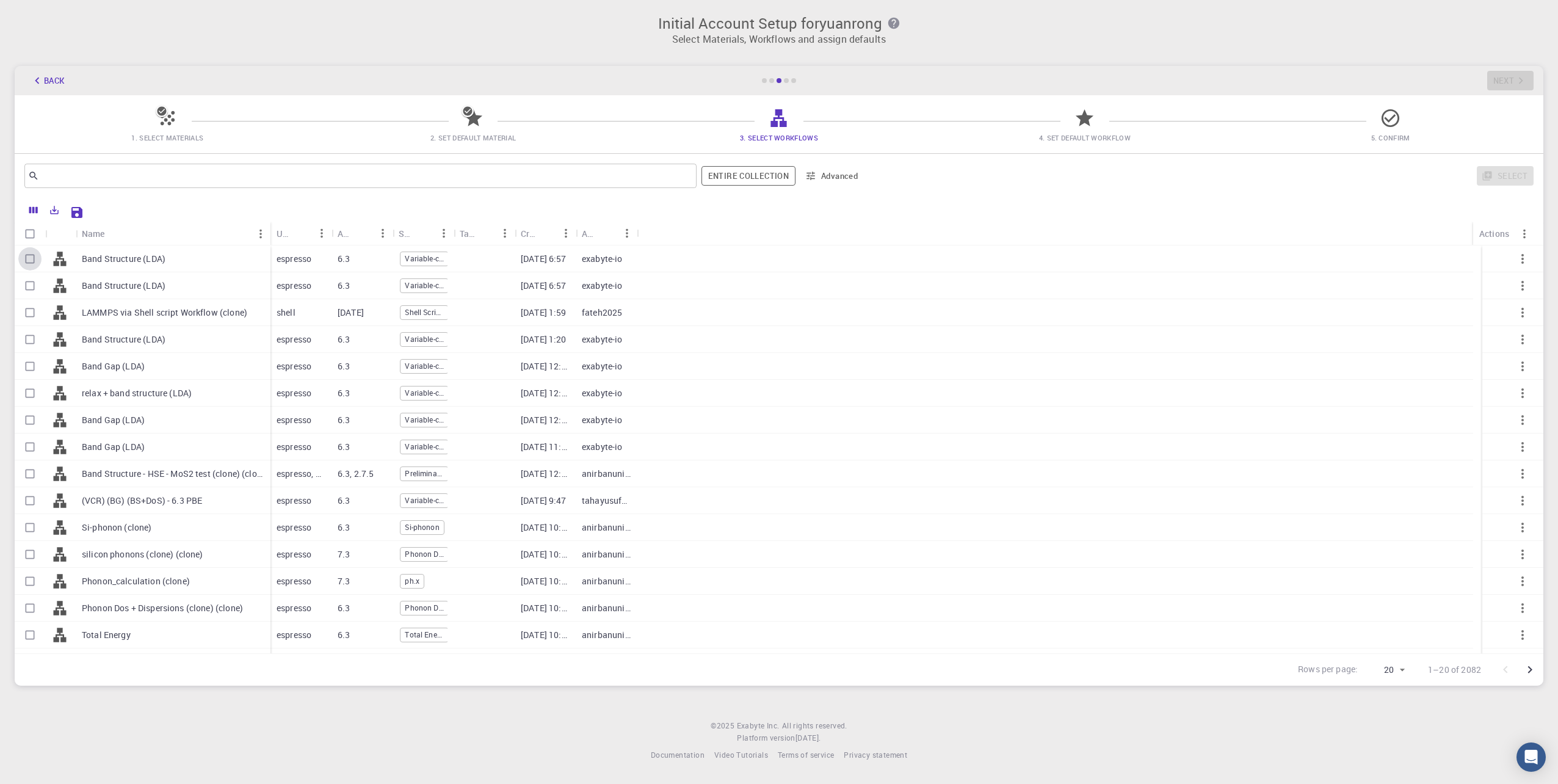
click at [38, 258] on input "Select row" at bounding box center [30, 259] width 23 height 23
checkbox input "true"
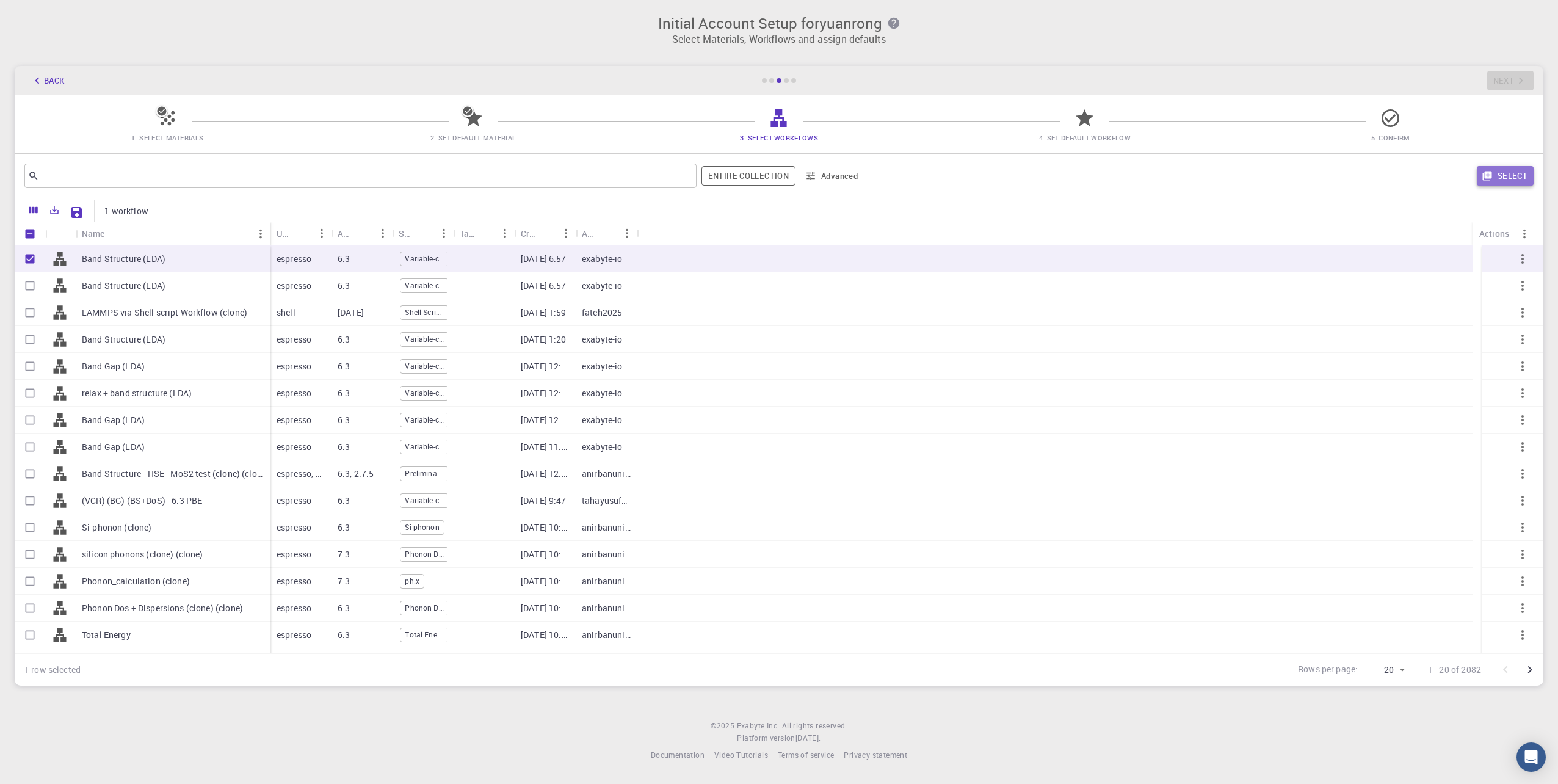
click at [1502, 176] on button "Select" at bounding box center [1505, 175] width 57 height 20
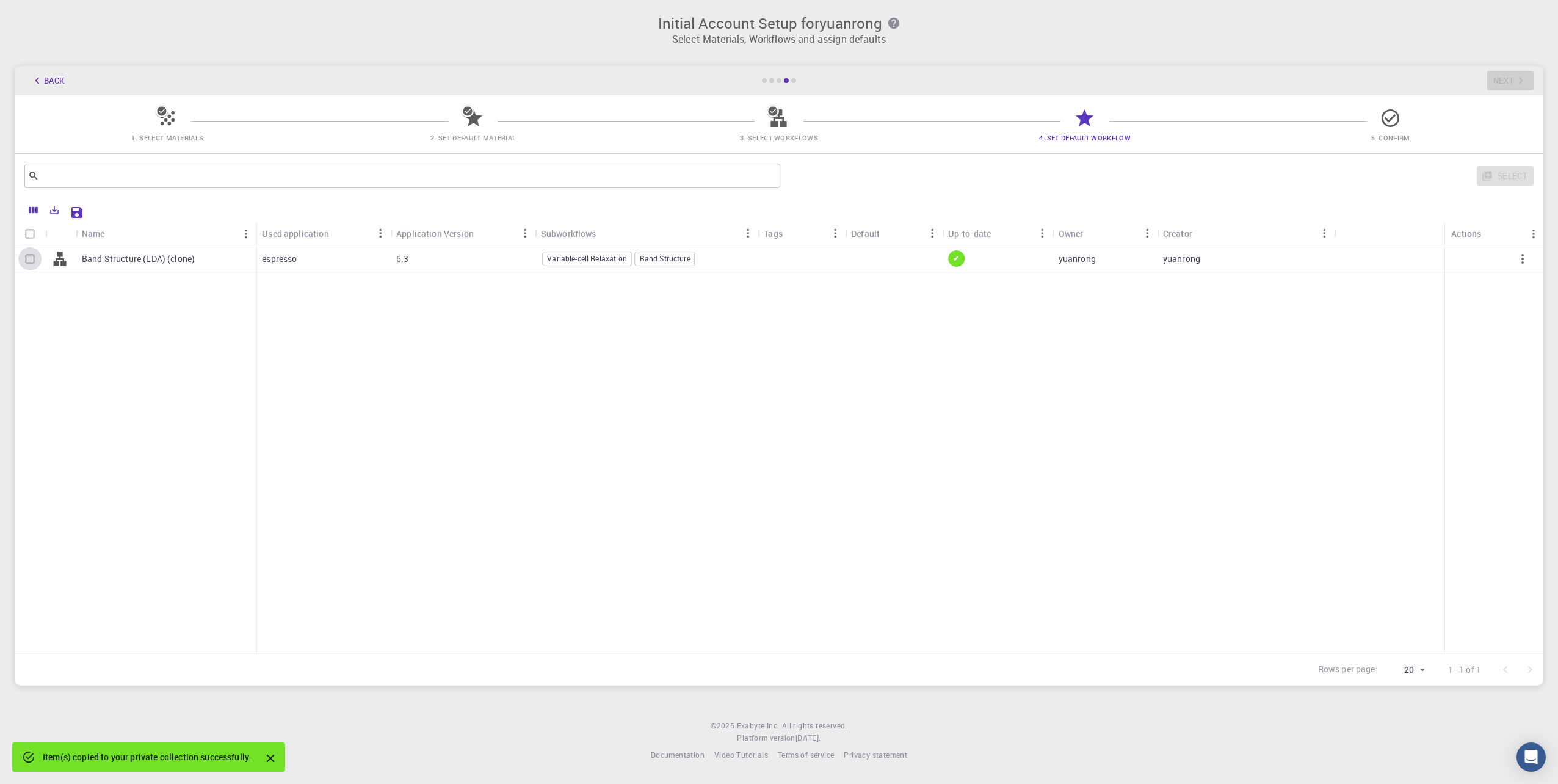
click at [34, 259] on input "Select row" at bounding box center [30, 259] width 23 height 23
checkbox input "true"
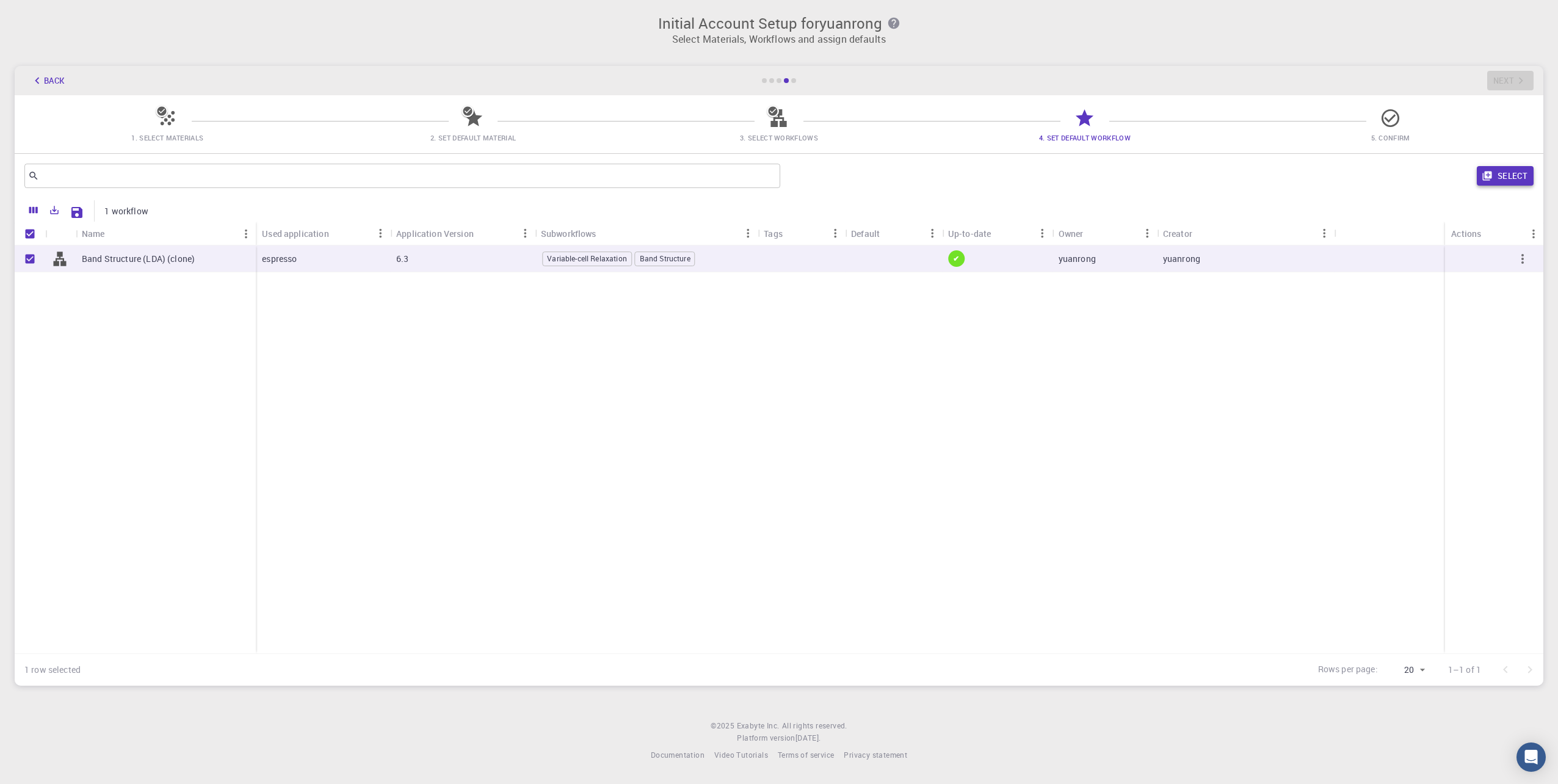
click at [1491, 172] on icon "button" at bounding box center [1487, 176] width 10 height 9
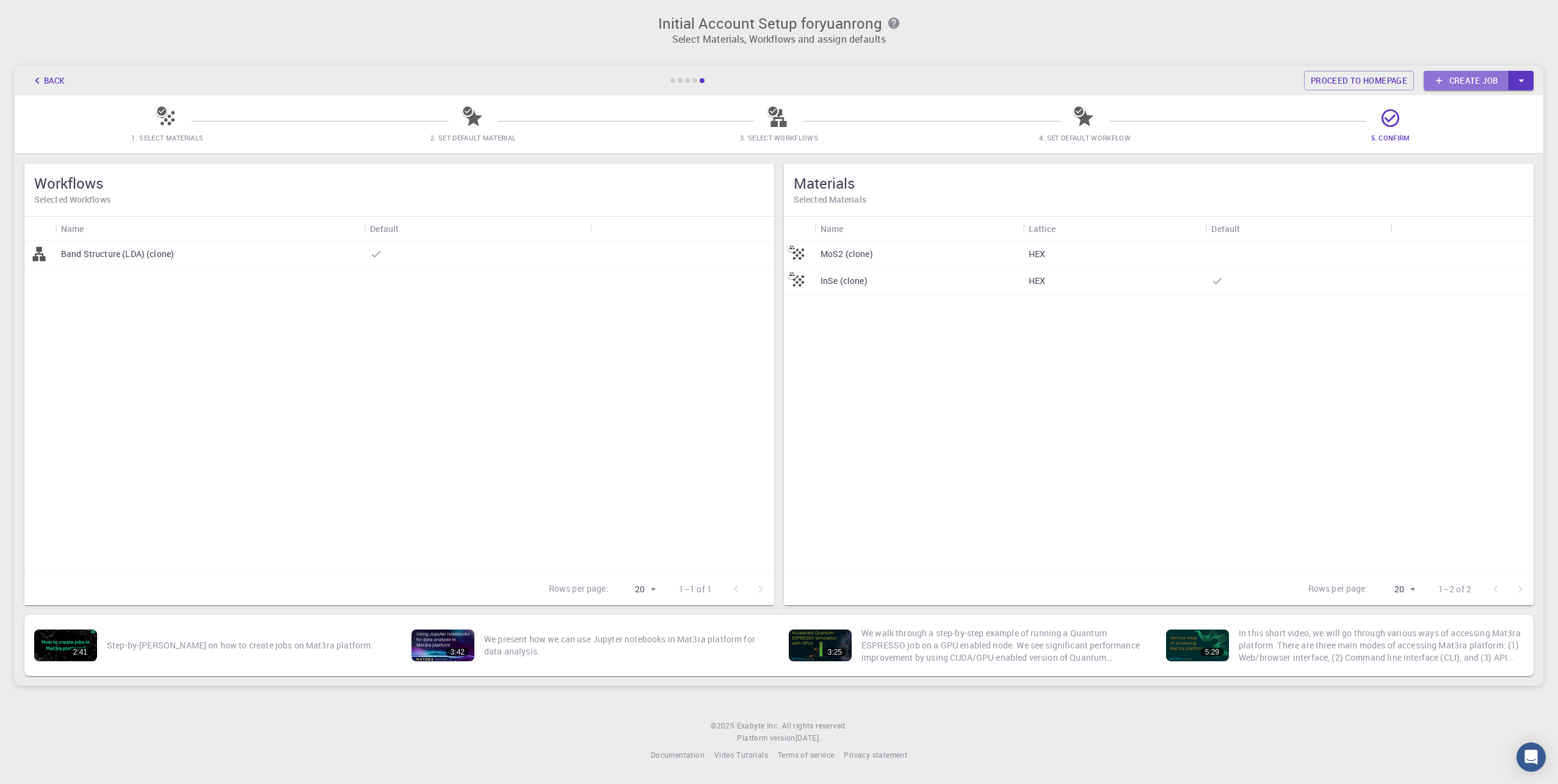
click at [1462, 83] on link "Create job" at bounding box center [1467, 80] width 86 height 20
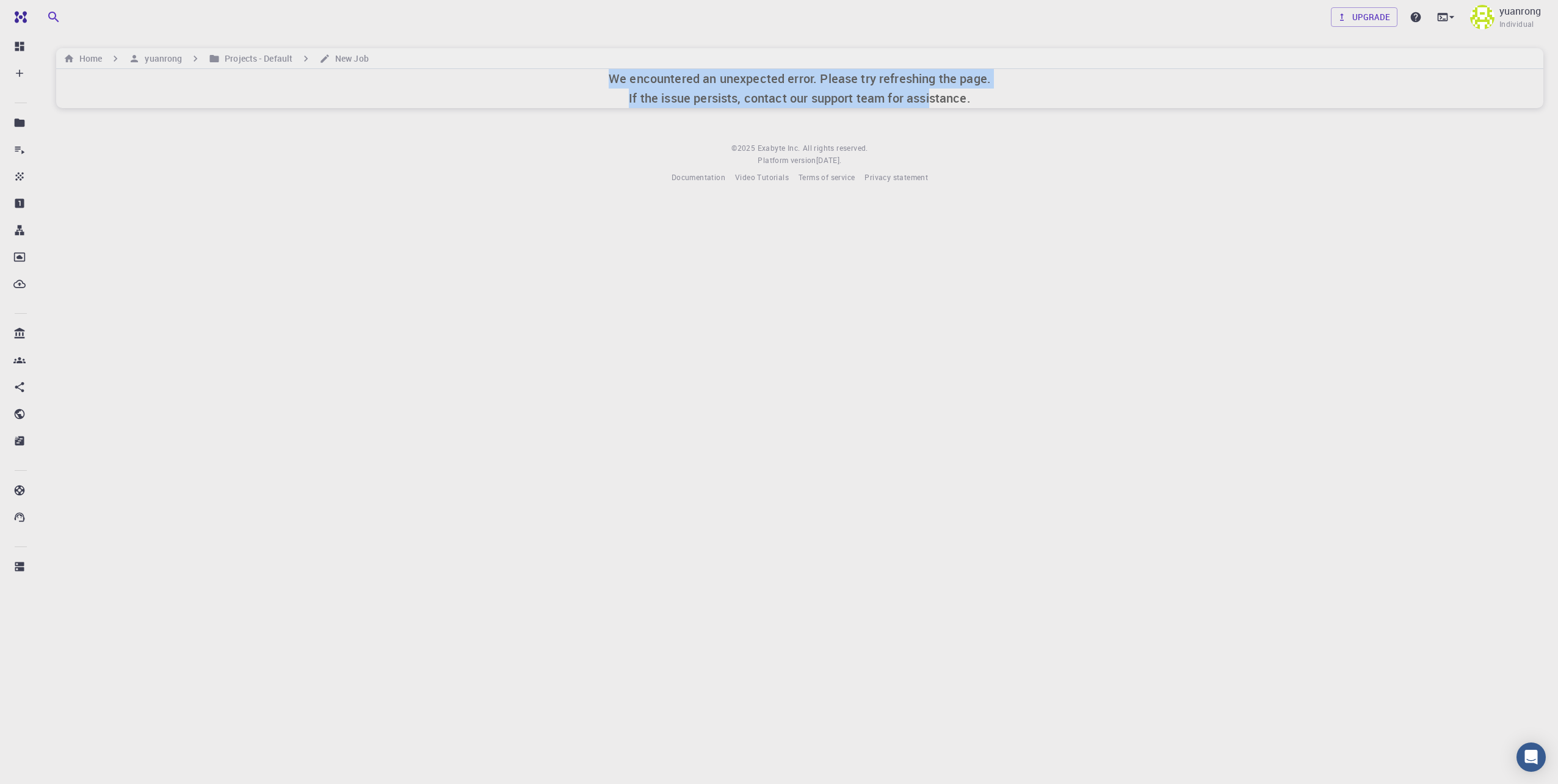
drag, startPoint x: 599, startPoint y: 74, endPoint x: 934, endPoint y: 94, distance: 335.6
click at [934, 94] on div "We encountered an unexpected error. Please try refreshing the page. If the issu…" at bounding box center [799, 88] width 1487 height 39
drag, startPoint x: 934, startPoint y: 94, endPoint x: 971, endPoint y: 111, distance: 40.7
click at [973, 107] on h6 "We encountered an unexpected error. Please try refreshing the page. If the issu…" at bounding box center [799, 88] width 382 height 39
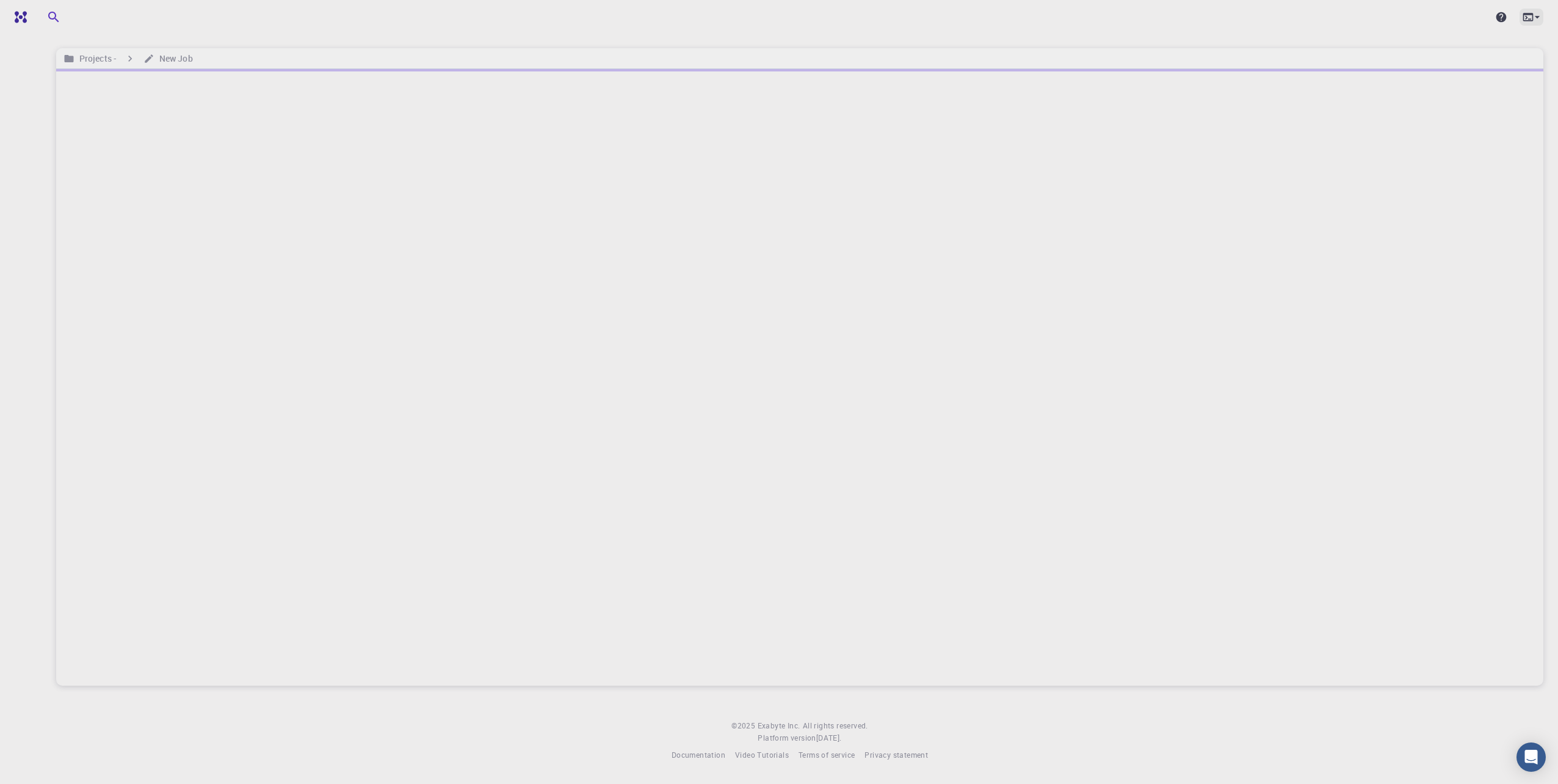
click at [1532, 16] on icon at bounding box center [1538, 17] width 12 height 12
click at [1387, 29] on div at bounding box center [779, 392] width 1558 height 784
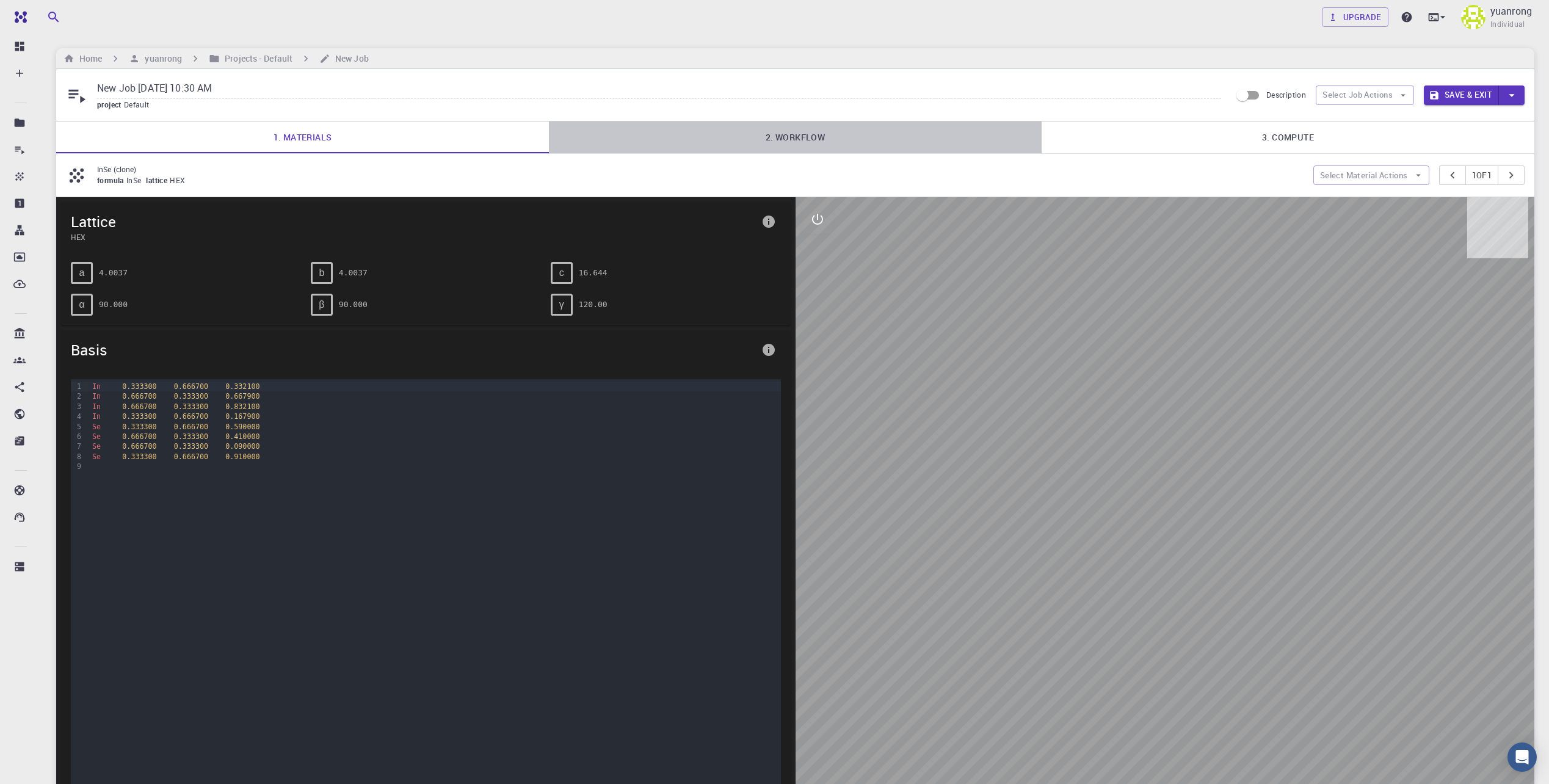
click at [825, 137] on link "2. Workflow" at bounding box center [795, 137] width 492 height 31
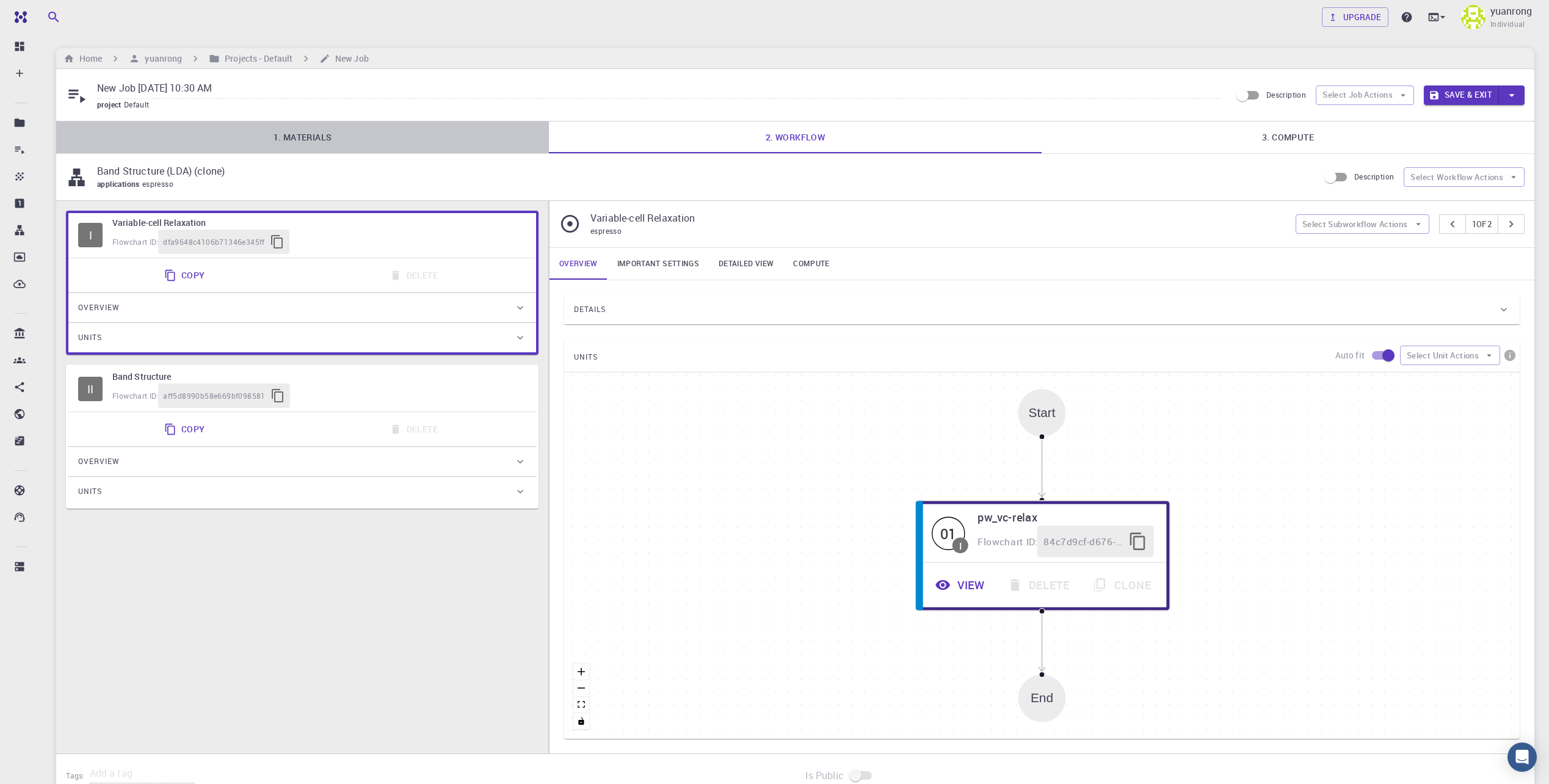
click at [346, 133] on link "1. Materials" at bounding box center [302, 137] width 492 height 31
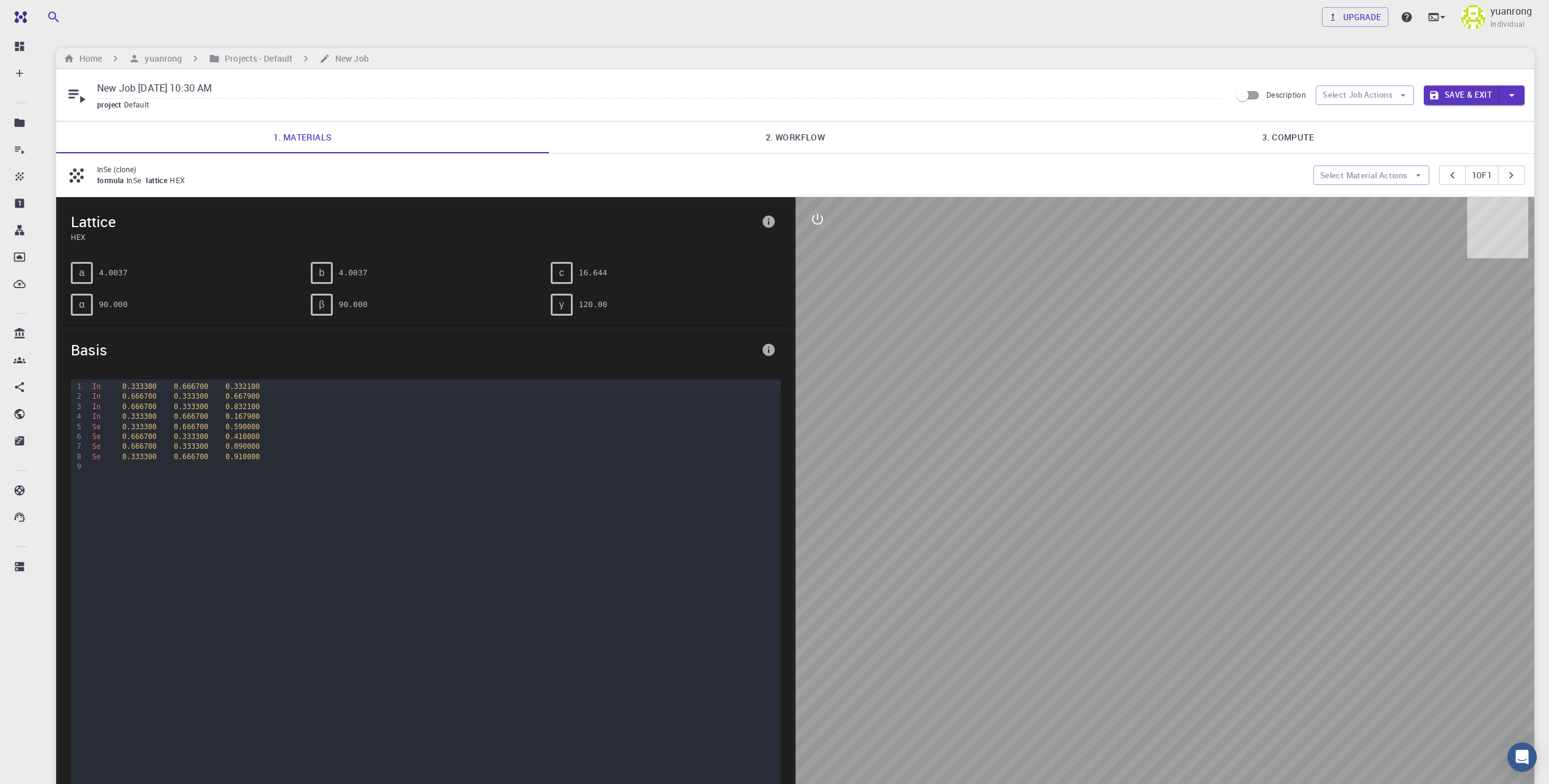
click at [1147, 300] on div at bounding box center [1165, 502] width 739 height 610
click at [812, 134] on link "2. Workflow" at bounding box center [795, 137] width 492 height 31
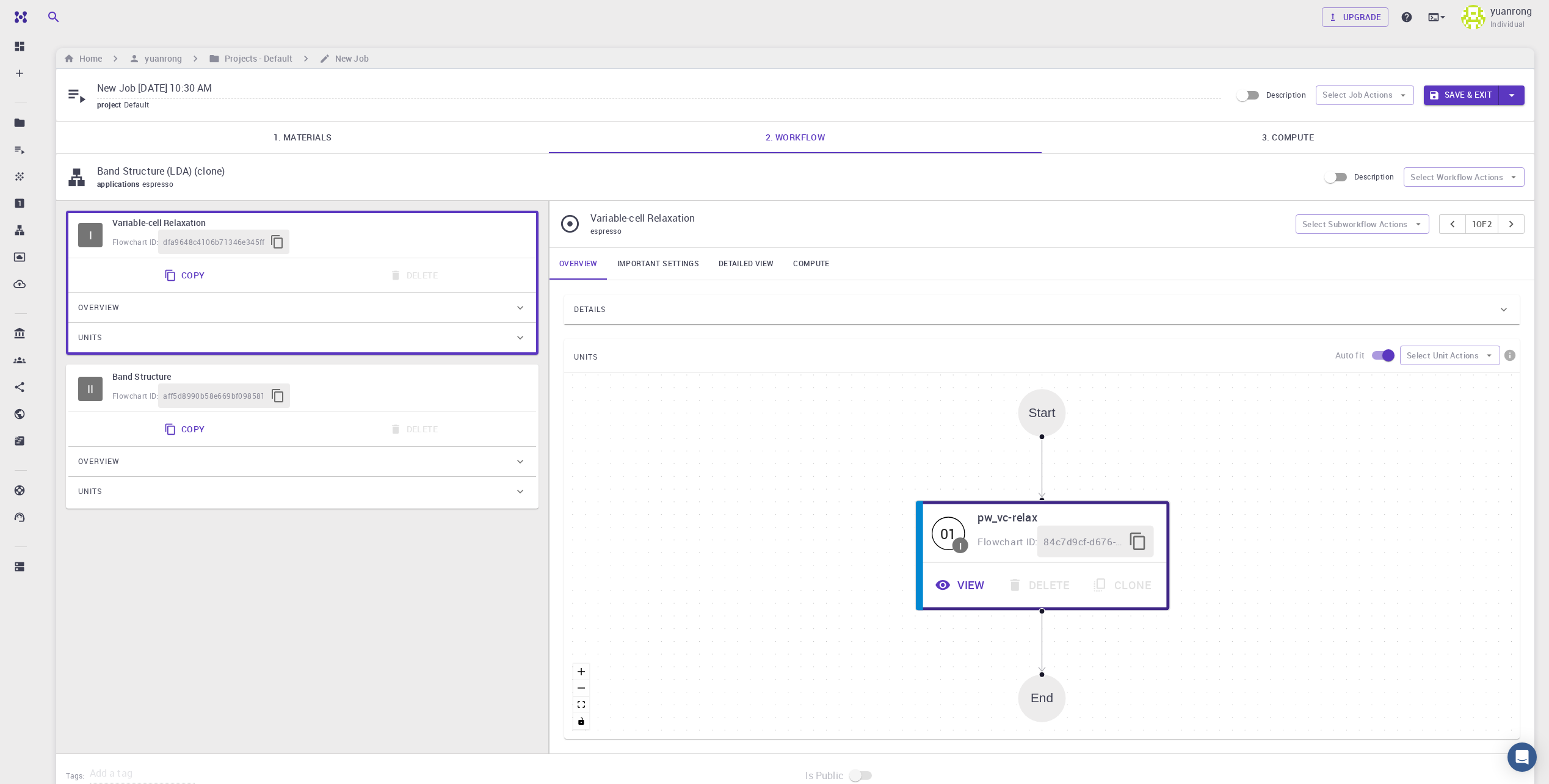
click at [190, 451] on div "Overview" at bounding box center [302, 462] width 468 height 29
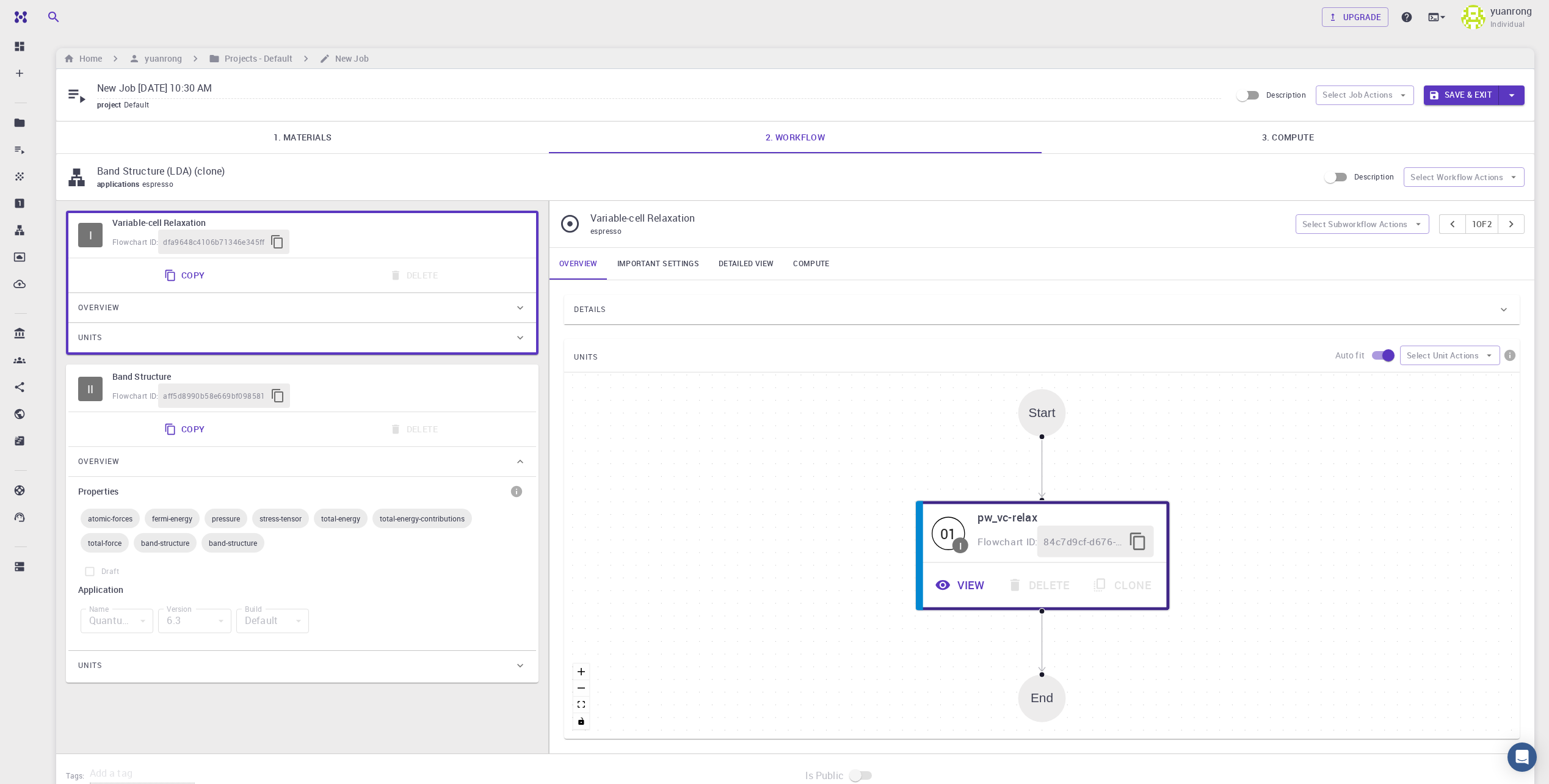
click at [258, 663] on div "Units" at bounding box center [296, 665] width 436 height 20
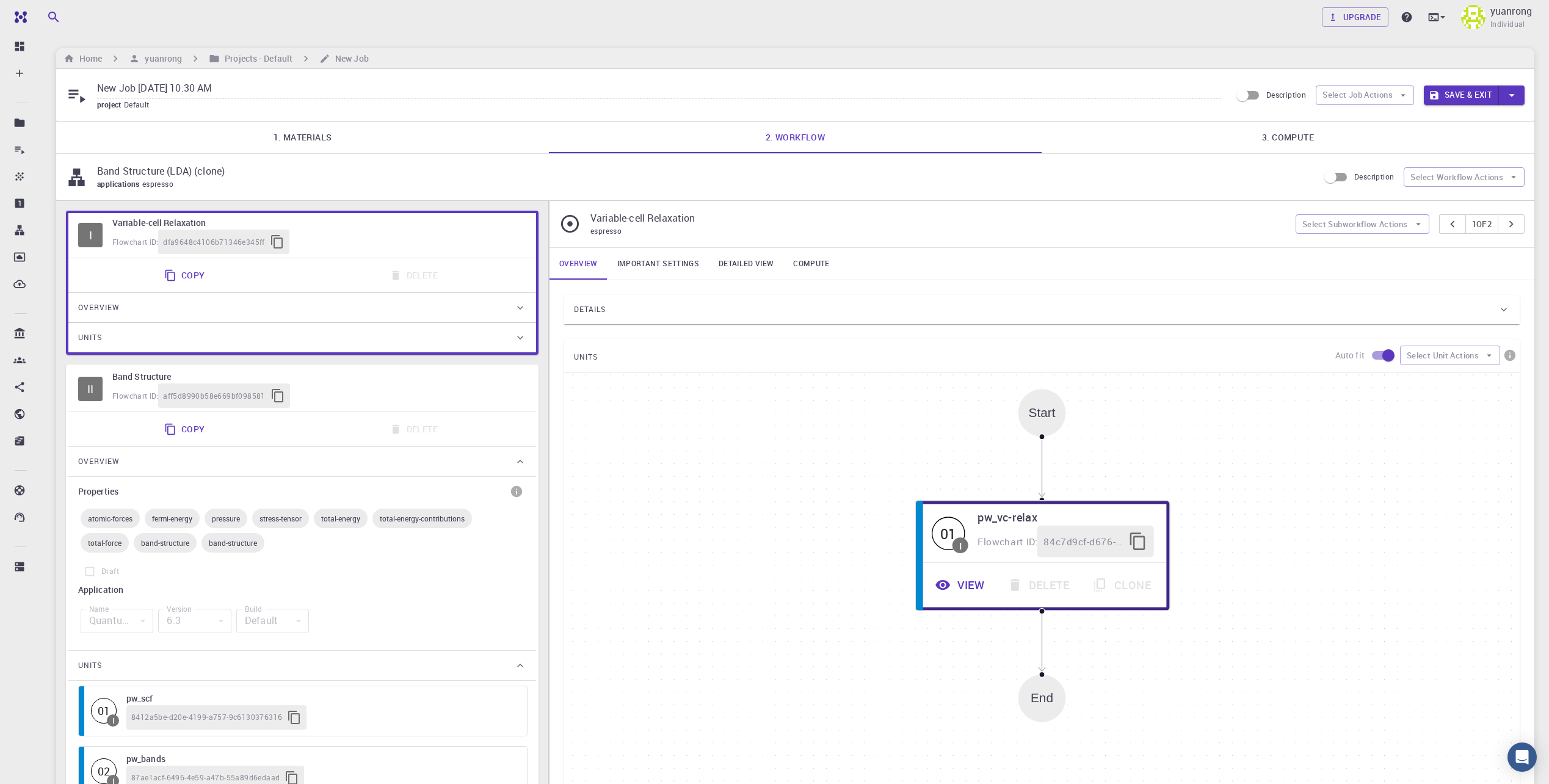
scroll to position [122, 0]
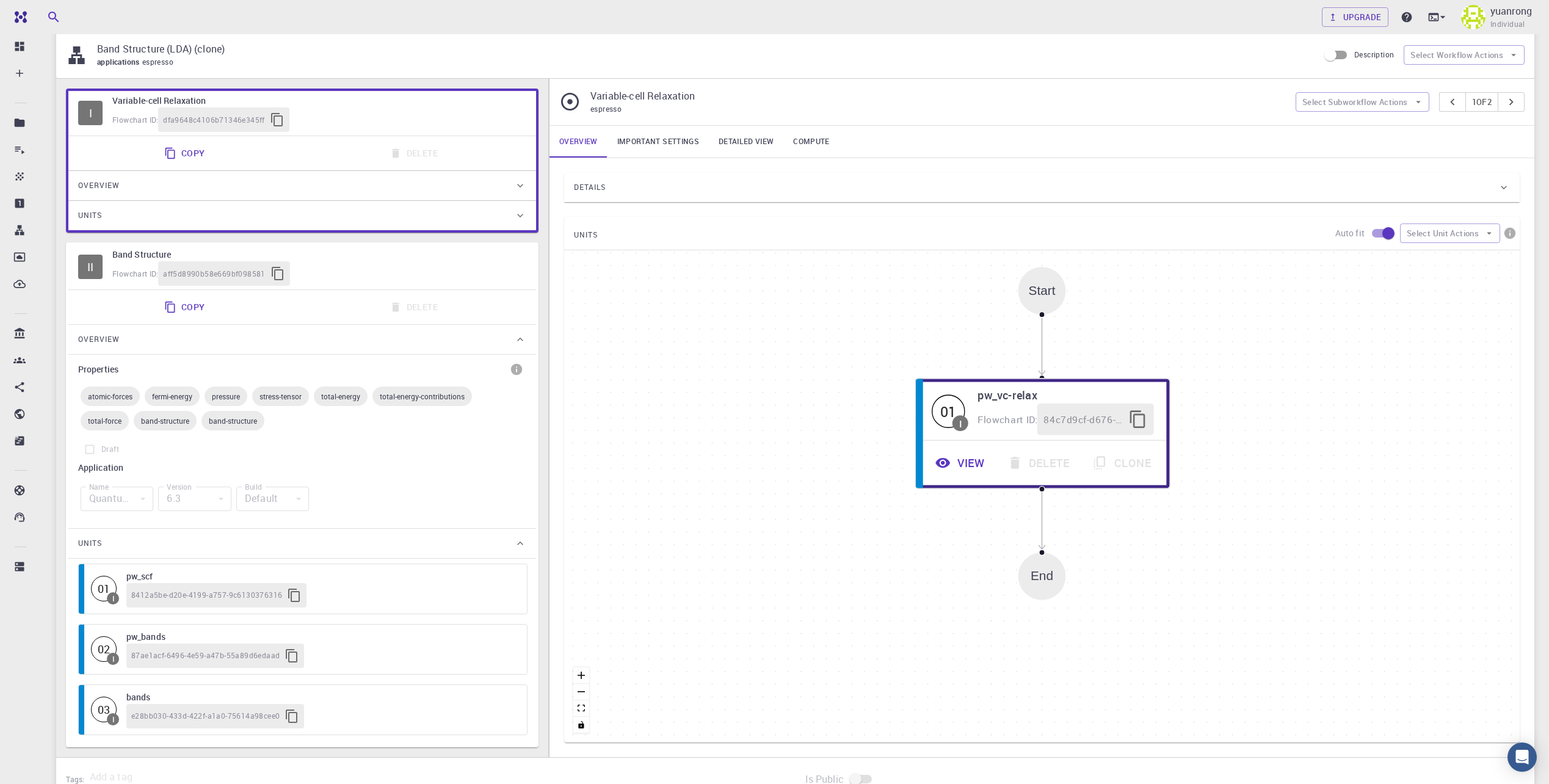
click at [190, 495] on div "6.3" at bounding box center [194, 498] width 72 height 24
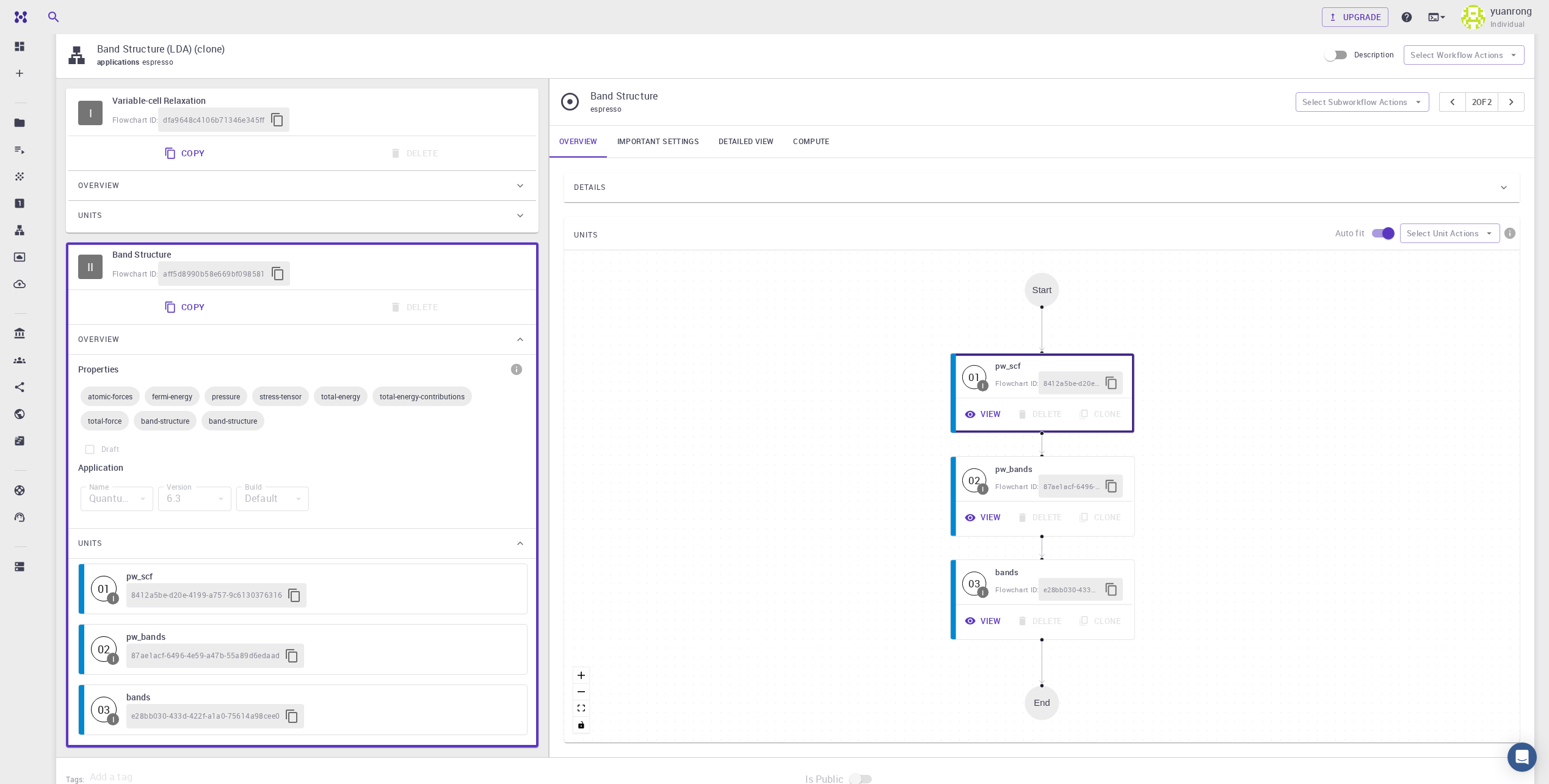
click at [111, 496] on div "Quantum Espresso" at bounding box center [116, 498] width 72 height 24
click at [254, 495] on div "Default" at bounding box center [272, 498] width 72 height 24
click at [1279, 354] on div "Start 01 I pw_scf Flowchart ID: 8412a5be-d20e-4199-a757-9c6130376316 View Delet…" at bounding box center [1042, 496] width 956 height 492
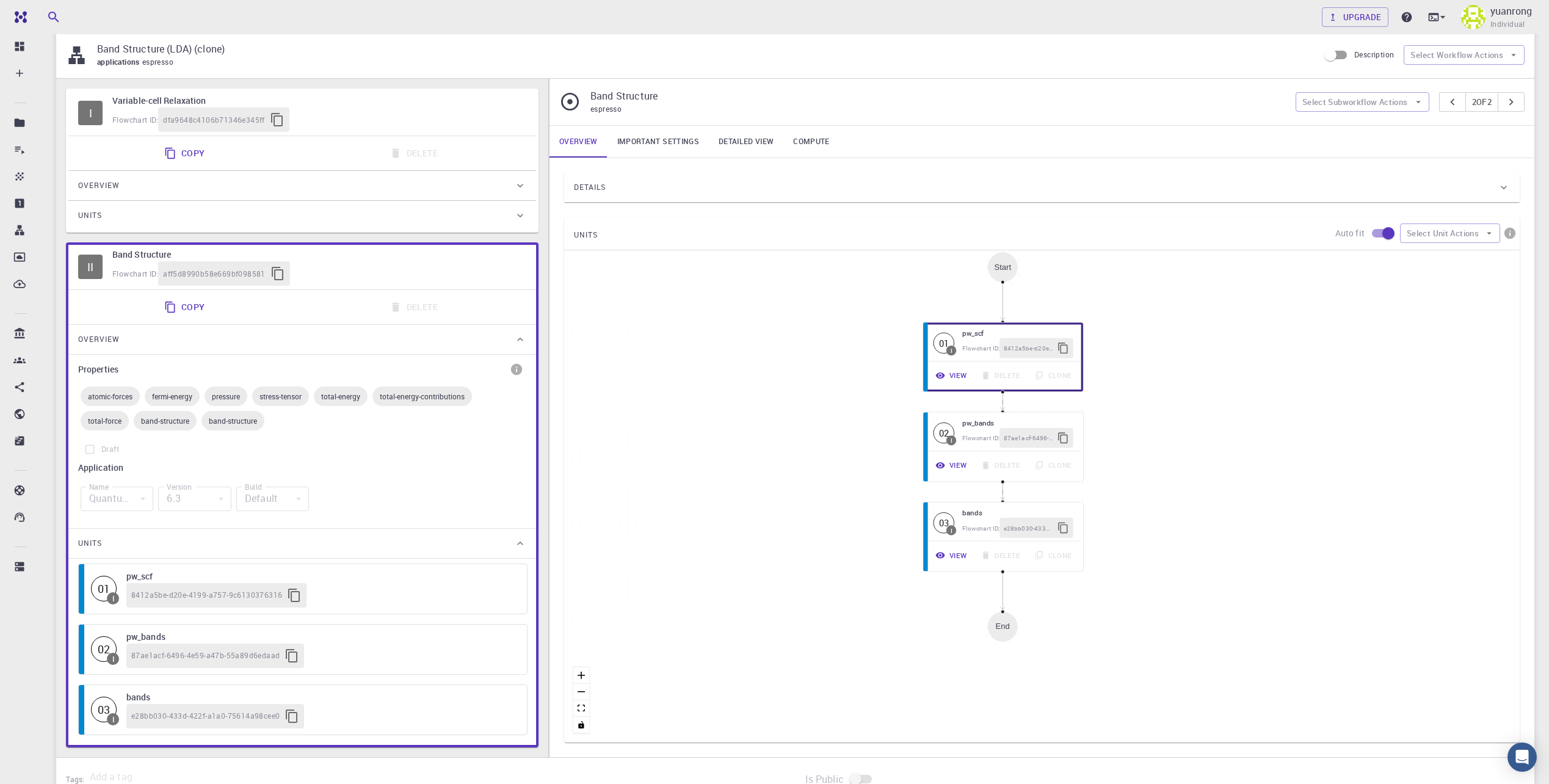
scroll to position [183, 0]
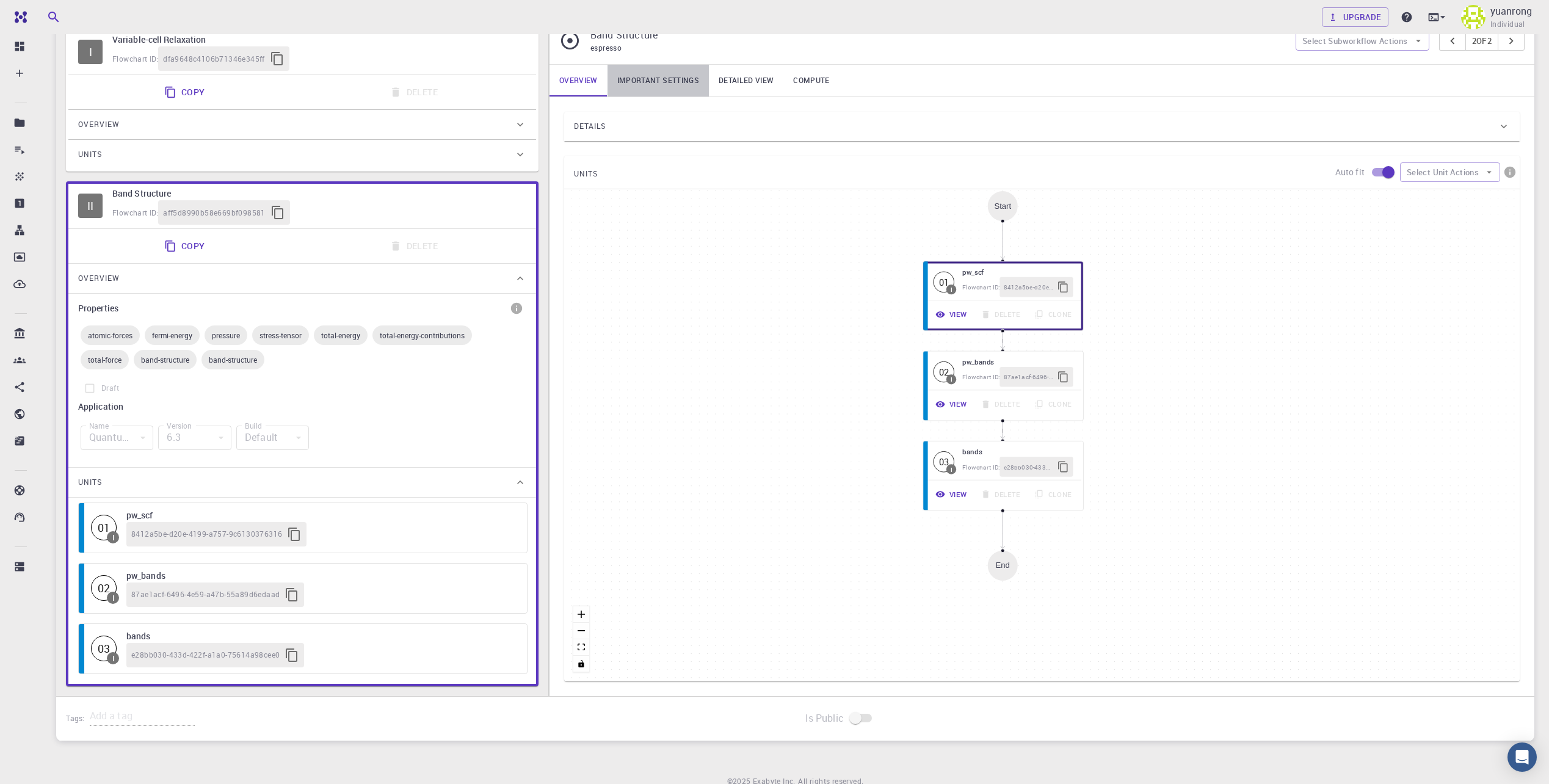
click at [677, 80] on link "Important settings" at bounding box center [658, 80] width 102 height 31
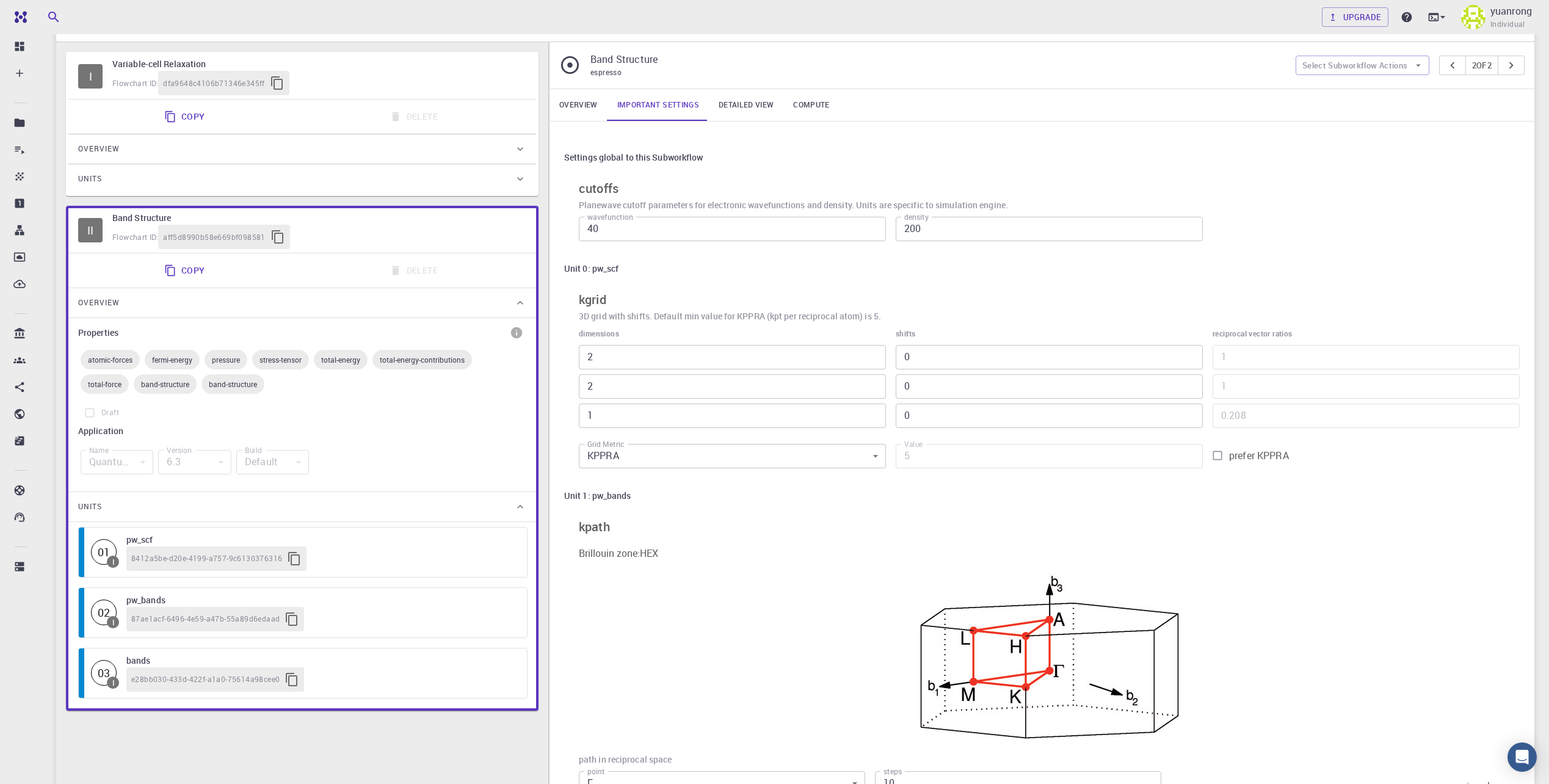
scroll to position [0, 0]
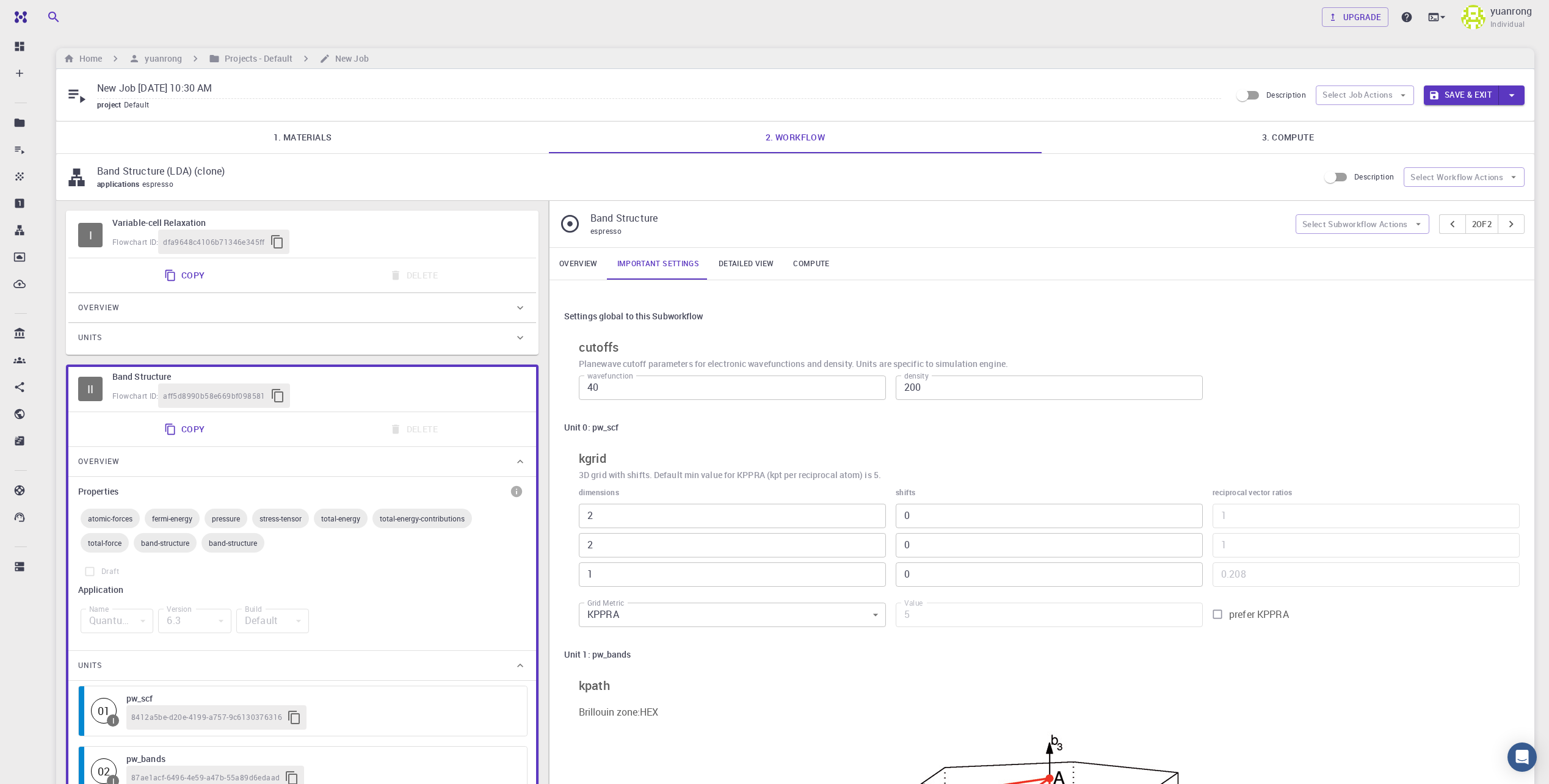
click at [748, 264] on link "Detailed view" at bounding box center [746, 263] width 75 height 31
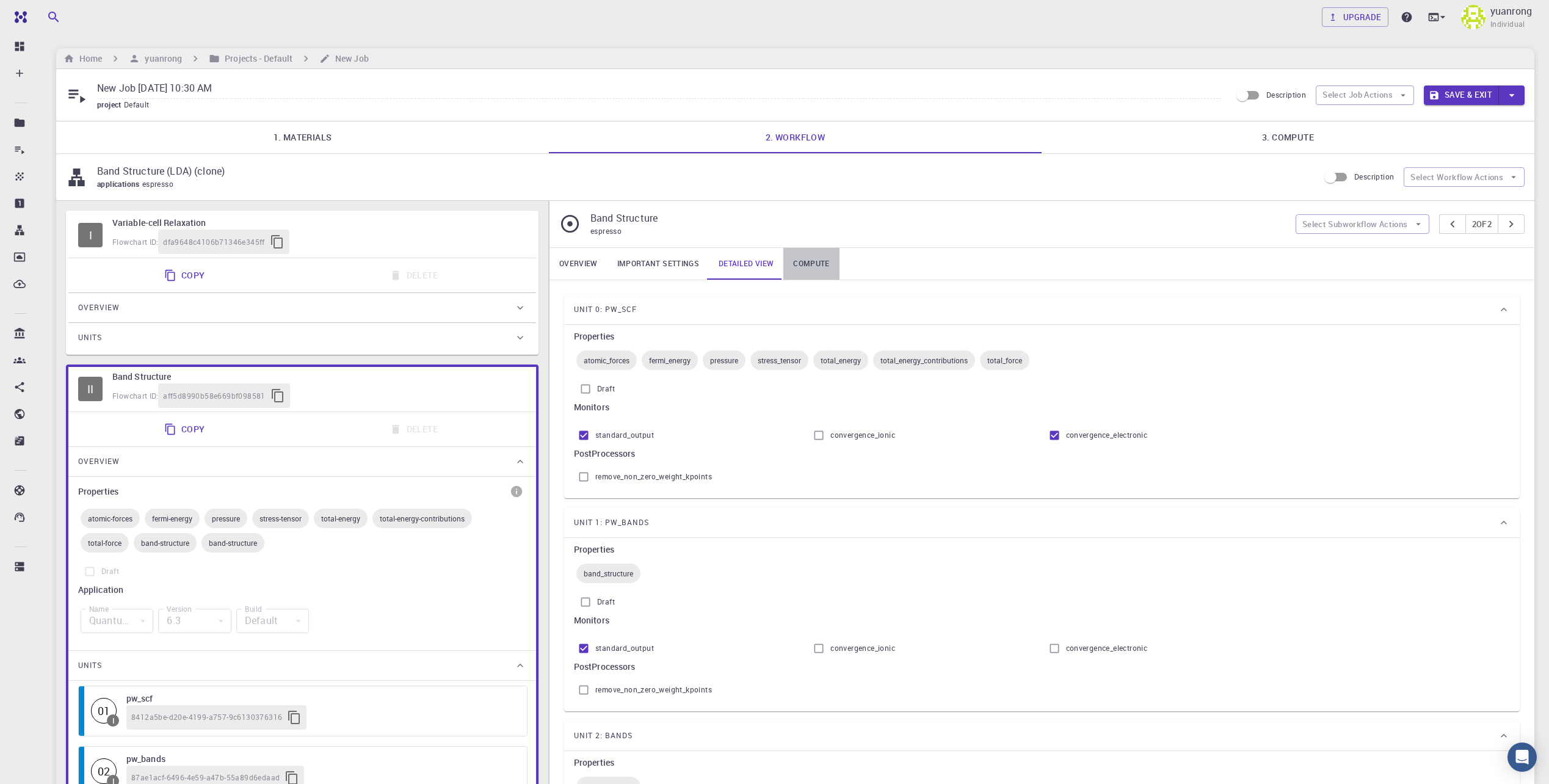
click at [812, 266] on link "Compute" at bounding box center [811, 263] width 56 height 31
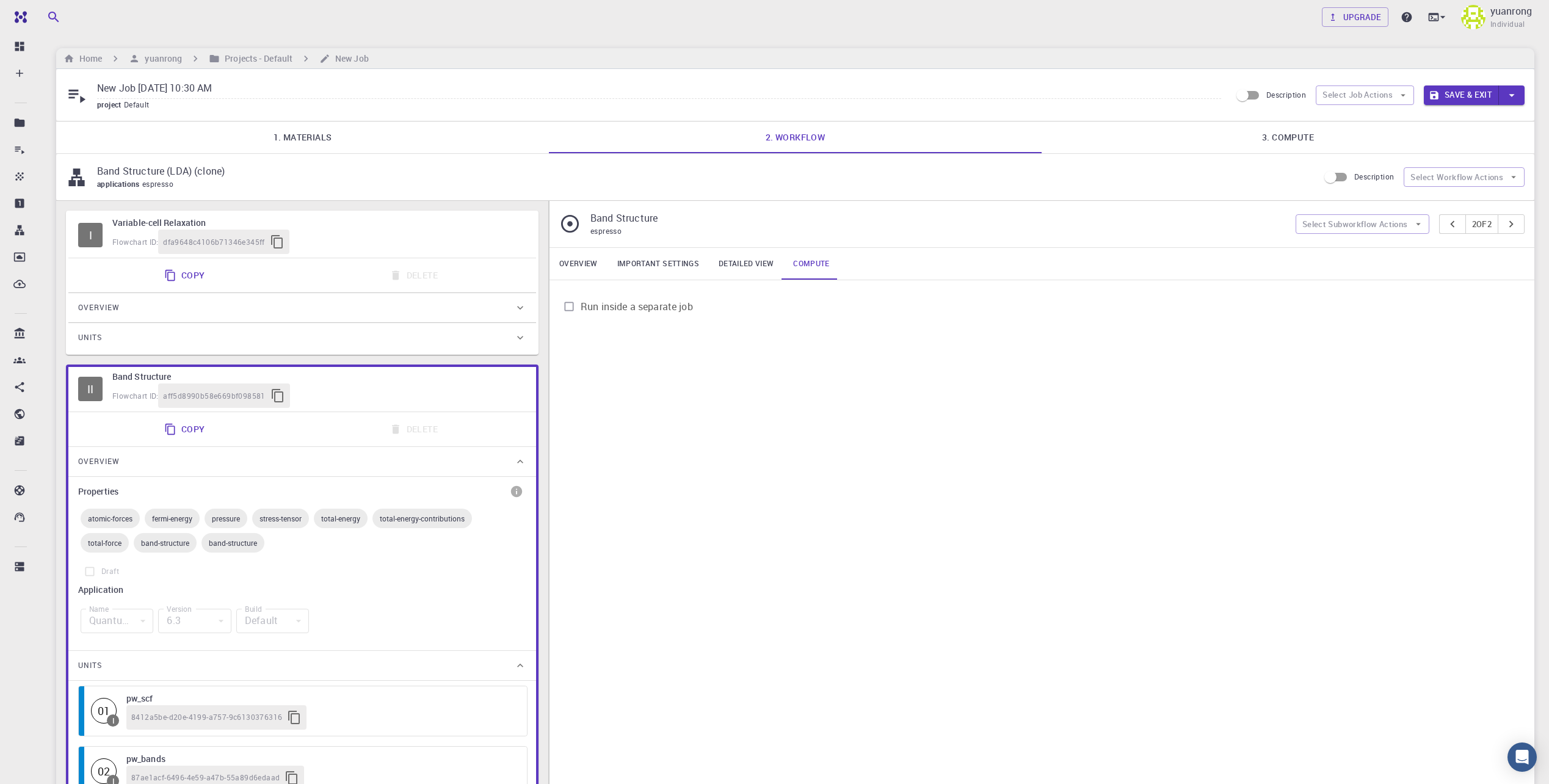
click at [1473, 95] on button "Save & Exit" at bounding box center [1461, 95] width 75 height 20
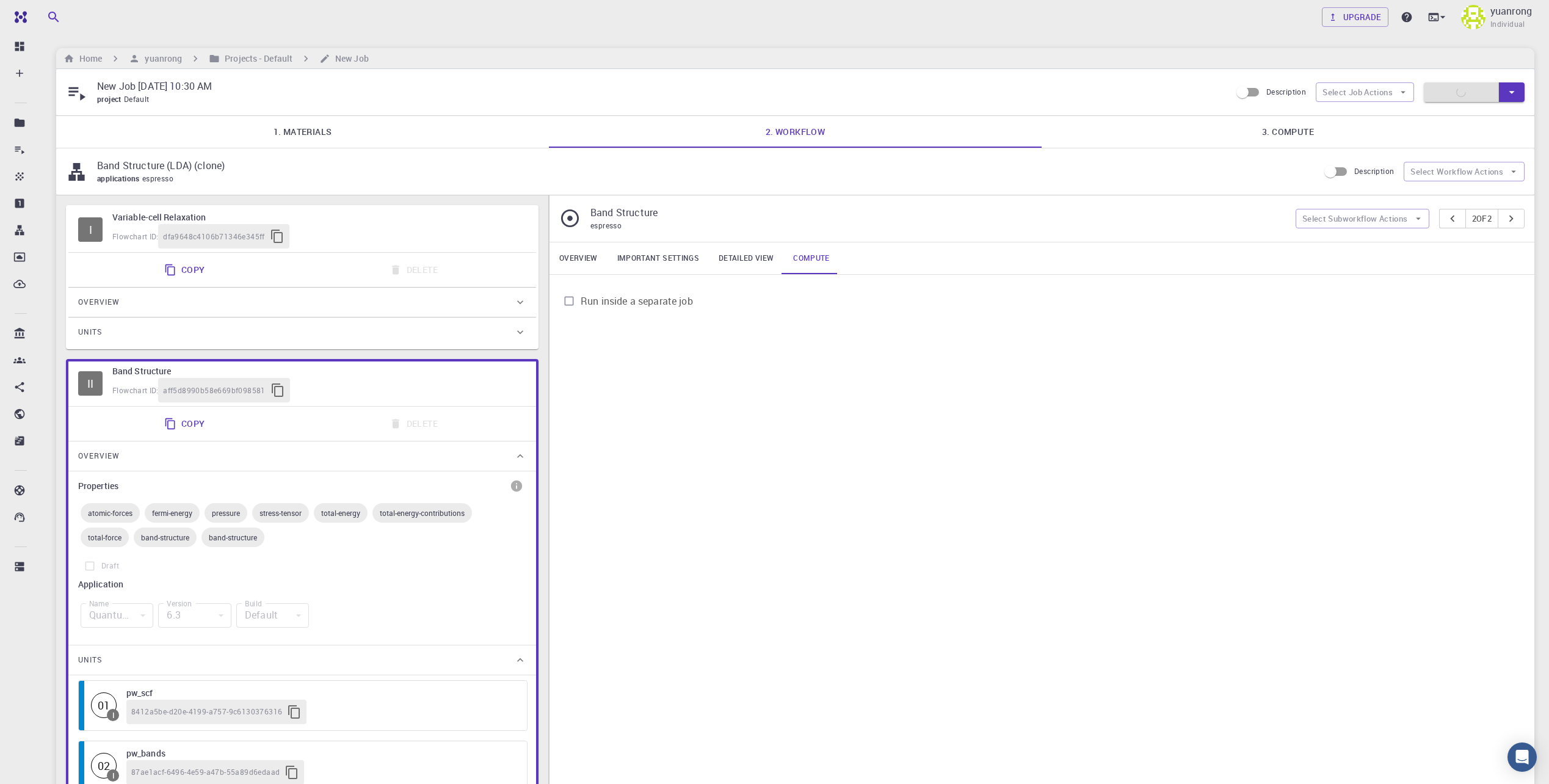
click at [1262, 132] on link "3. Compute" at bounding box center [1287, 132] width 492 height 31
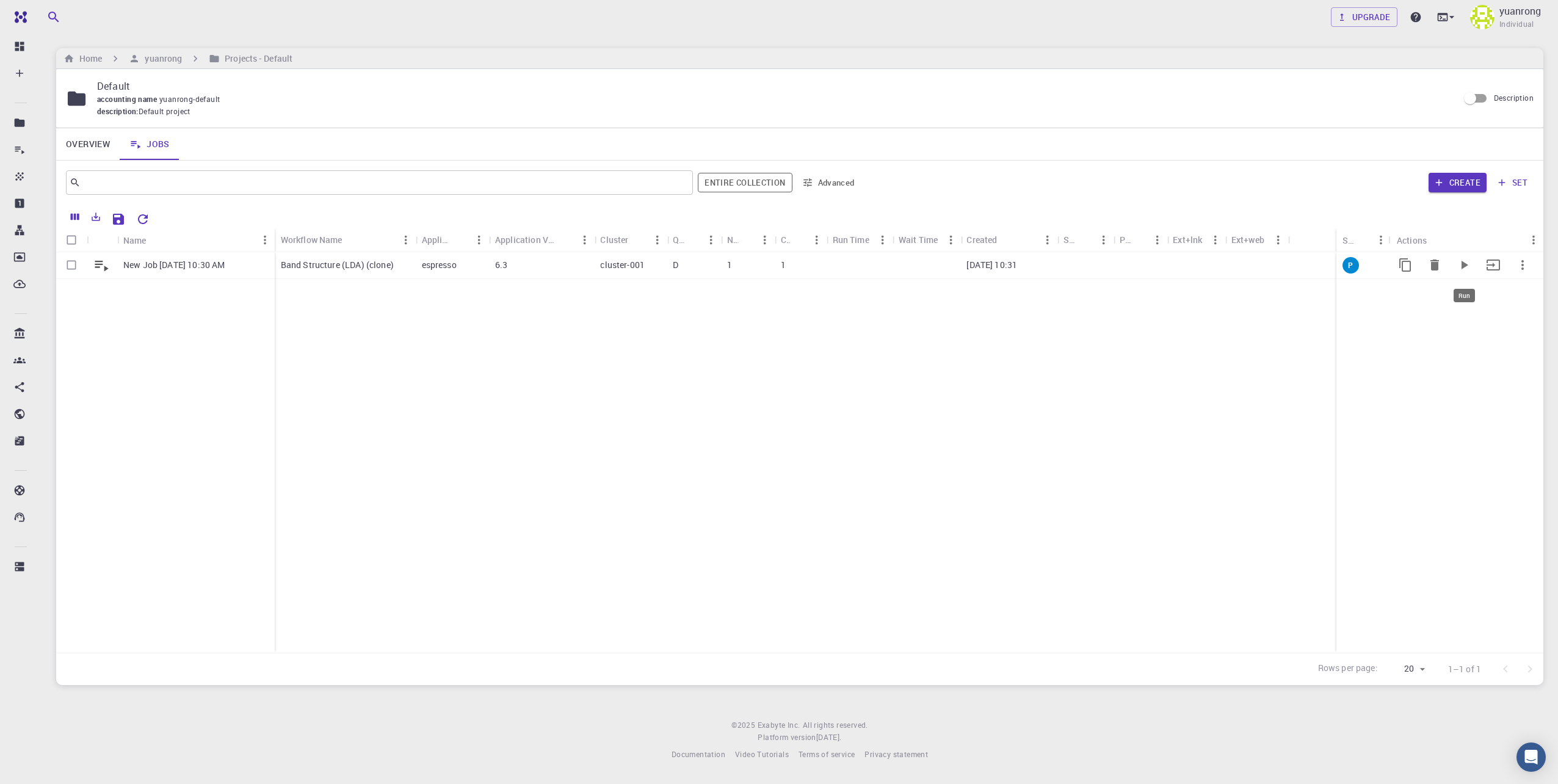
click at [1460, 259] on icon "Run" at bounding box center [1464, 265] width 15 height 15
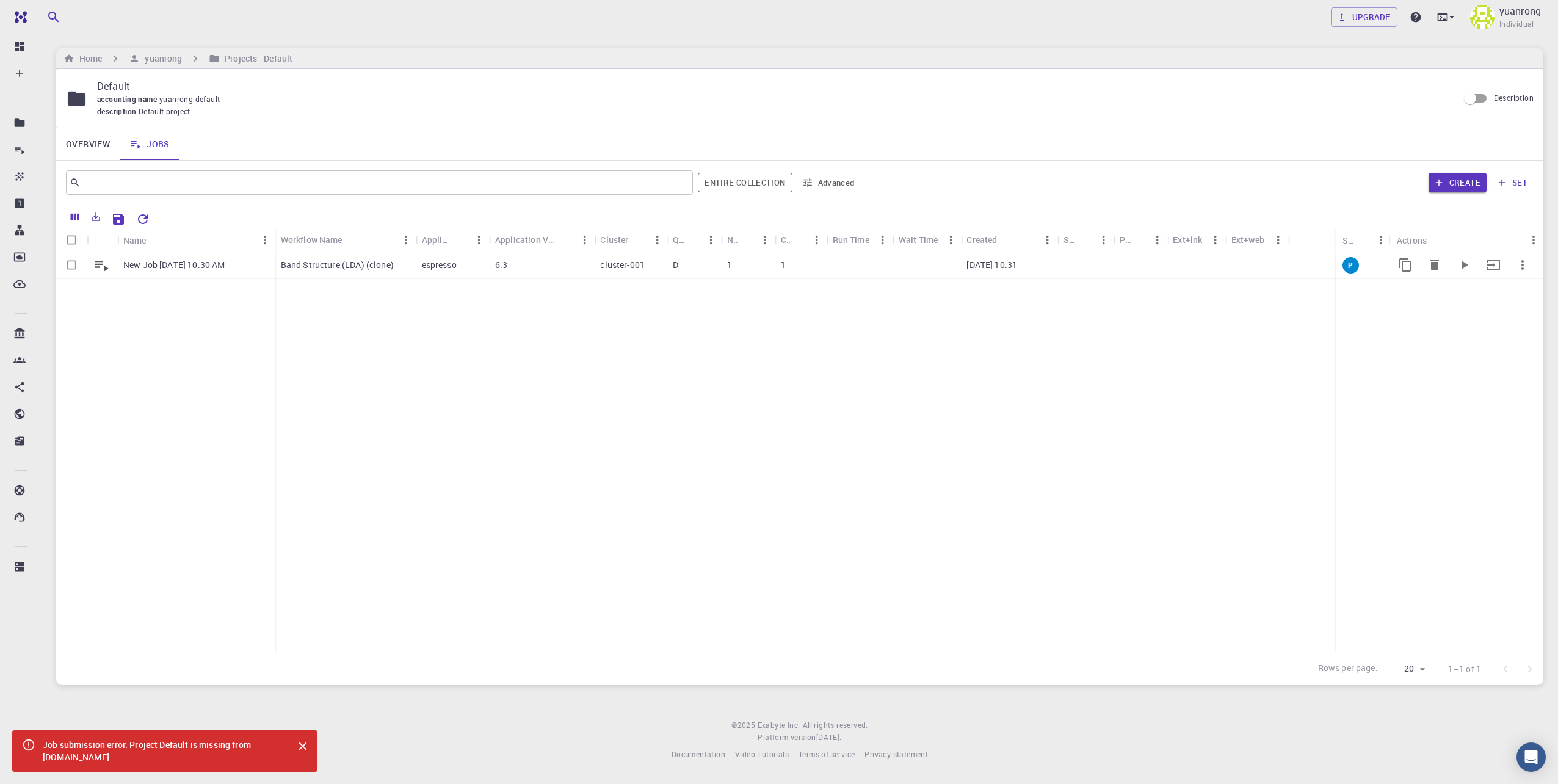
click at [997, 265] on p "[DATE] 10:31" at bounding box center [992, 264] width 50 height 12
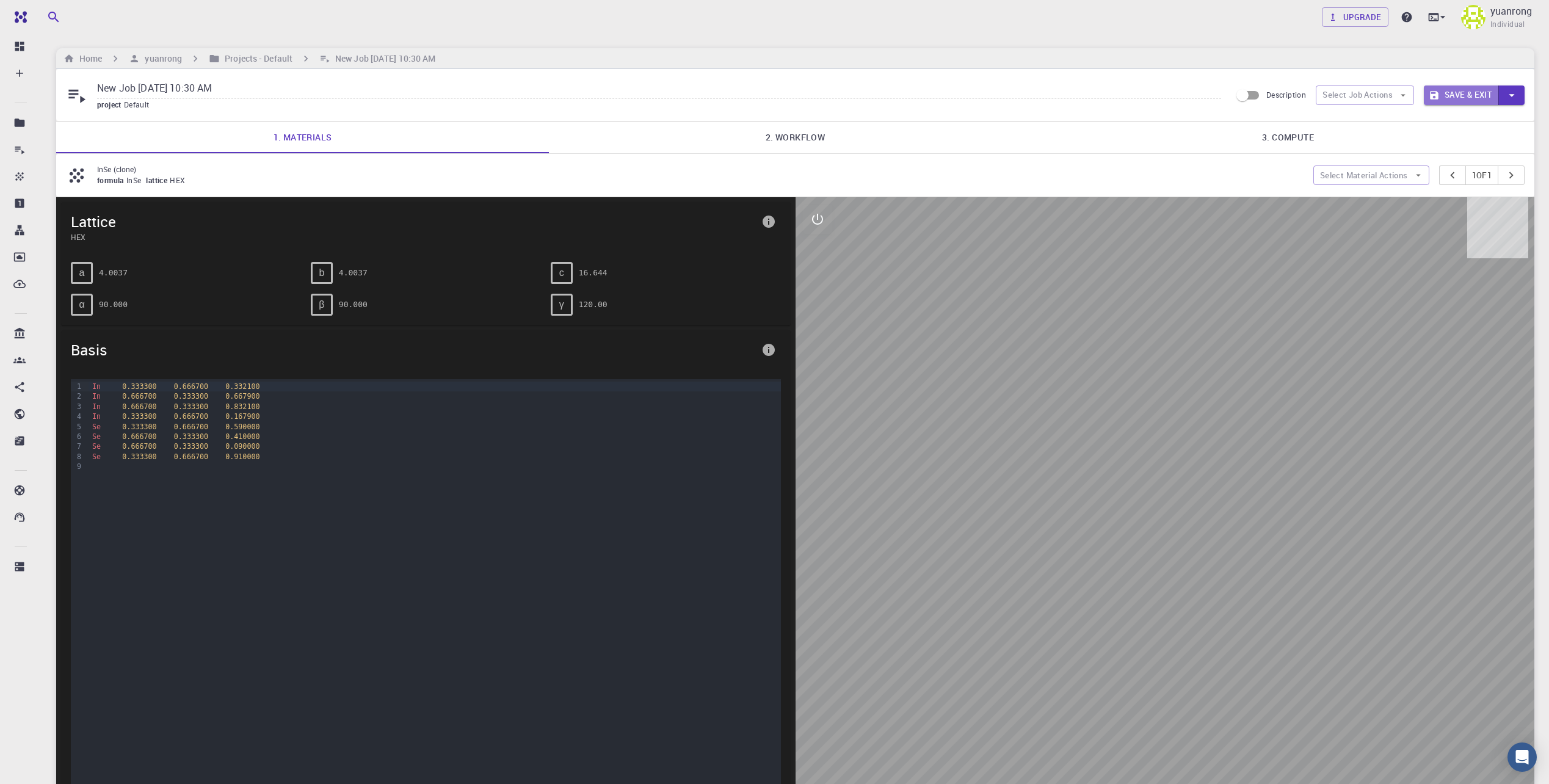
click at [1470, 95] on button "Save & Exit" at bounding box center [1461, 95] width 75 height 20
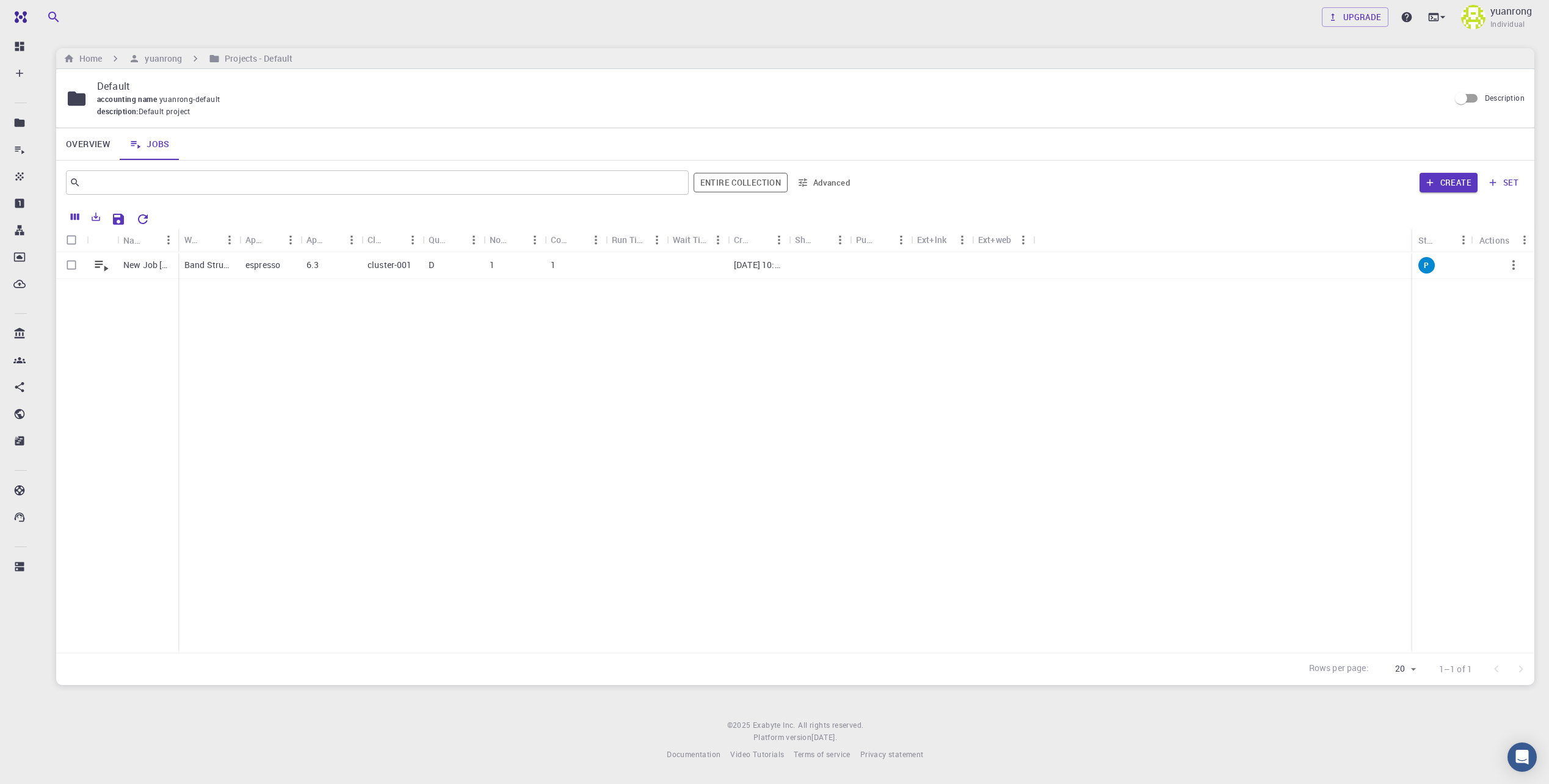
click at [1398, 170] on div "Create set" at bounding box center [1192, 183] width 663 height 29
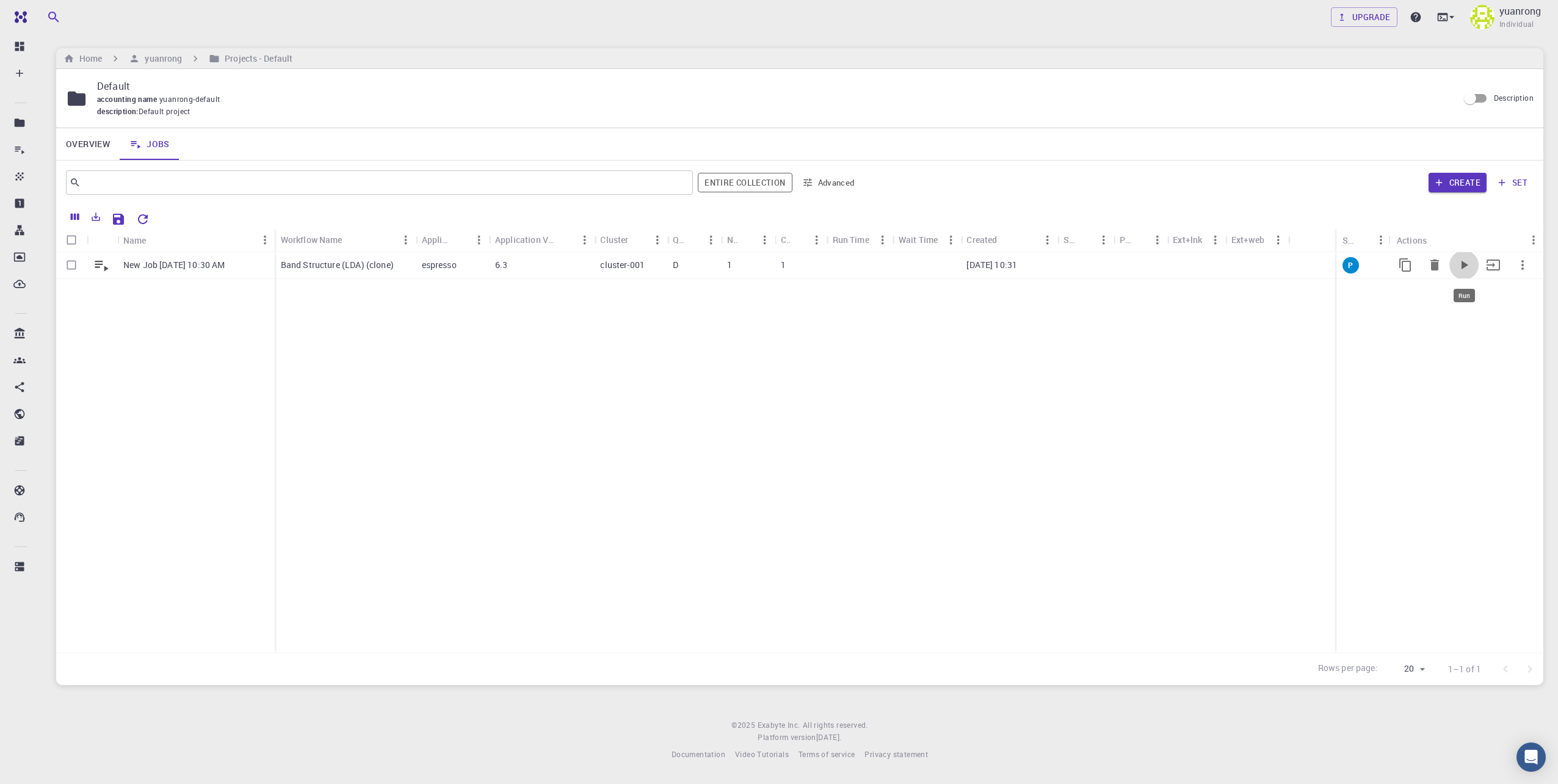
click at [1467, 263] on icon "Run" at bounding box center [1464, 265] width 15 height 15
click at [1455, 264] on button "Run" at bounding box center [1464, 265] width 29 height 29
